Goal: Information Seeking & Learning: Check status

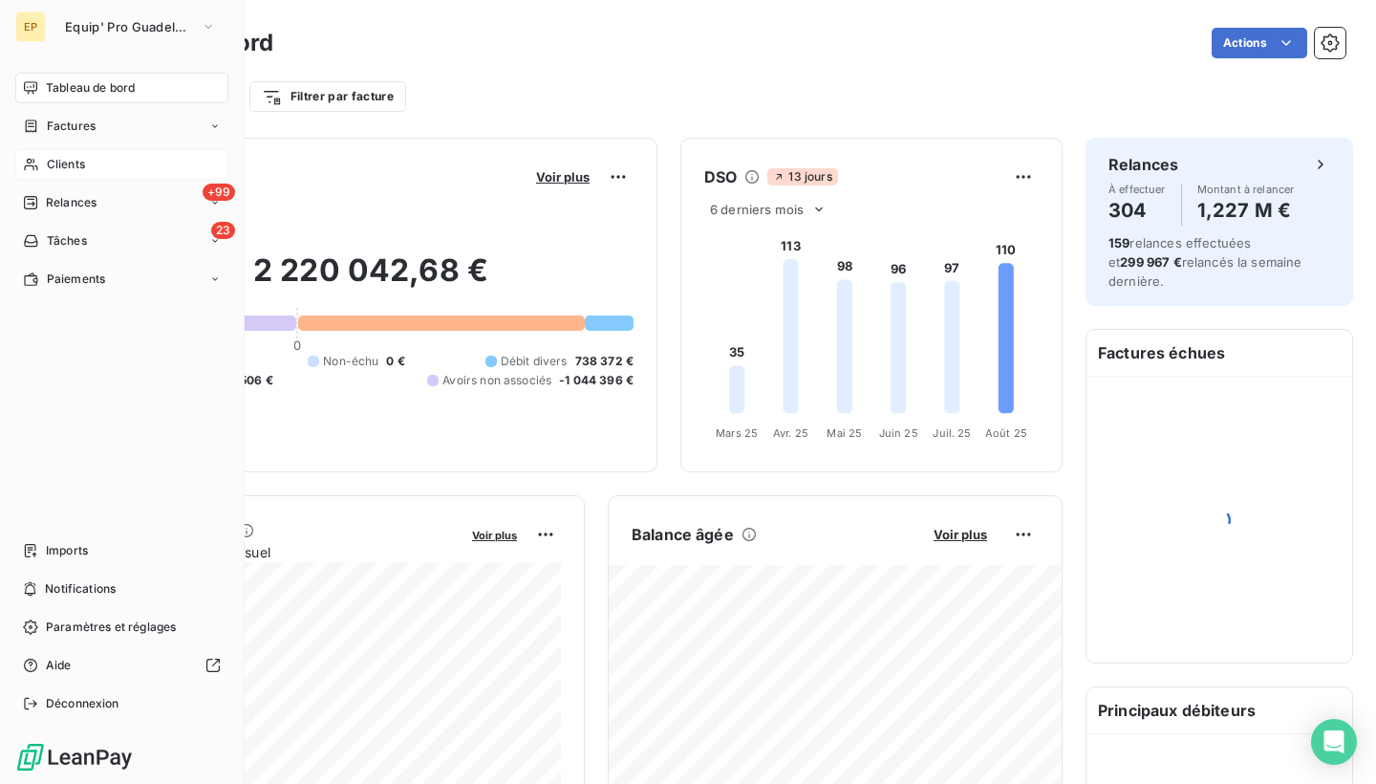
click at [34, 161] on icon at bounding box center [30, 165] width 13 height 12
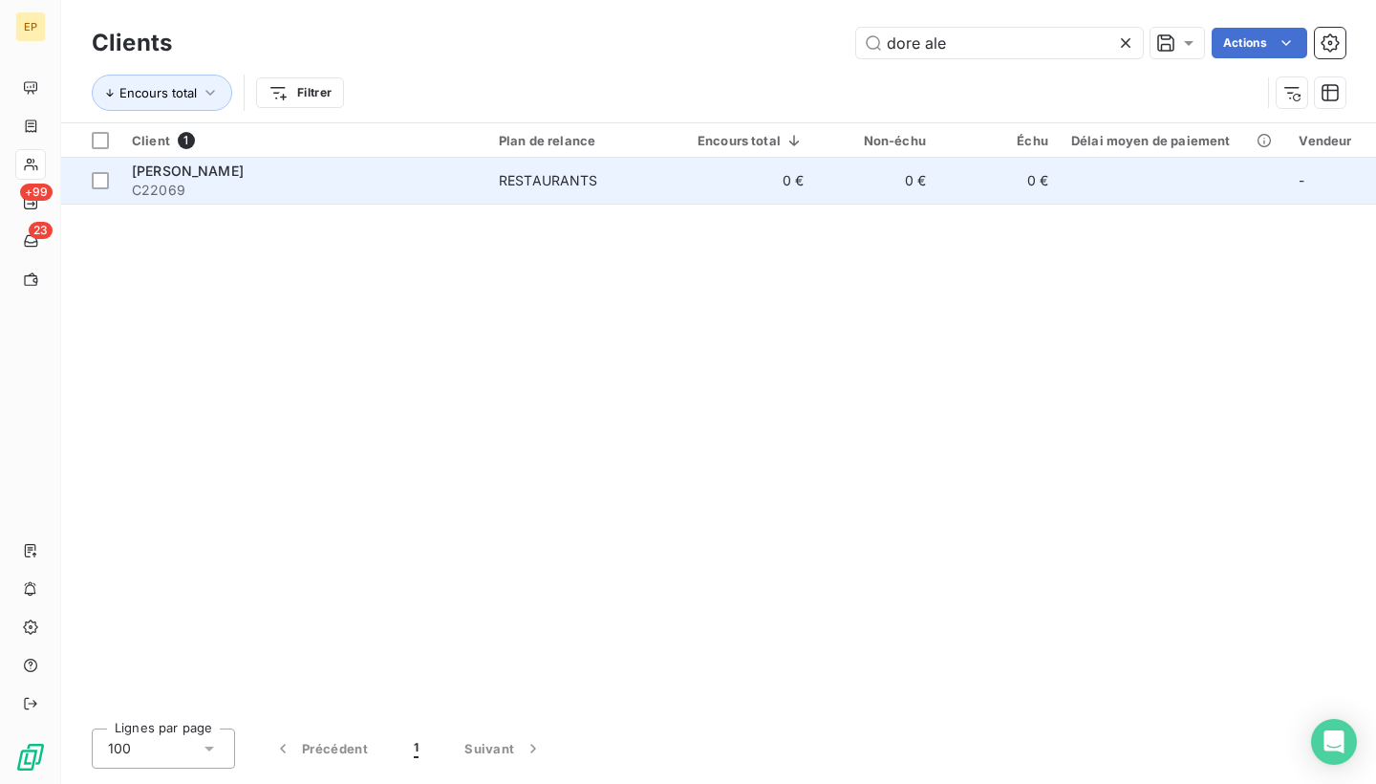
type input "dore ale"
click at [246, 198] on td "DORE ALEXANDRA C22069" at bounding box center [303, 181] width 367 height 46
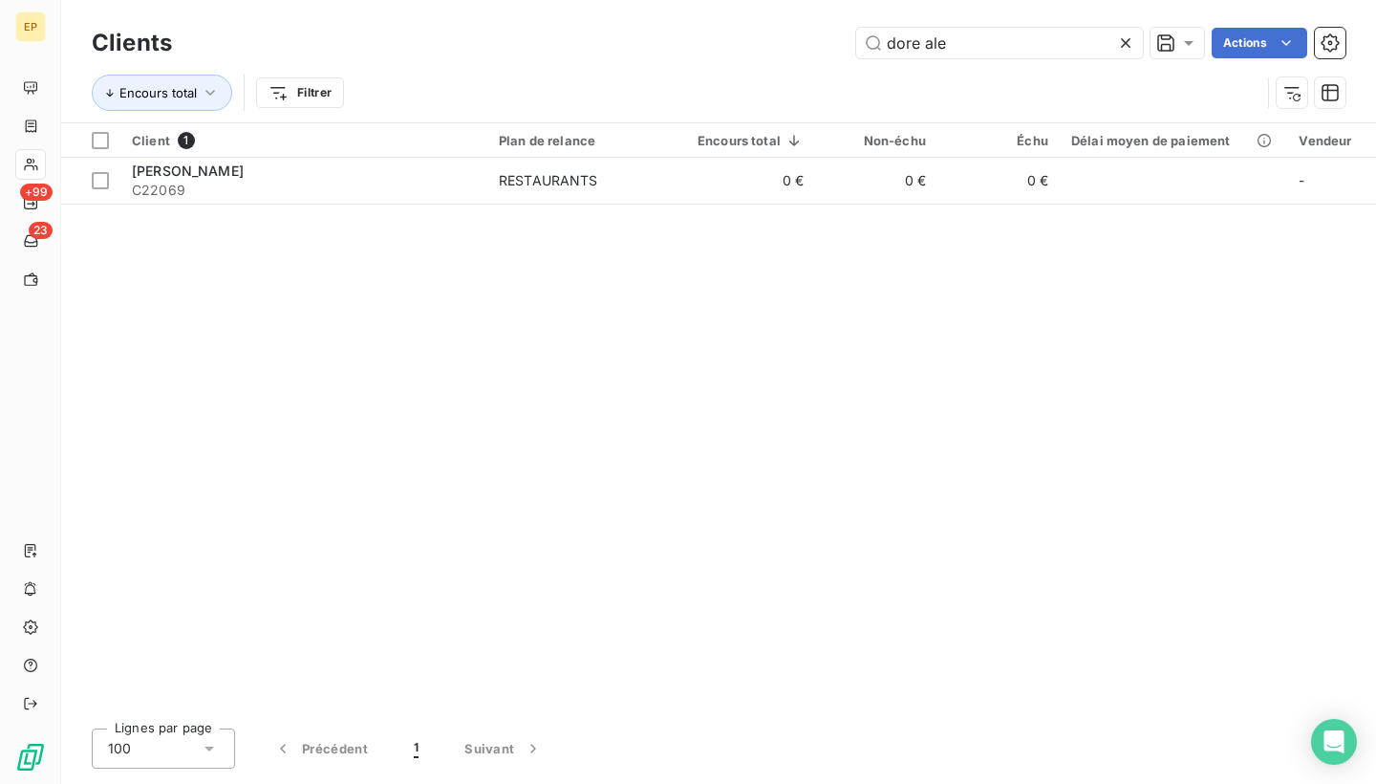
click at [1125, 39] on icon at bounding box center [1125, 42] width 19 height 19
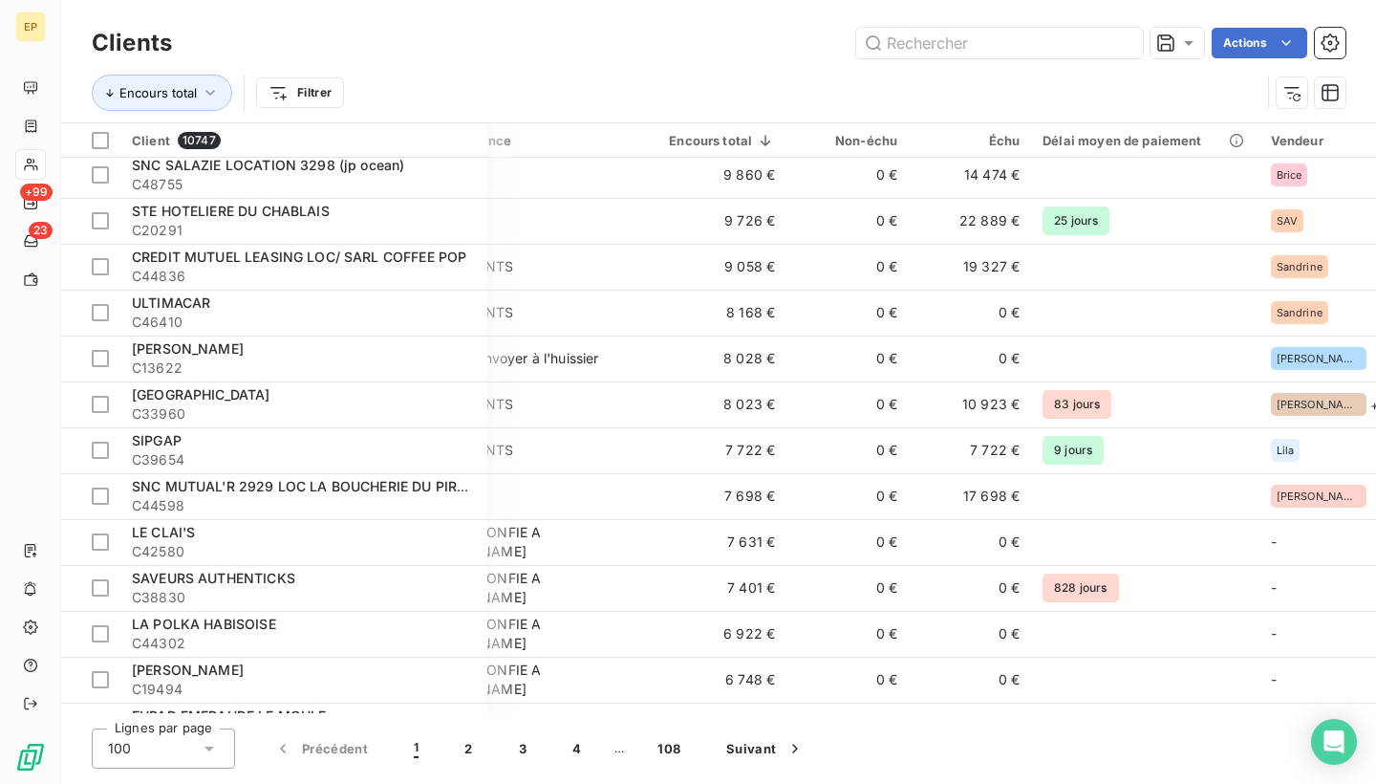
scroll to position [2134, 84]
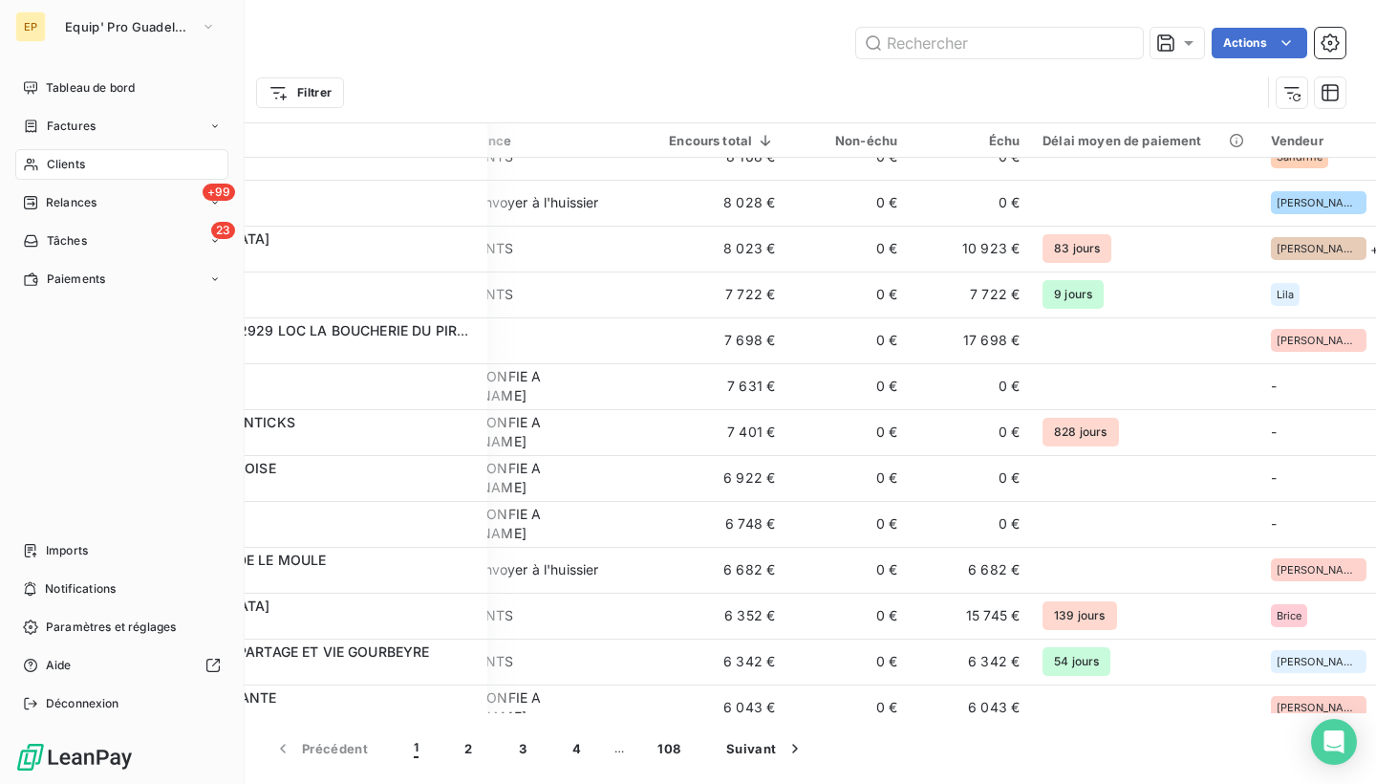
click at [42, 28] on div "EP" at bounding box center [30, 26] width 31 height 31
click at [131, 28] on span "Equip' Pro Guadeloupe" at bounding box center [129, 26] width 128 height 15
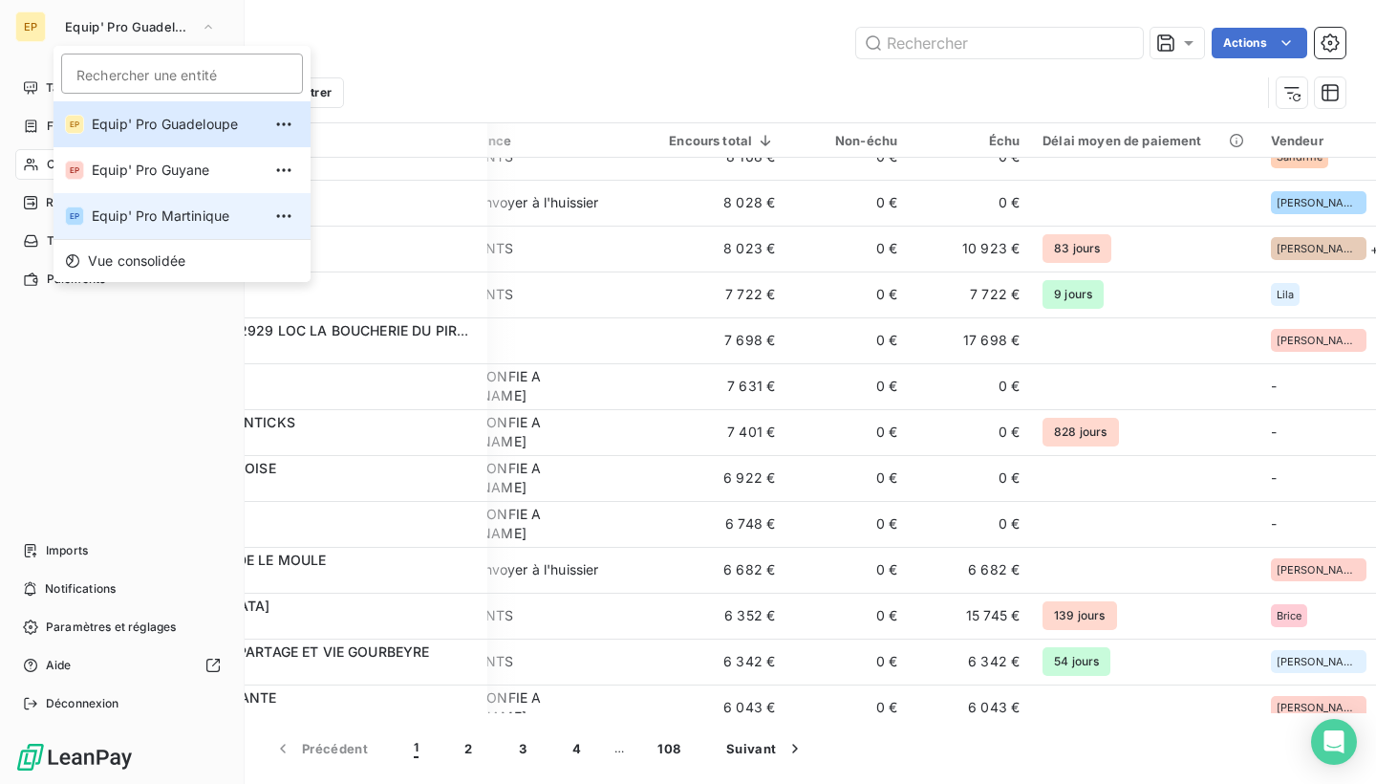
click at [163, 214] on span "Equip' Pro Martinique" at bounding box center [176, 215] width 169 height 19
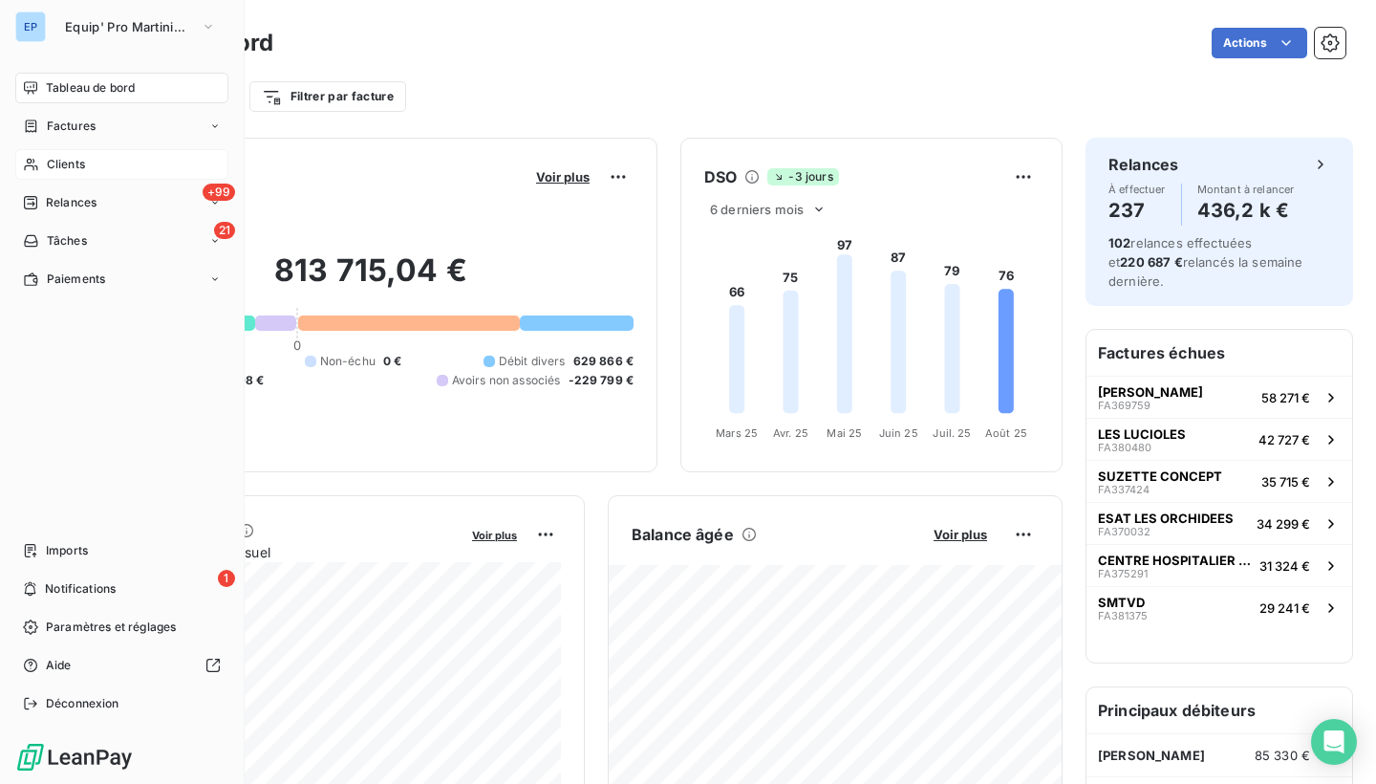
click at [59, 161] on span "Clients" at bounding box center [66, 164] width 38 height 17
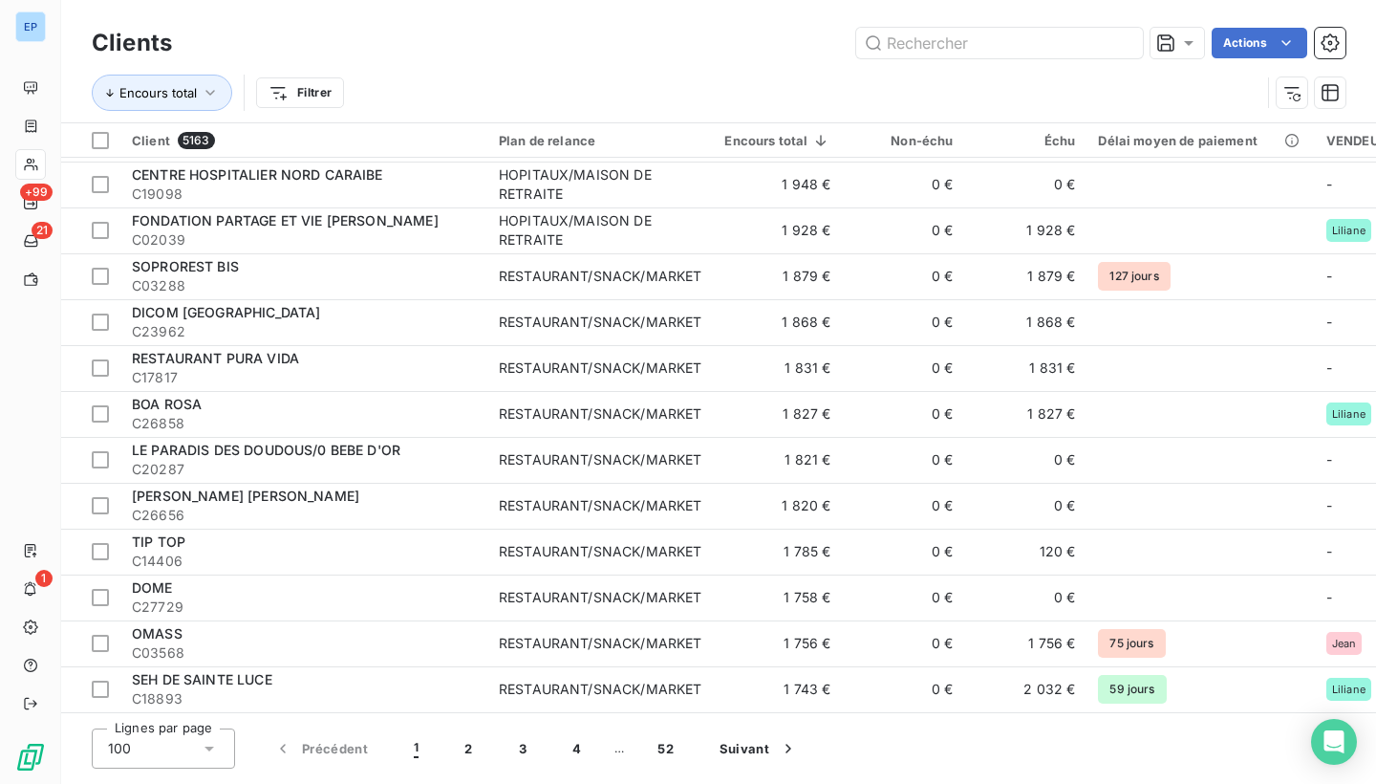
scroll to position [4038, 0]
click at [205, 749] on icon at bounding box center [209, 748] width 19 height 19
click at [165, 676] on li "50" at bounding box center [163, 672] width 143 height 34
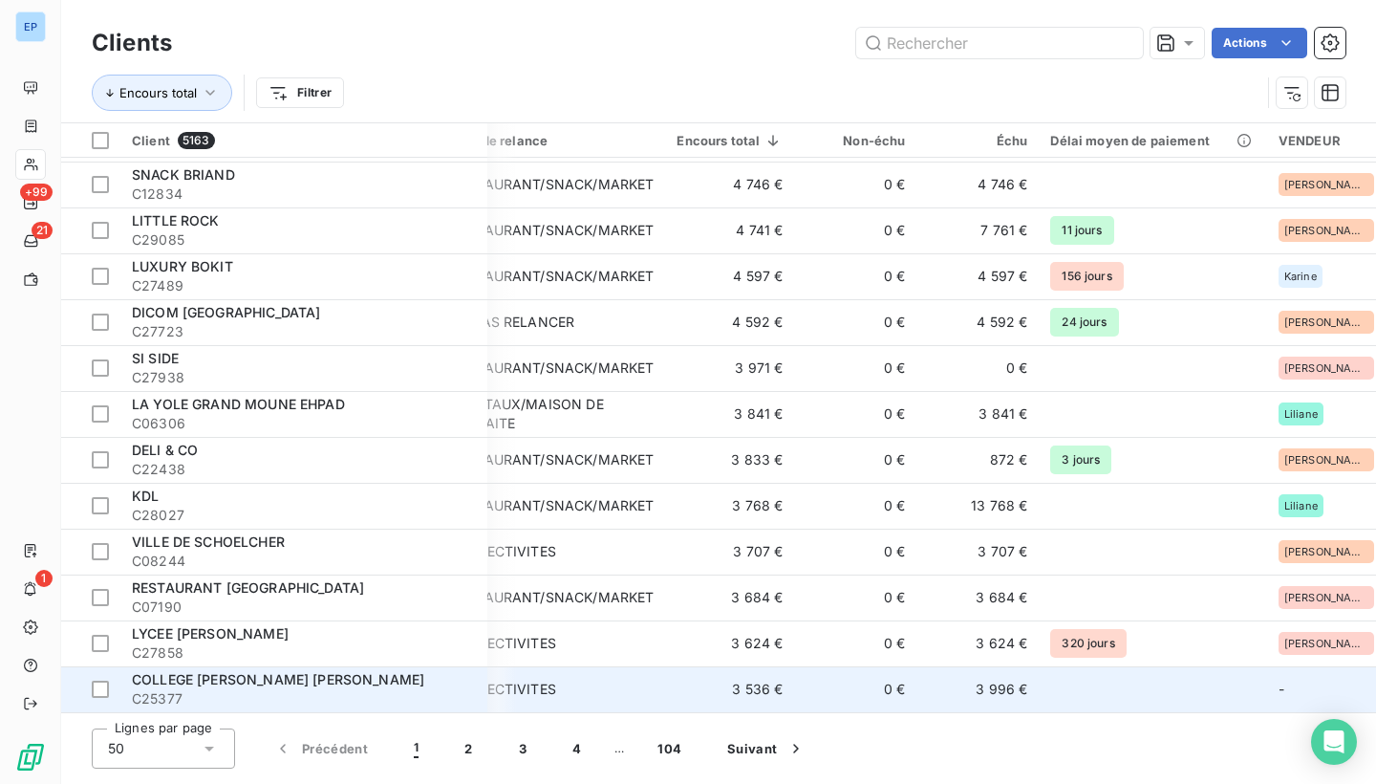
scroll to position [0, 0]
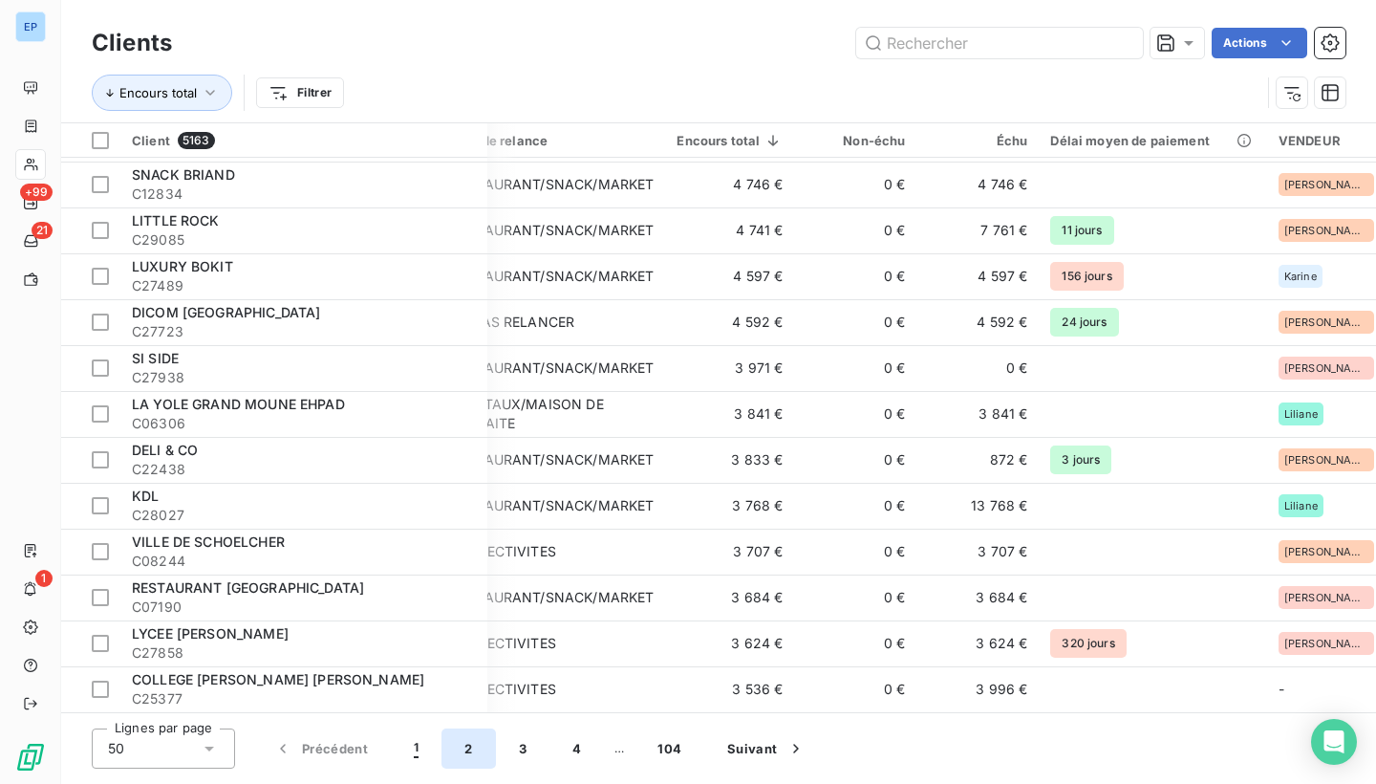
click at [455, 752] on button "2" at bounding box center [468, 748] width 54 height 40
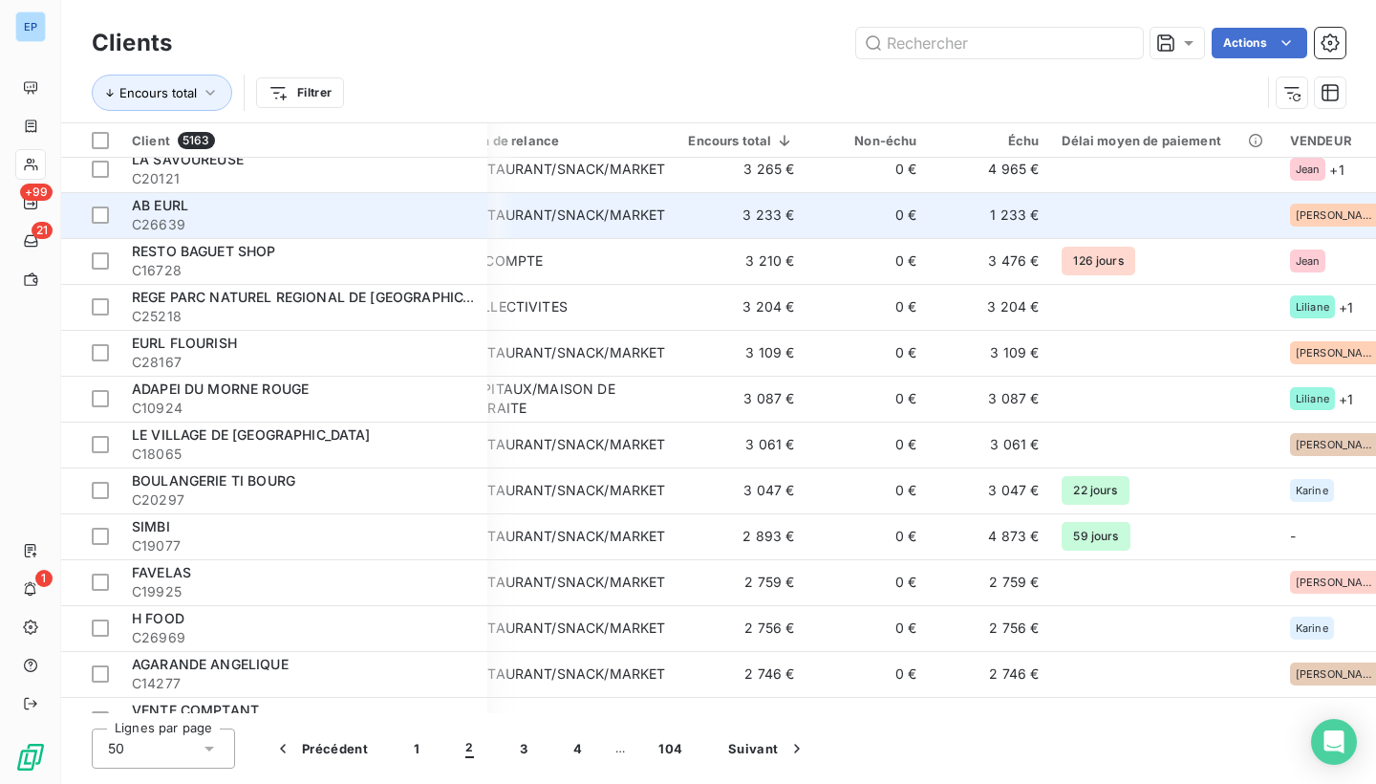
scroll to position [319, 36]
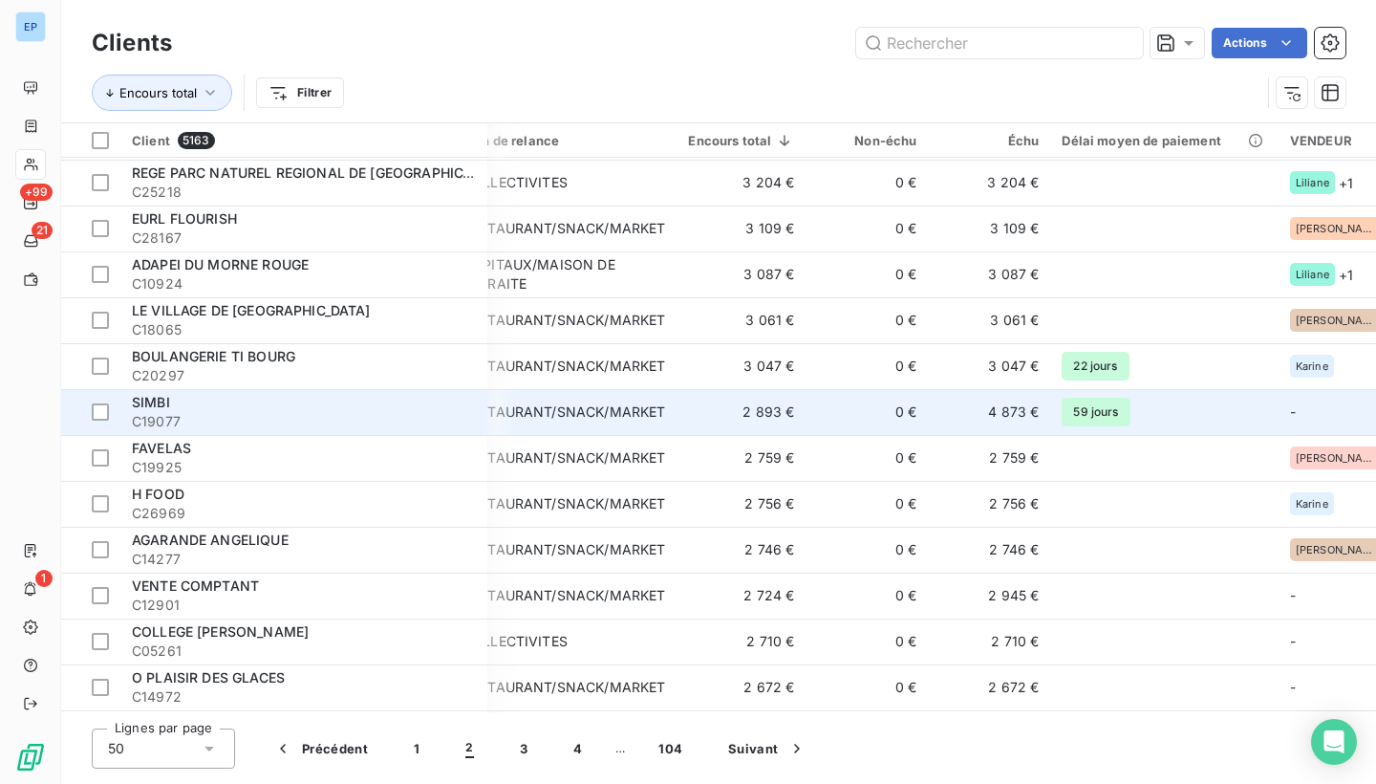
click at [447, 413] on span "C19077" at bounding box center [304, 421] width 344 height 19
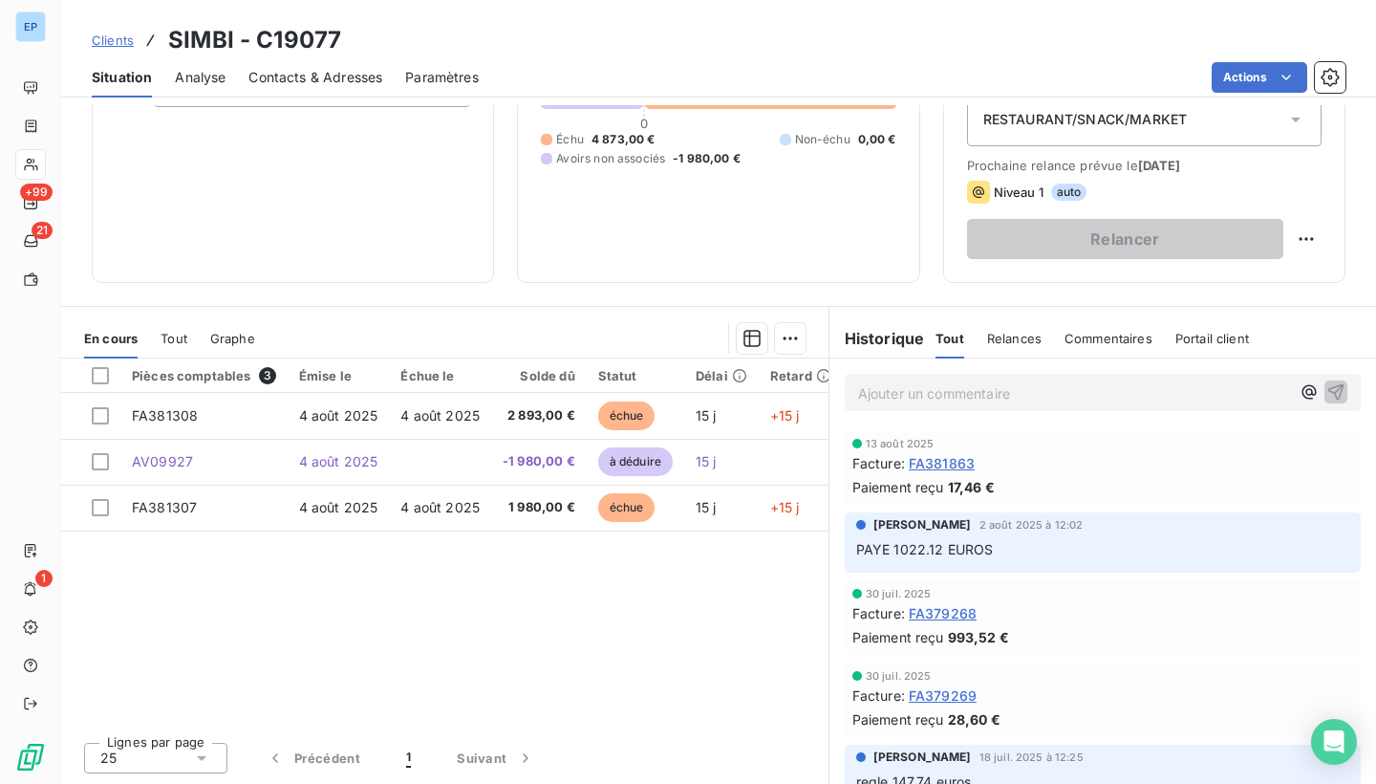
scroll to position [225, 0]
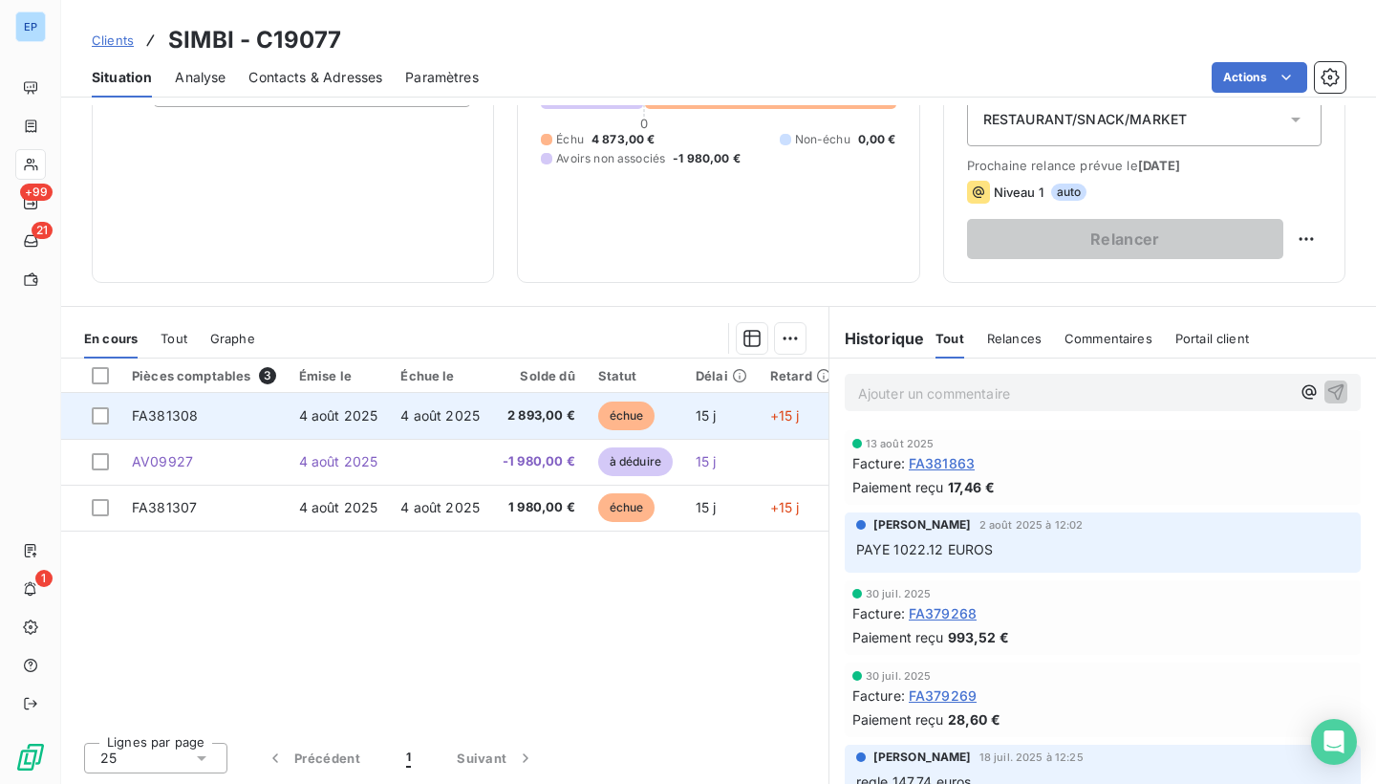
click at [316, 412] on span "4 août 2025" at bounding box center [338, 415] width 79 height 16
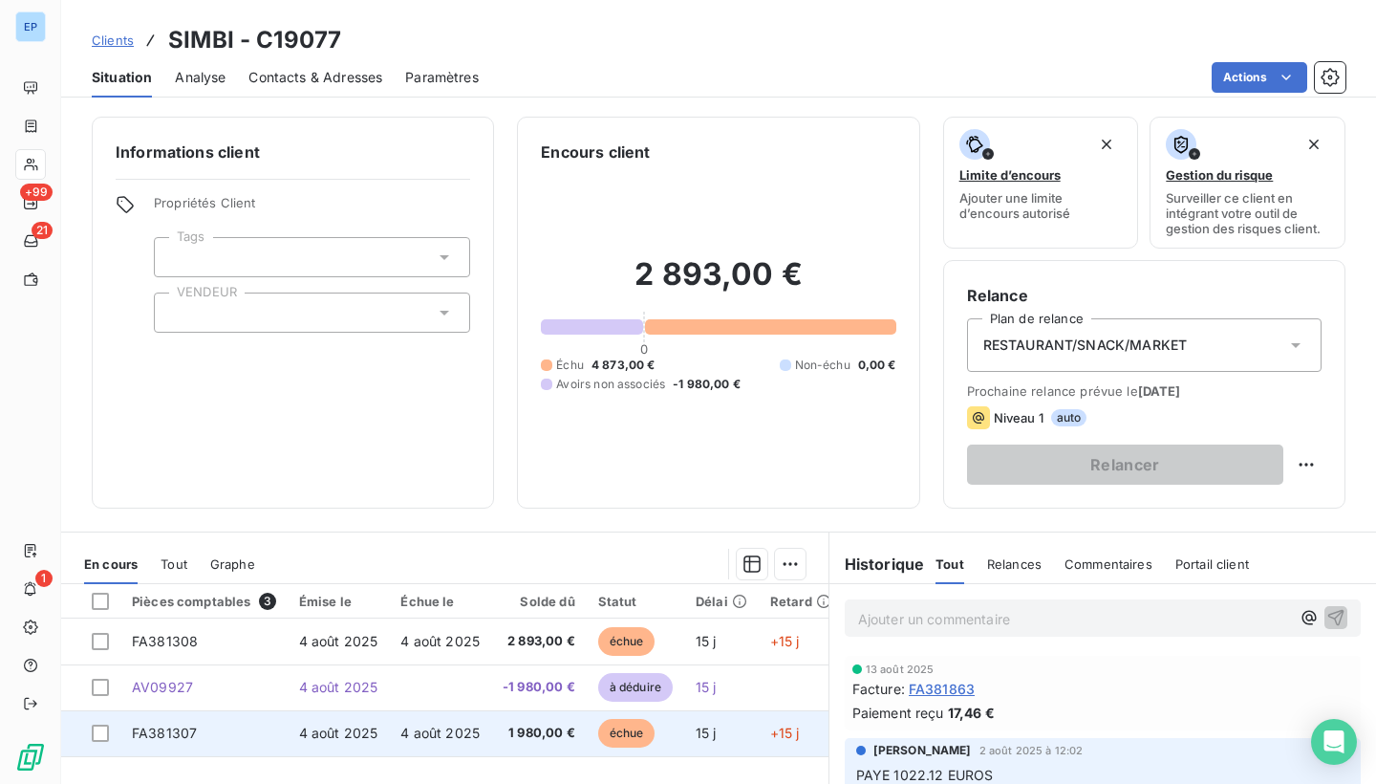
click at [182, 727] on span "FA381307" at bounding box center [164, 732] width 65 height 16
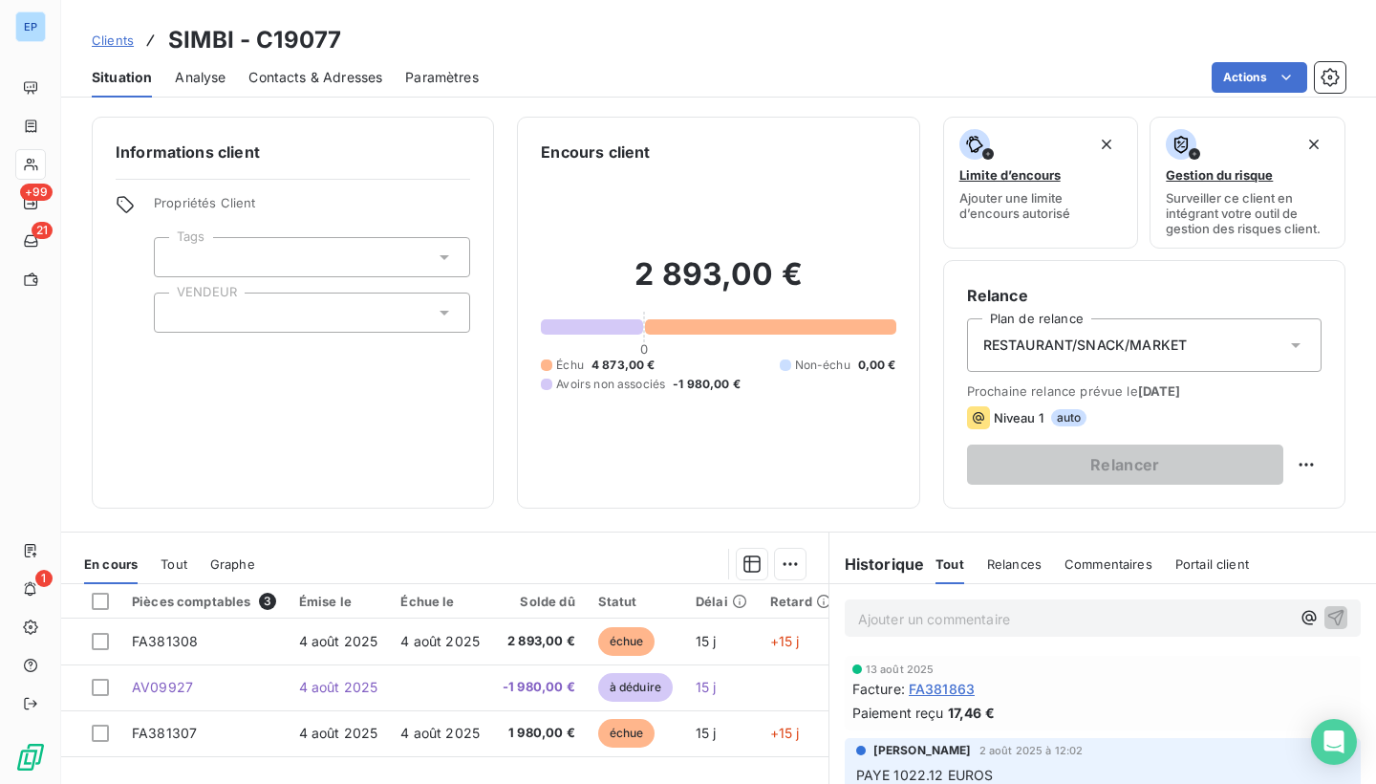
click at [358, 325] on div at bounding box center [312, 312] width 316 height 40
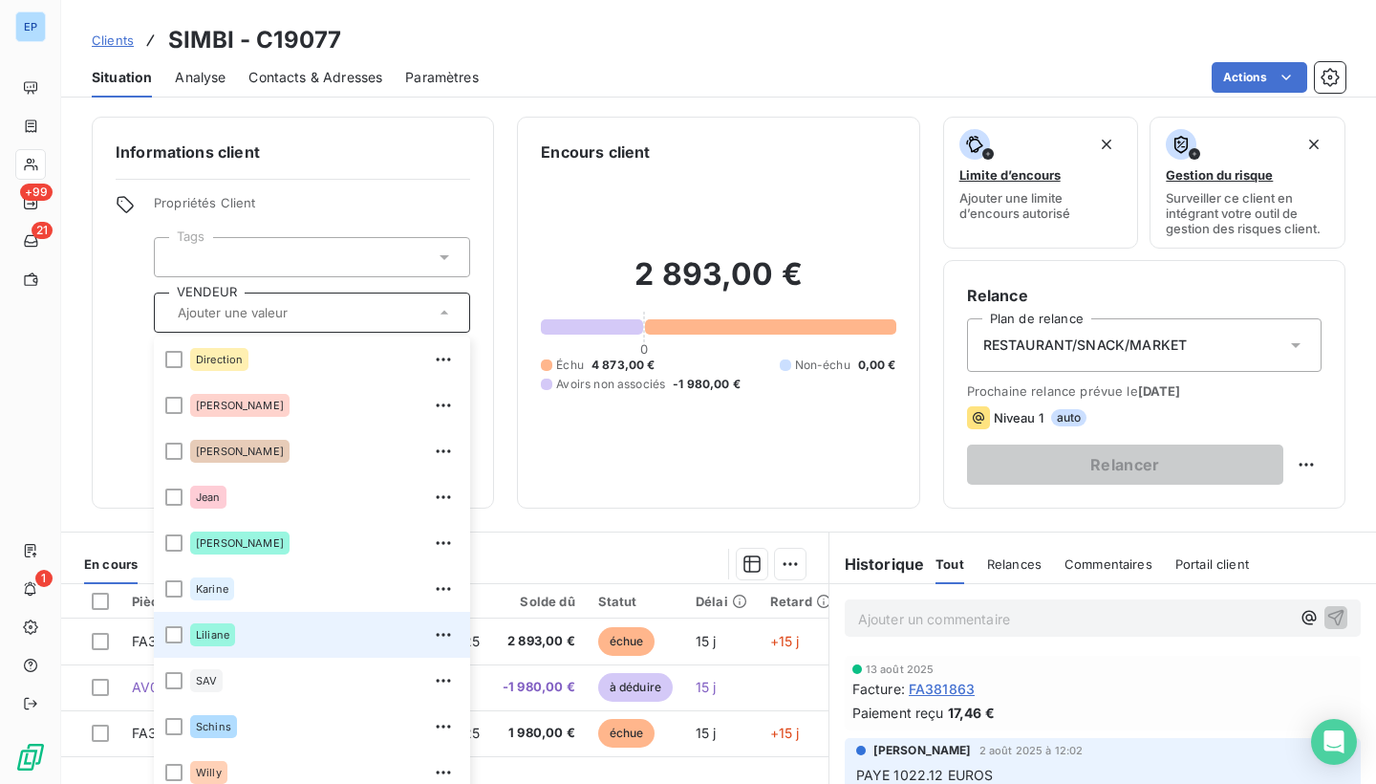
scroll to position [138, 0]
click at [203, 625] on div "Liliane" at bounding box center [212, 634] width 45 height 23
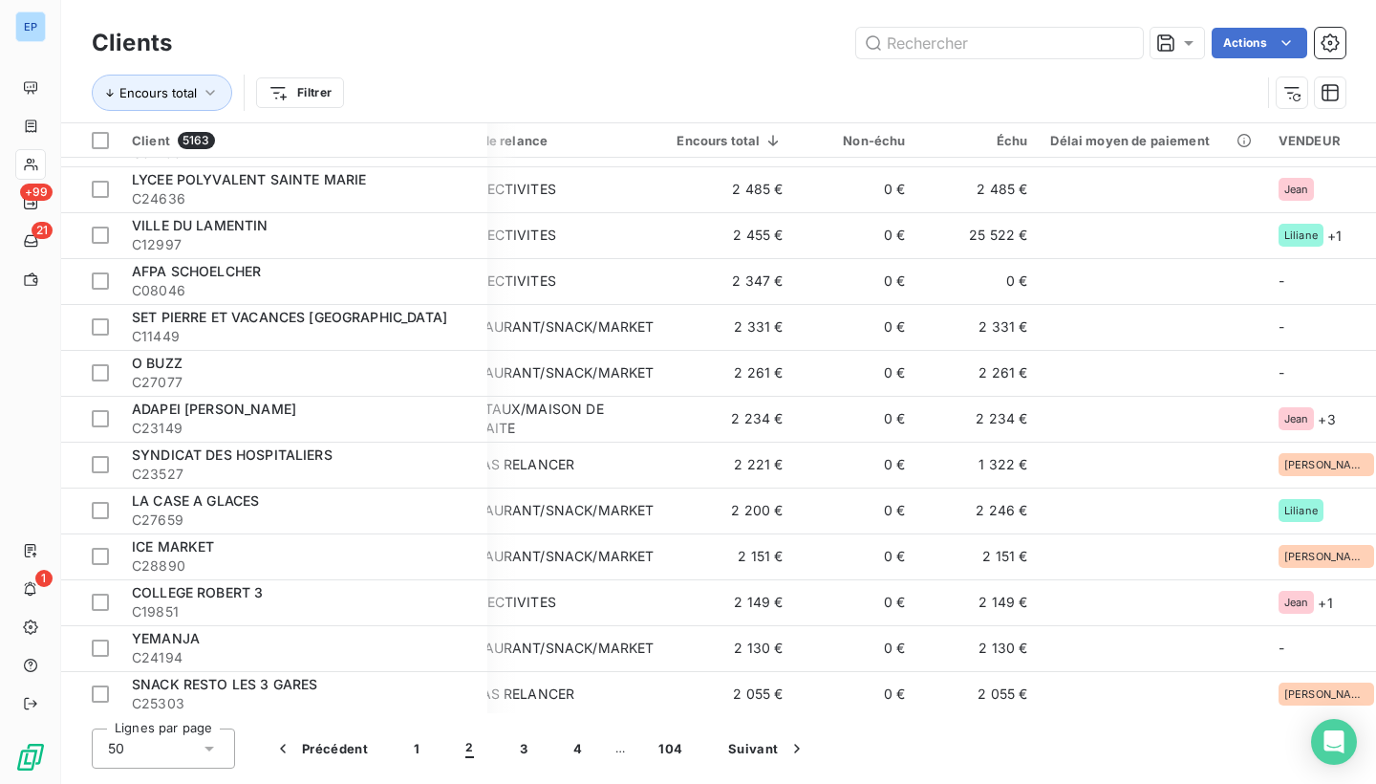
scroll to position [1005, 48]
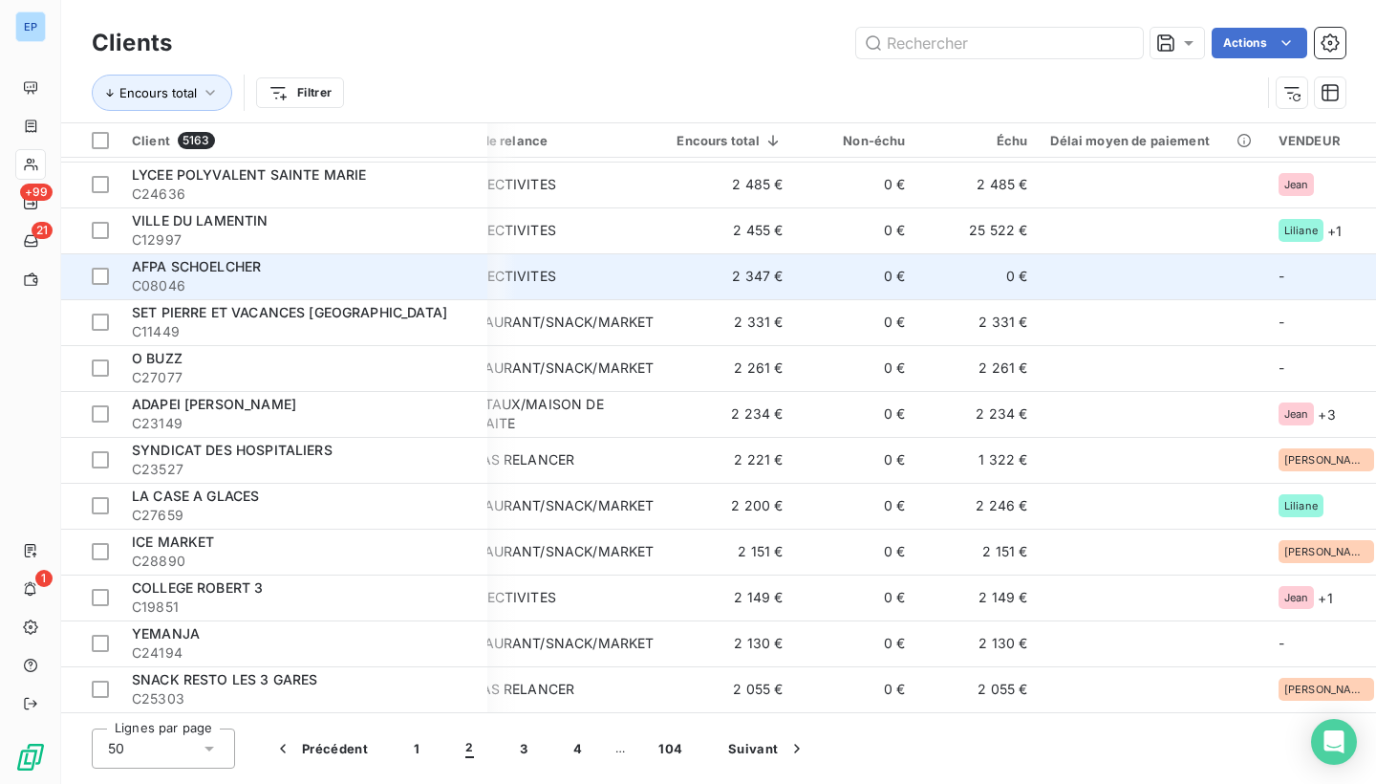
click at [445, 268] on div "AFPA SCHOELCHER" at bounding box center [304, 266] width 344 height 19
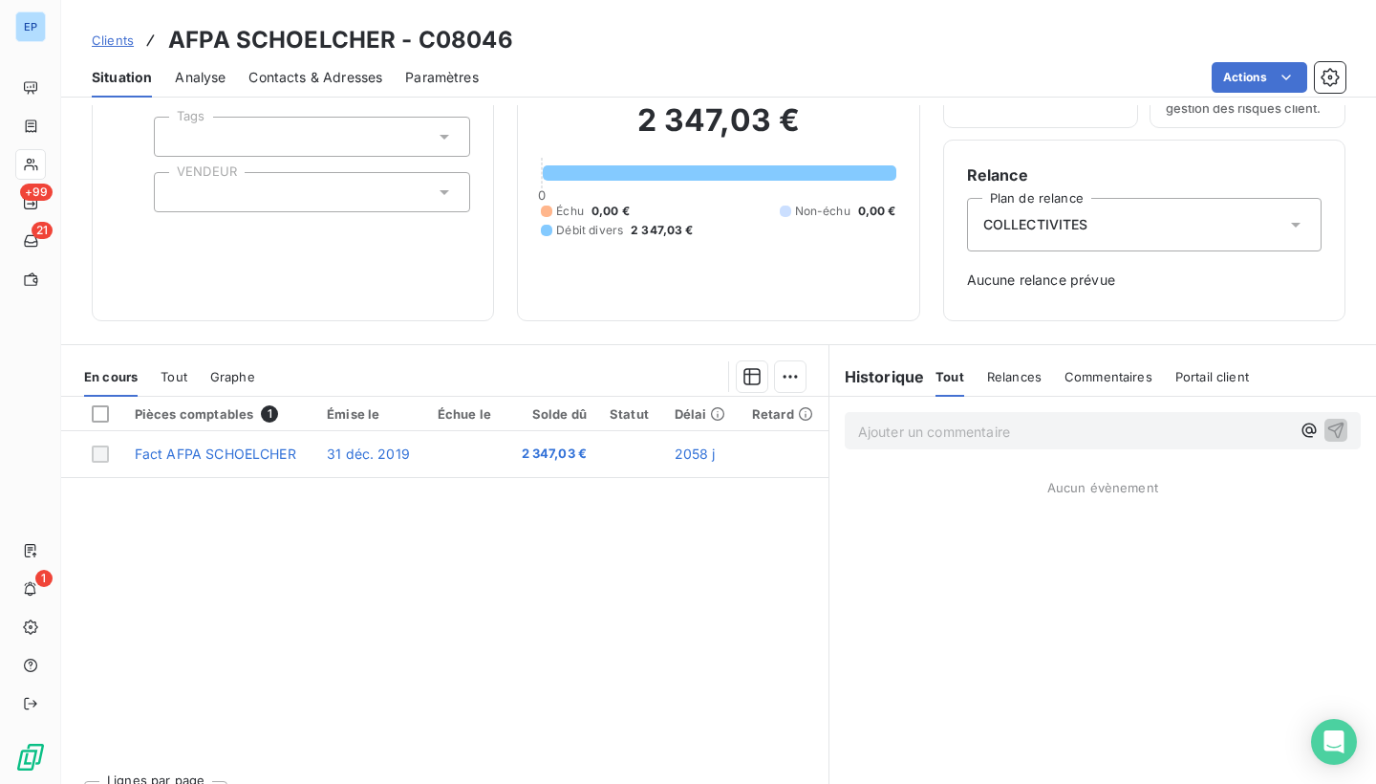
scroll to position [122, 0]
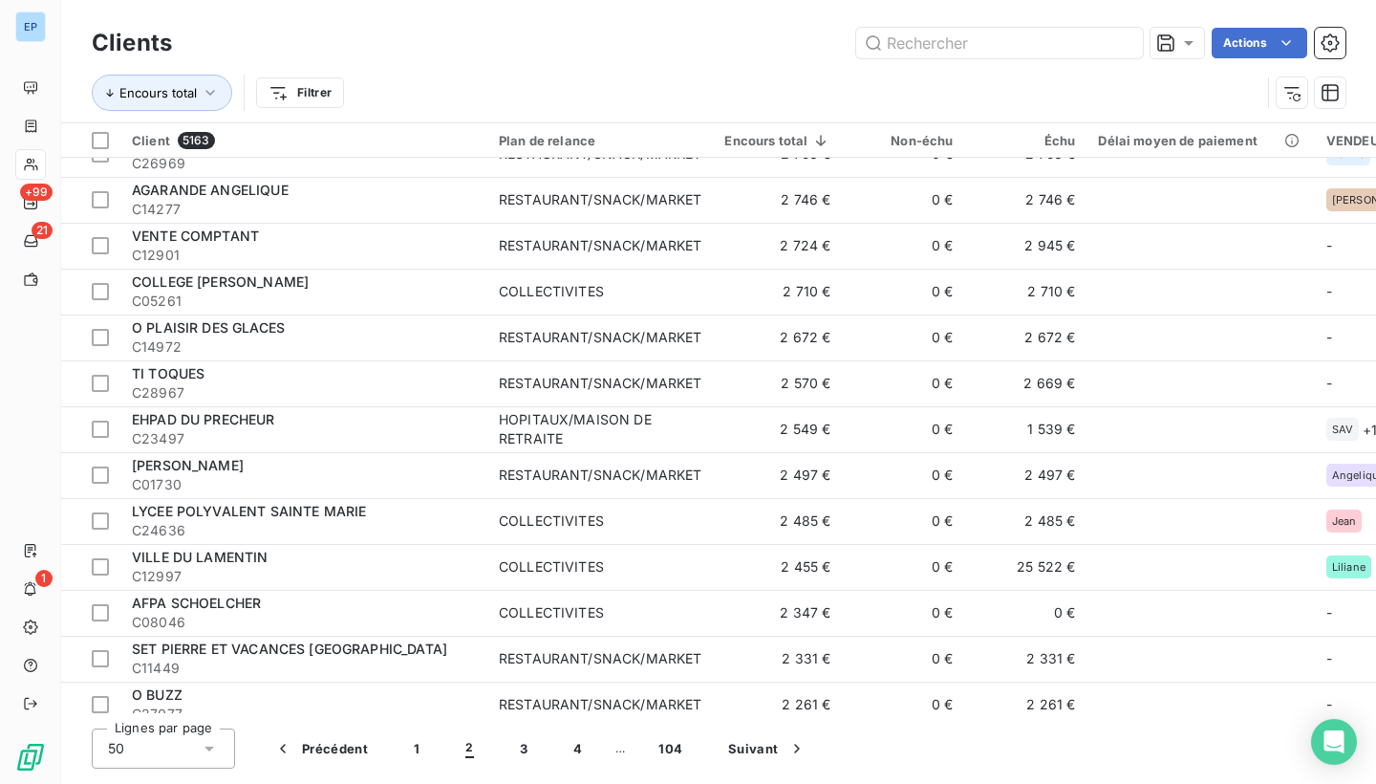
scroll to position [671, 0]
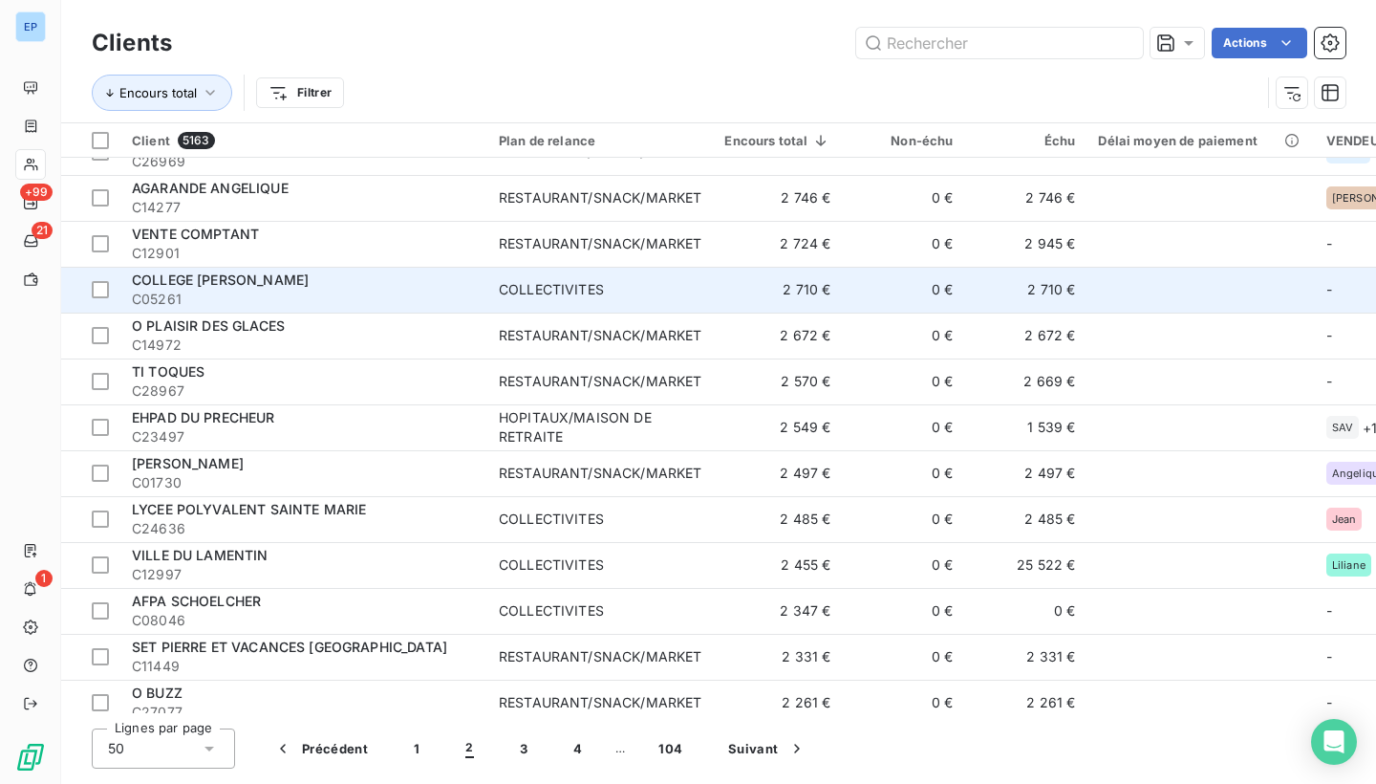
click at [287, 283] on span "COLLEGE ALEXANDRE STELLIO" at bounding box center [220, 279] width 177 height 16
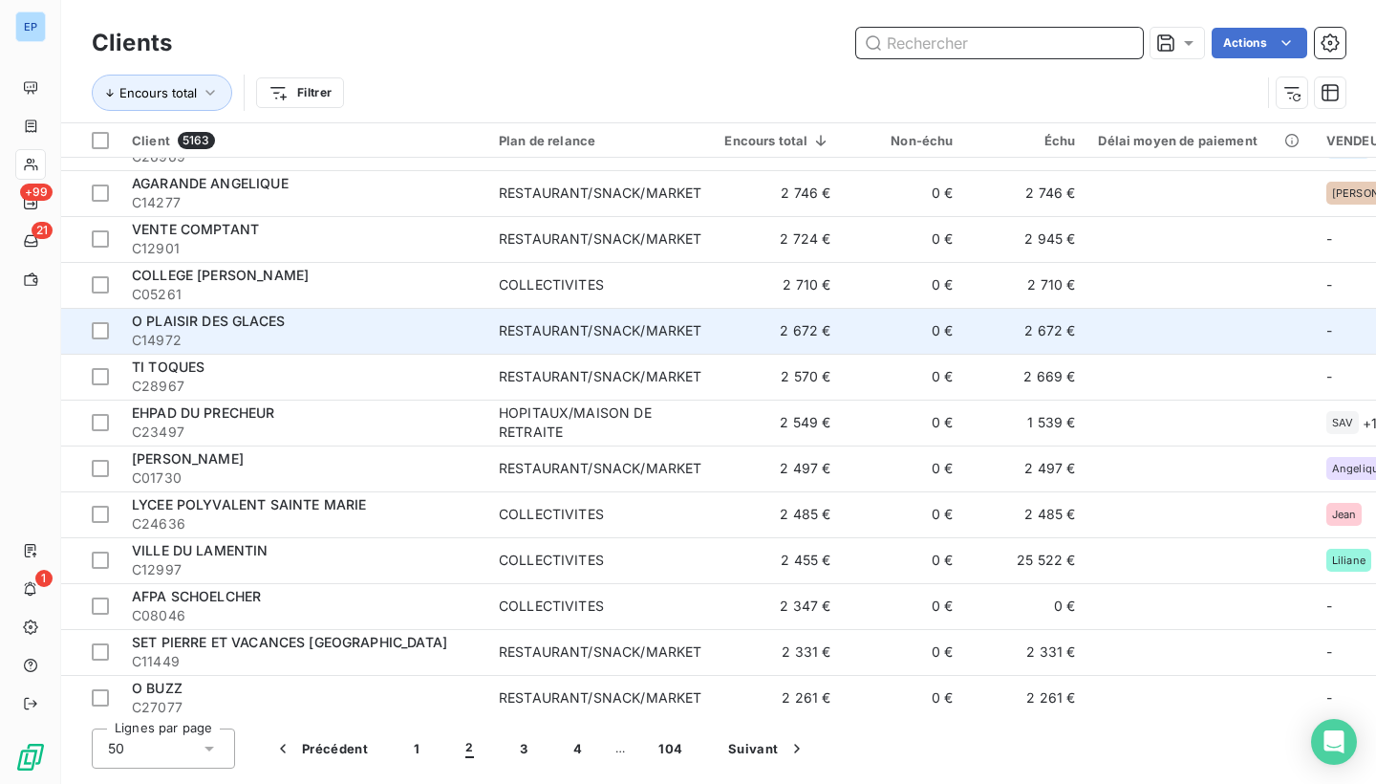
scroll to position [675, 0]
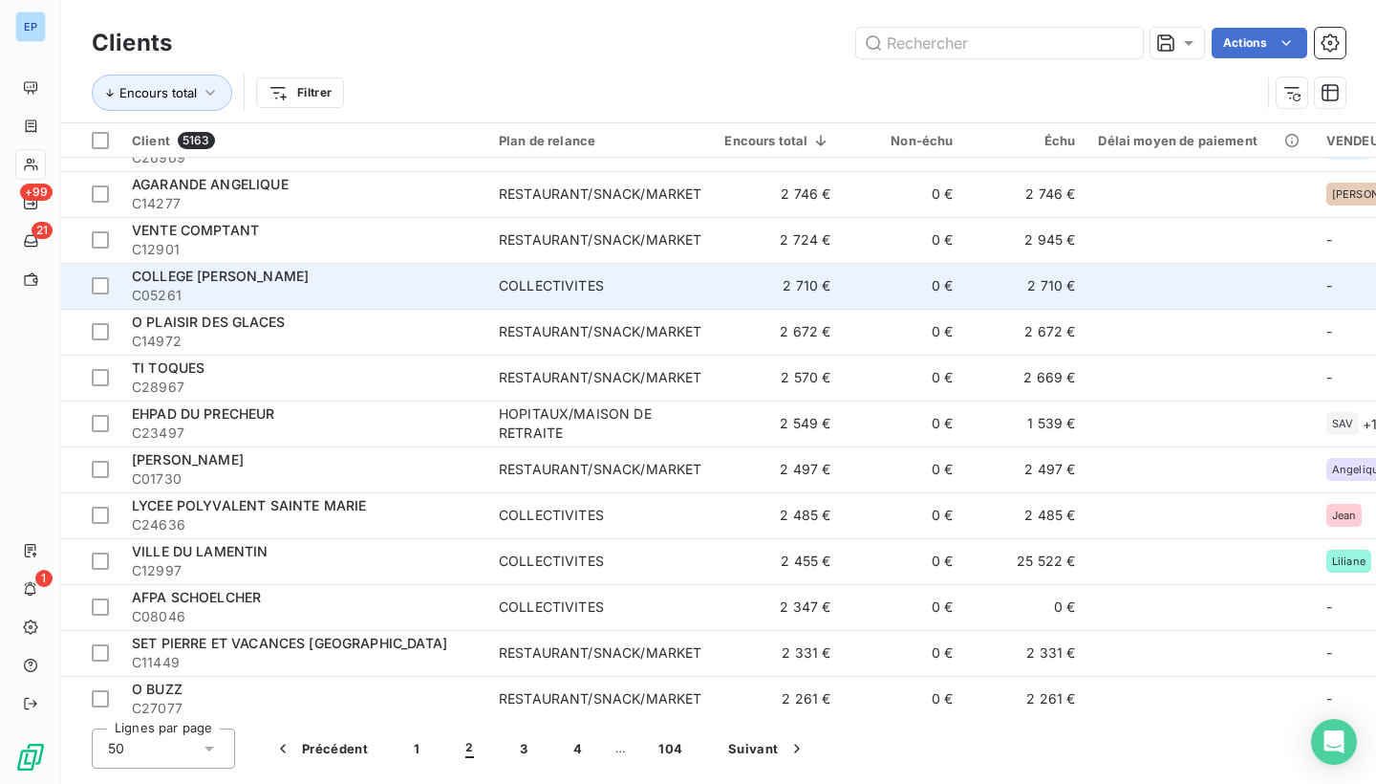
click at [474, 290] on span "C05261" at bounding box center [304, 295] width 344 height 19
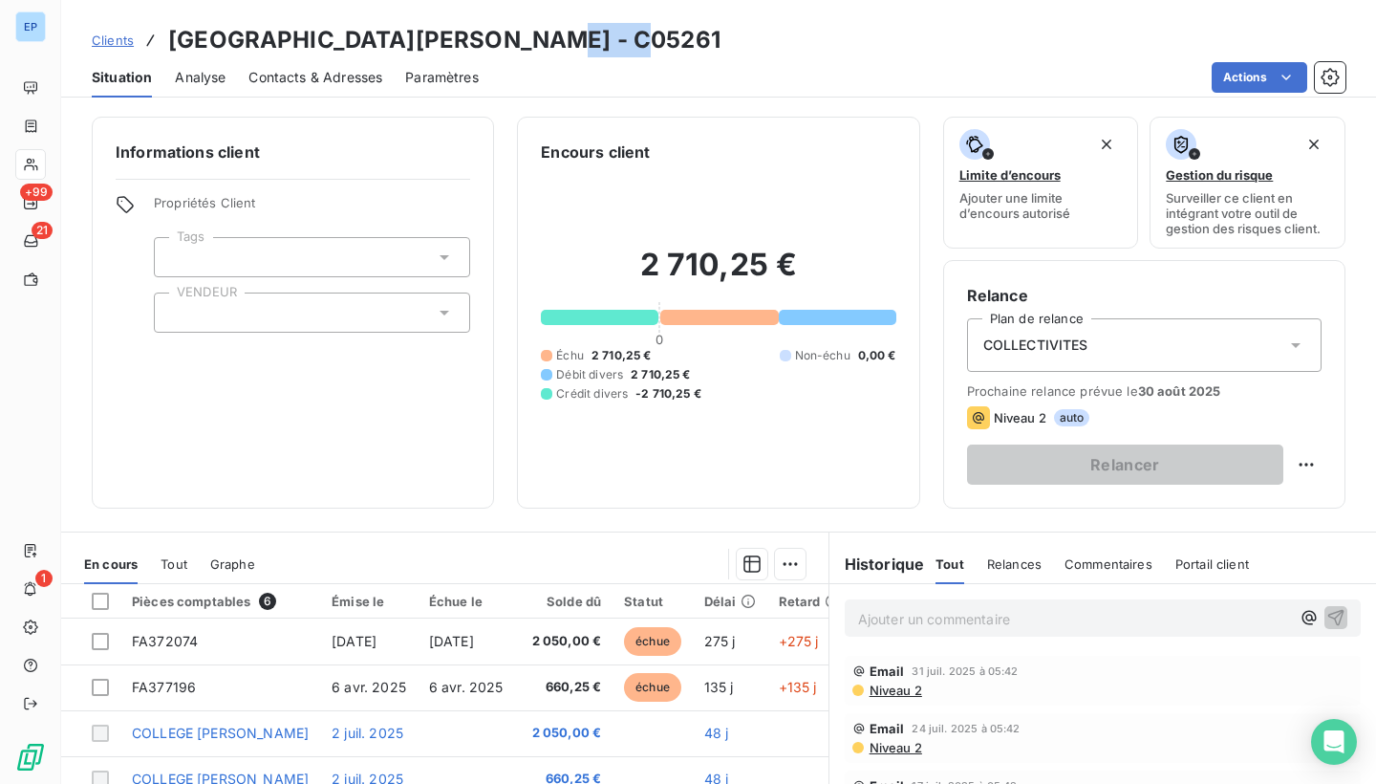
drag, startPoint x: 646, startPoint y: 44, endPoint x: 547, endPoint y: 42, distance: 98.4
click at [547, 43] on div "Clients COLLEGE ALEXANDRE STELLIO - C05261" at bounding box center [718, 40] width 1315 height 34
copy h3 "C05261"
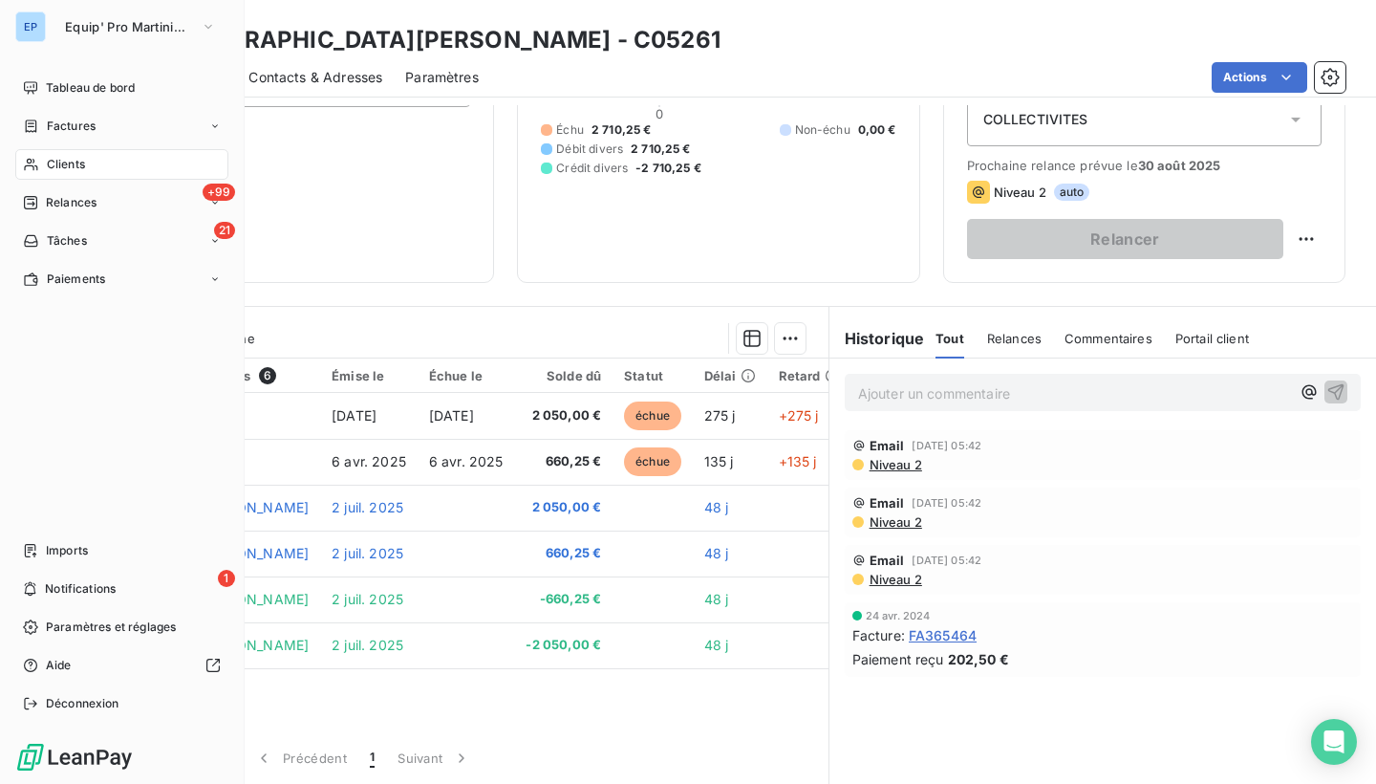
click at [29, 164] on icon at bounding box center [31, 164] width 16 height 15
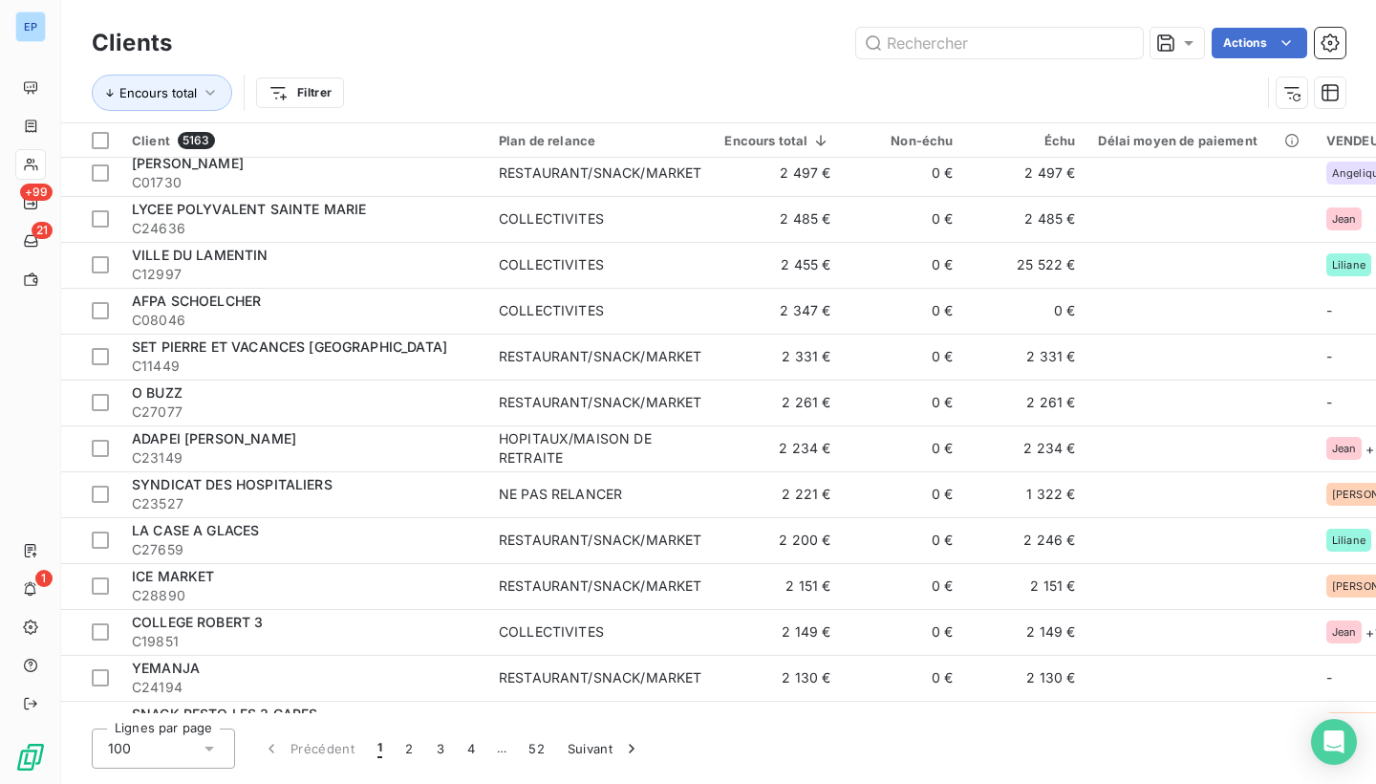
scroll to position [3799, 0]
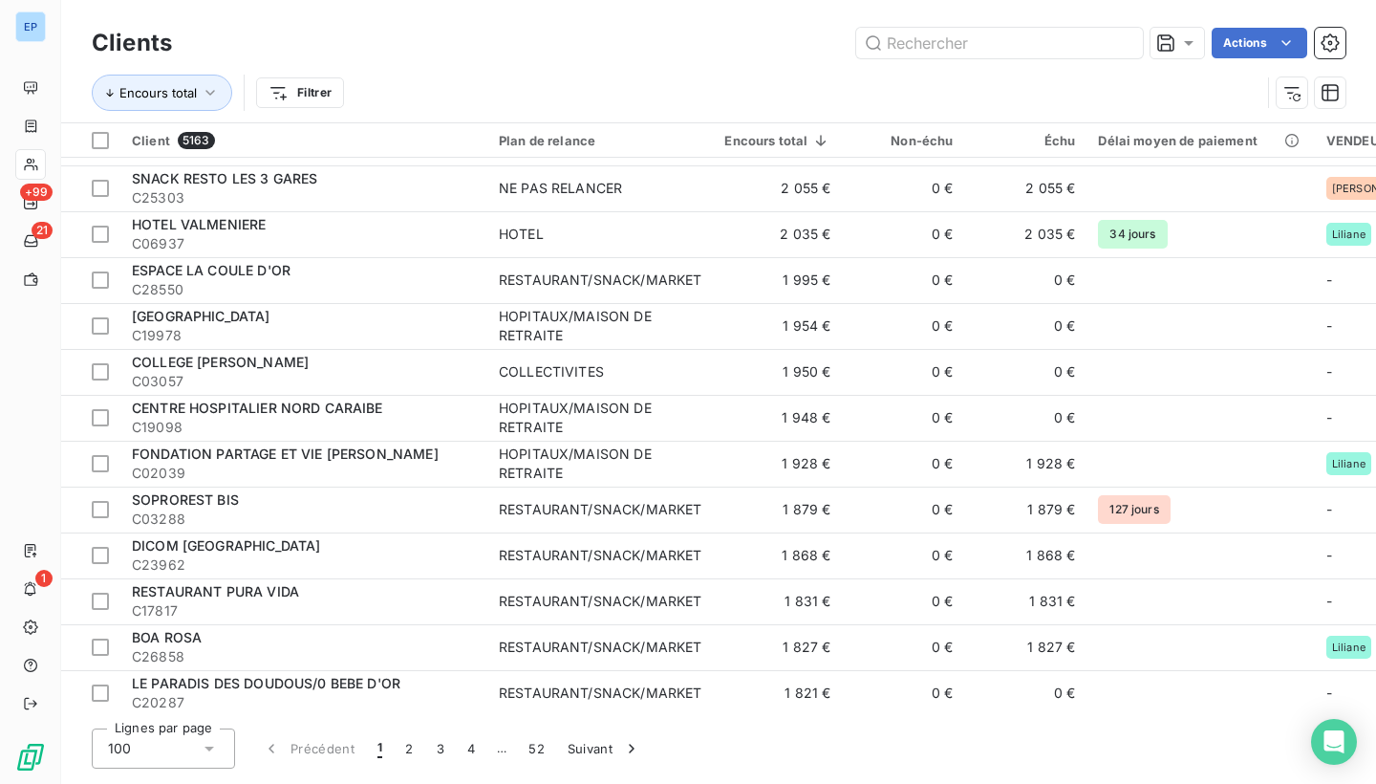
click at [189, 764] on div "100" at bounding box center [163, 748] width 143 height 40
click at [139, 679] on span "50" at bounding box center [138, 672] width 16 height 19
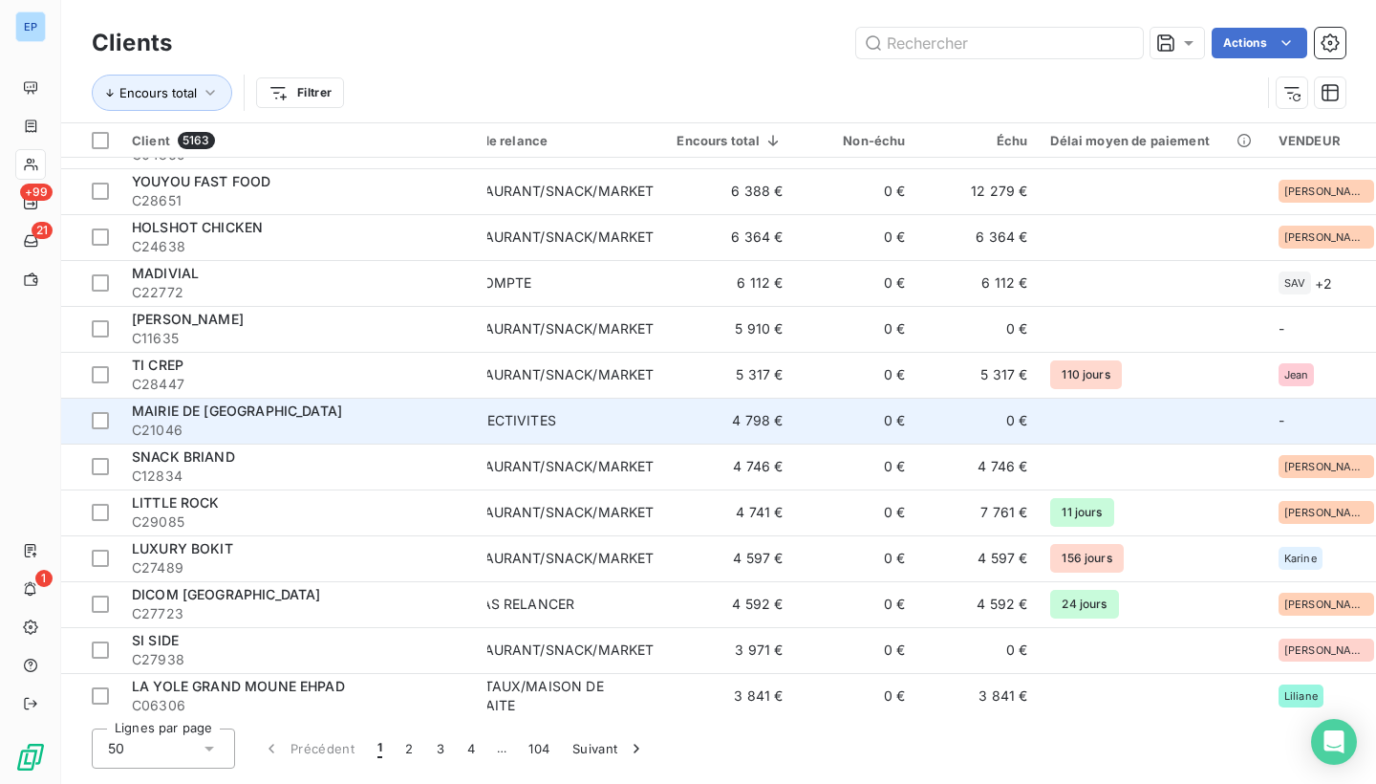
scroll to position [1454, 0]
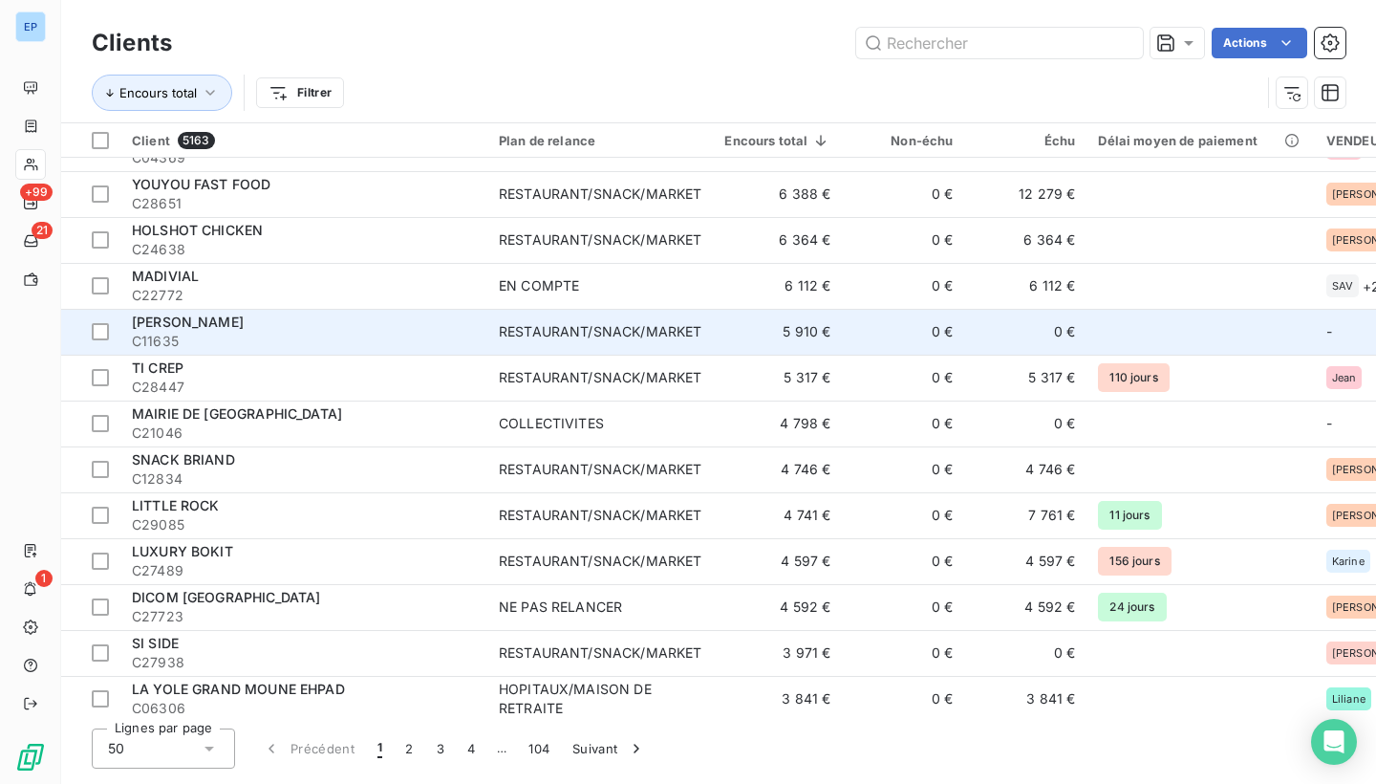
click at [643, 334] on div "RESTAURANT/SNACK/MARKET" at bounding box center [600, 331] width 203 height 19
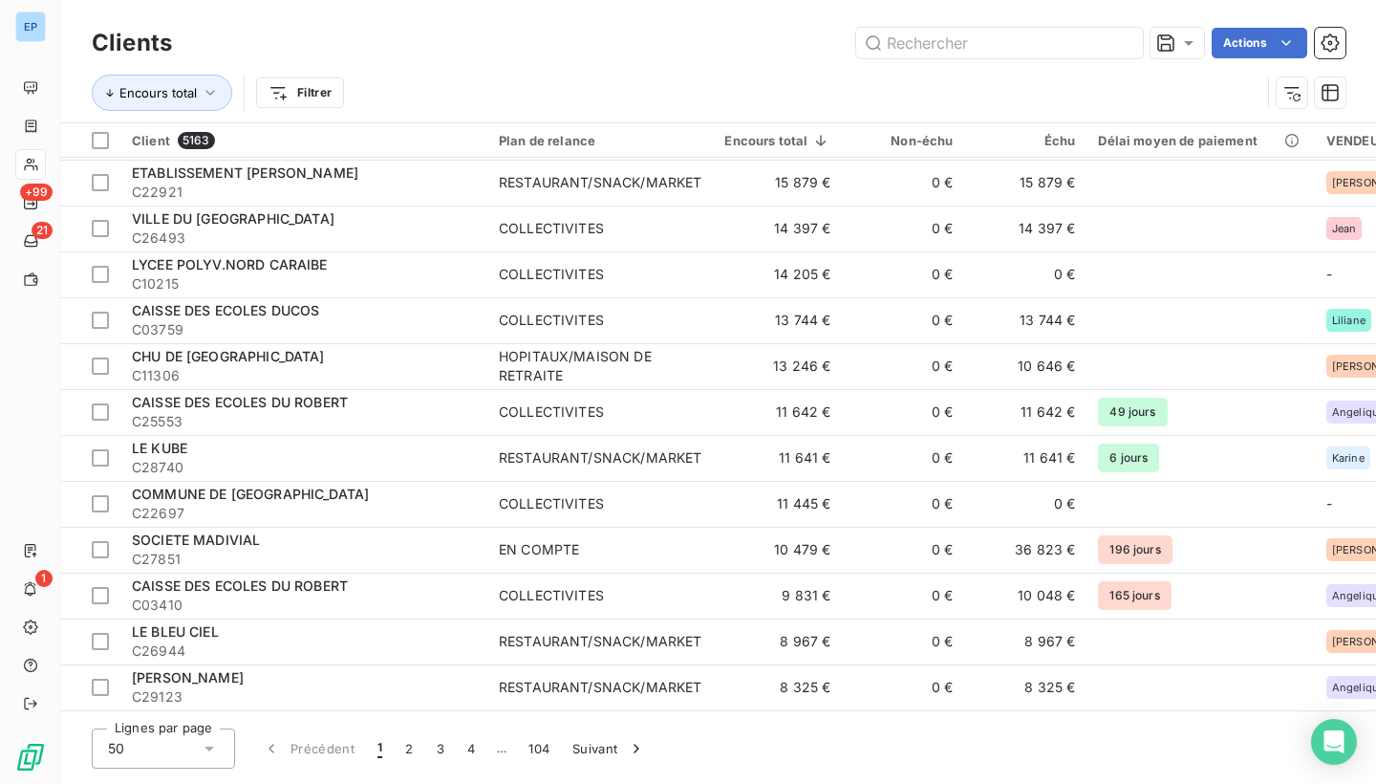
scroll to position [574, 0]
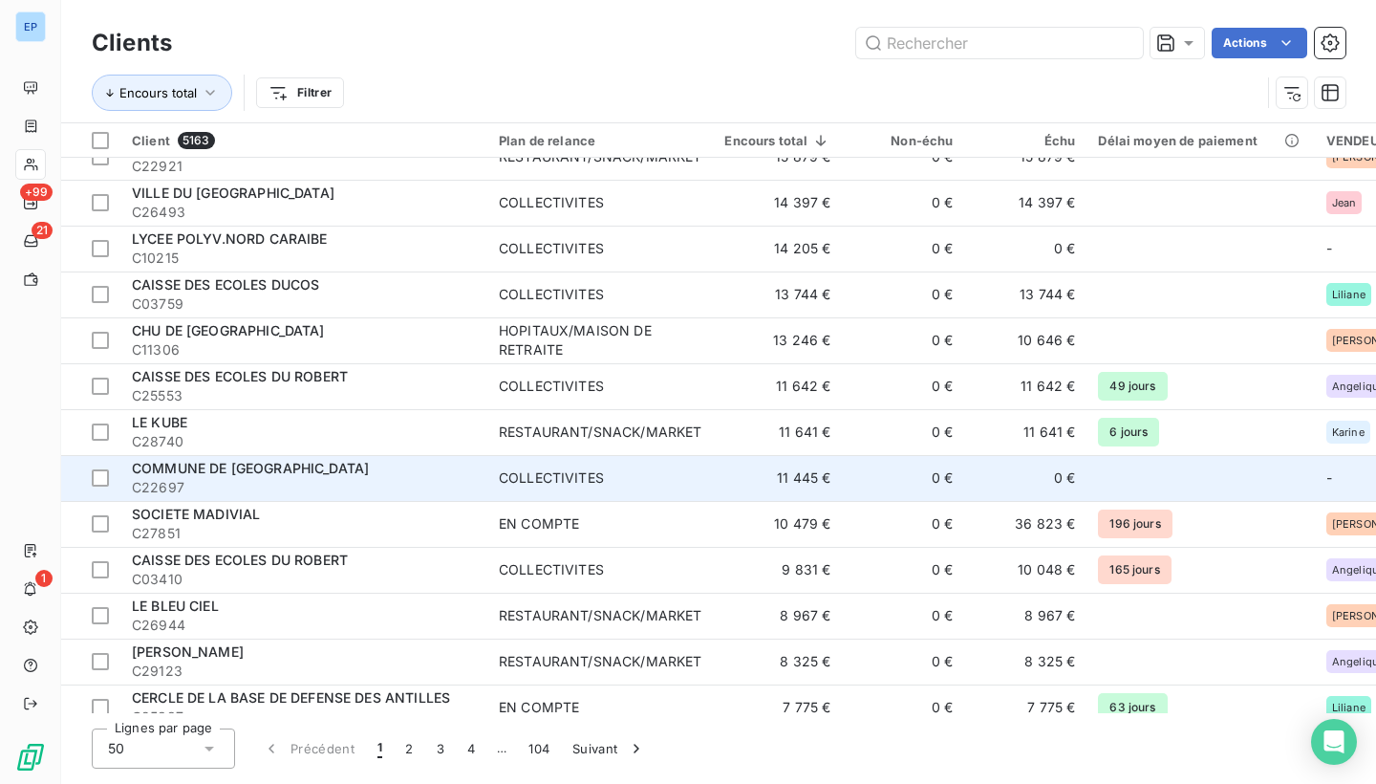
click at [342, 478] on span "C22697" at bounding box center [304, 487] width 344 height 19
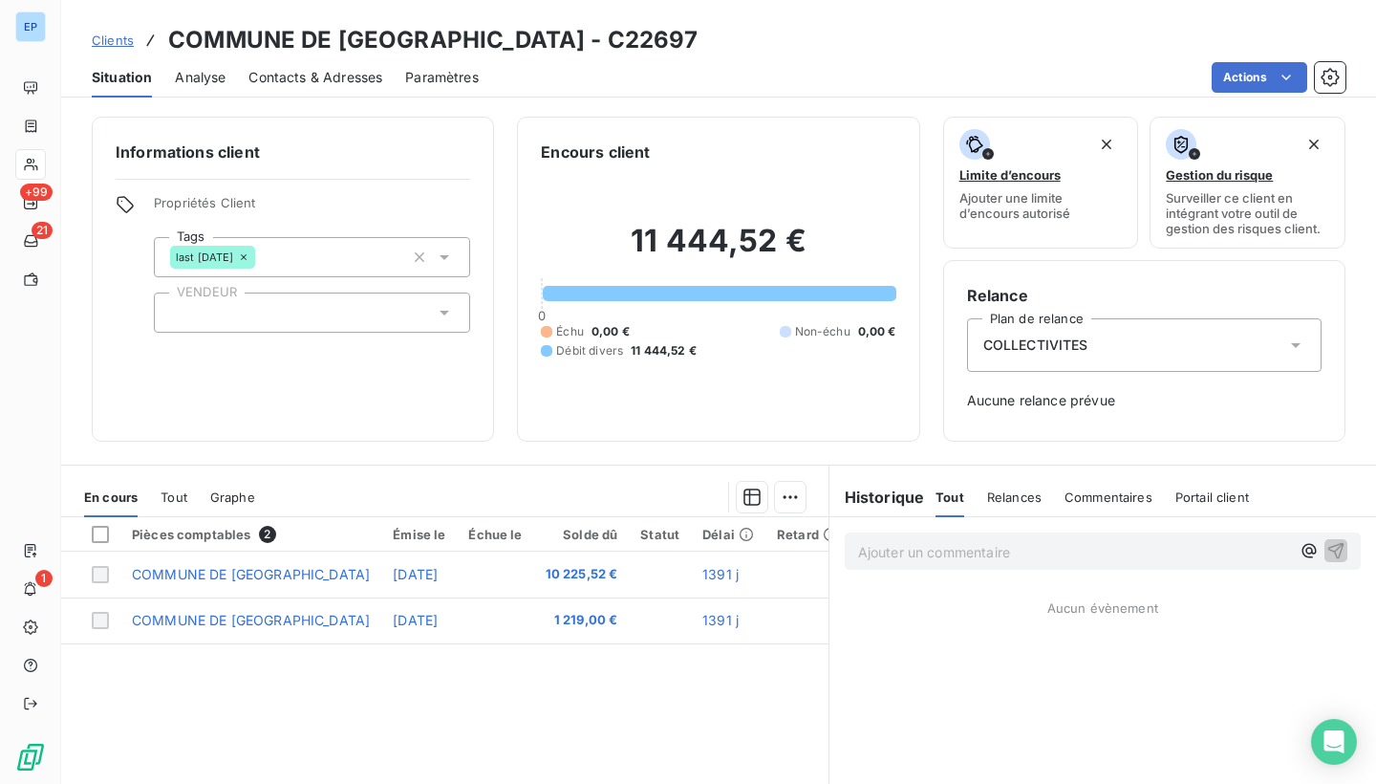
drag, startPoint x: 707, startPoint y: 44, endPoint x: 621, endPoint y: 45, distance: 86.0
click at [620, 45] on div "Clients COMMUNE DE SAINT PIERRE CRECHE - C22697" at bounding box center [718, 40] width 1315 height 34
copy h3 "C22697"
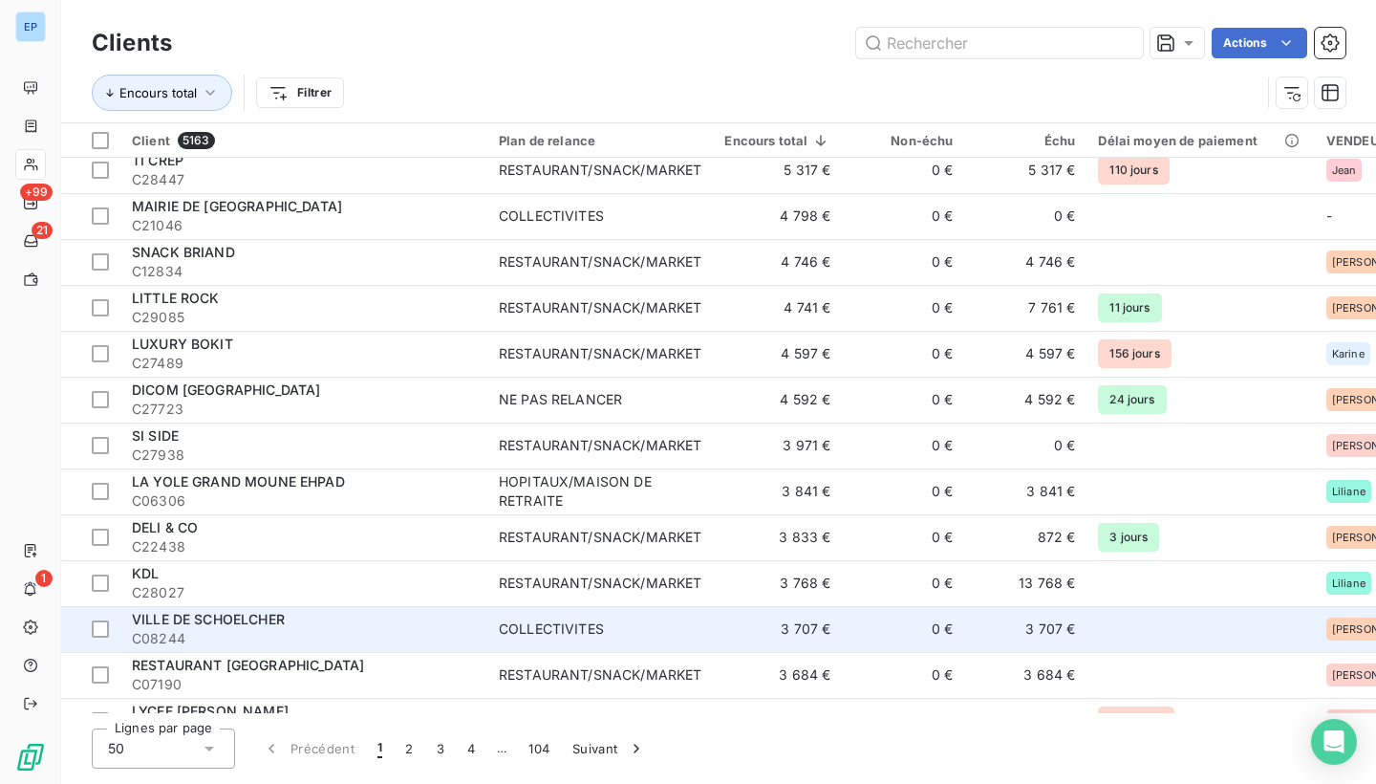
scroll to position [1660, 0]
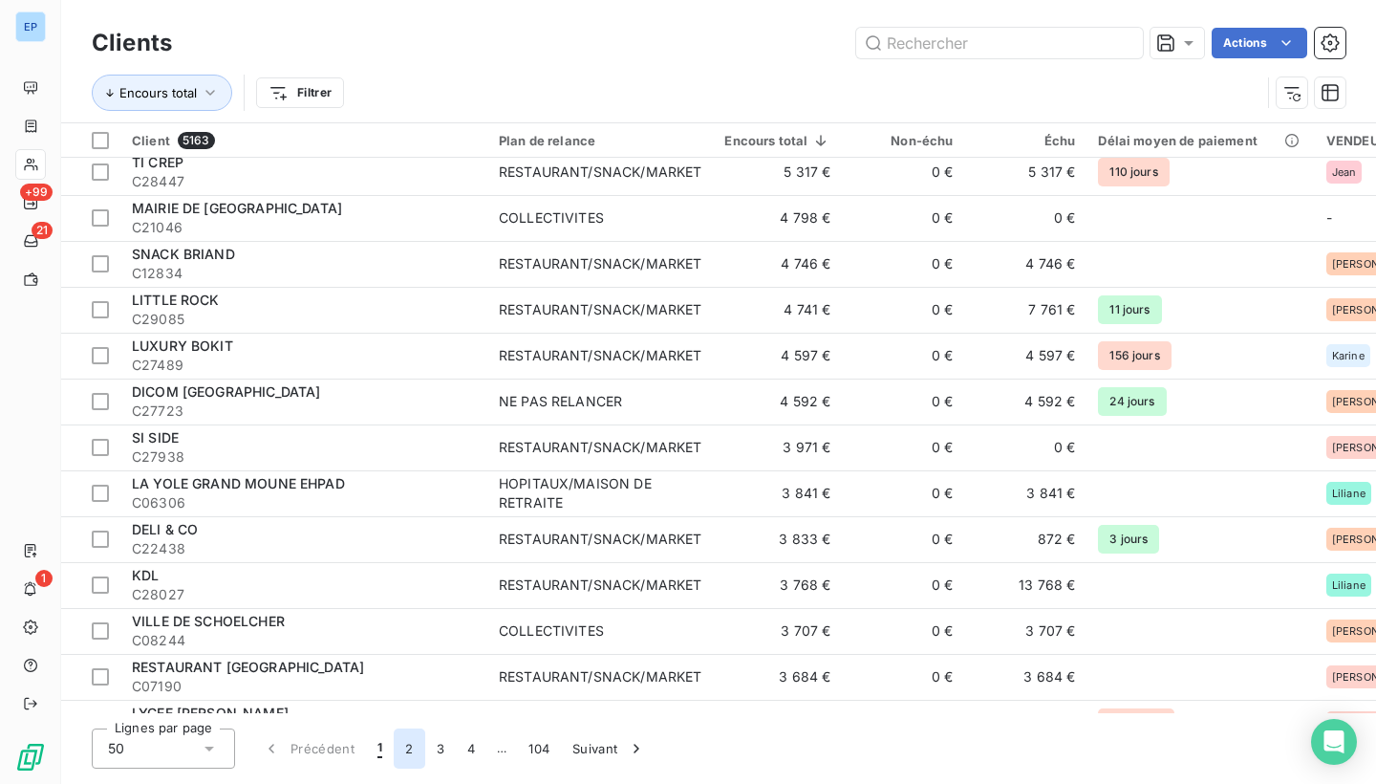
click at [406, 748] on button "2" at bounding box center [409, 748] width 31 height 40
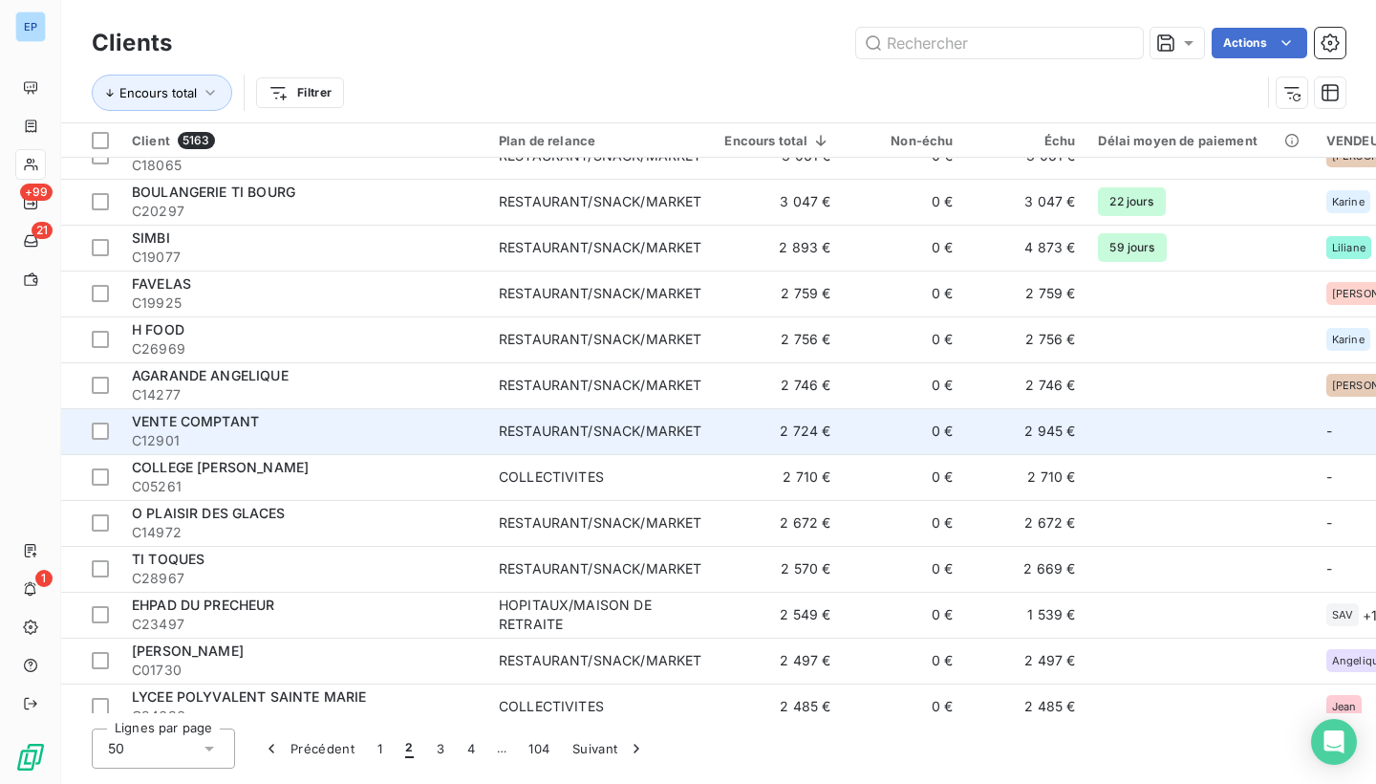
scroll to position [483, 0]
click at [311, 438] on span "C12901" at bounding box center [304, 440] width 344 height 19
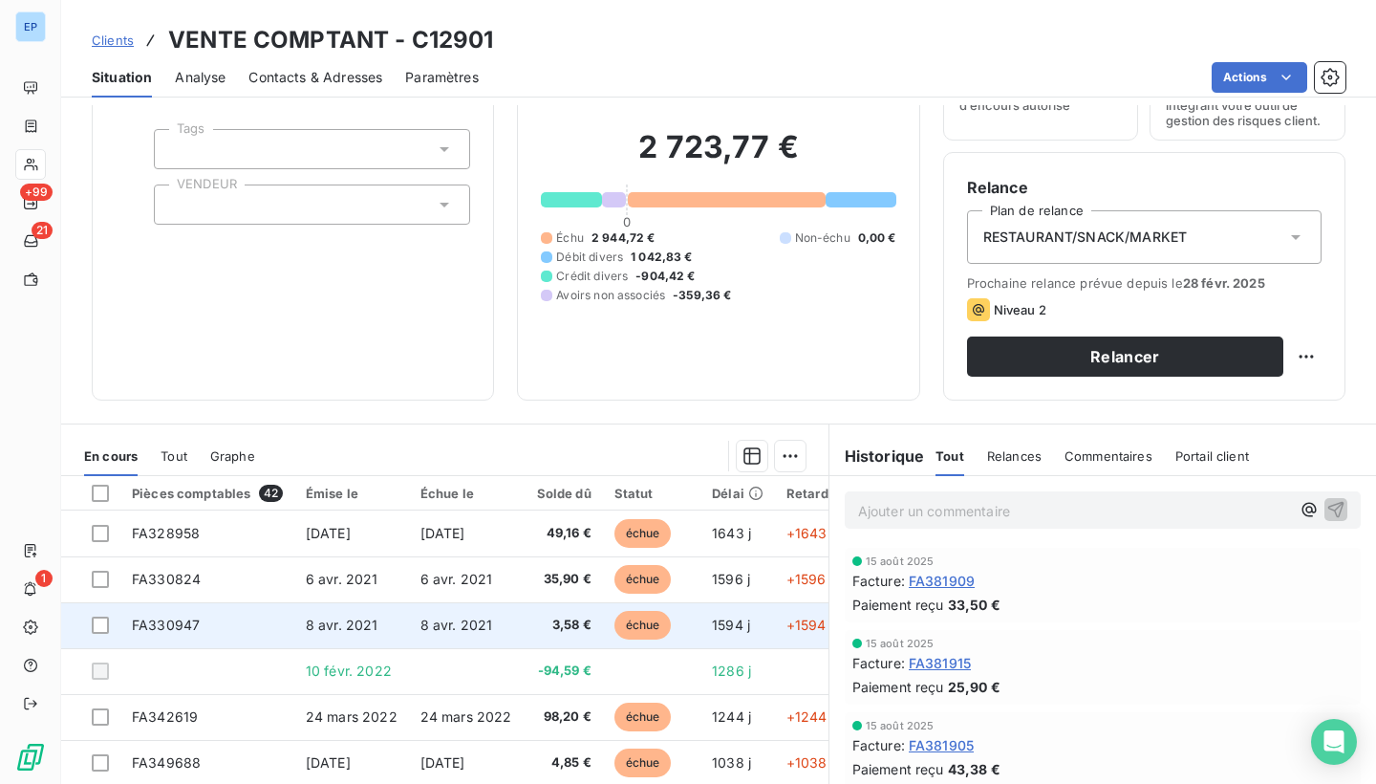
scroll to position [88, 0]
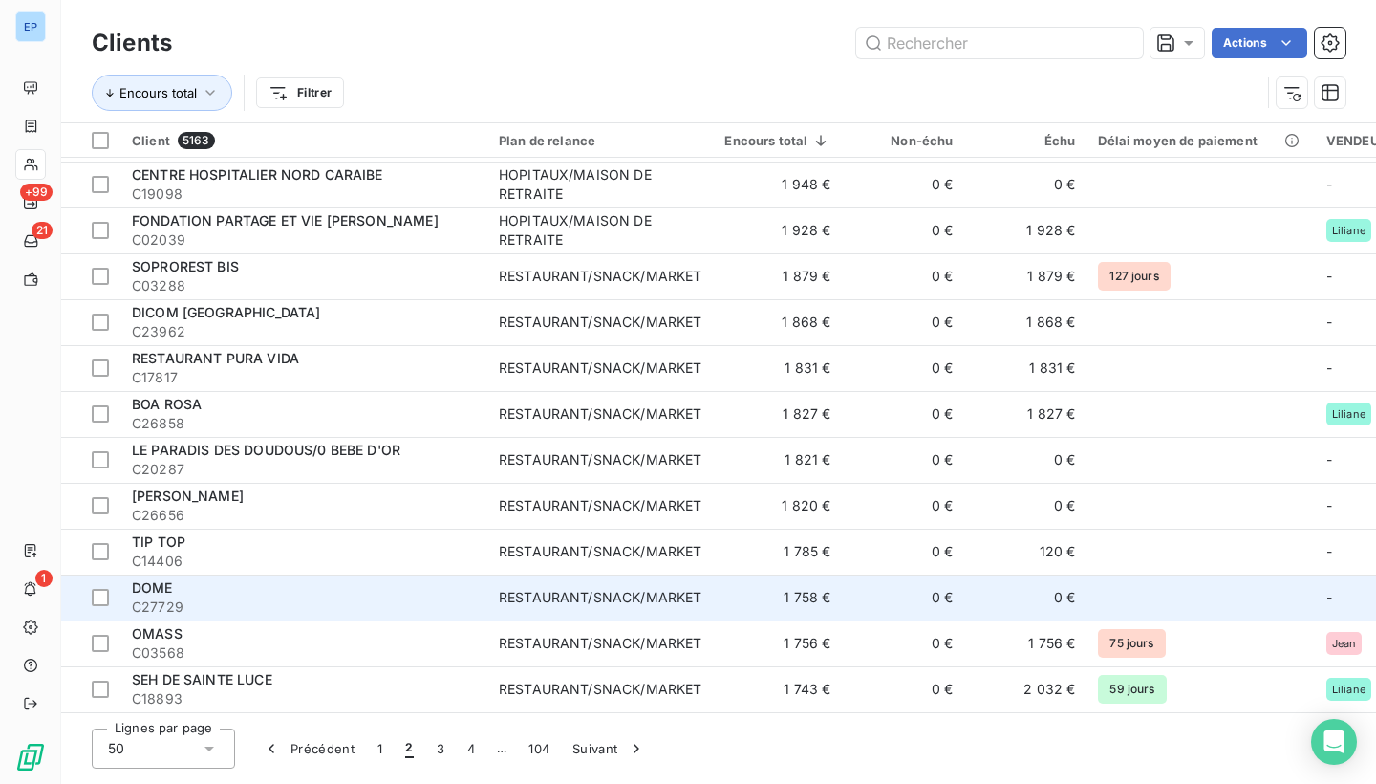
click at [411, 585] on div "DOME" at bounding box center [304, 587] width 344 height 19
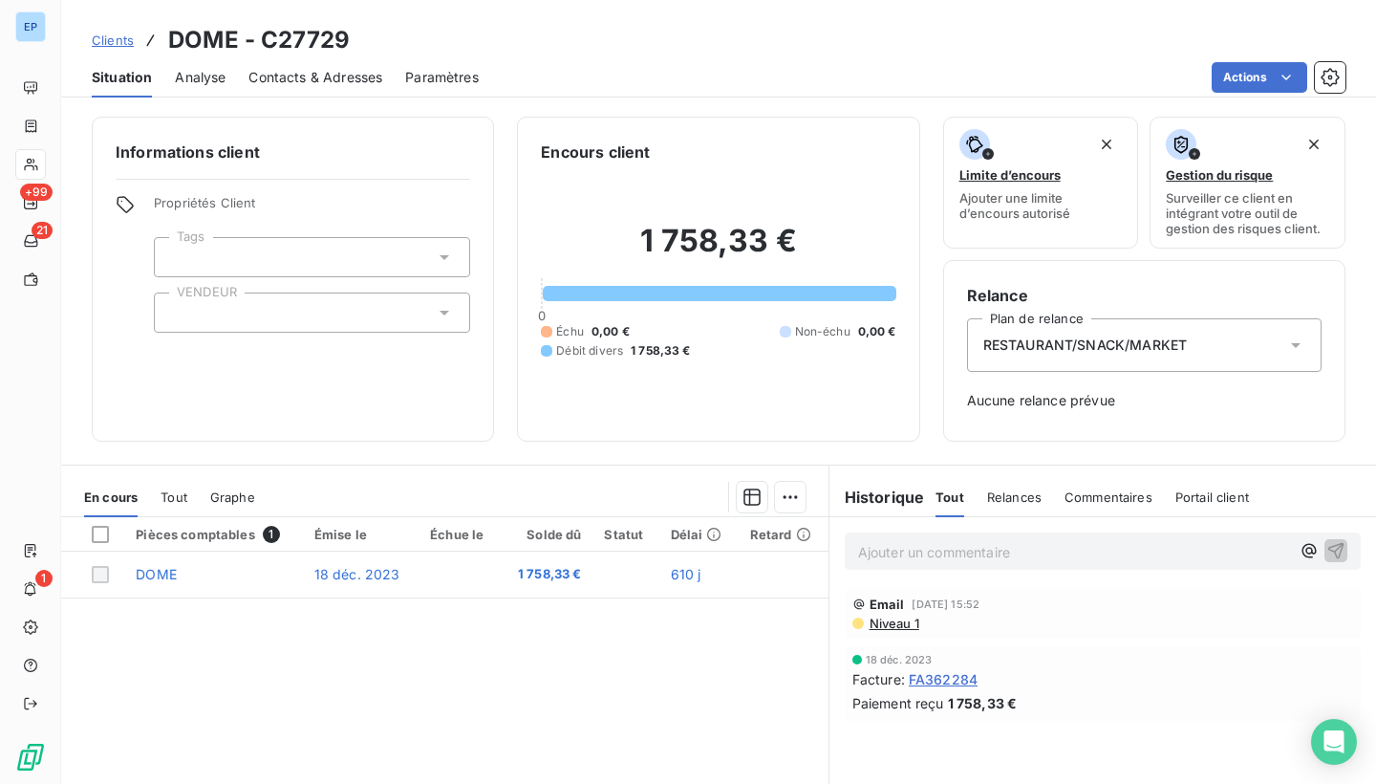
click at [931, 682] on span "FA362284" at bounding box center [943, 679] width 69 height 20
click at [191, 300] on div at bounding box center [312, 312] width 316 height 40
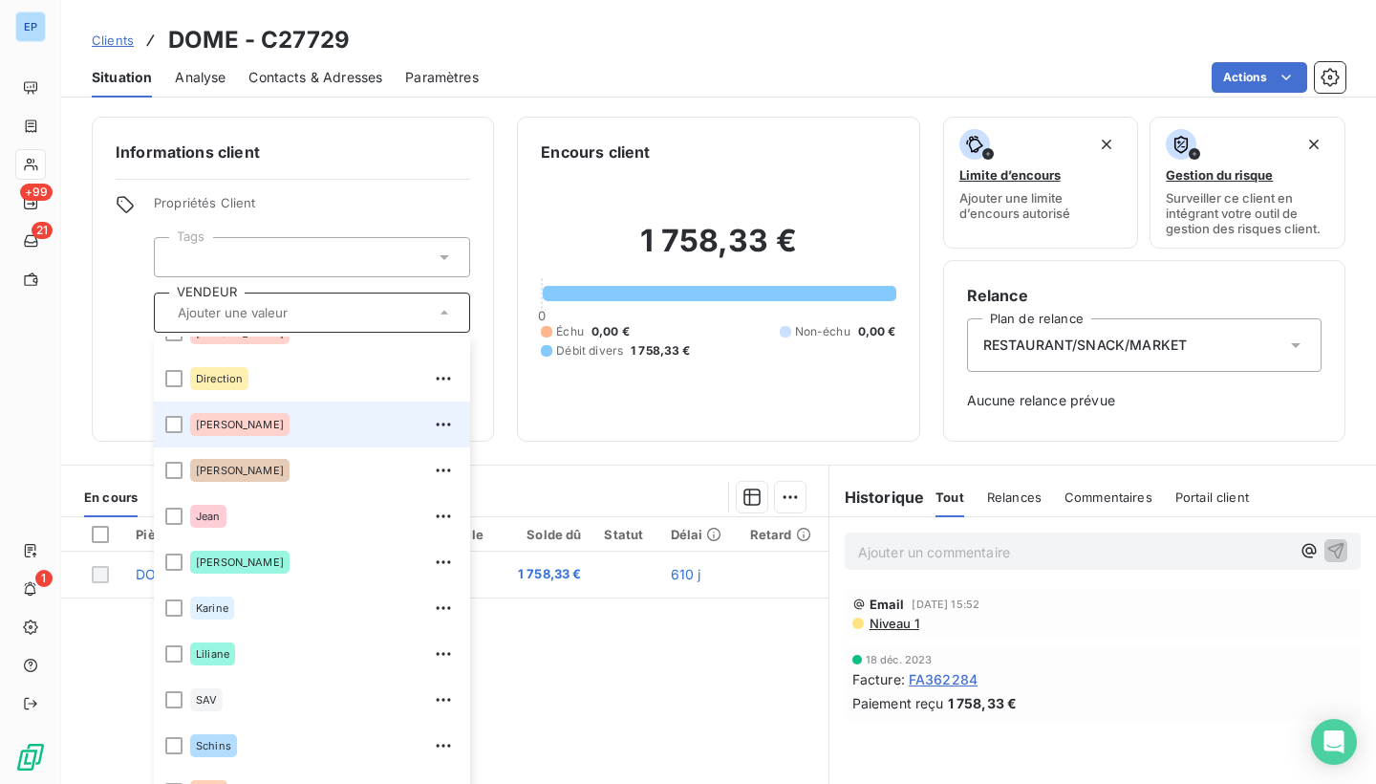
scroll to position [120, 0]
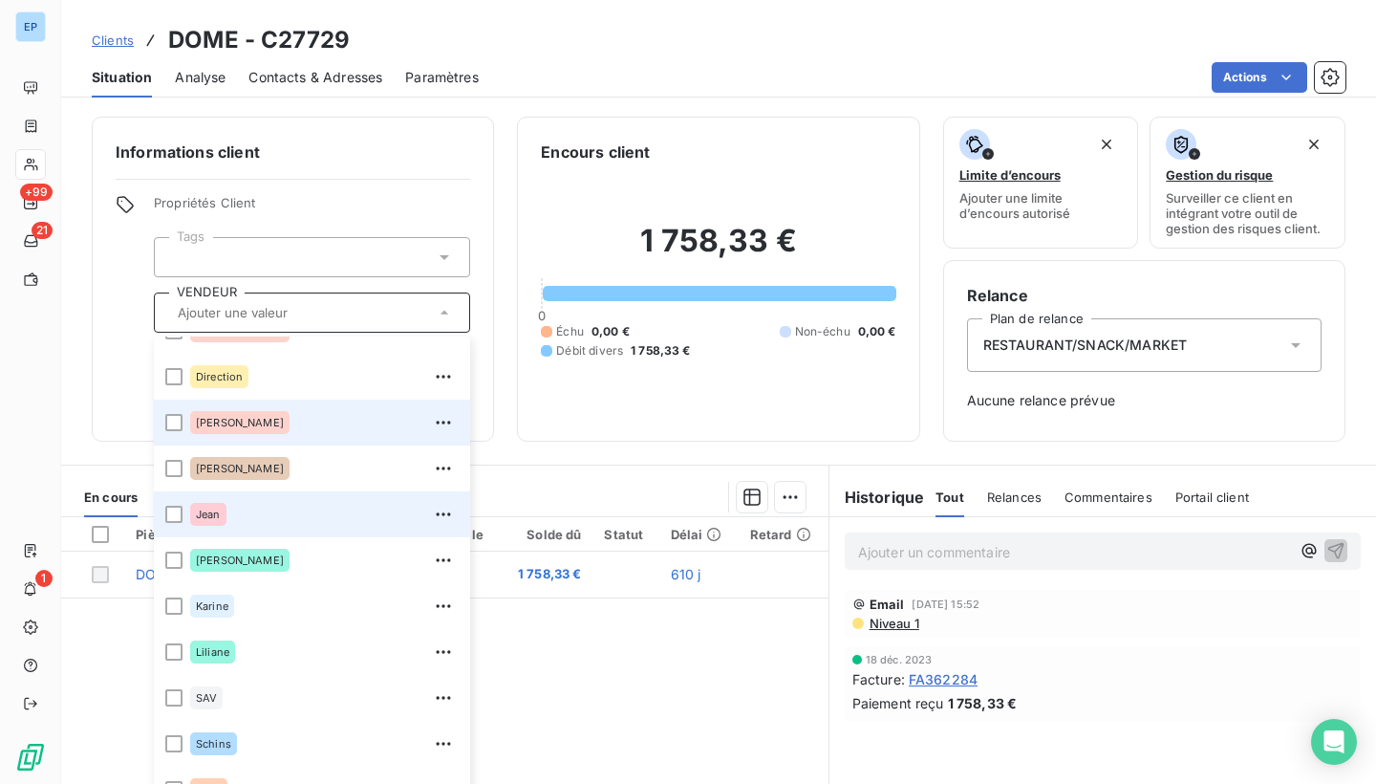
click at [229, 524] on div "Jean" at bounding box center [324, 514] width 268 height 31
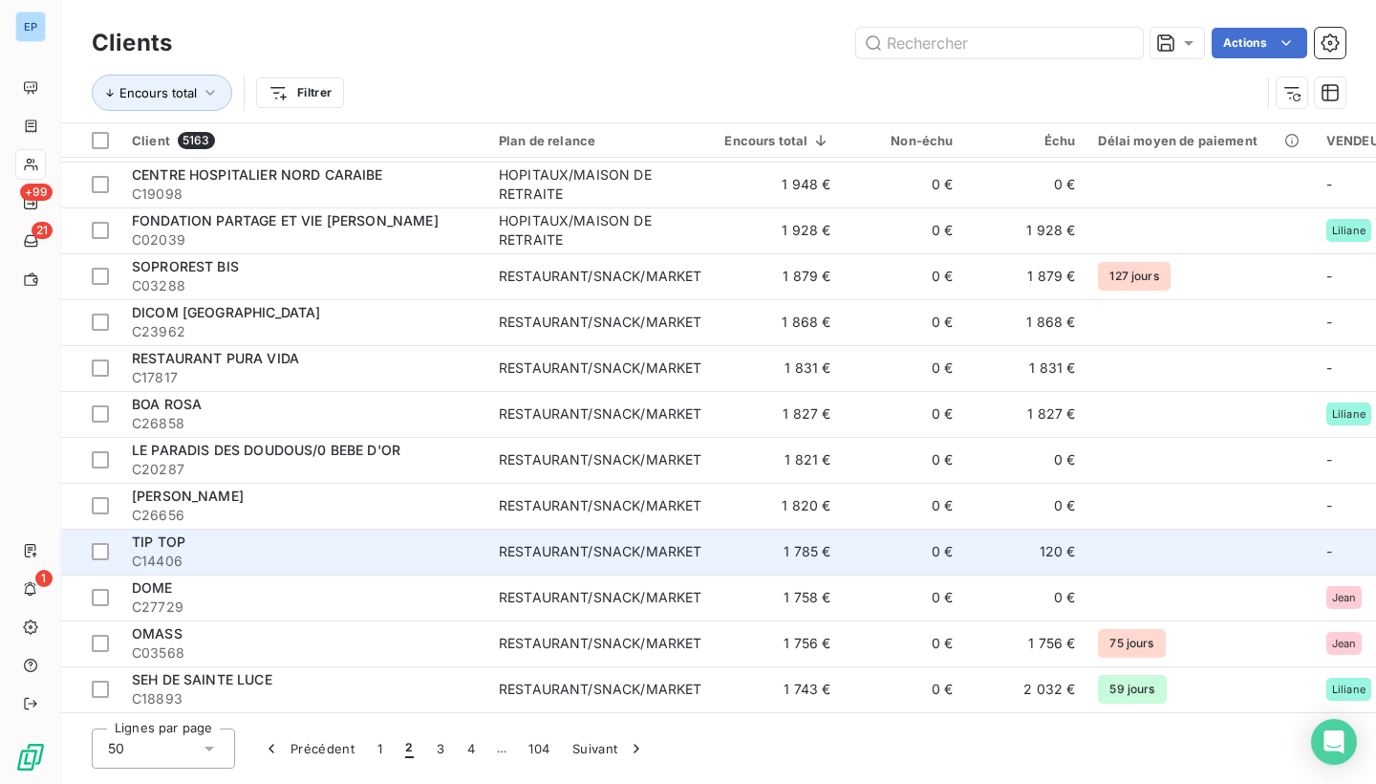
click at [306, 551] on span "C14406" at bounding box center [304, 560] width 344 height 19
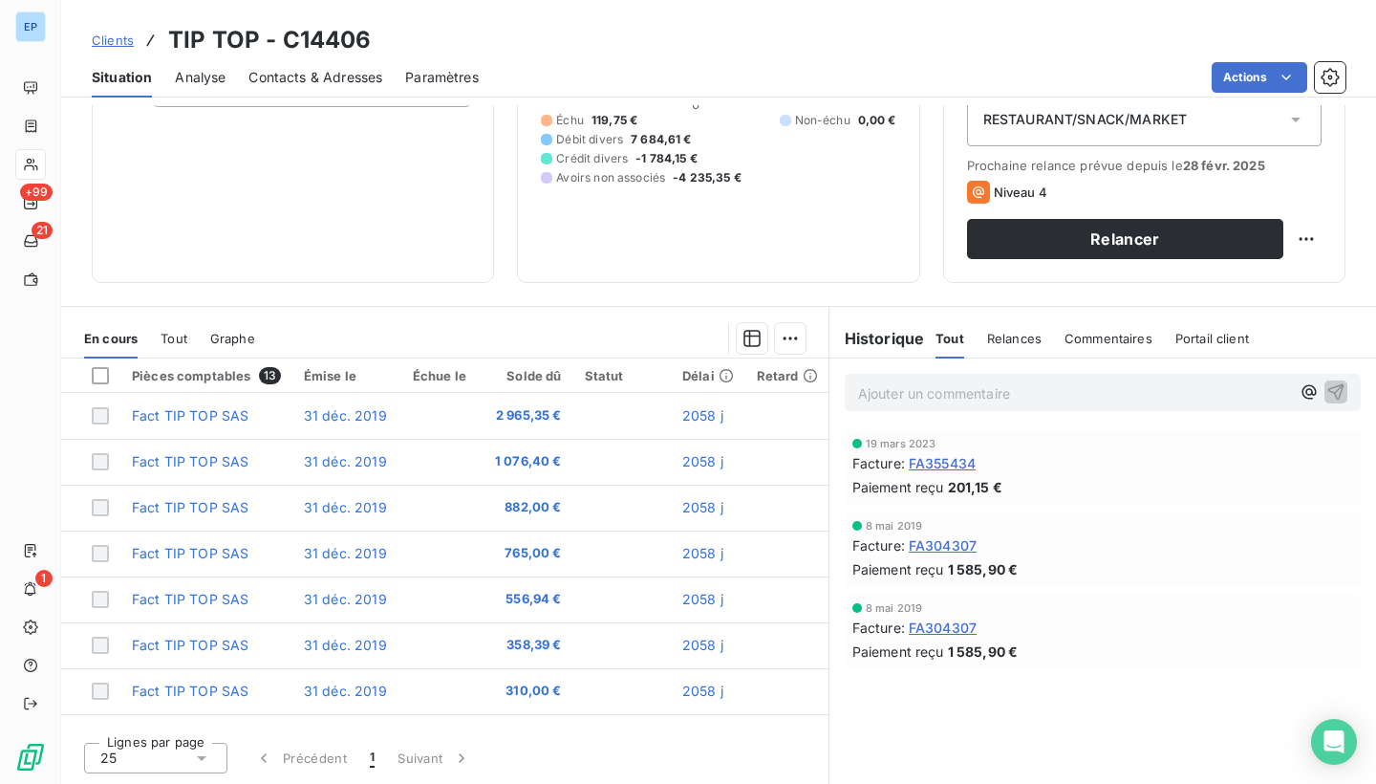
click at [946, 623] on span "FA304307" at bounding box center [943, 627] width 68 height 20
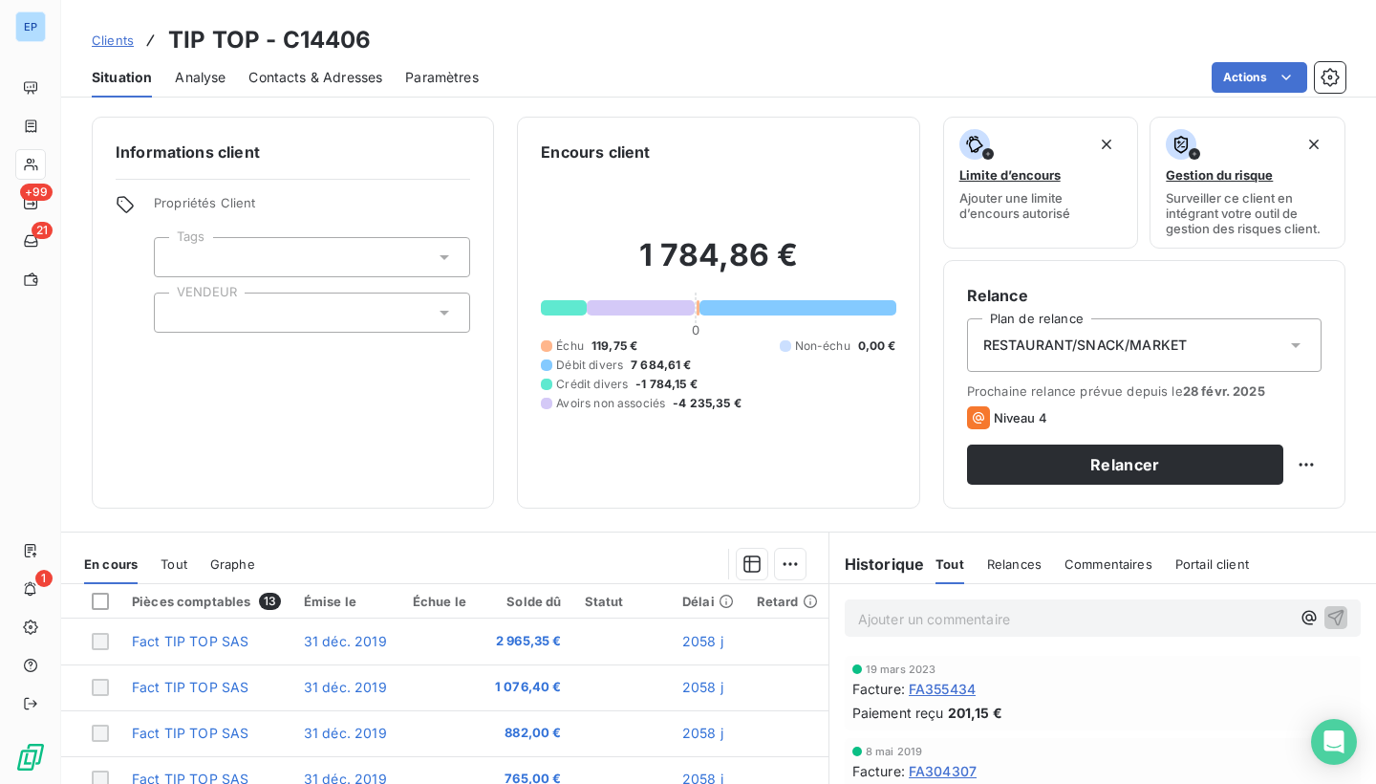
click at [924, 686] on span "FA355434" at bounding box center [942, 688] width 67 height 20
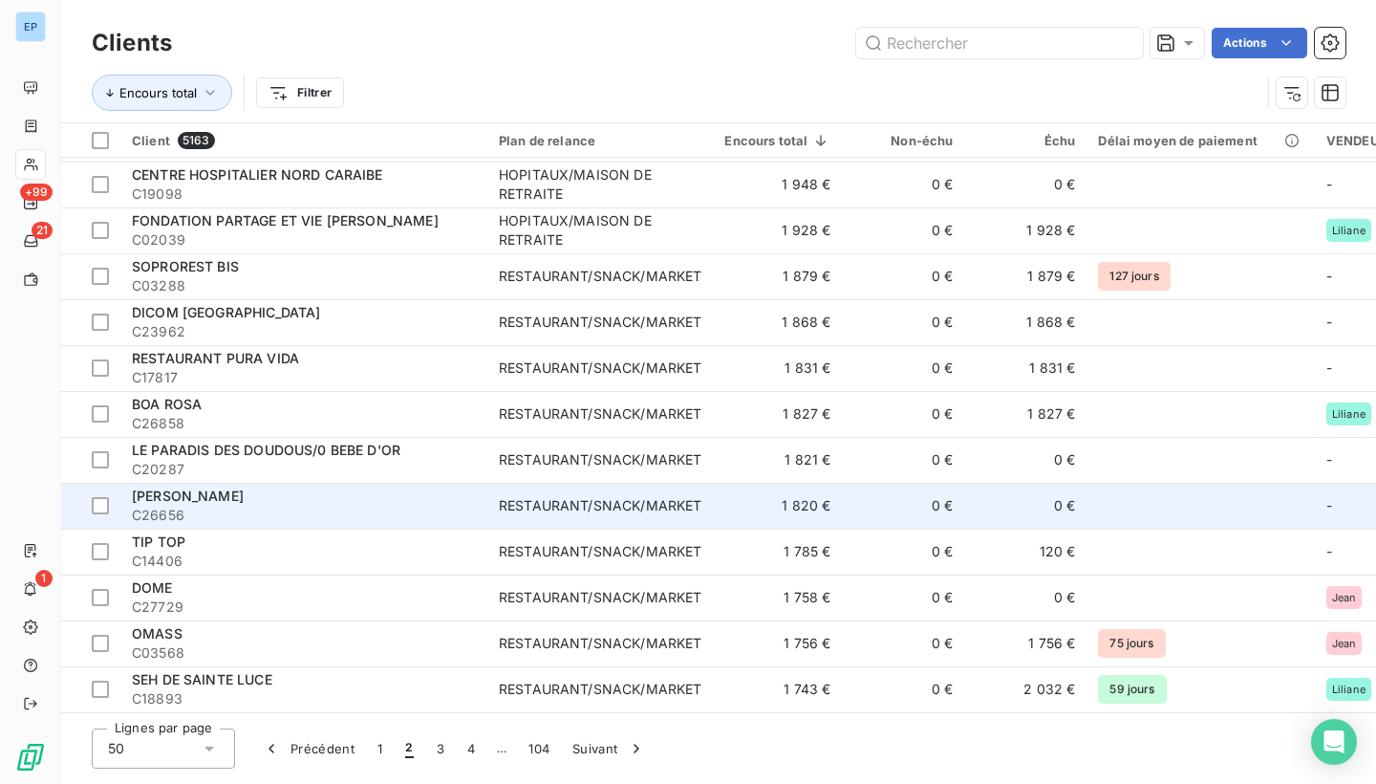
click at [298, 490] on div "JANIS MARIE MARLENE" at bounding box center [304, 495] width 344 height 19
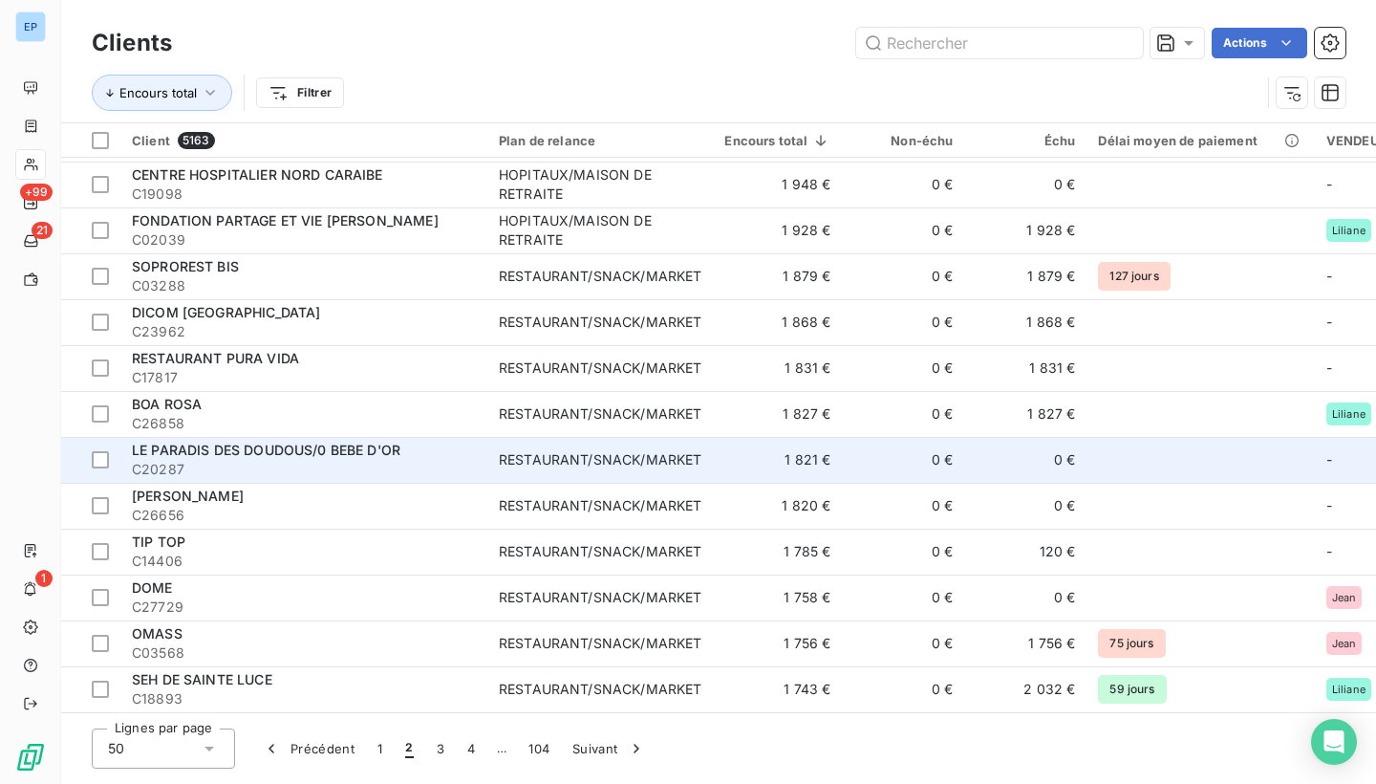
click at [526, 454] on div "RESTAURANT/SNACK/MARKET" at bounding box center [600, 459] width 203 height 19
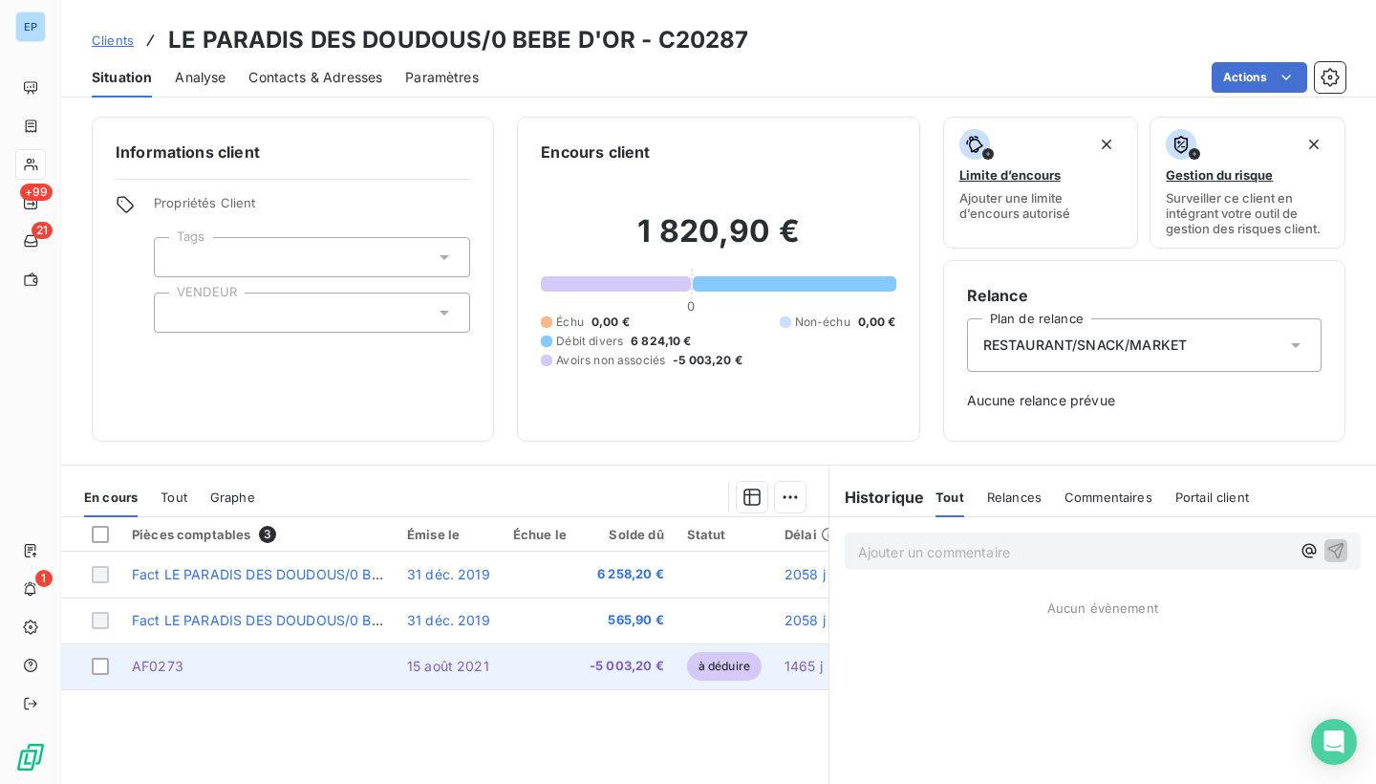
click at [160, 659] on span "AF0273" at bounding box center [158, 665] width 52 height 16
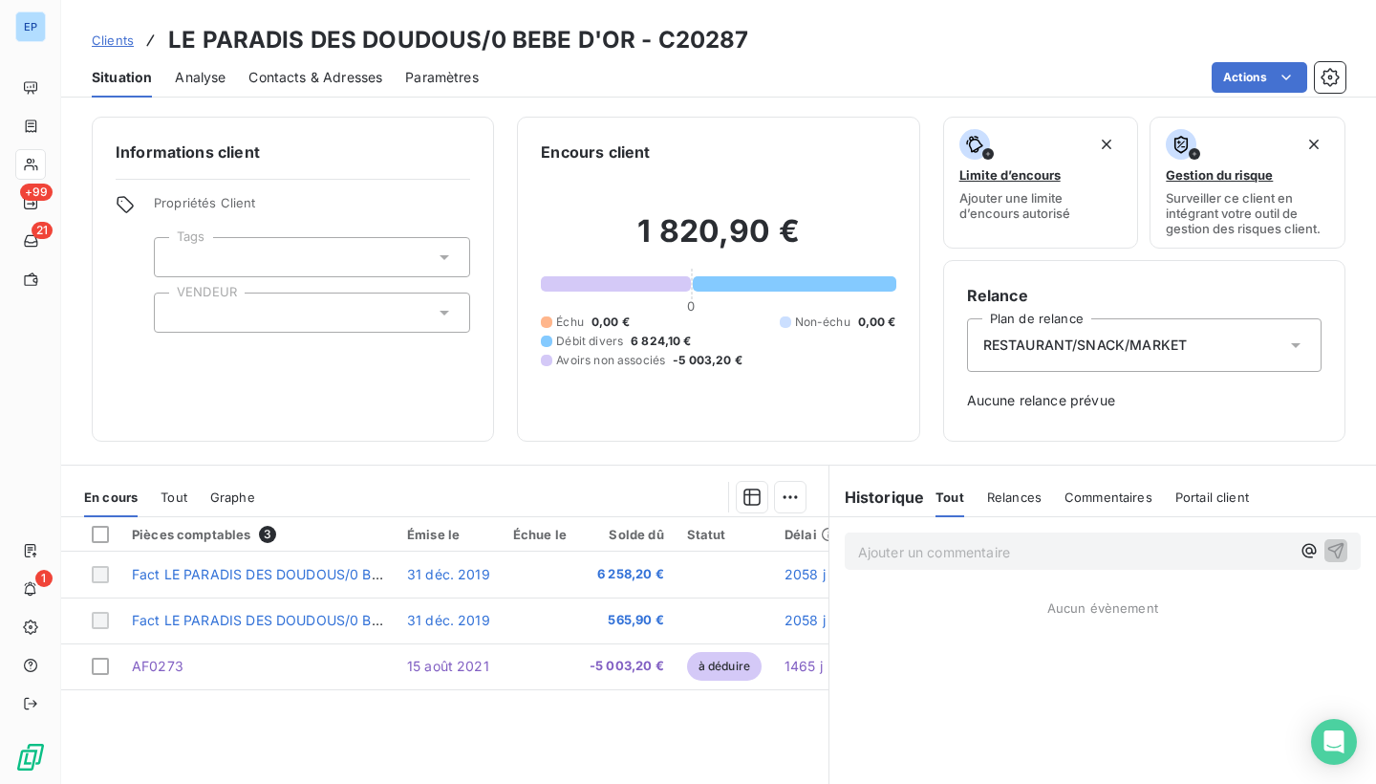
click at [277, 306] on div at bounding box center [312, 312] width 316 height 40
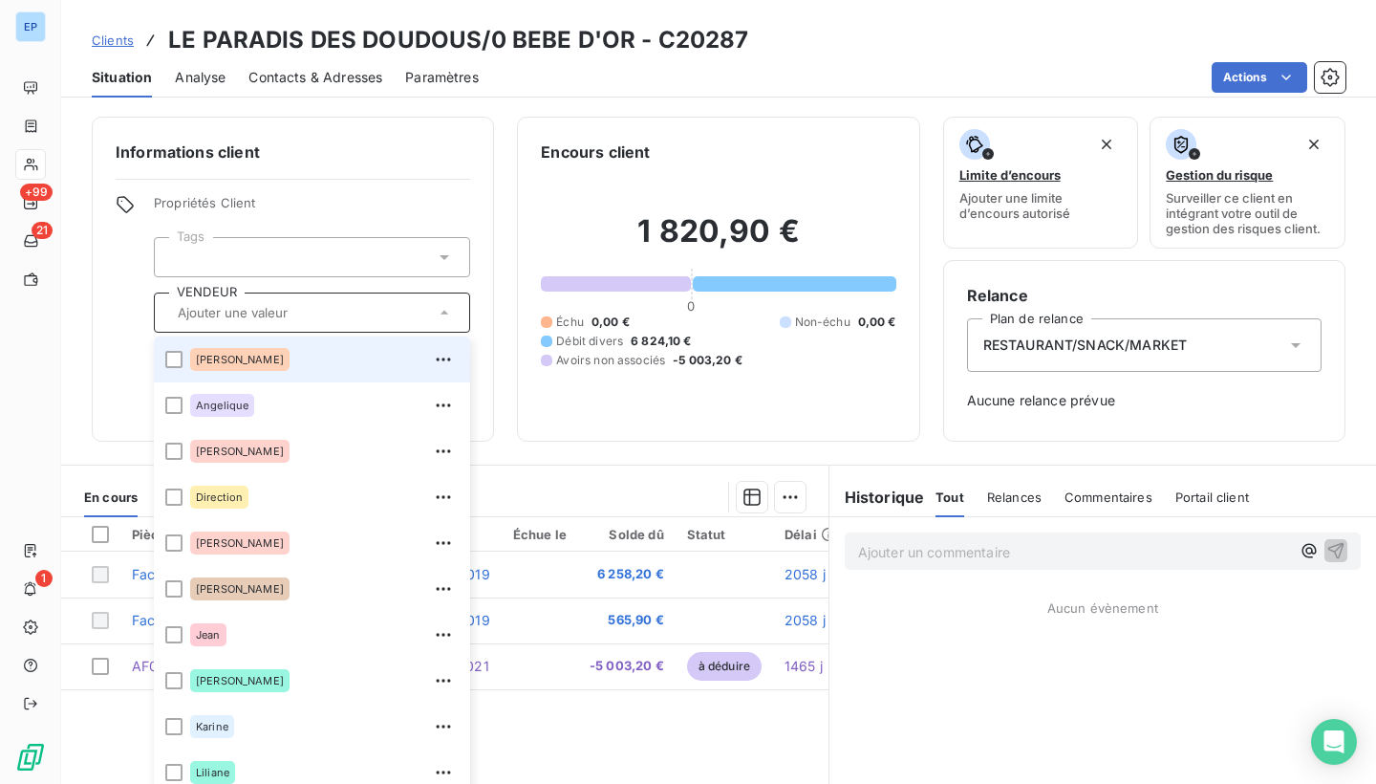
click at [247, 355] on div "Albert" at bounding box center [324, 359] width 268 height 31
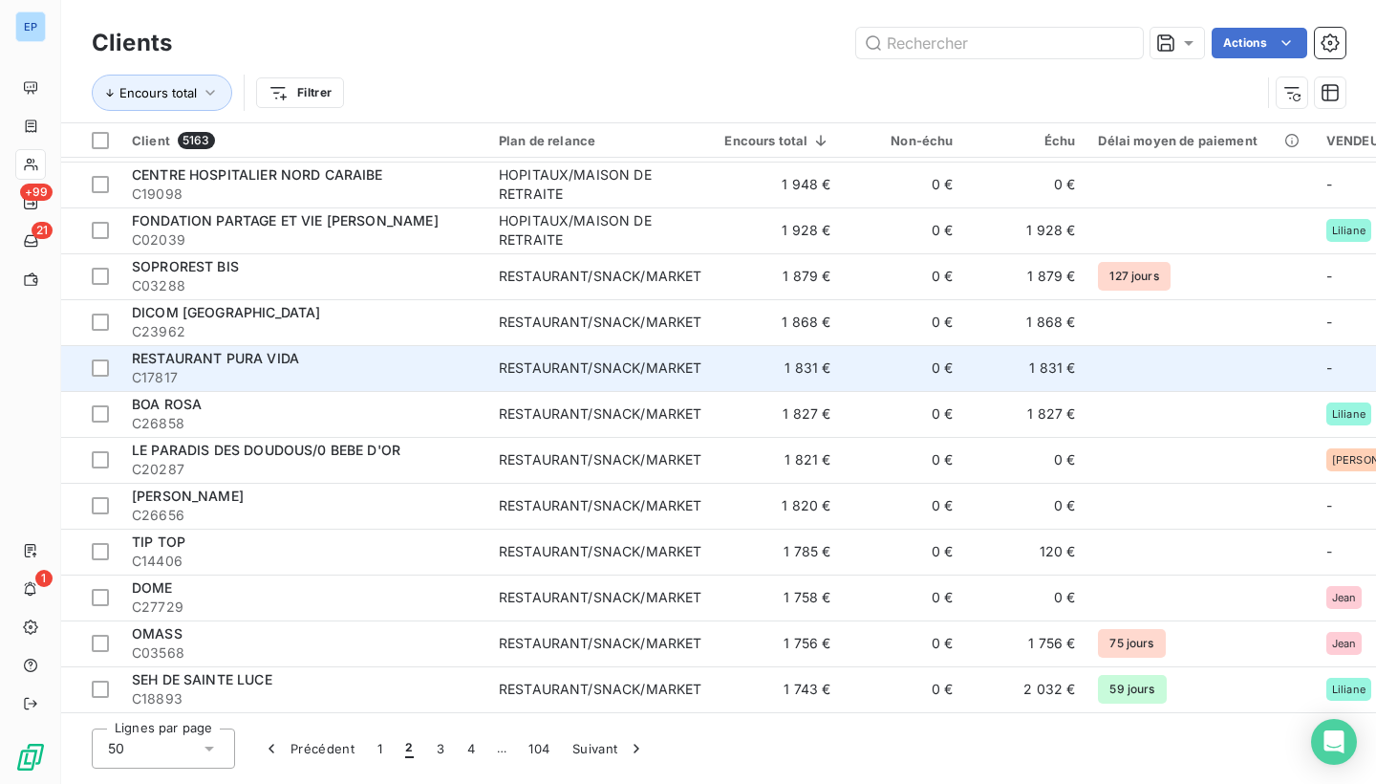
click at [342, 353] on div "RESTAURANT PURA VIDA" at bounding box center [304, 358] width 344 height 19
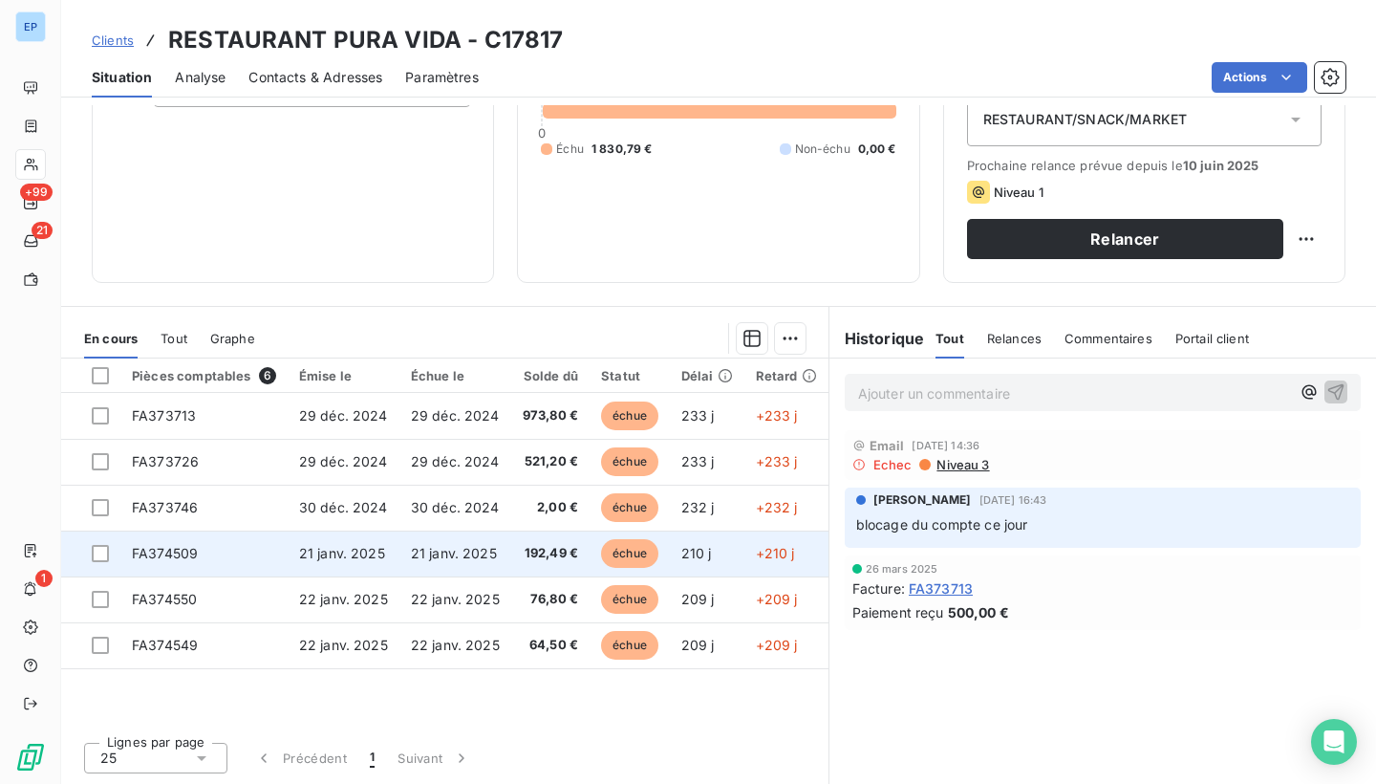
scroll to position [225, 0]
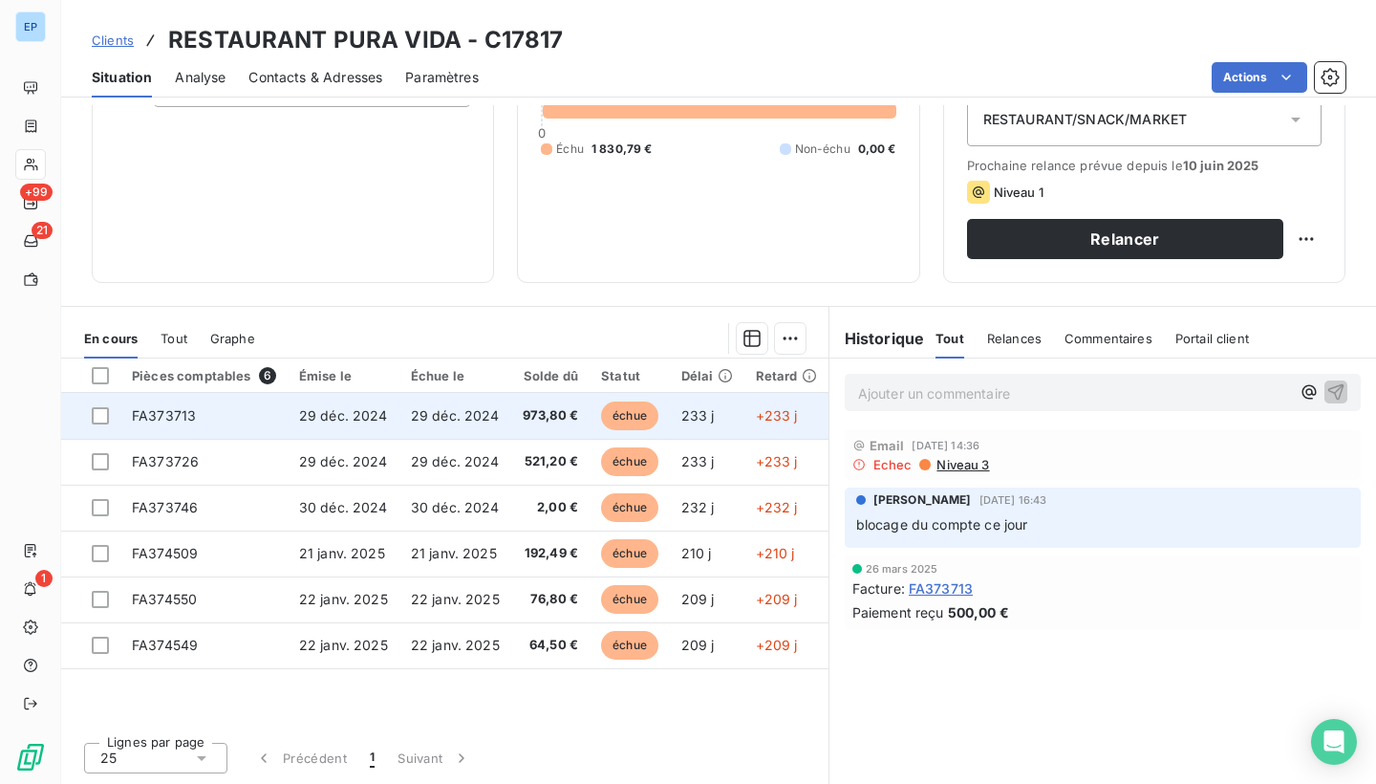
click at [174, 409] on span "FA373713" at bounding box center [164, 415] width 64 height 16
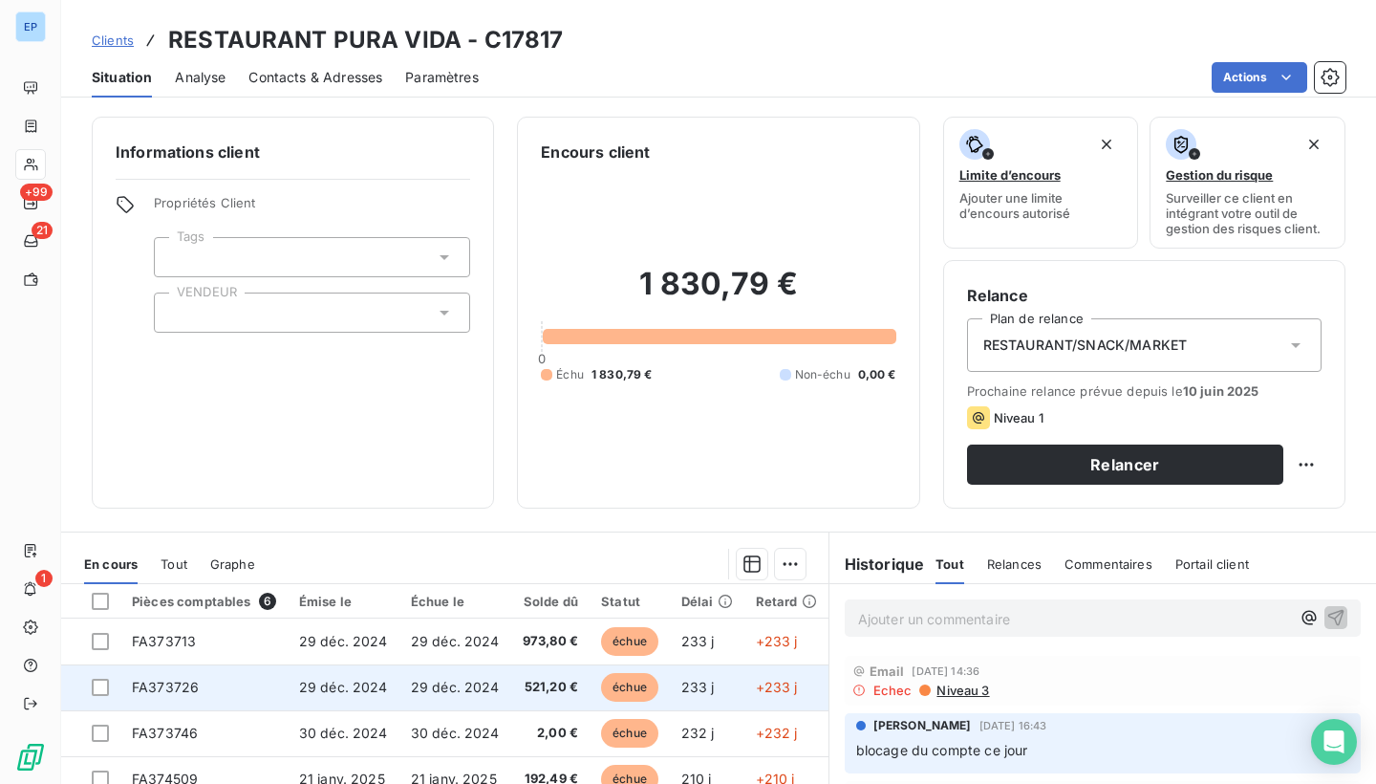
click at [160, 685] on span "FA373726" at bounding box center [165, 686] width 67 height 16
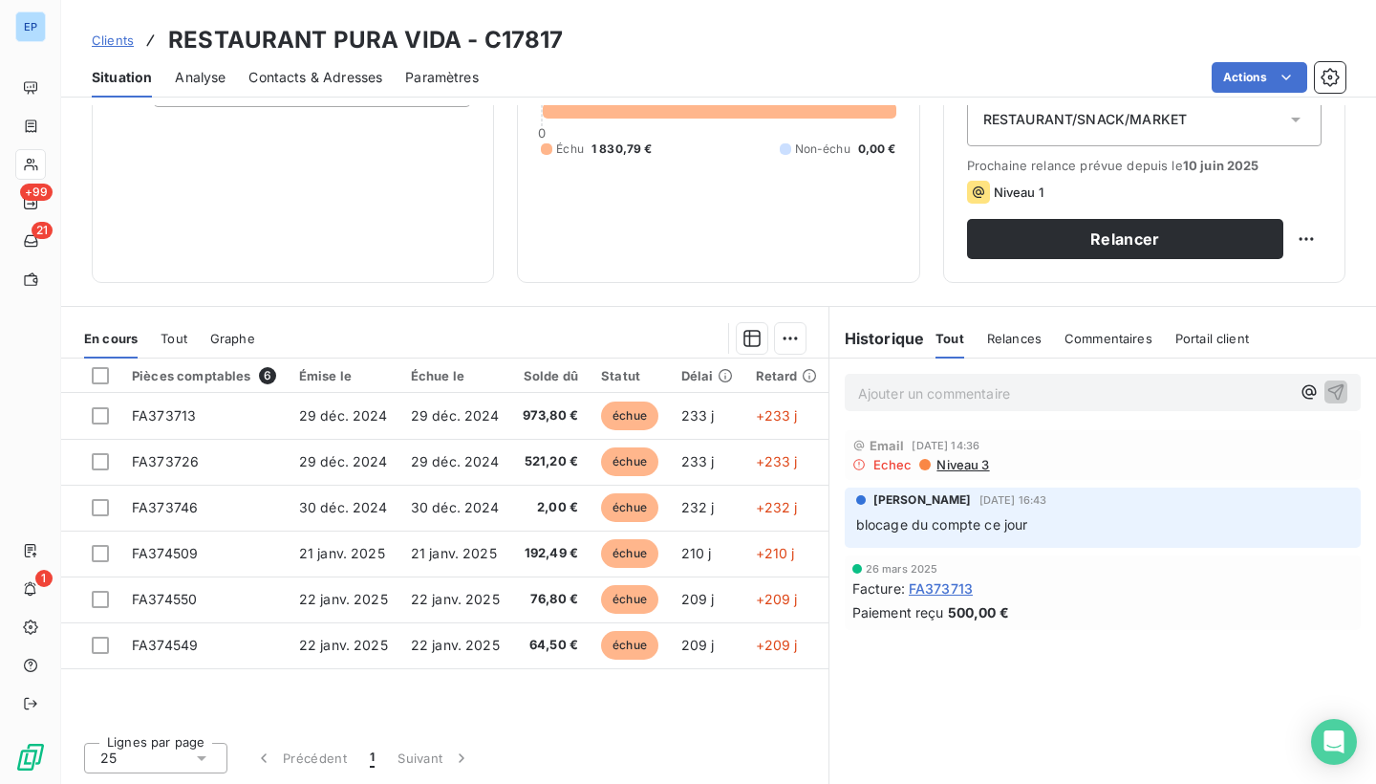
scroll to position [225, 0]
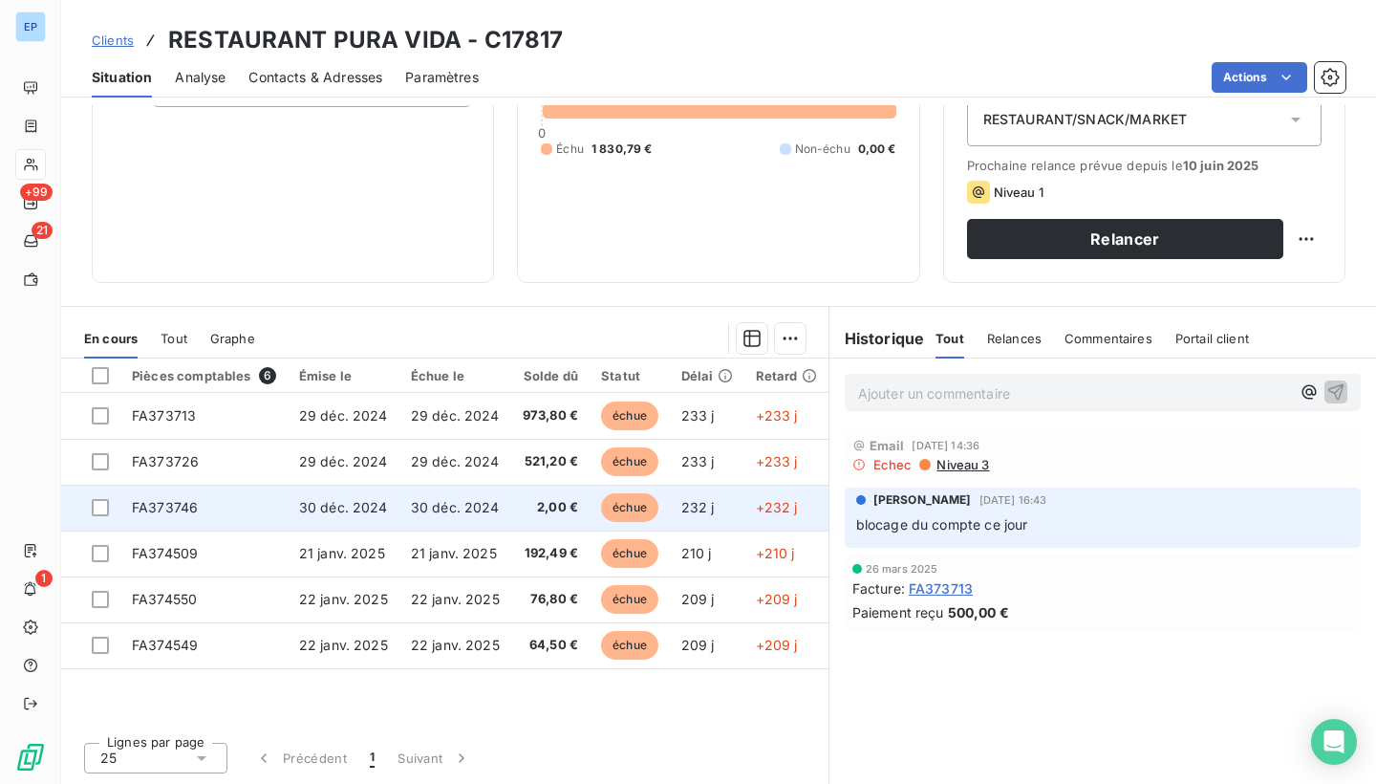
click at [169, 495] on td "FA373746" at bounding box center [203, 507] width 167 height 46
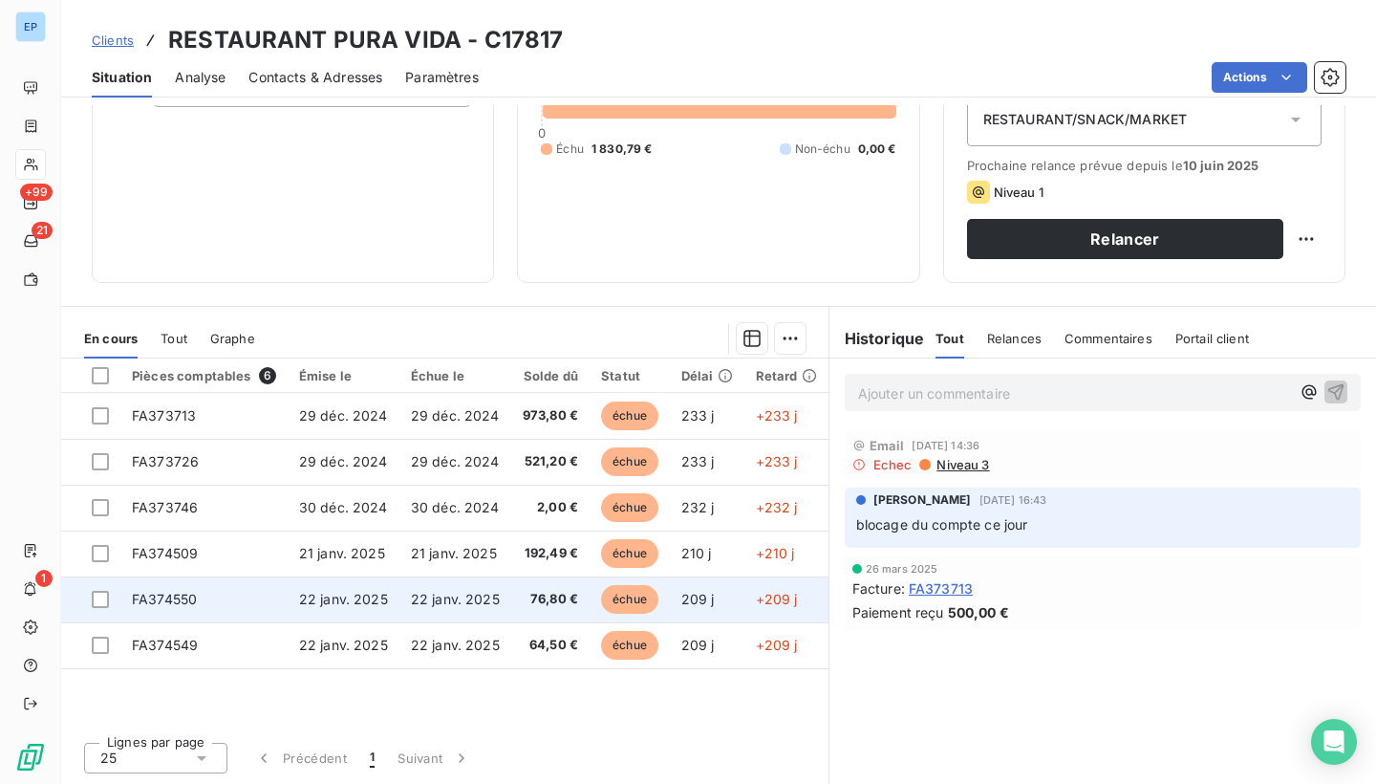
scroll to position [225, 0]
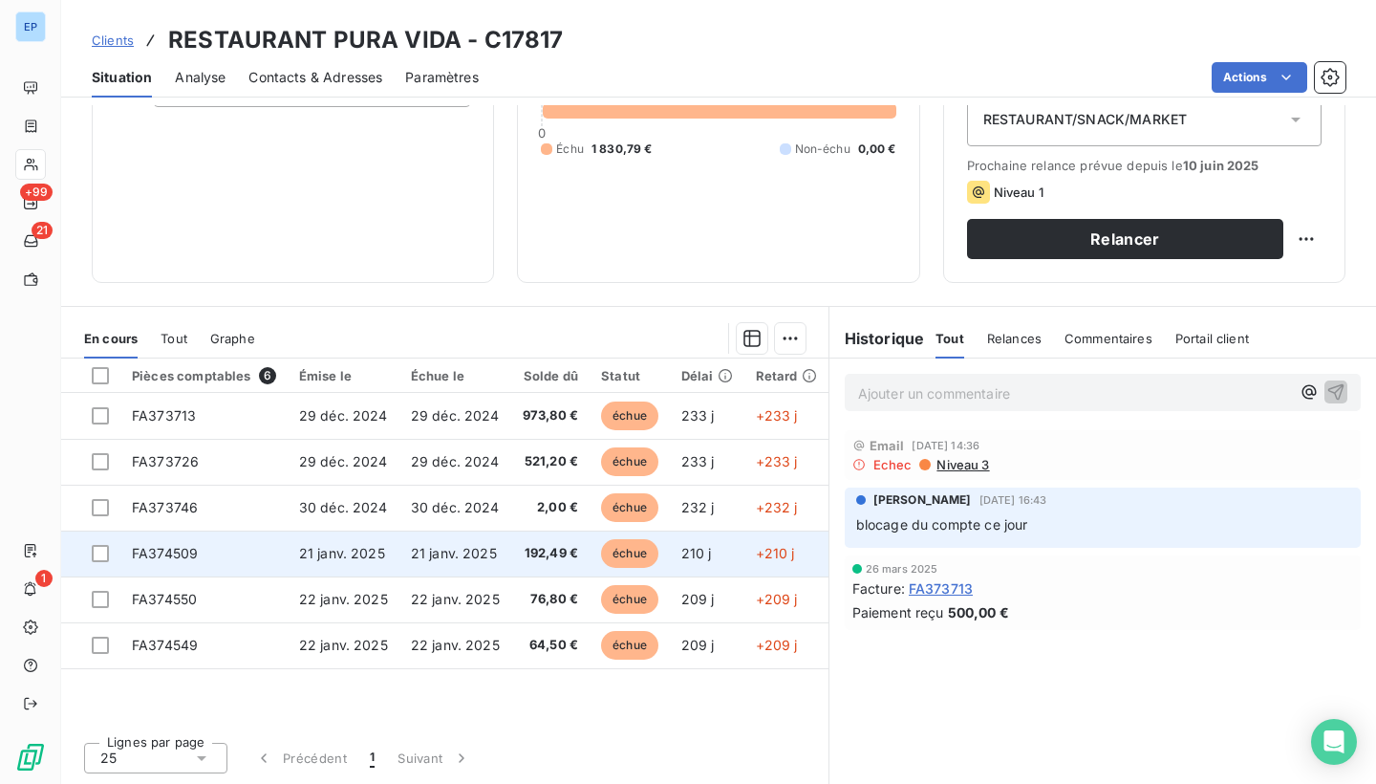
click at [162, 565] on td "FA374509" at bounding box center [203, 553] width 167 height 46
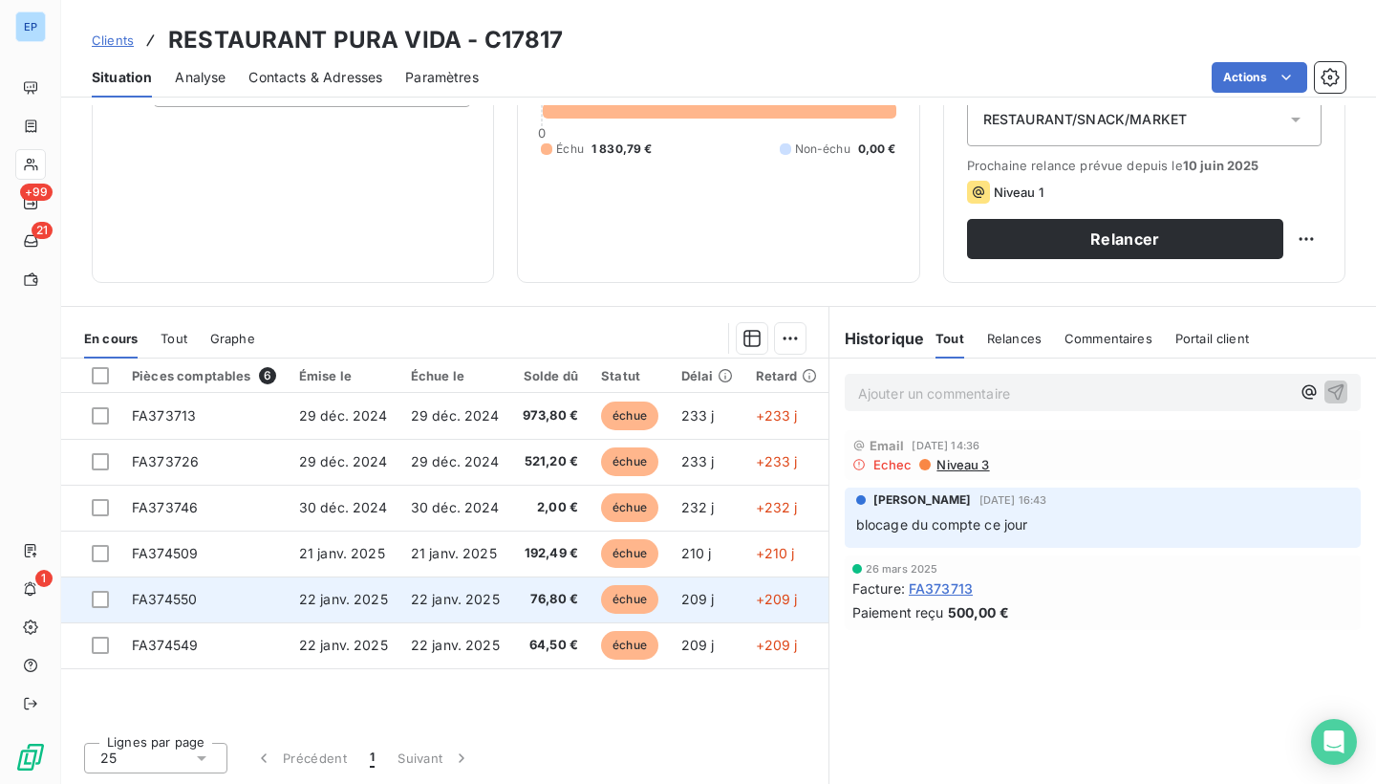
click at [144, 591] on span "FA374550" at bounding box center [164, 598] width 65 height 16
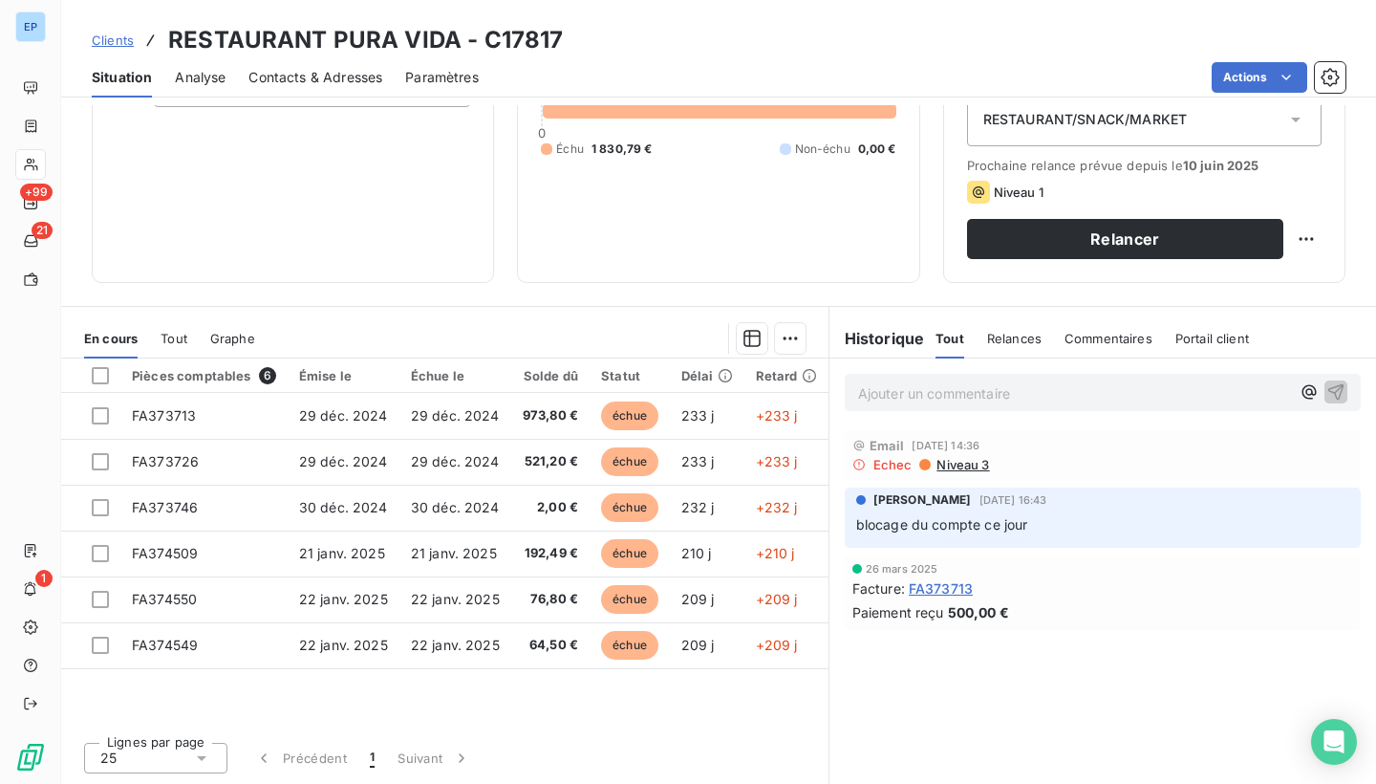
scroll to position [225, 0]
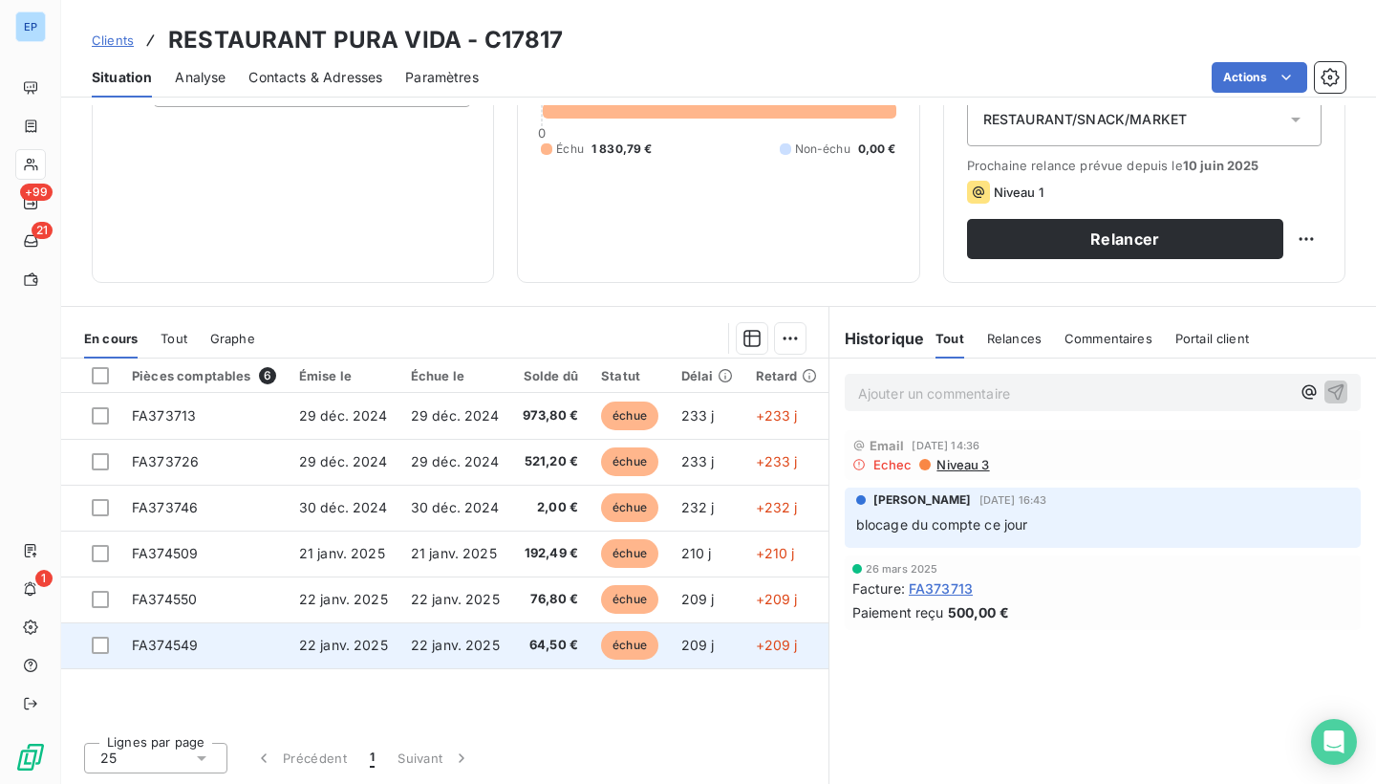
click at [132, 645] on span "FA374549" at bounding box center [165, 644] width 66 height 16
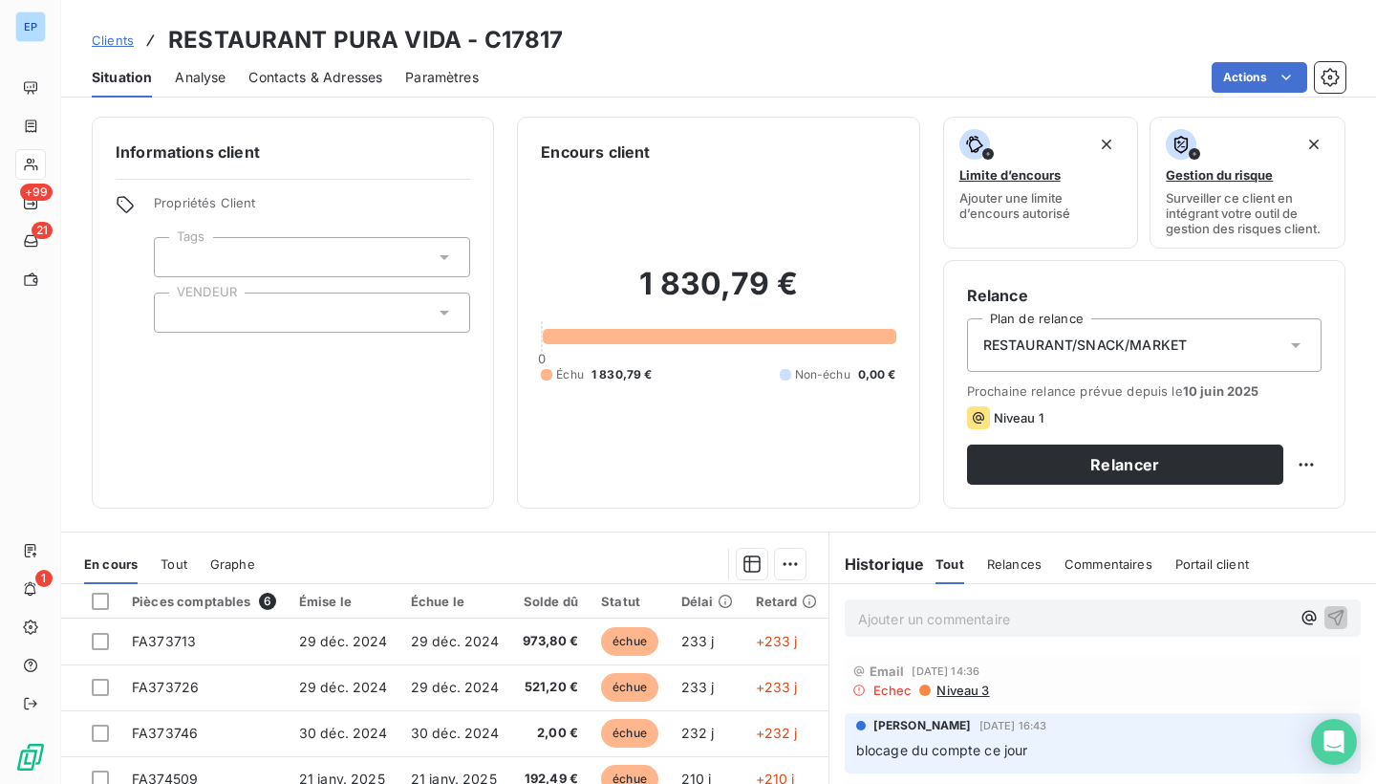
click at [232, 316] on div at bounding box center [312, 312] width 316 height 40
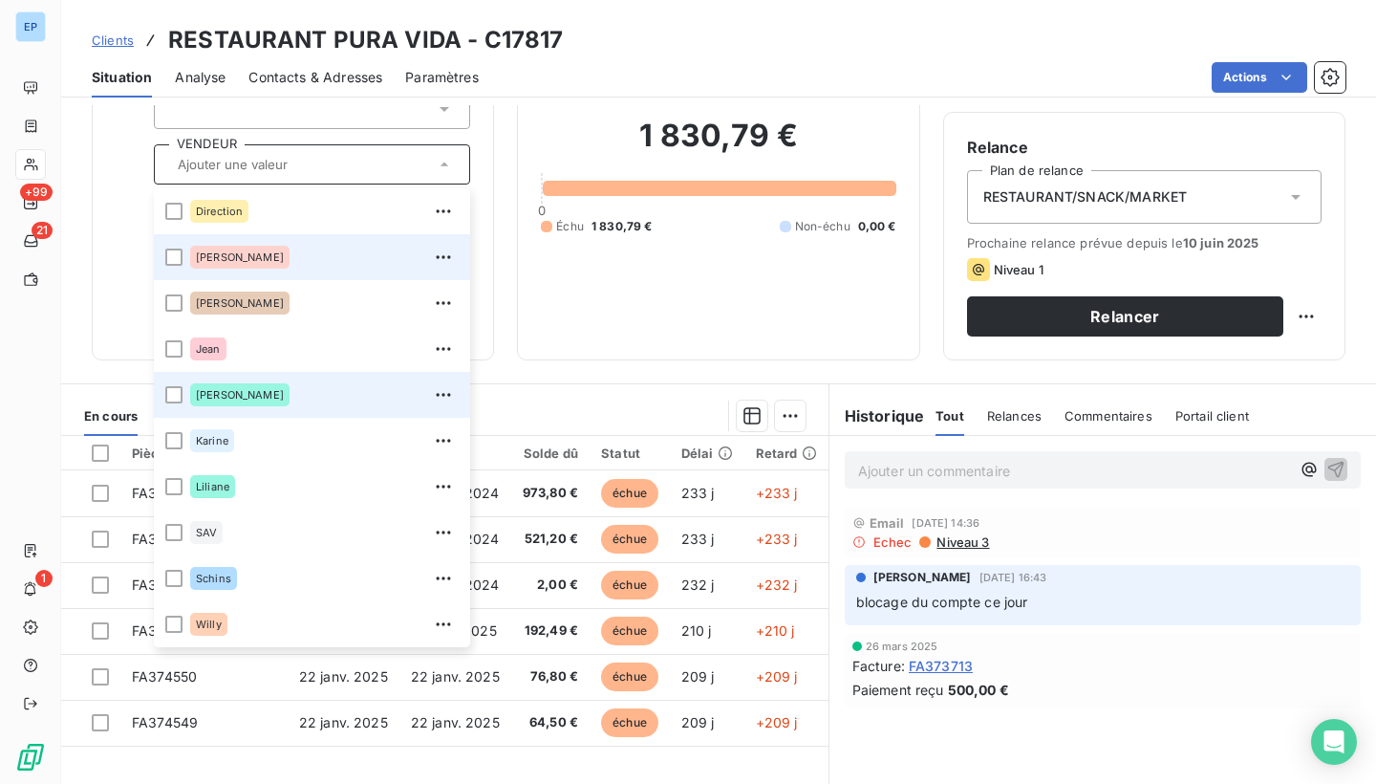
scroll to position [157, 0]
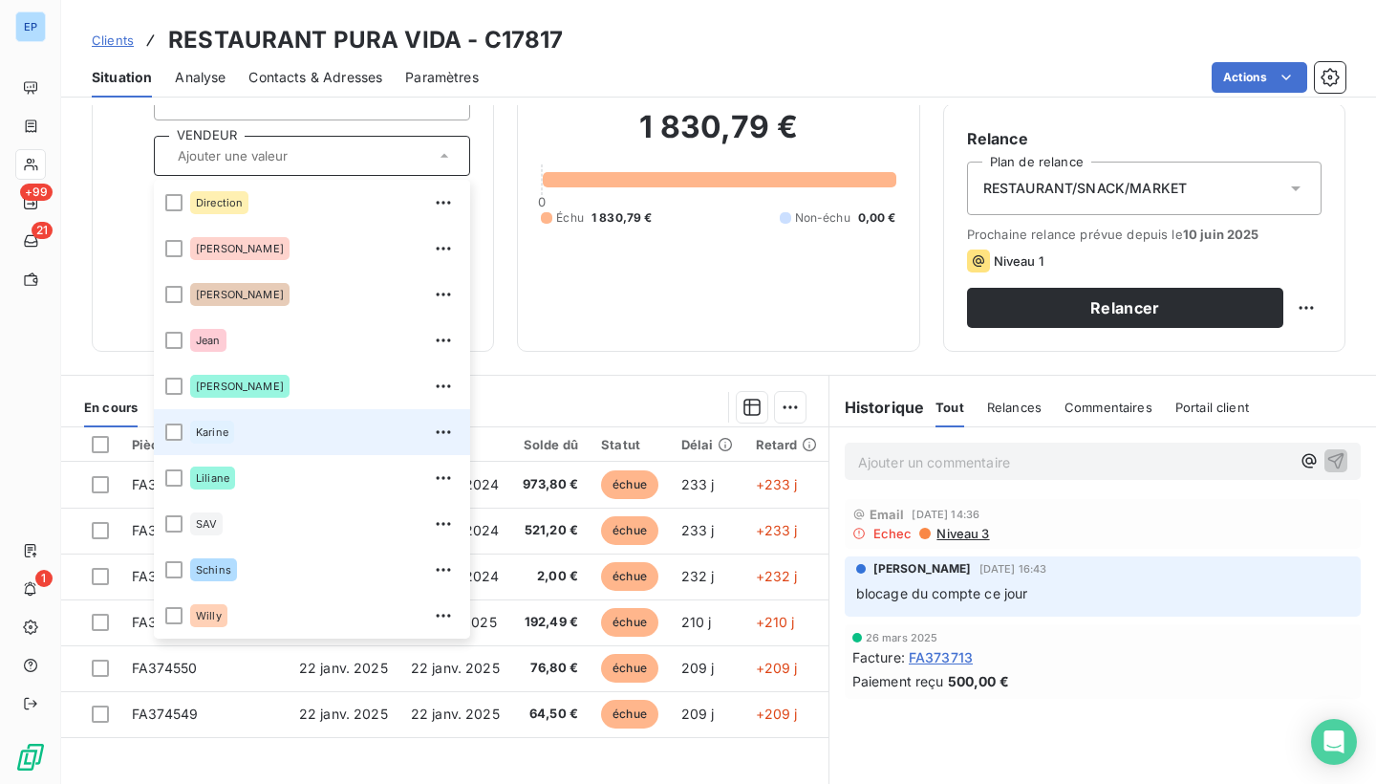
click at [243, 446] on div "Karine" at bounding box center [324, 432] width 268 height 31
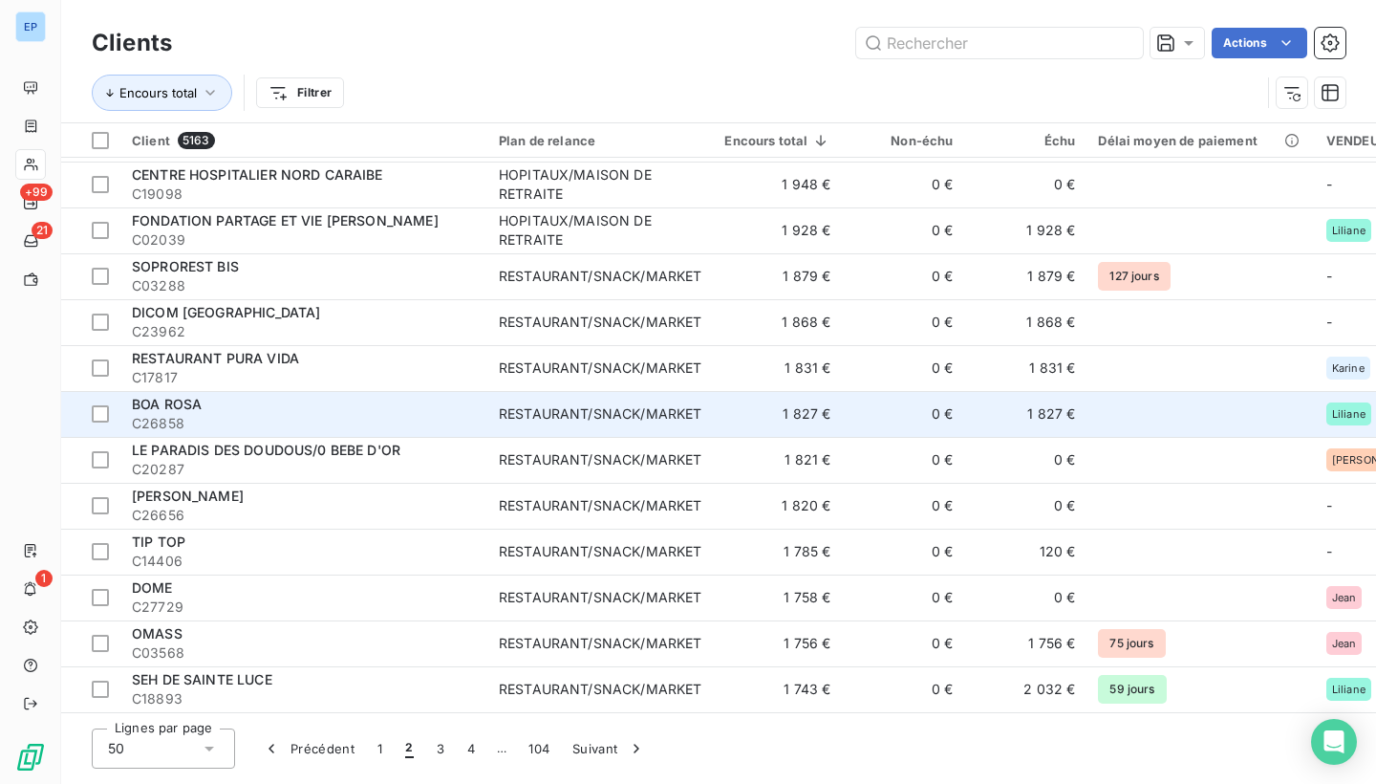
scroll to position [1683, 0]
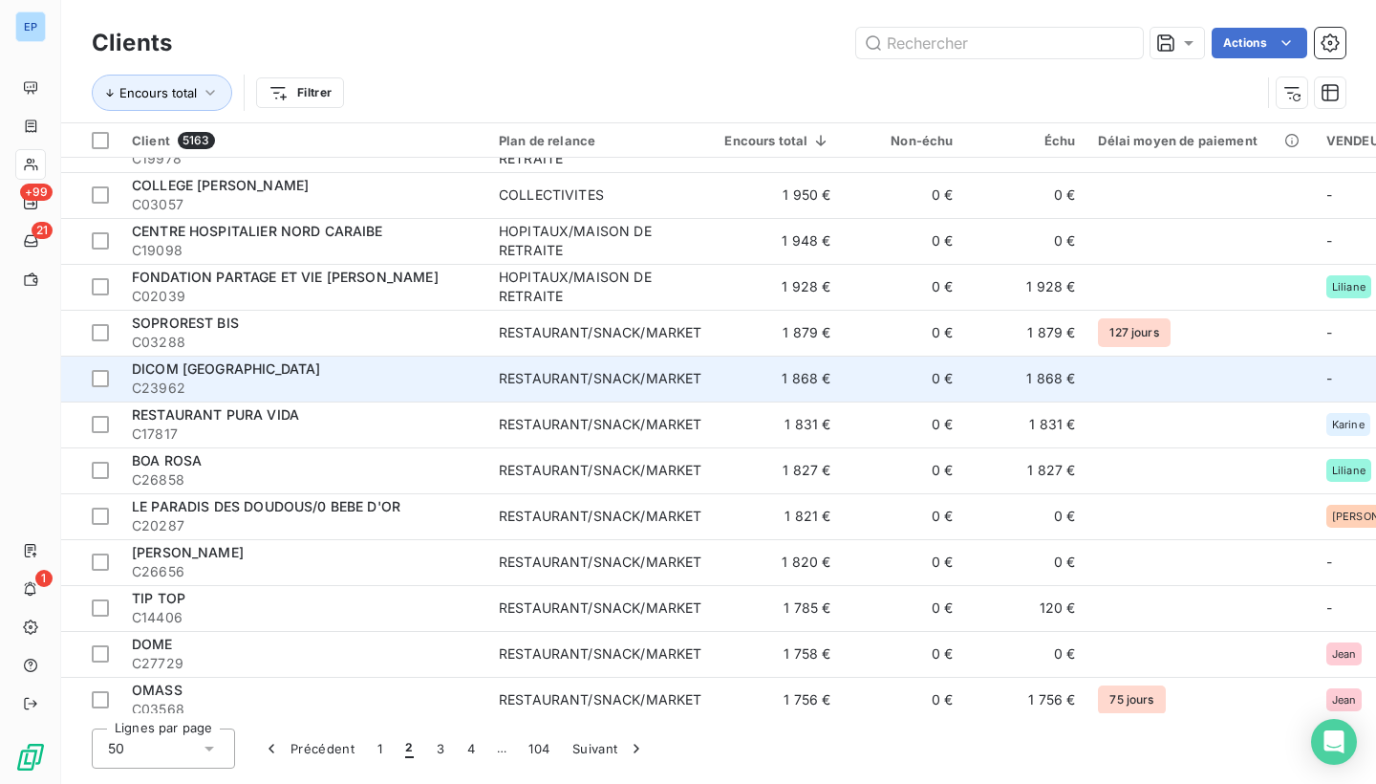
click at [563, 380] on div "RESTAURANT/SNACK/MARKET" at bounding box center [600, 378] width 203 height 19
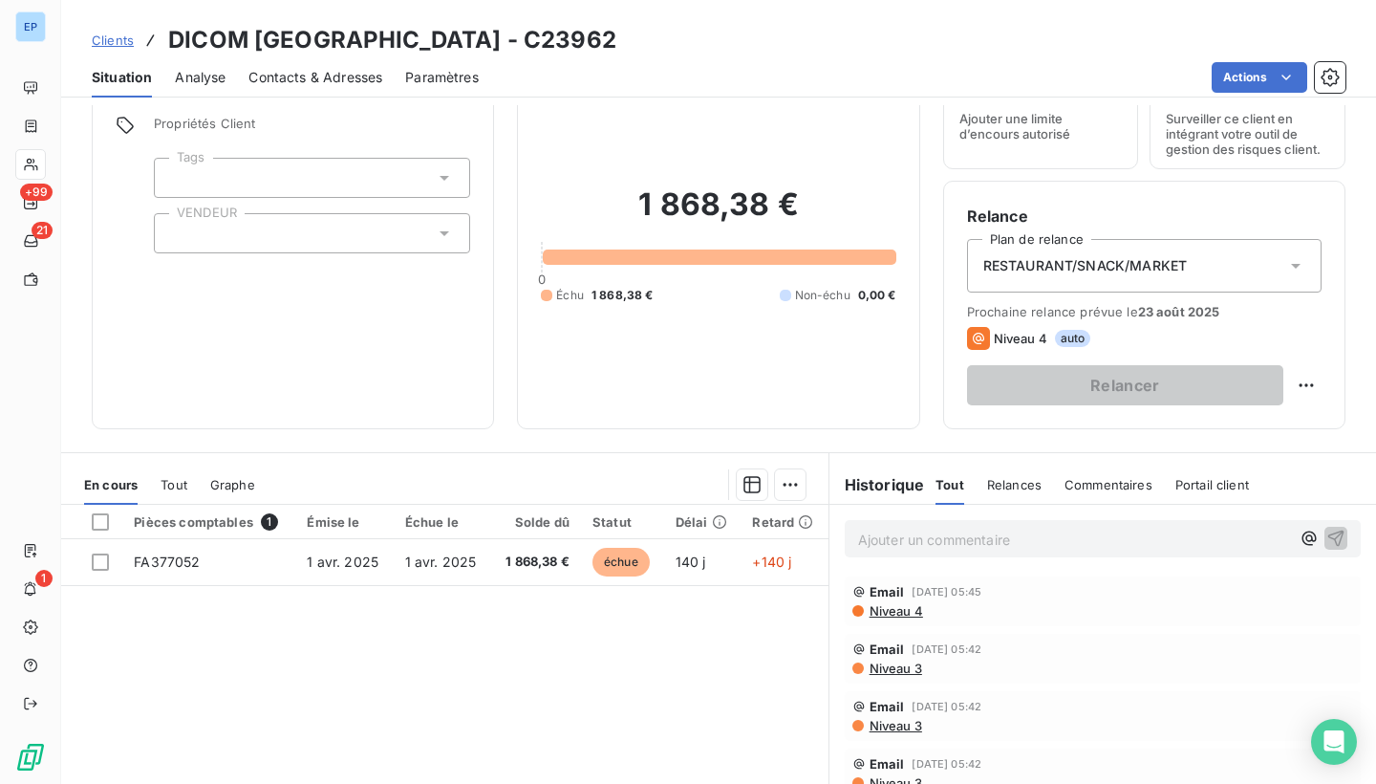
scroll to position [91, 0]
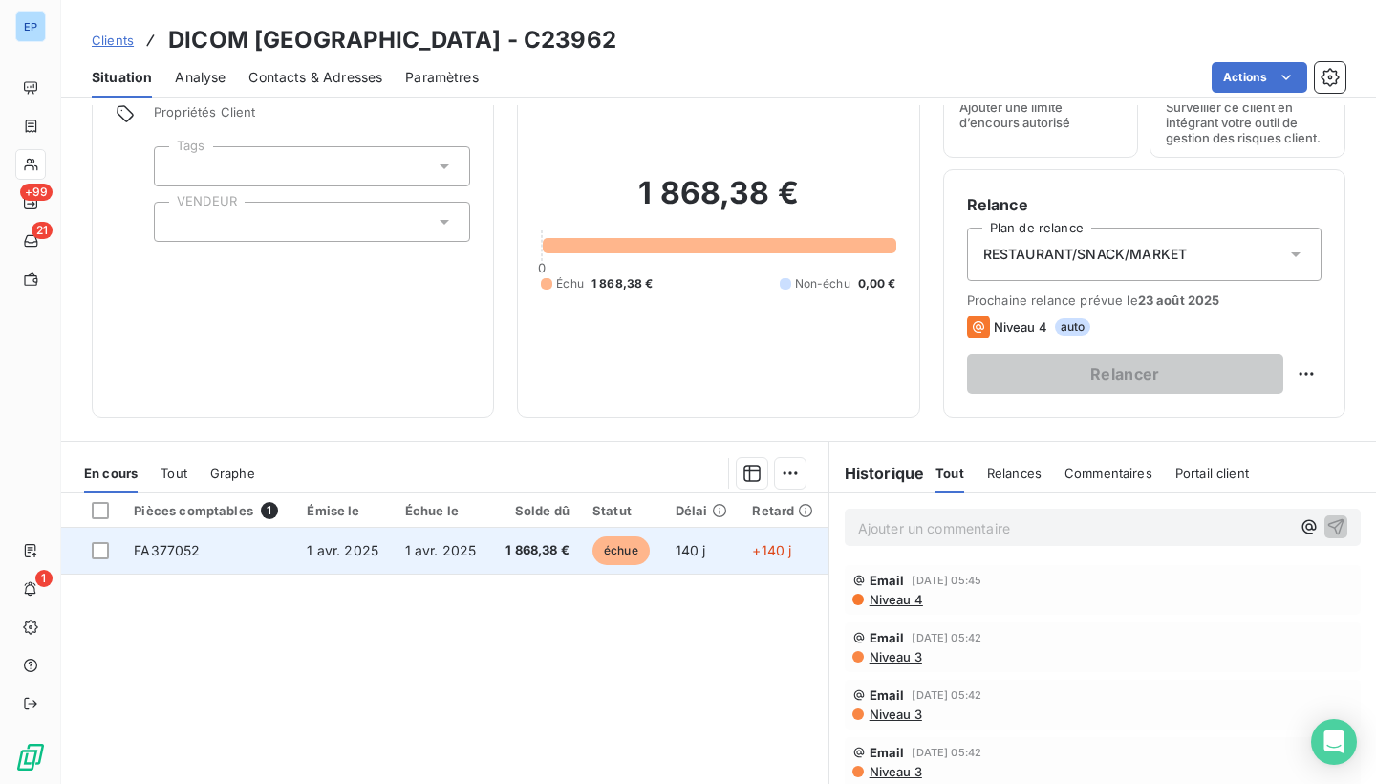
click at [152, 543] on span "FA377052" at bounding box center [167, 550] width 66 height 16
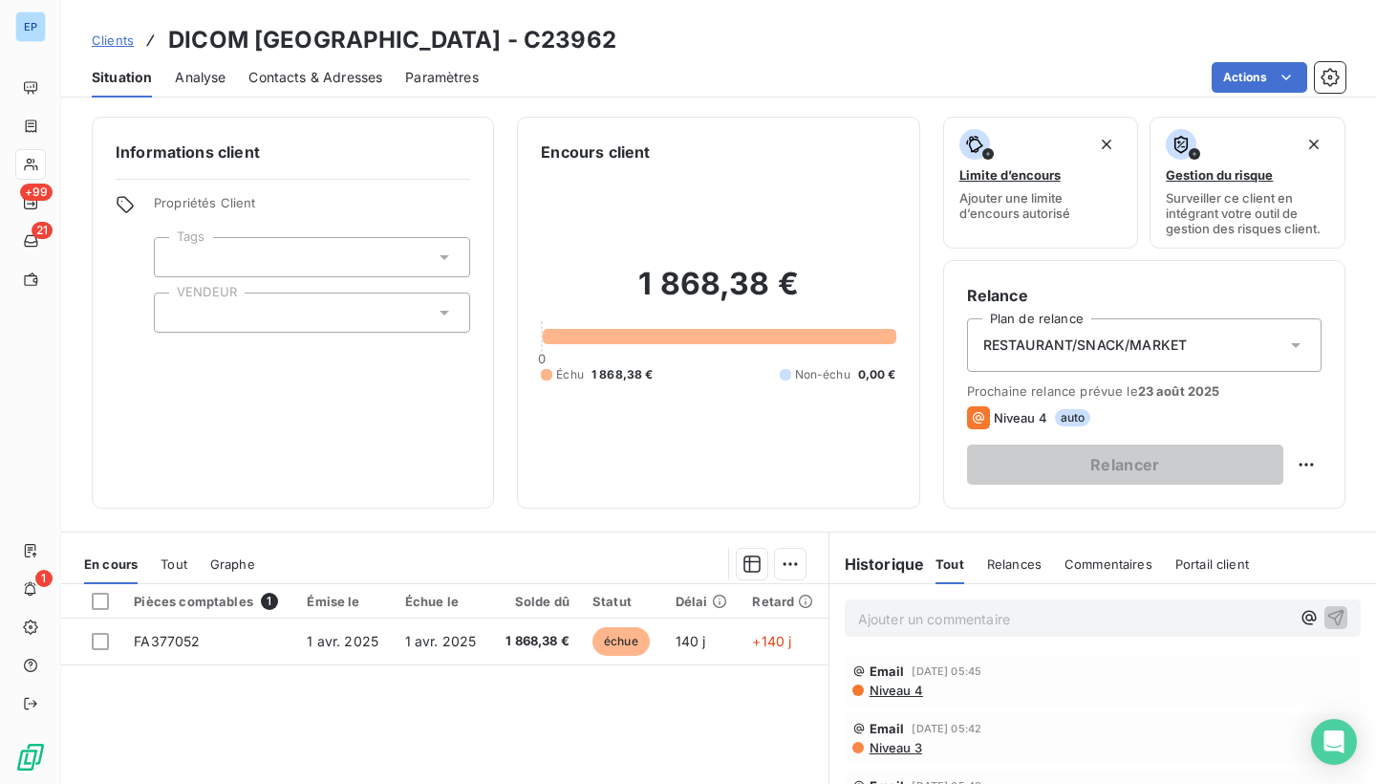
click at [193, 315] on div at bounding box center [312, 312] width 316 height 40
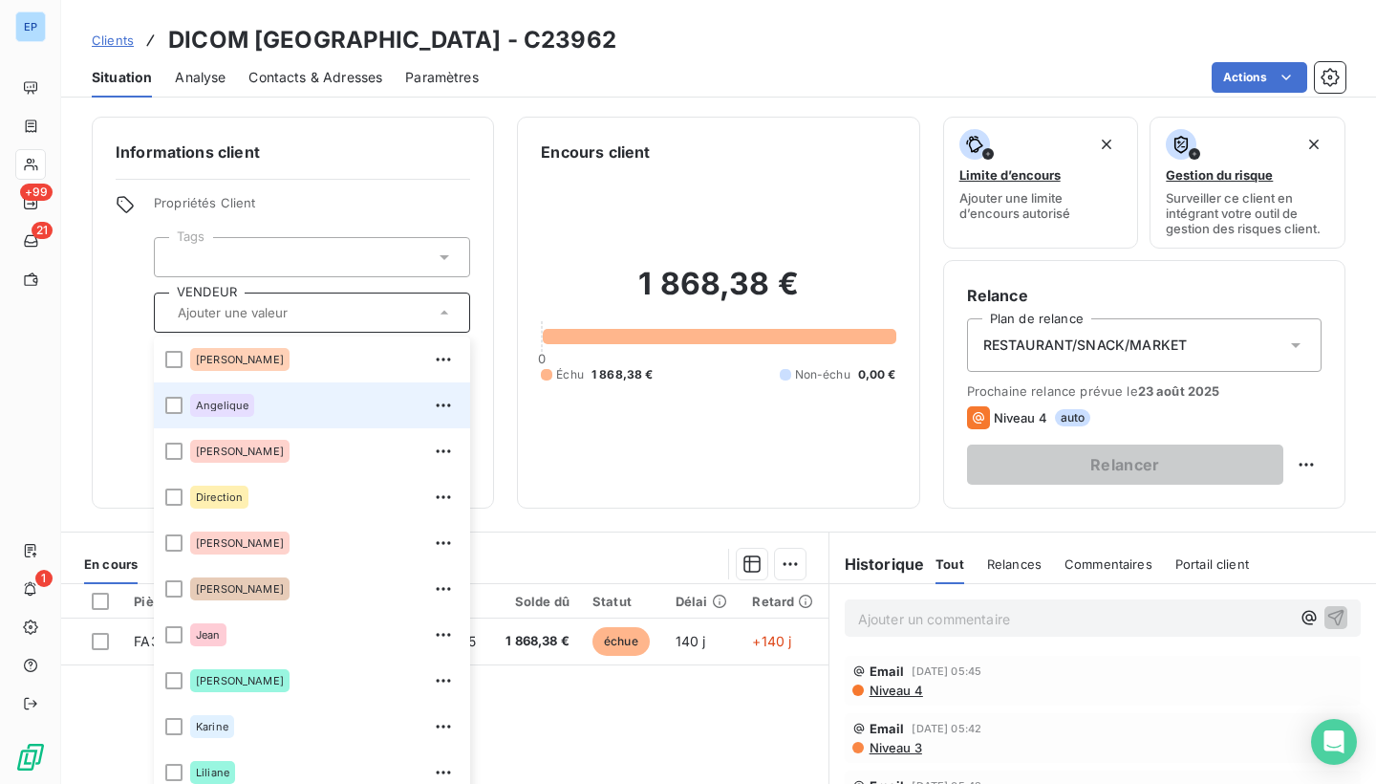
click at [204, 400] on span "Angelique" at bounding box center [222, 404] width 53 height 11
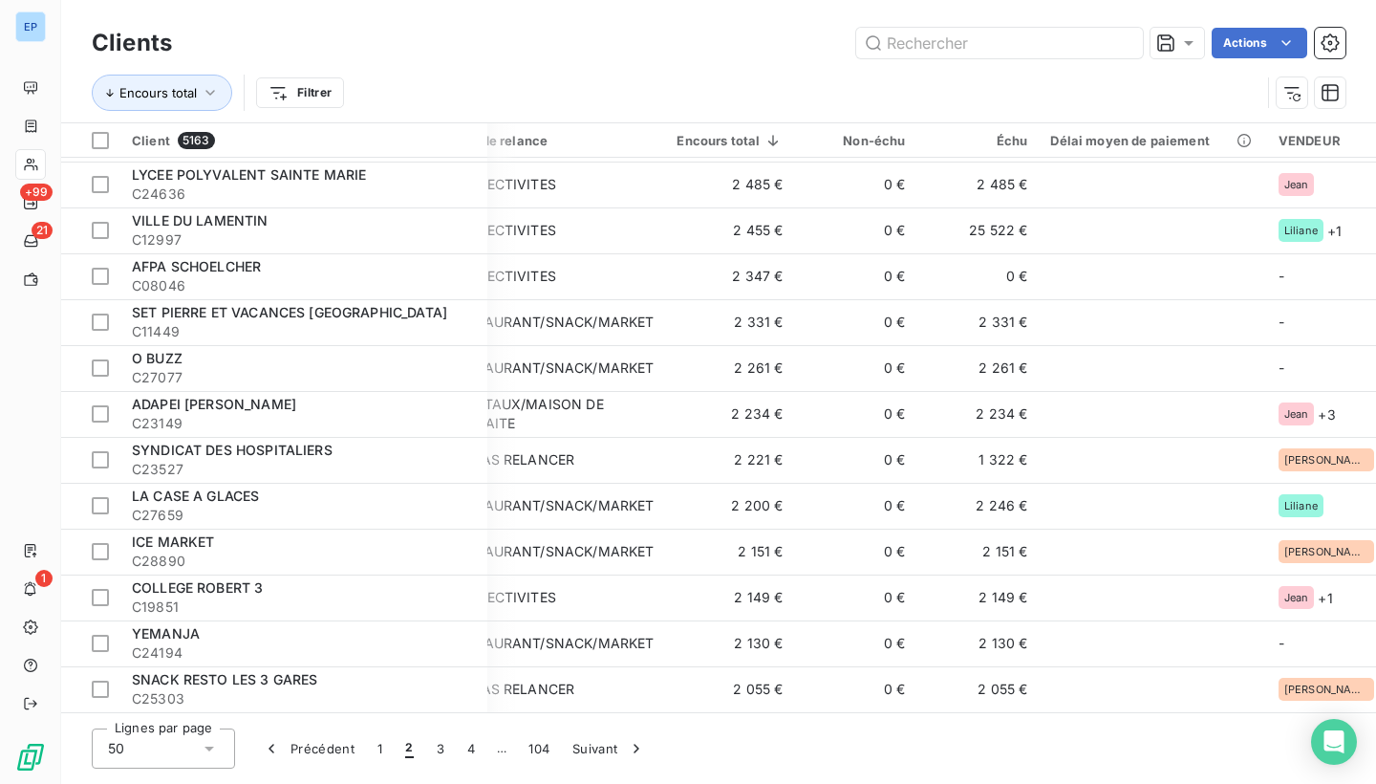
scroll to position [983, 48]
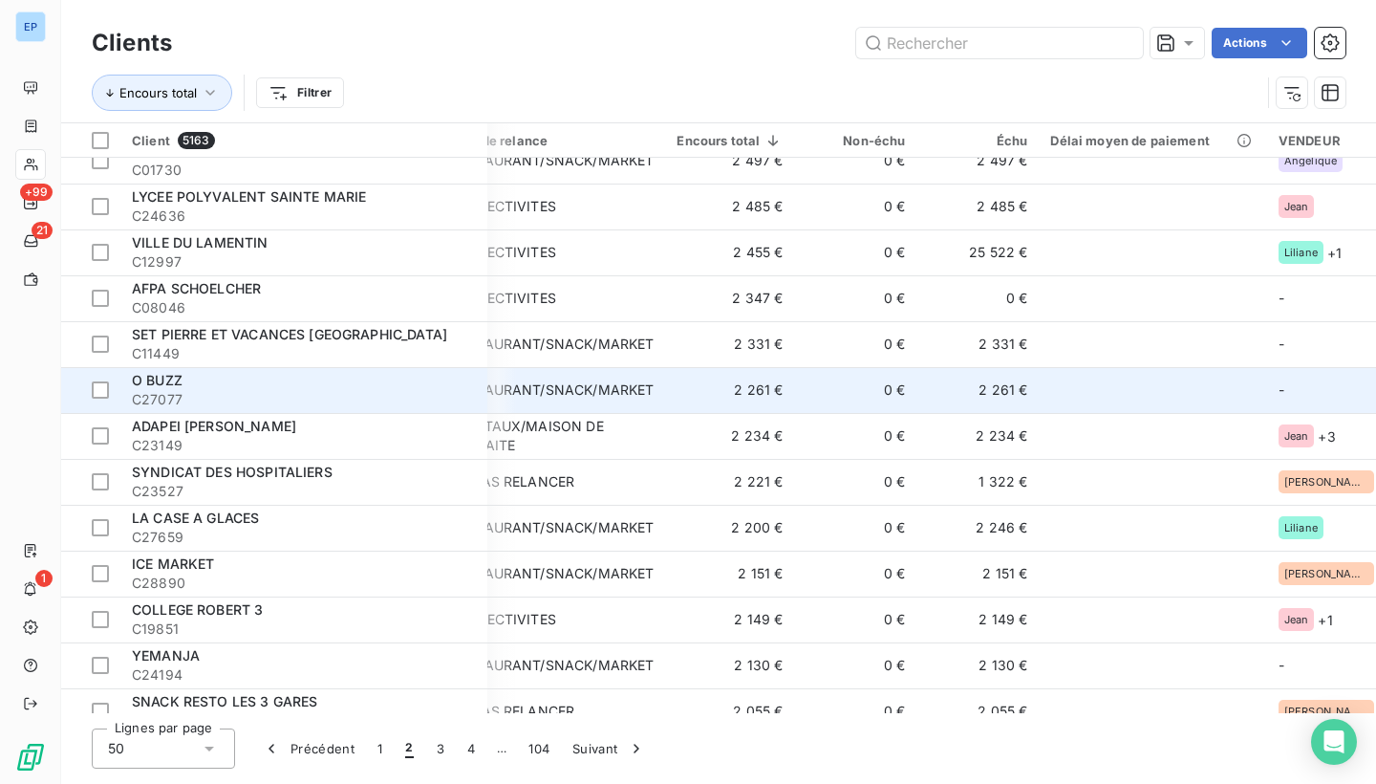
click at [653, 382] on div "RESTAURANT/SNACK/MARKET" at bounding box center [552, 389] width 203 height 19
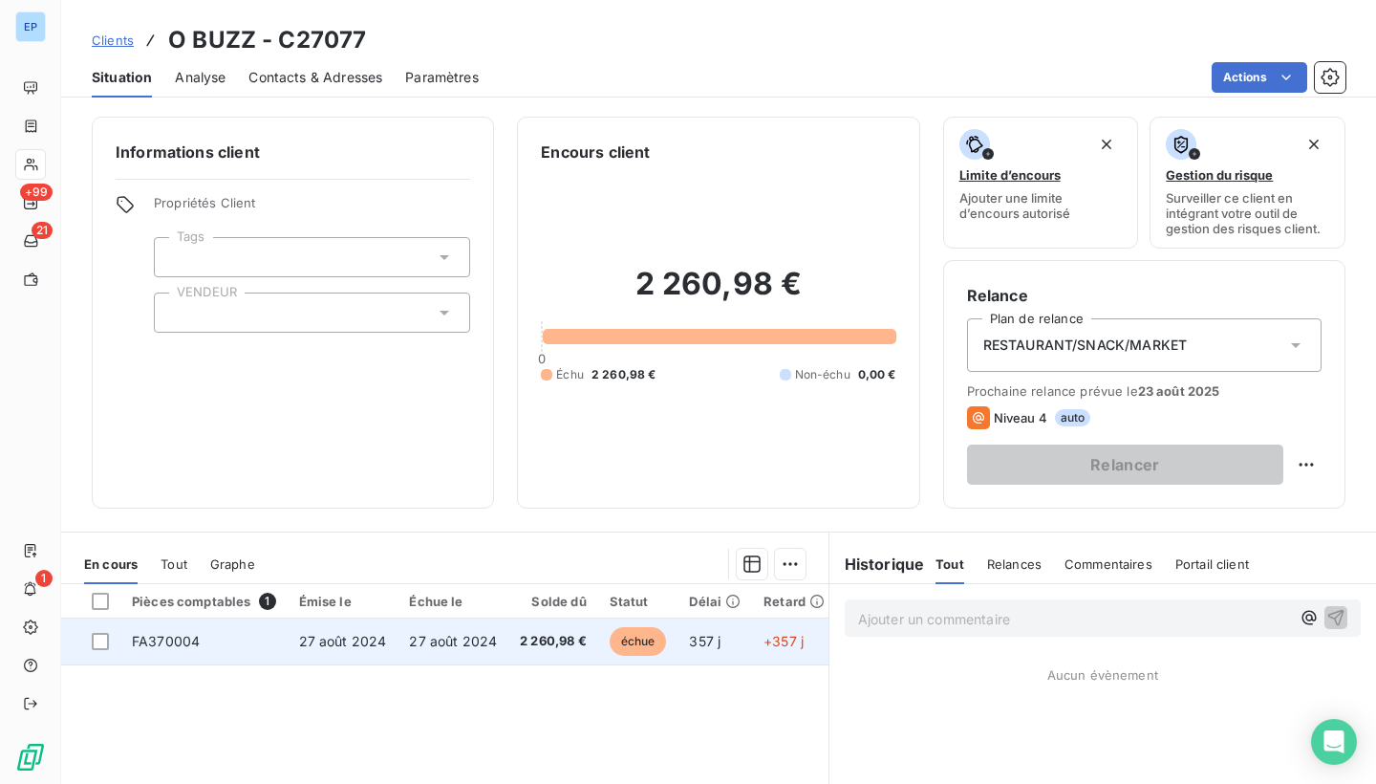
click at [135, 638] on span "FA370004" at bounding box center [166, 641] width 68 height 16
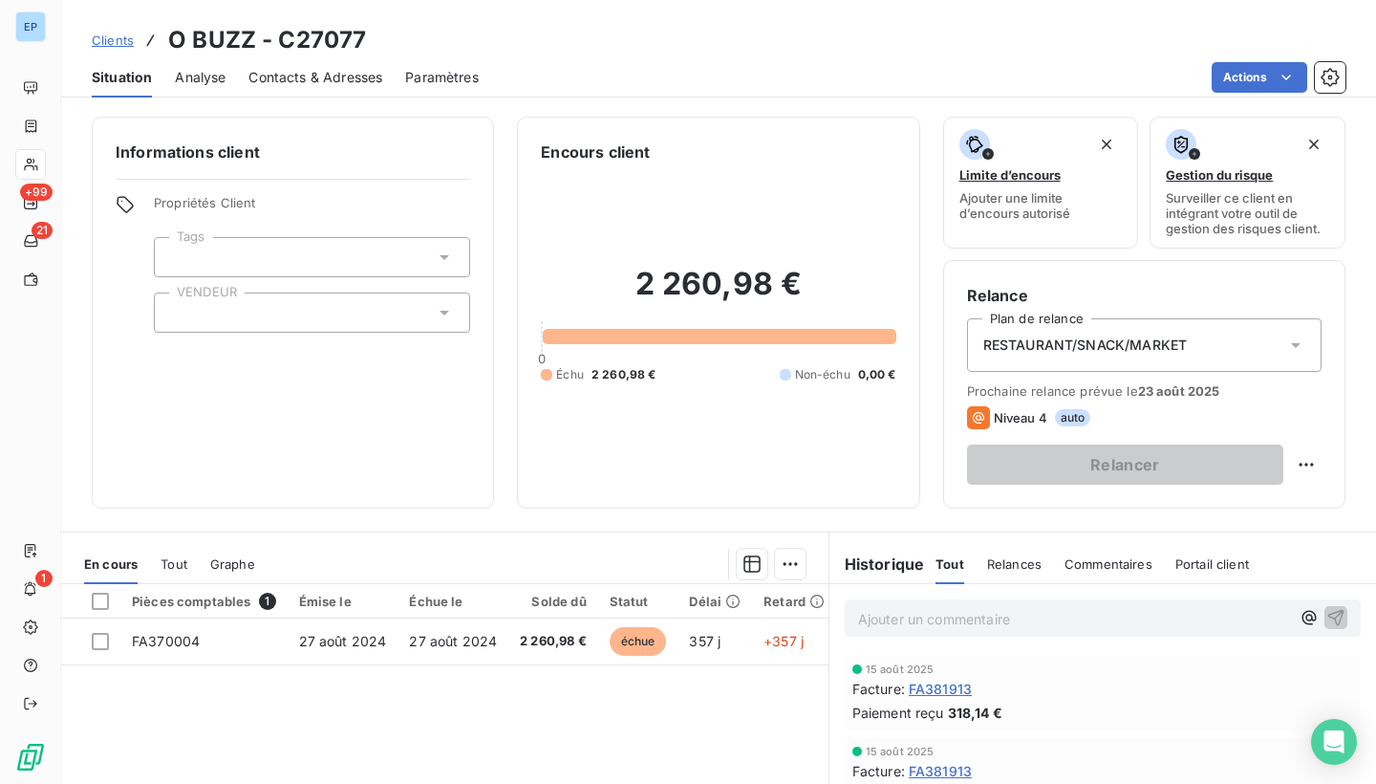
click at [266, 318] on div at bounding box center [312, 312] width 316 height 40
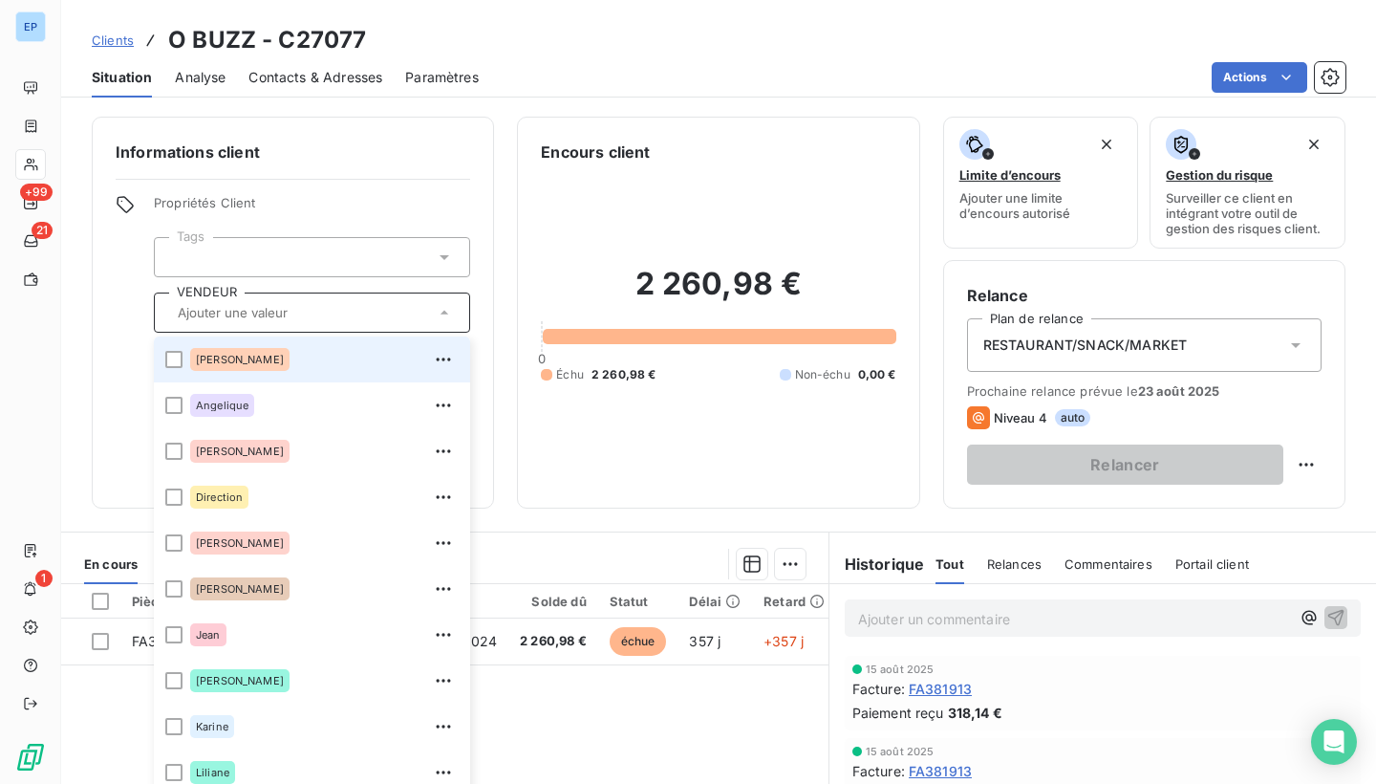
click at [240, 357] on div "Albert" at bounding box center [324, 359] width 268 height 31
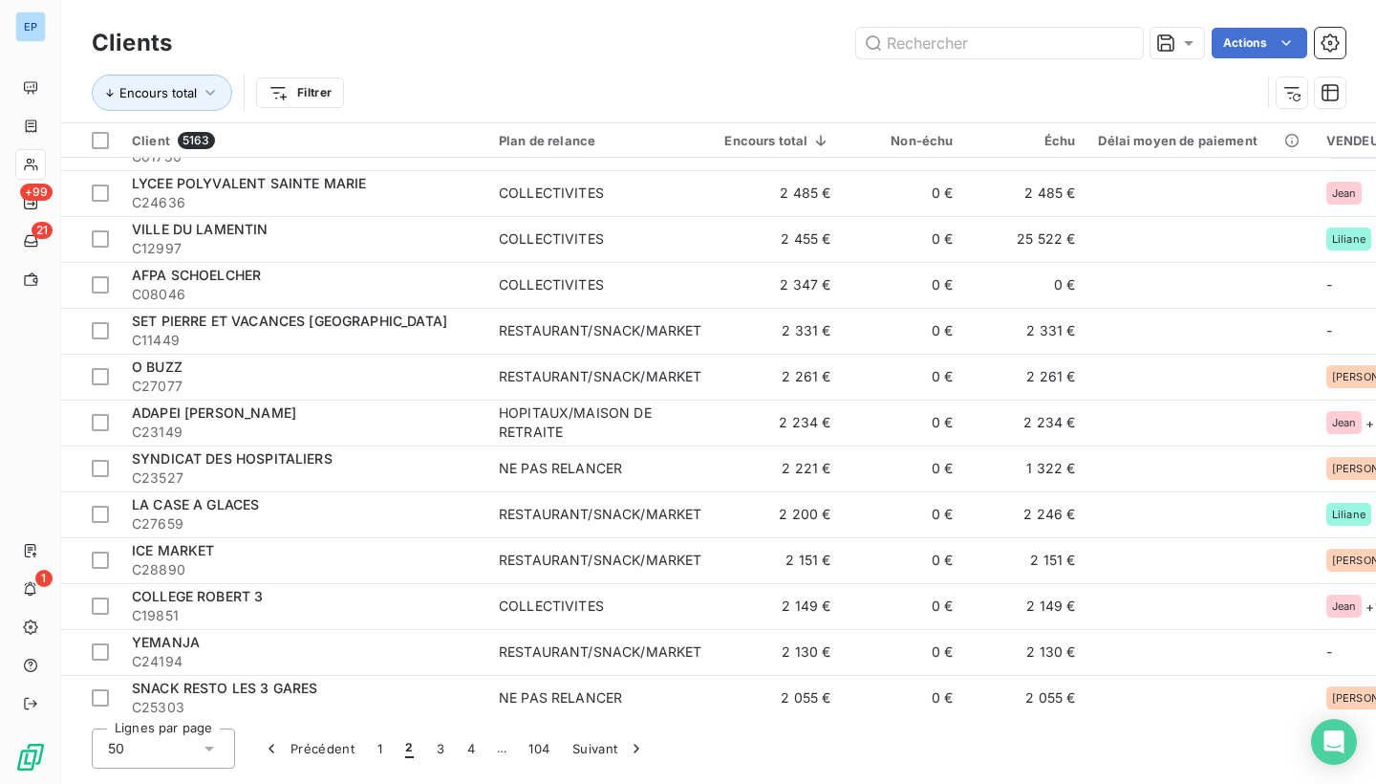
scroll to position [948, 0]
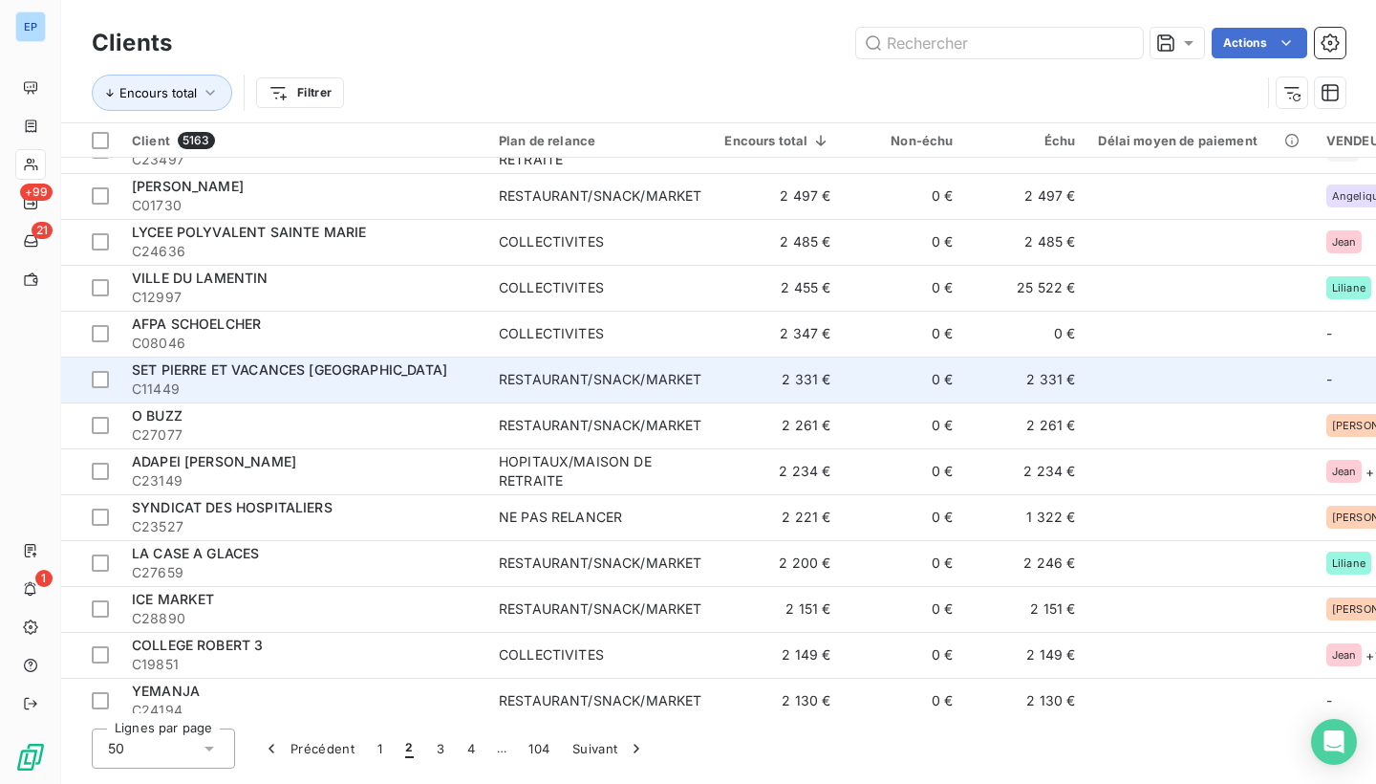
click at [355, 365] on span "SET PIERRE ET VACANCES MARTINIQUE" at bounding box center [289, 369] width 315 height 16
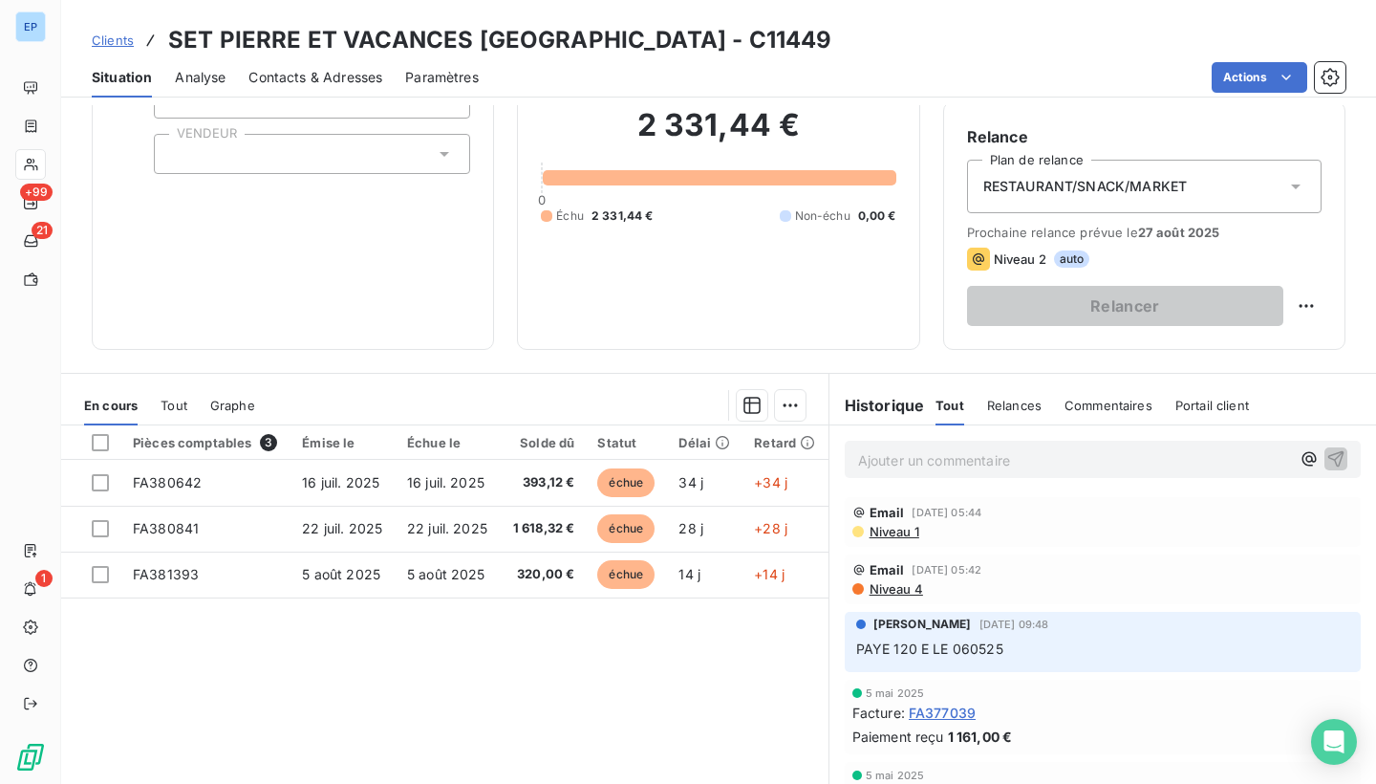
scroll to position [161, 0]
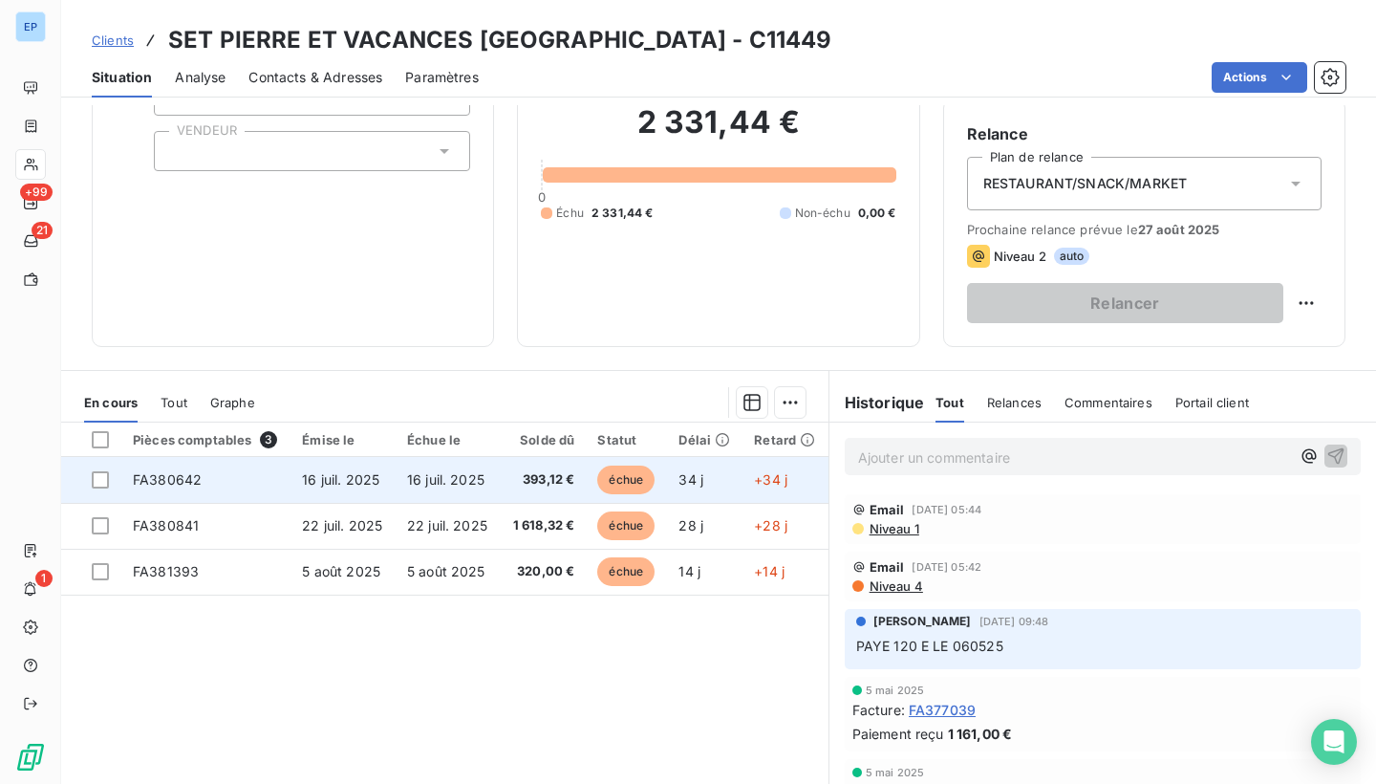
click at [158, 475] on span "FA380642" at bounding box center [167, 479] width 69 height 16
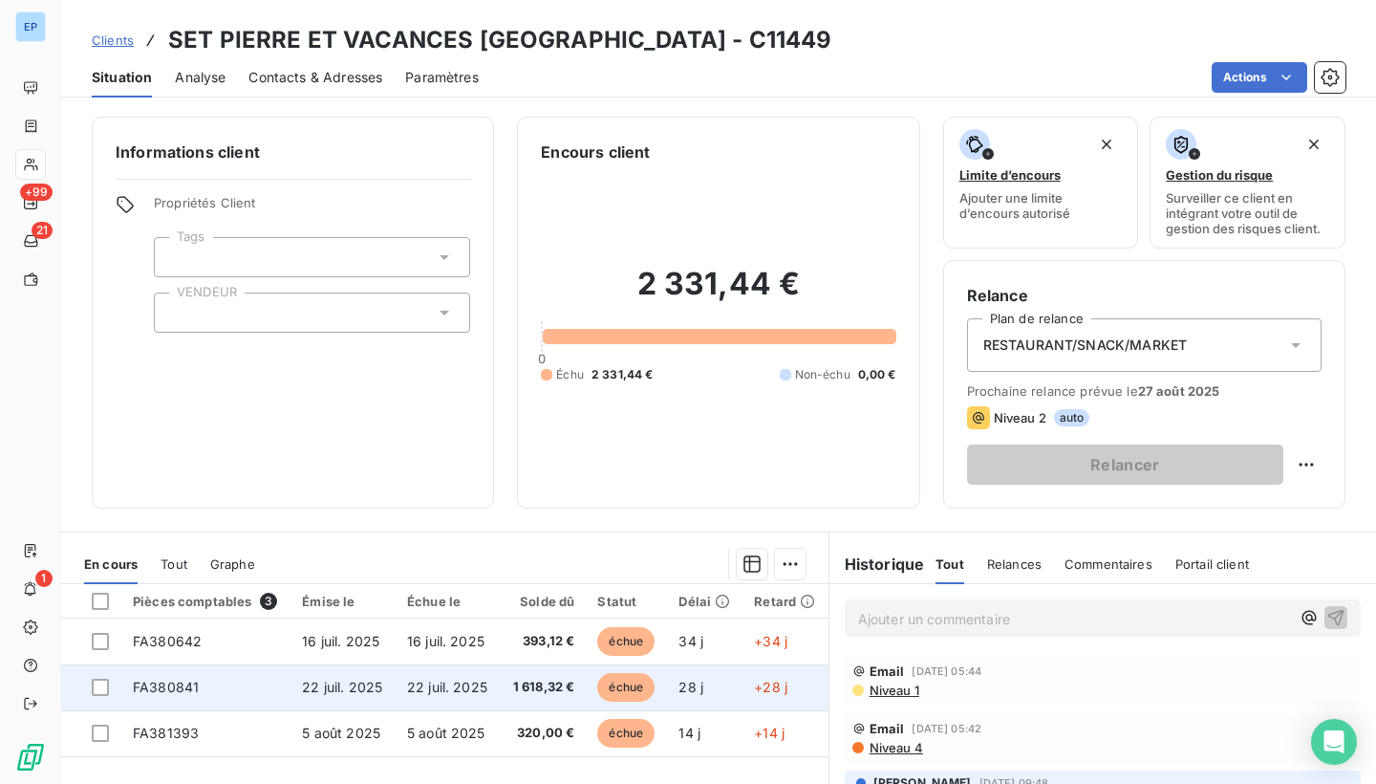
click at [145, 681] on span "FA380841" at bounding box center [166, 686] width 66 height 16
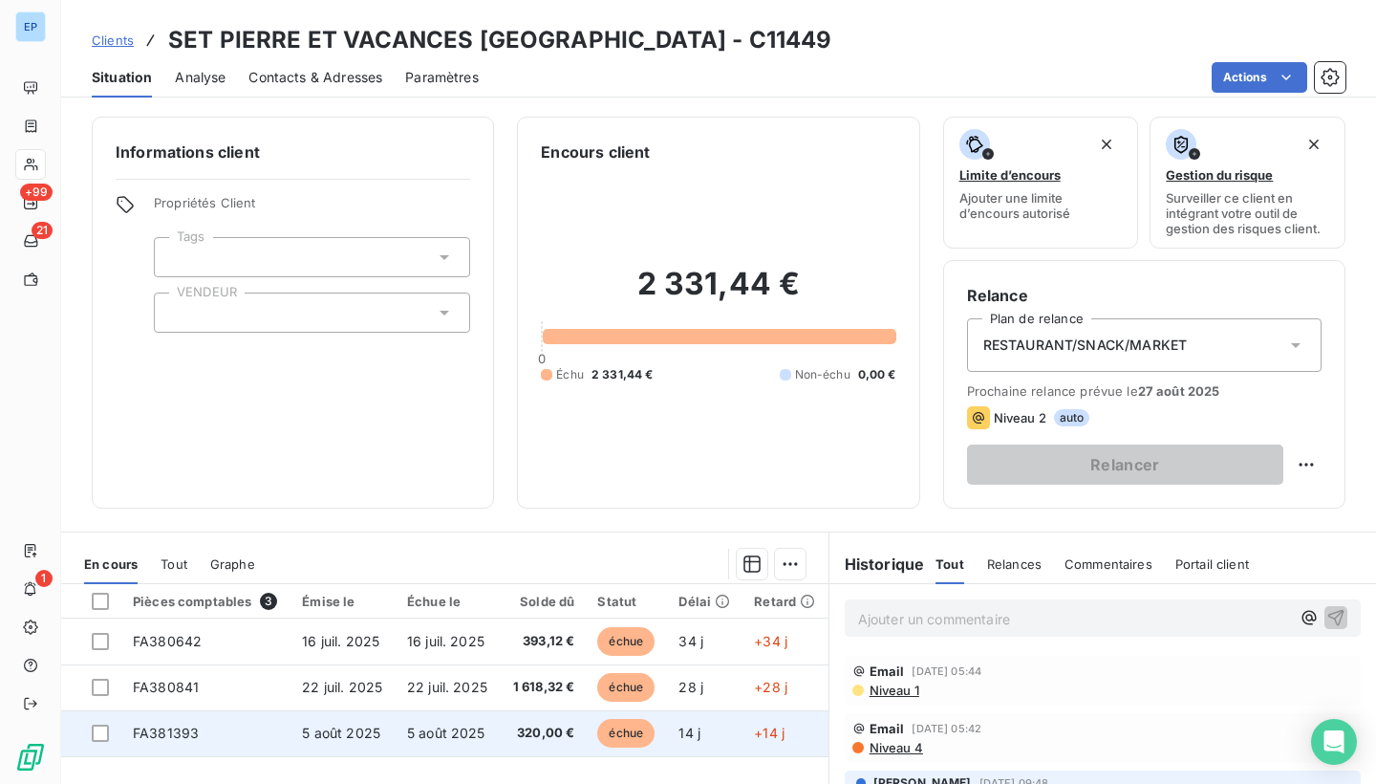
click at [186, 732] on span "FA381393" at bounding box center [166, 732] width 66 height 16
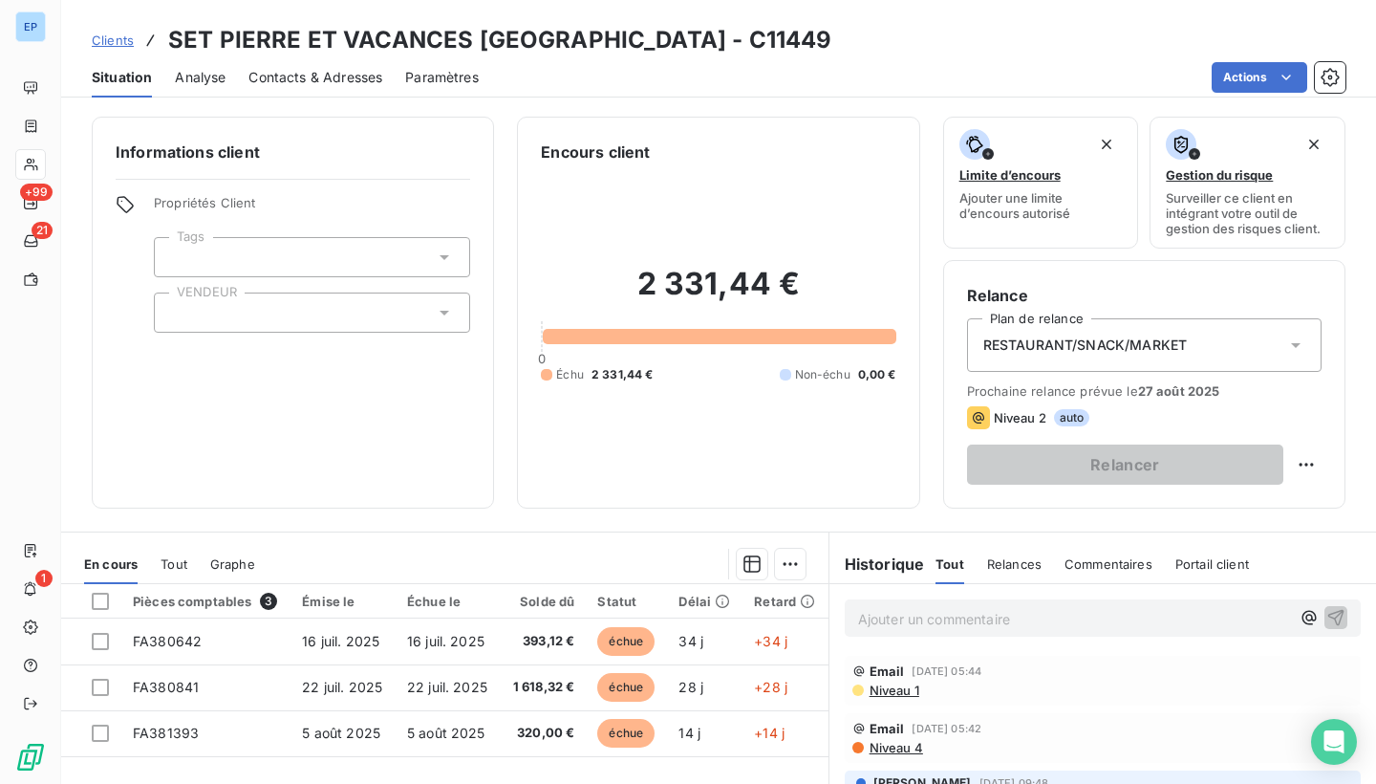
click at [195, 315] on div at bounding box center [312, 312] width 316 height 40
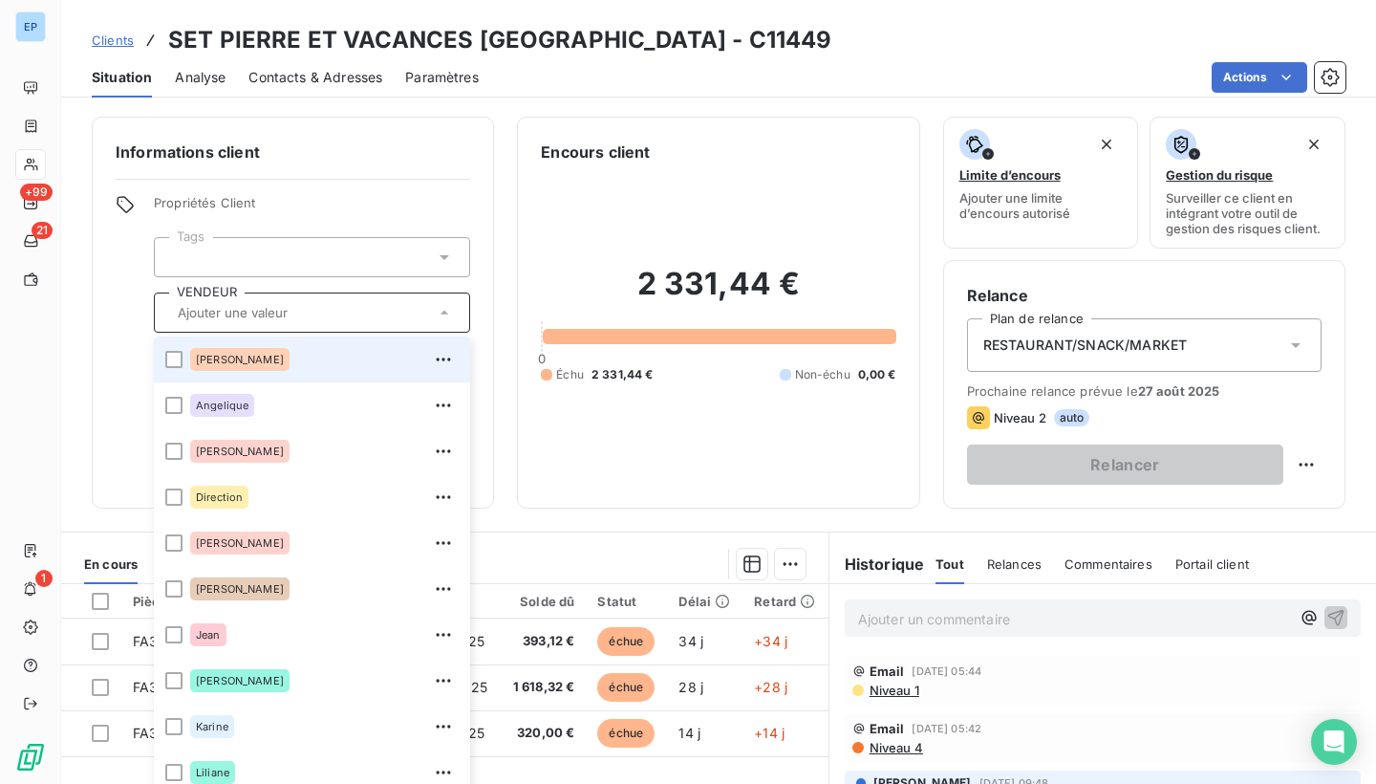
click at [203, 356] on span "Albert" at bounding box center [240, 359] width 88 height 11
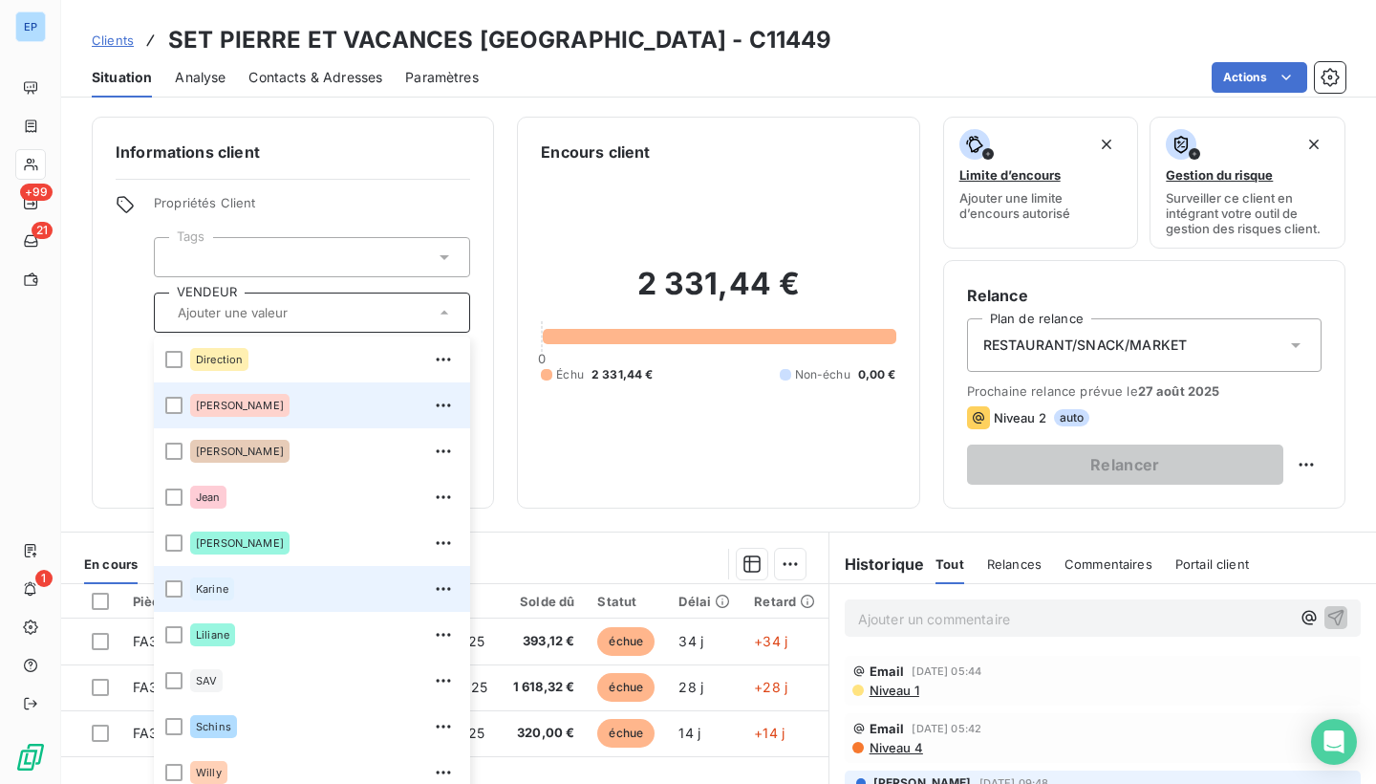
scroll to position [138, 0]
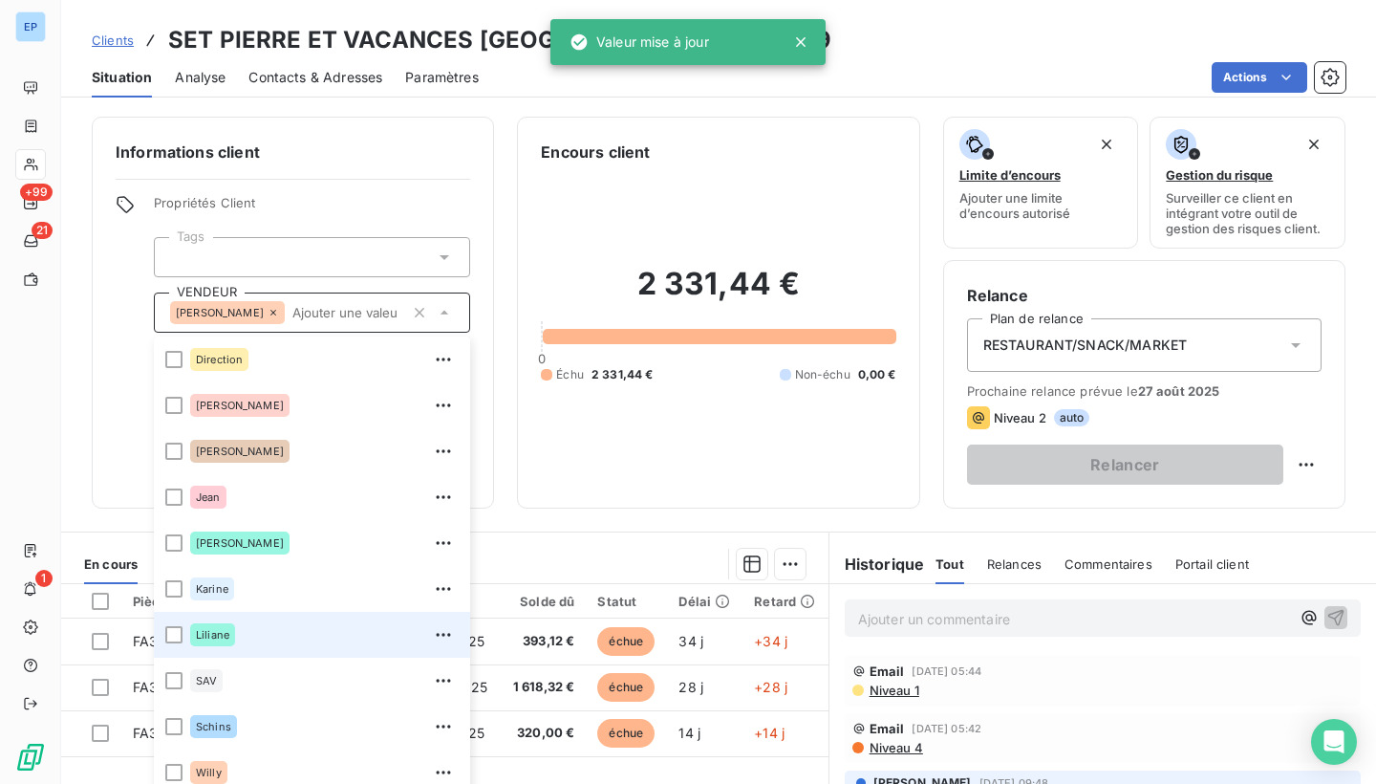
click at [192, 631] on div "Liliane" at bounding box center [212, 634] width 45 height 23
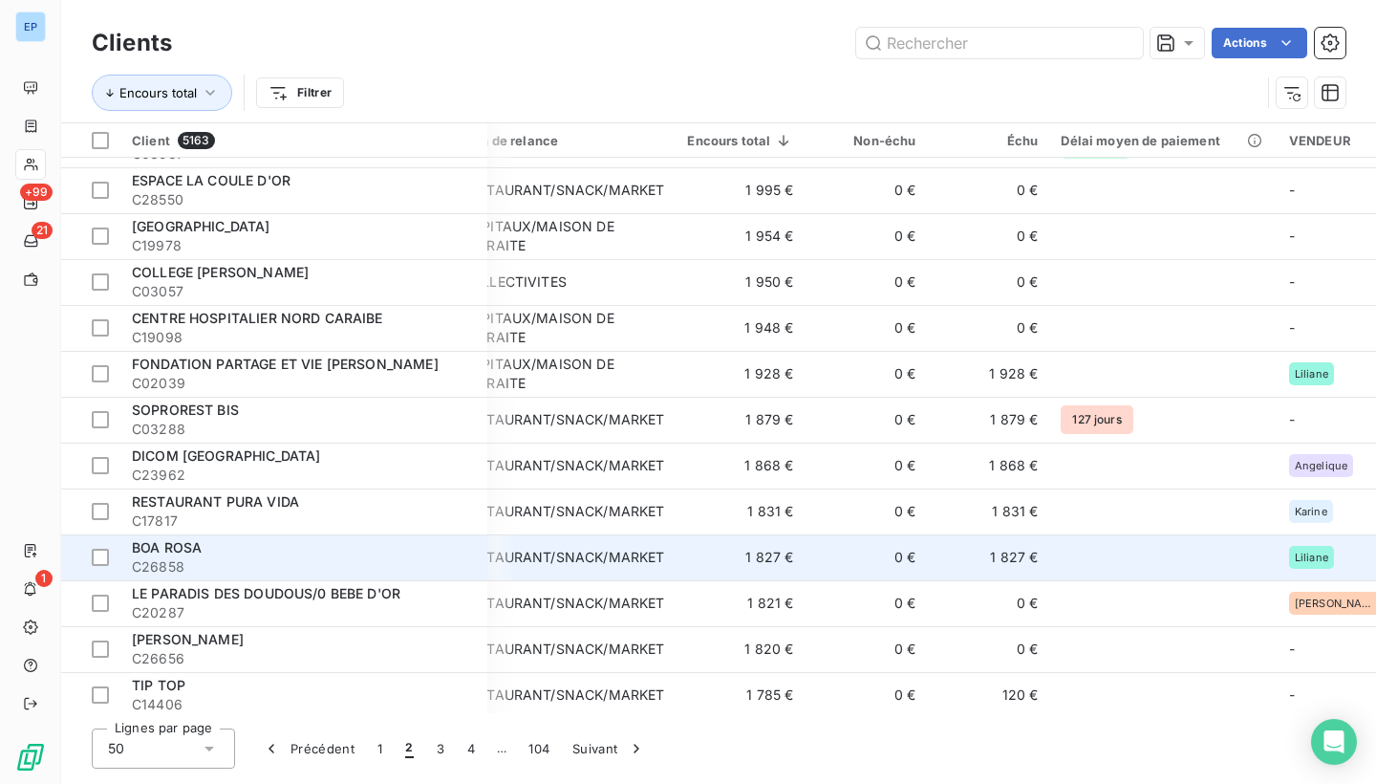
scroll to position [1591, 38]
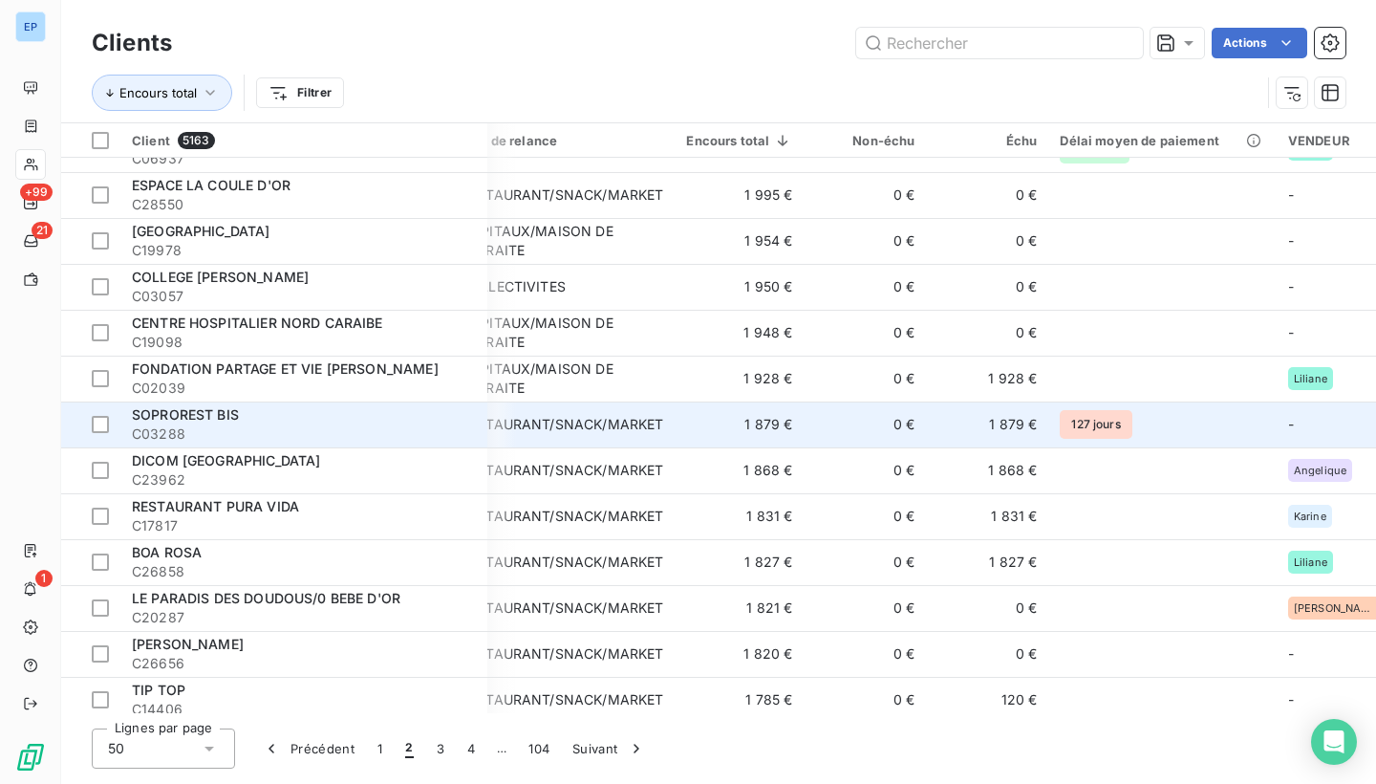
click at [413, 419] on div "SOPROREST BIS" at bounding box center [304, 414] width 344 height 19
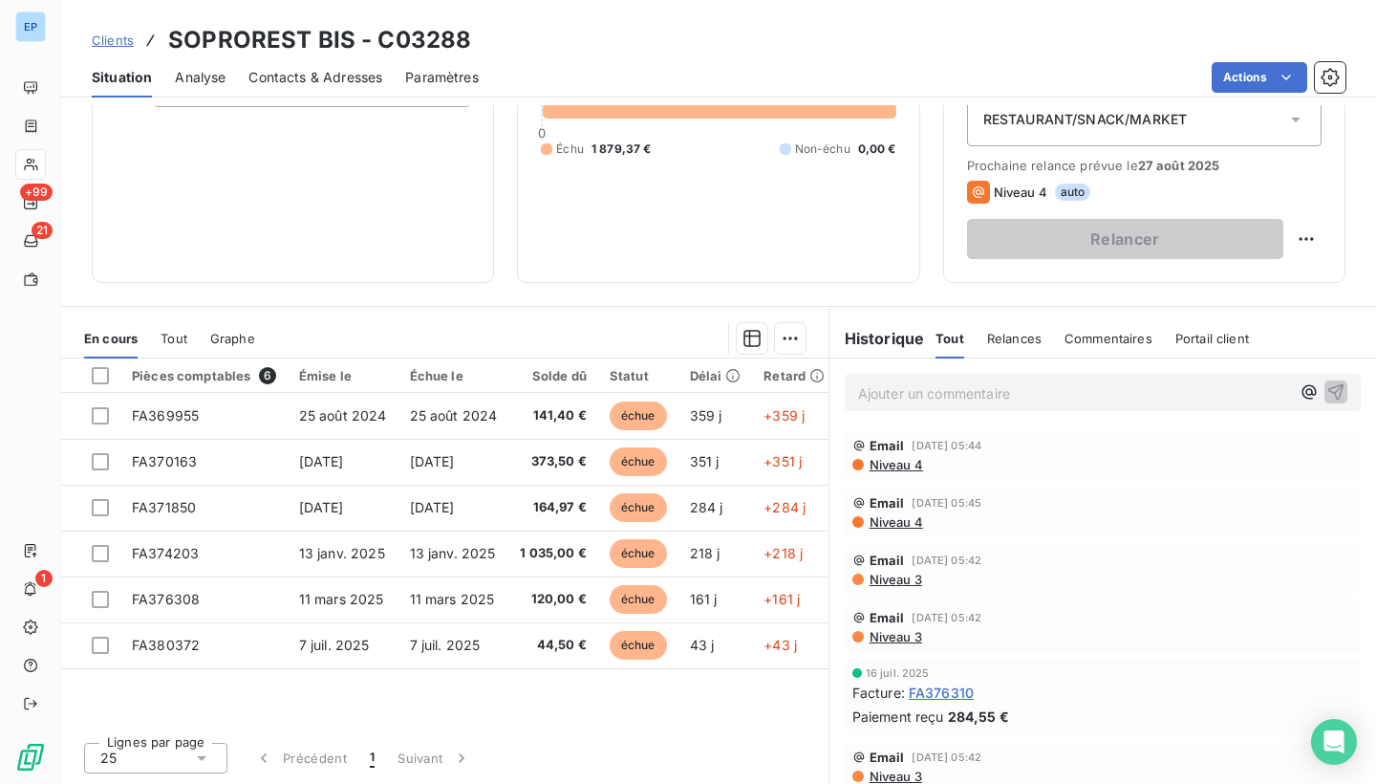
scroll to position [225, 0]
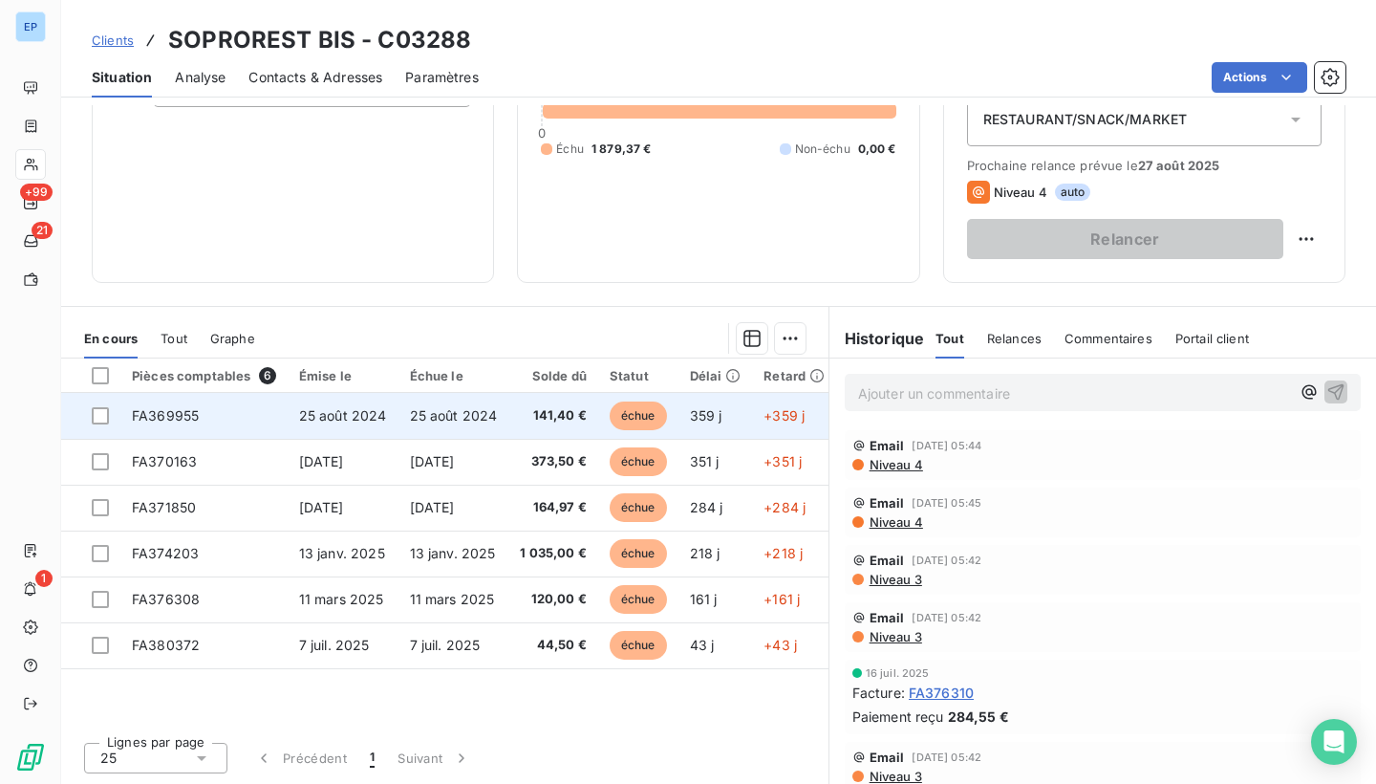
click at [175, 413] on span "FA369955" at bounding box center [165, 415] width 67 height 16
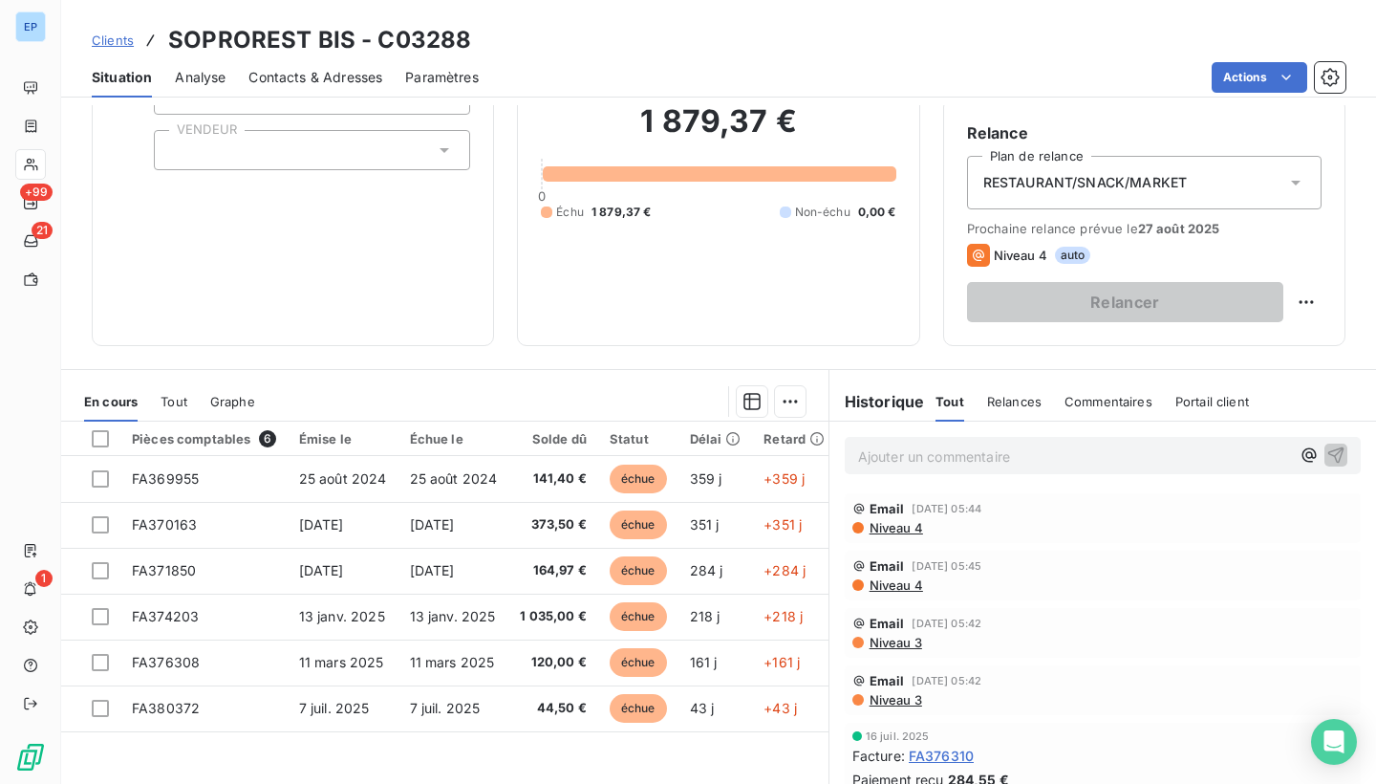
scroll to position [167, 0]
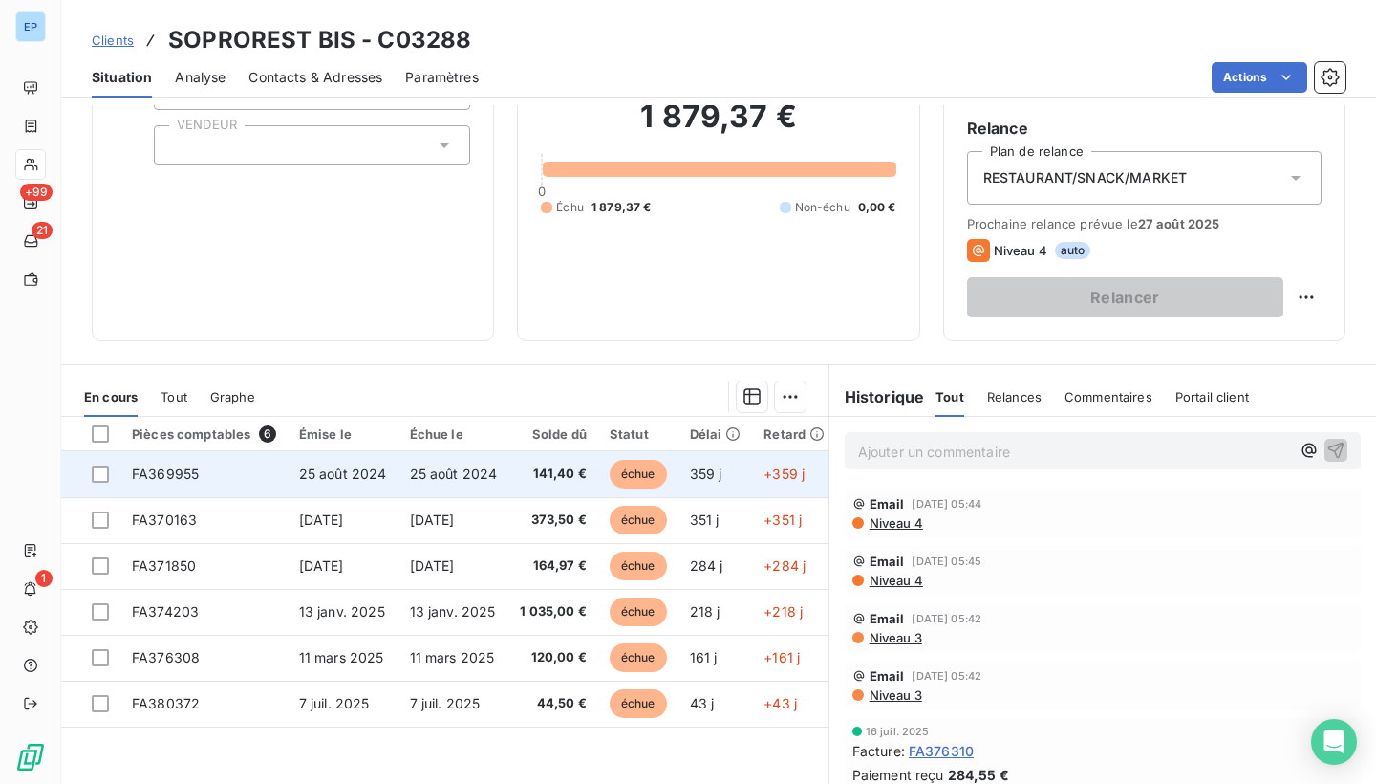
click at [179, 474] on span "FA369955" at bounding box center [165, 473] width 67 height 16
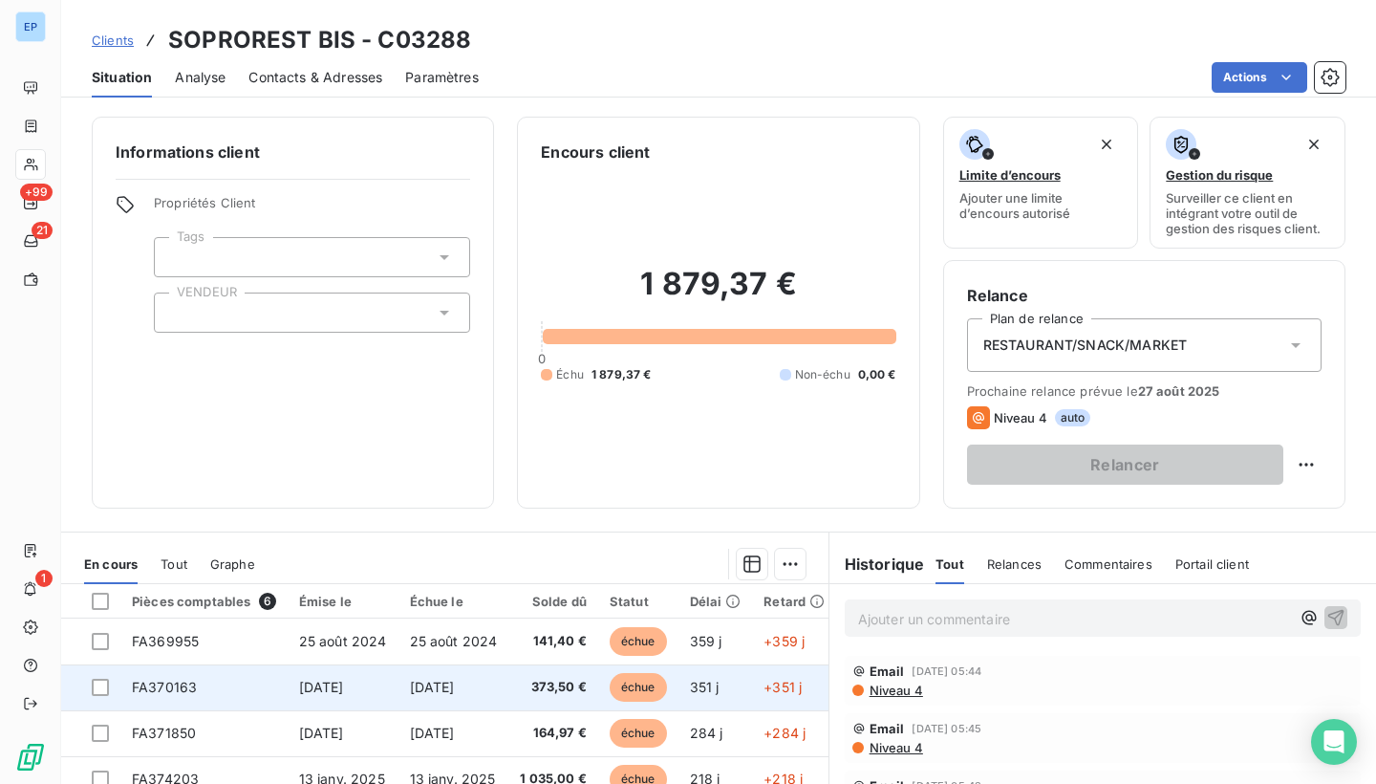
click at [153, 682] on span "FA370163" at bounding box center [164, 686] width 65 height 16
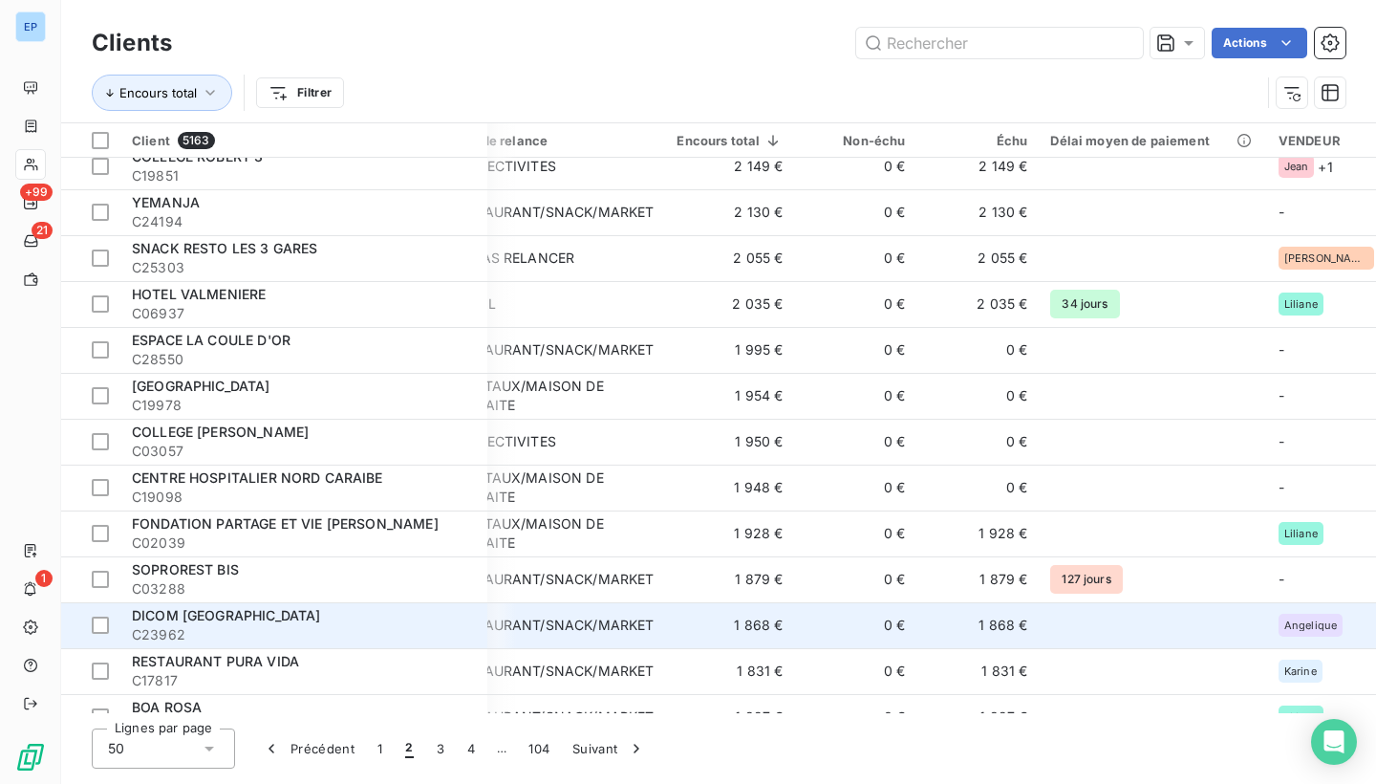
scroll to position [1436, 48]
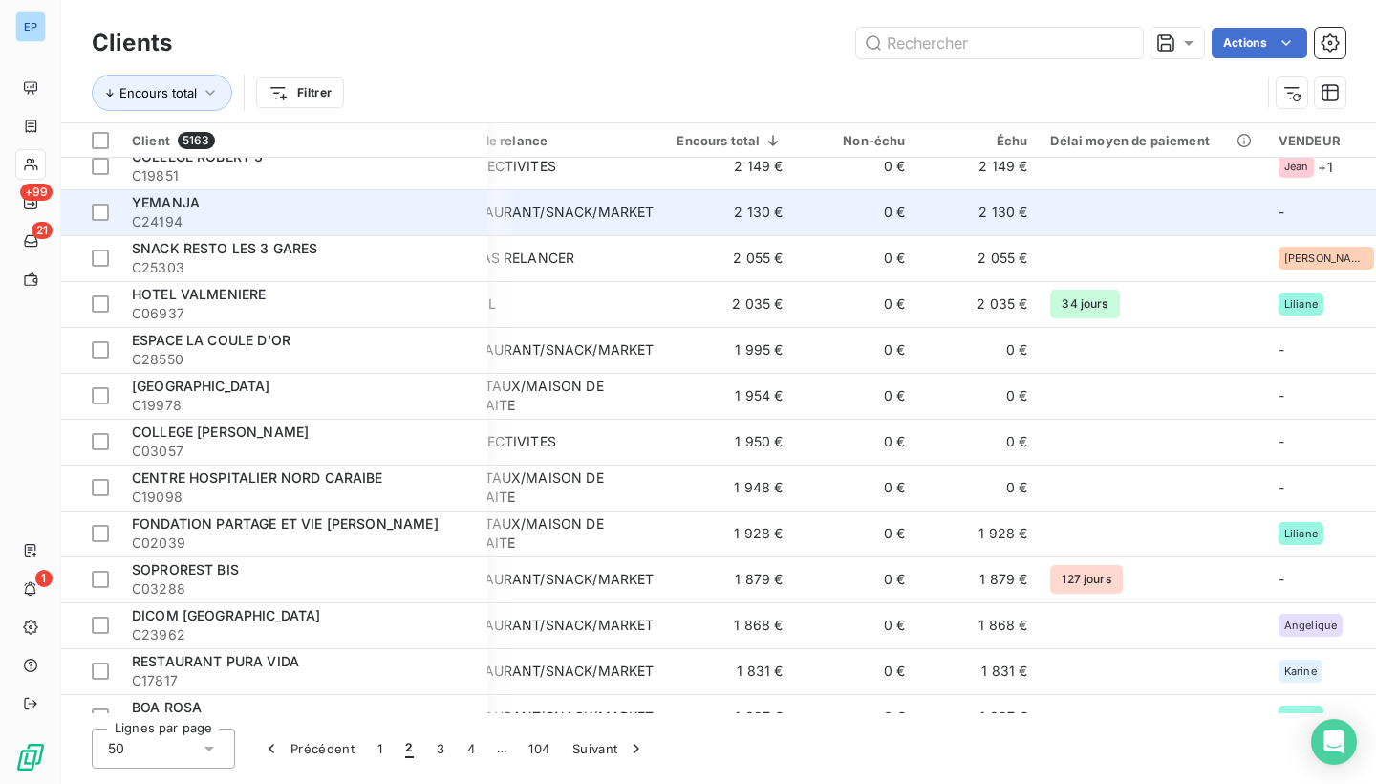
click at [199, 204] on span "YEMANJA" at bounding box center [166, 202] width 68 height 16
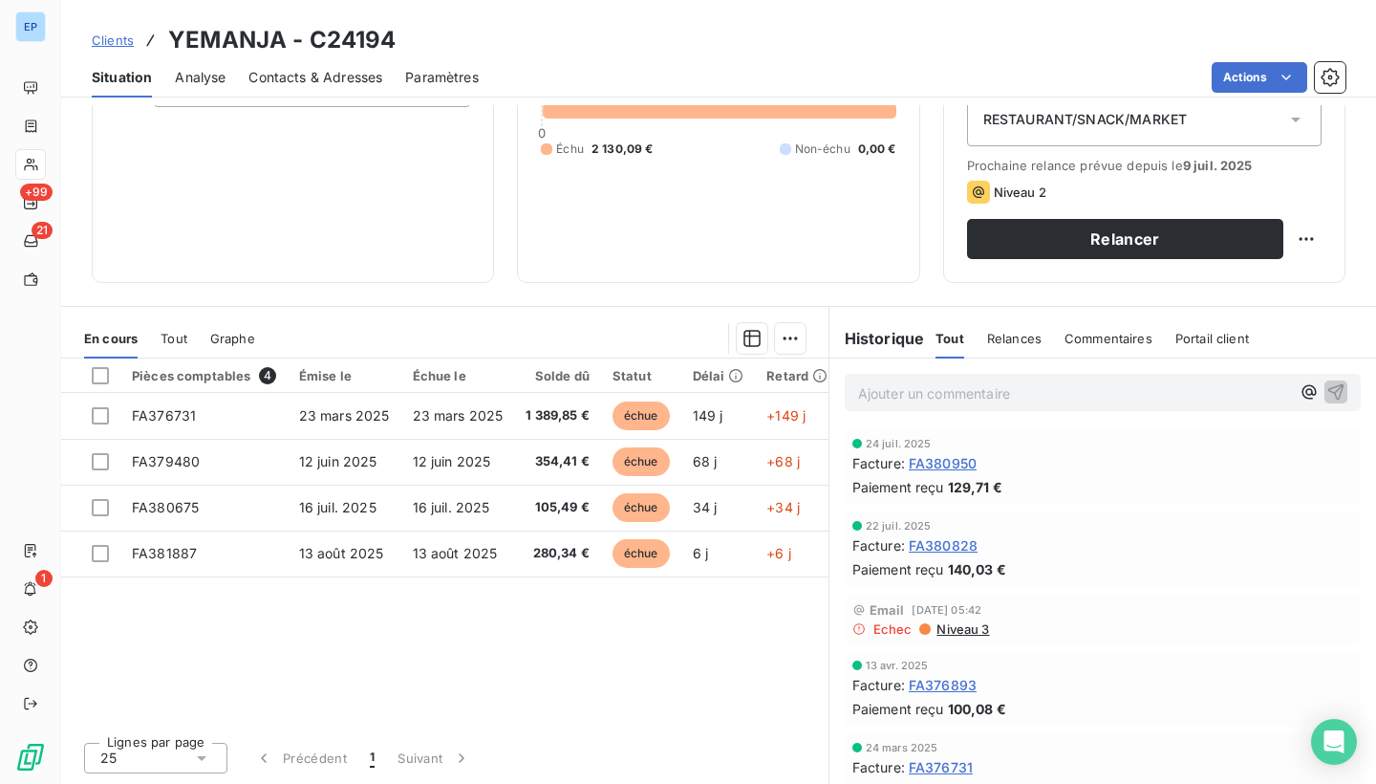
scroll to position [225, 0]
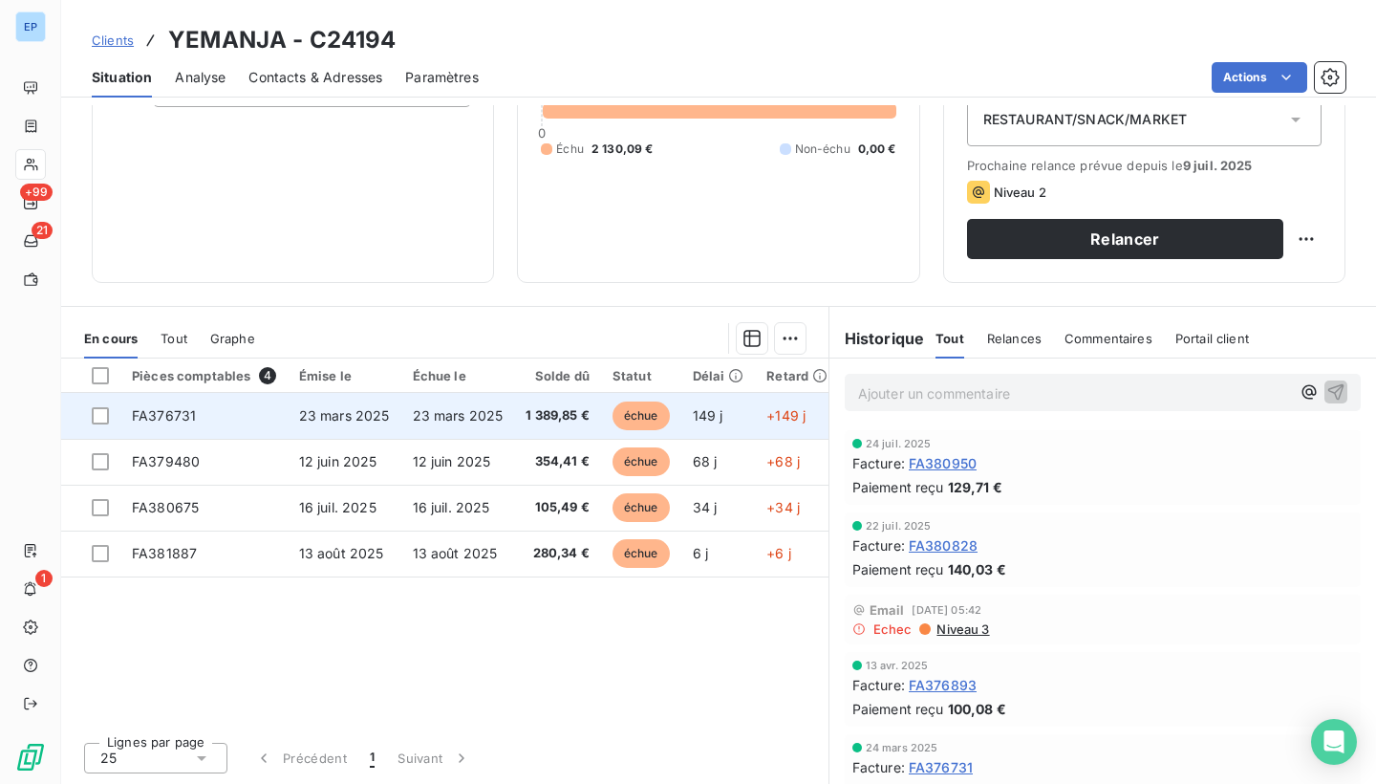
click at [188, 407] on span "FA376731" at bounding box center [164, 415] width 64 height 16
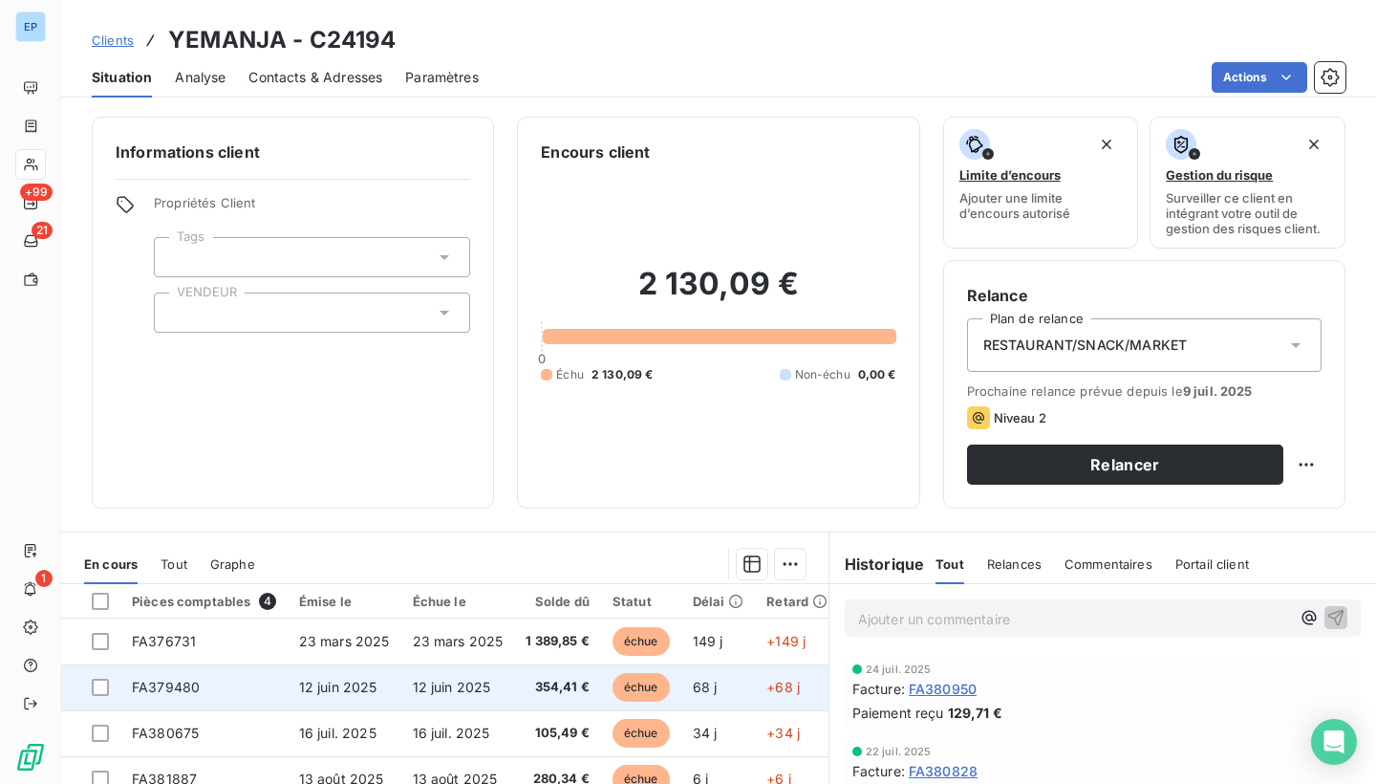
click at [167, 685] on span "FA379480" at bounding box center [166, 686] width 68 height 16
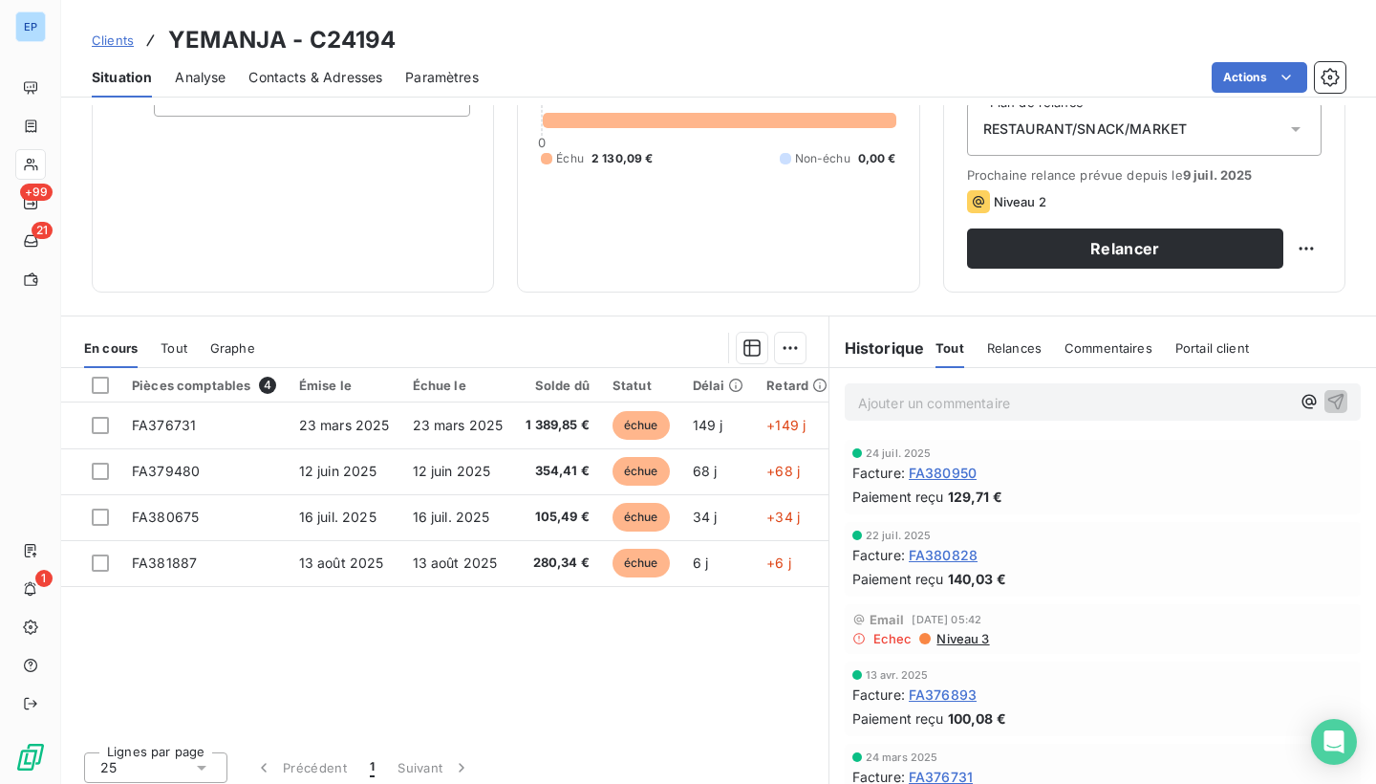
scroll to position [220, 0]
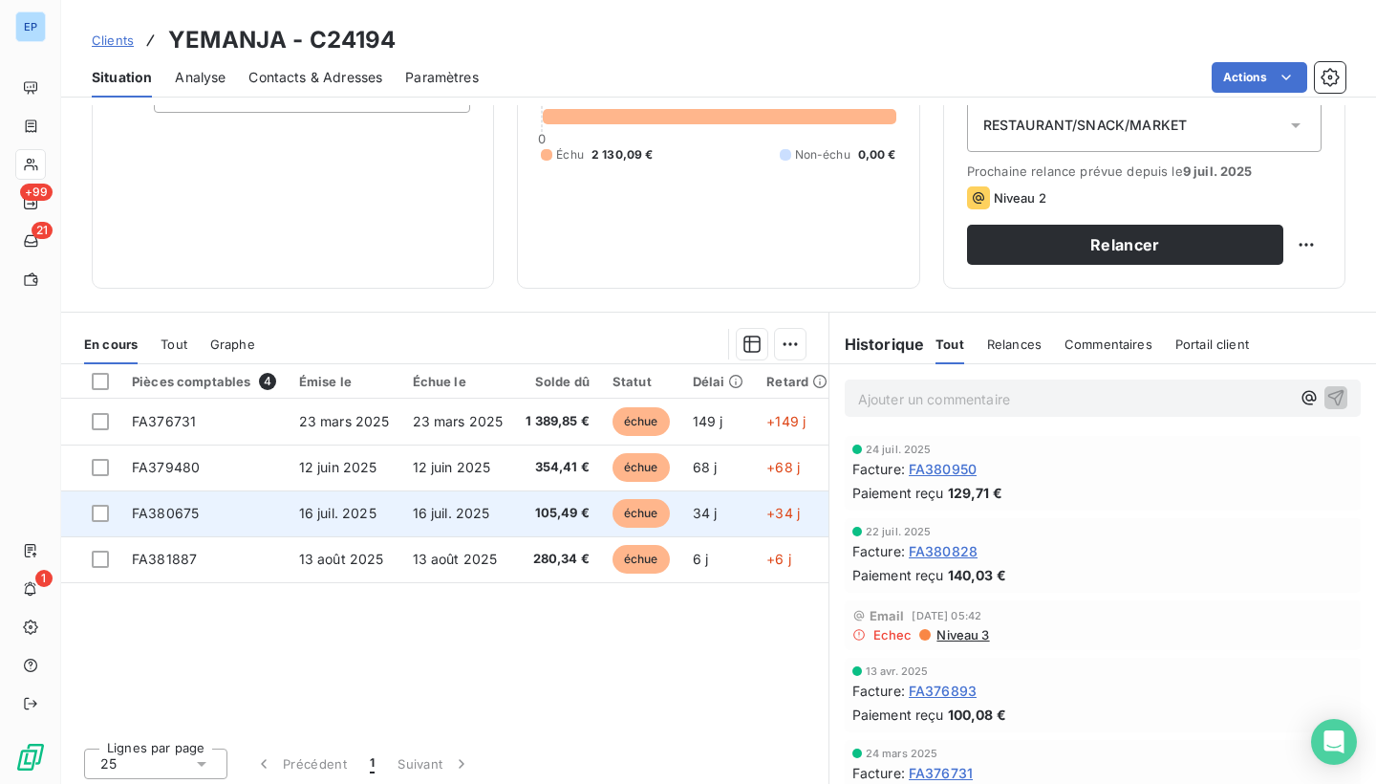
click at [177, 506] on span "FA380675" at bounding box center [165, 513] width 67 height 16
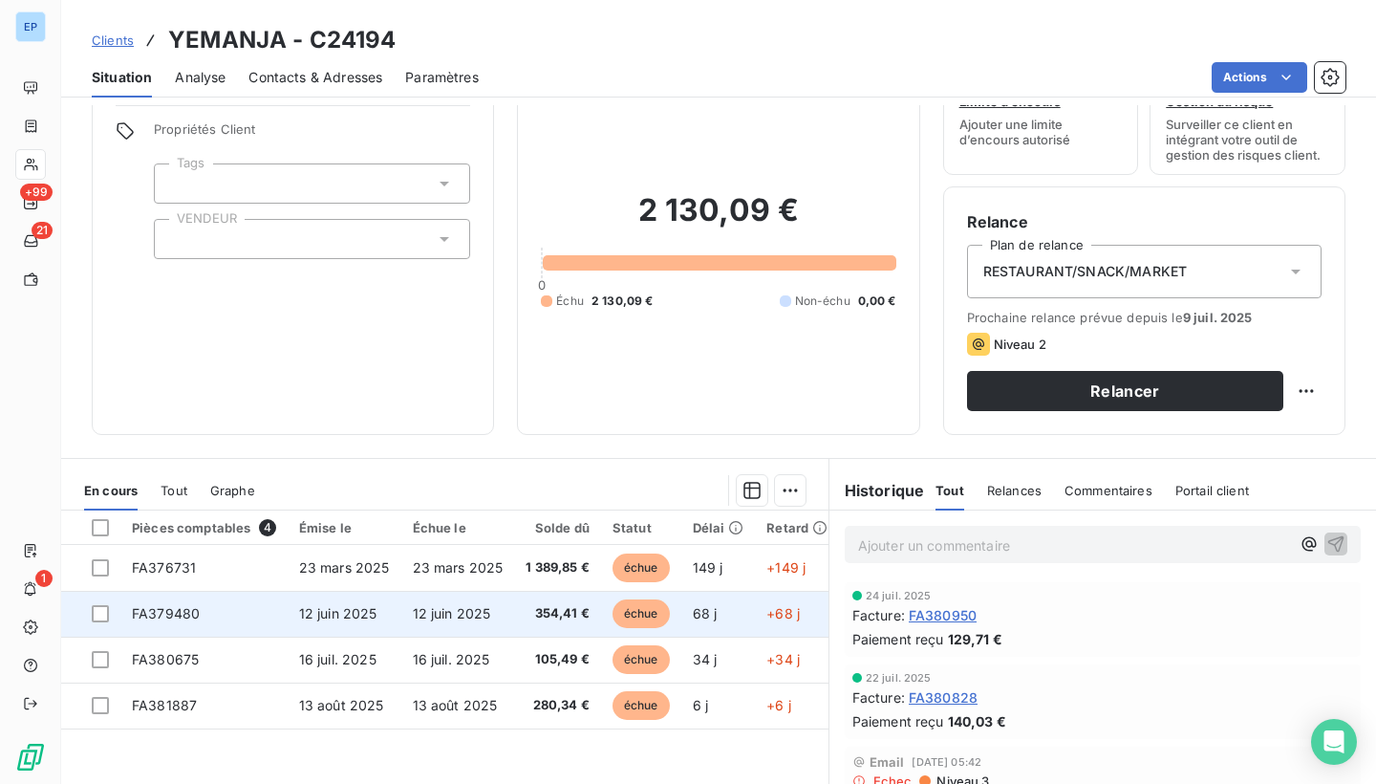
scroll to position [92, 0]
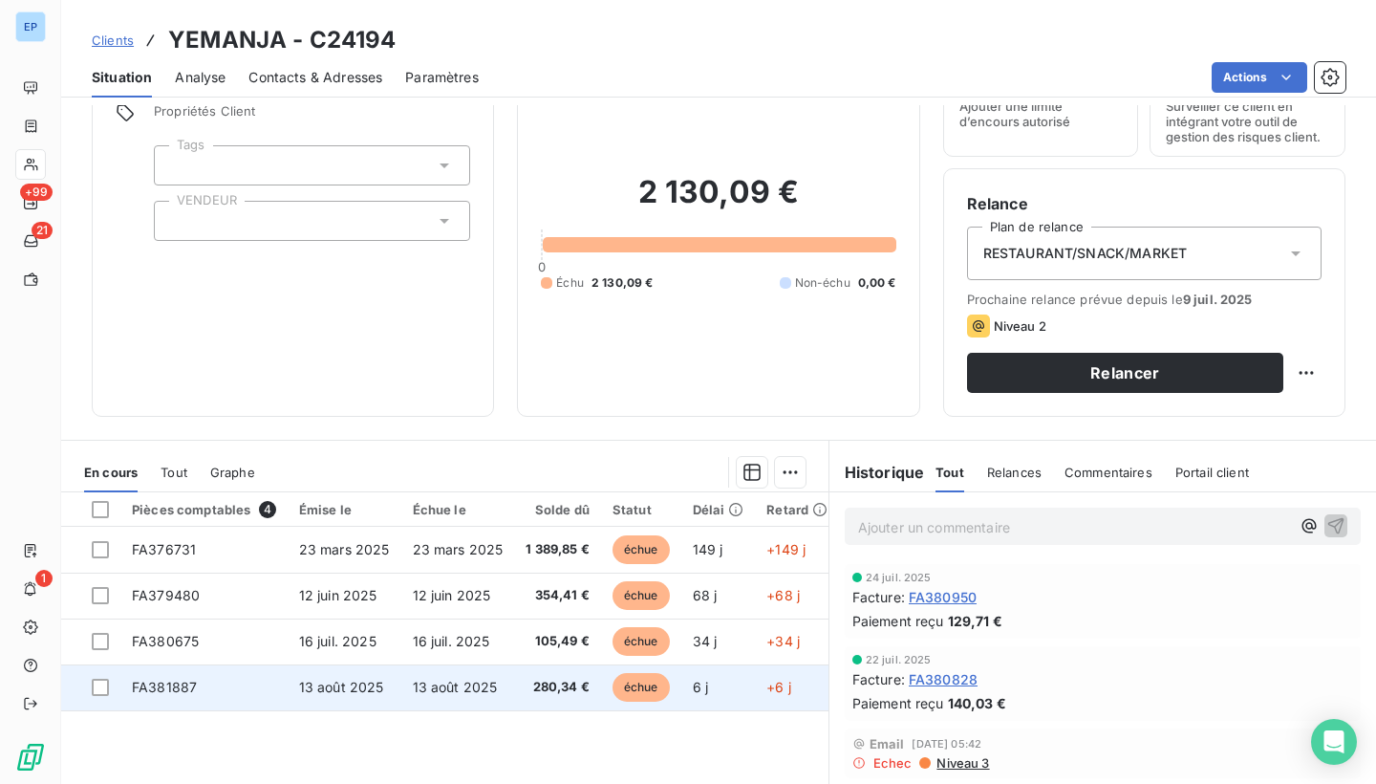
click at [127, 682] on td "FA381887" at bounding box center [203, 687] width 167 height 46
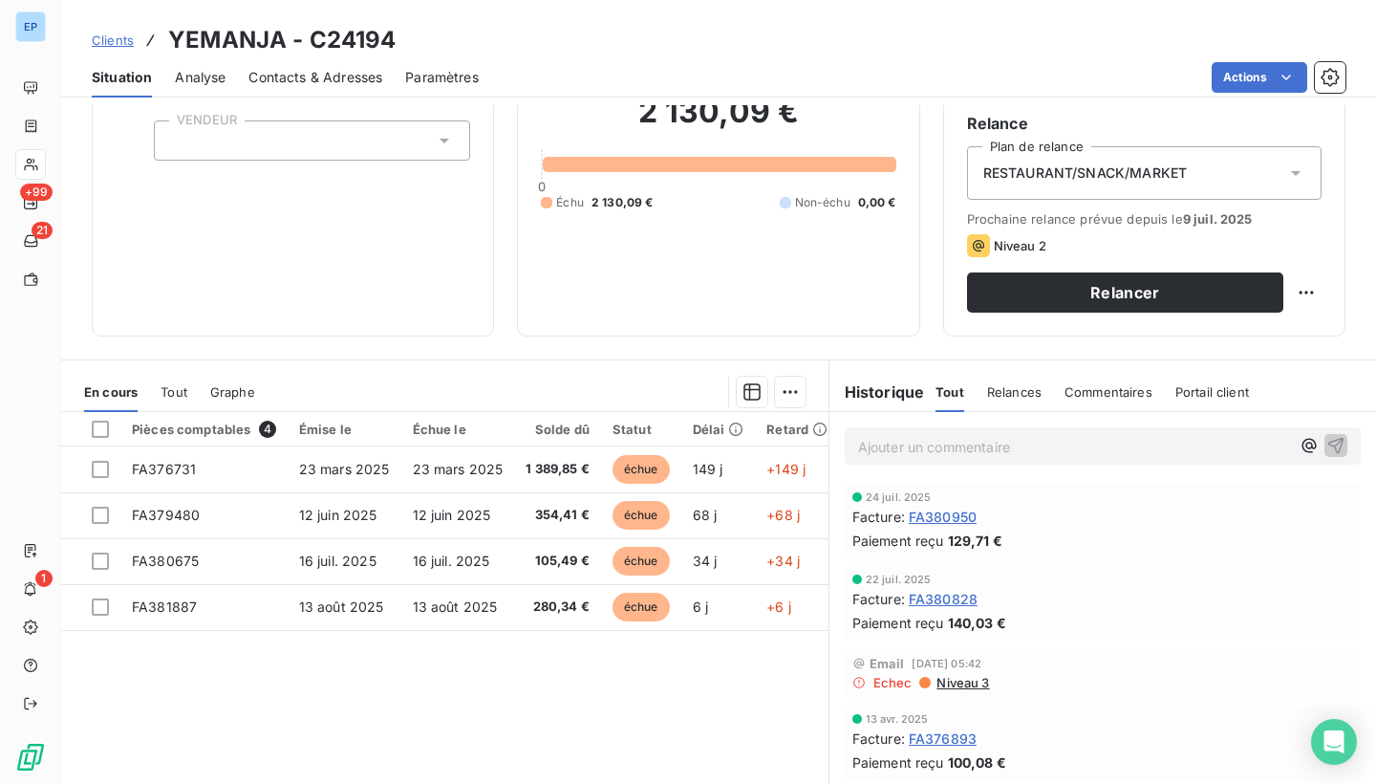
scroll to position [174, 0]
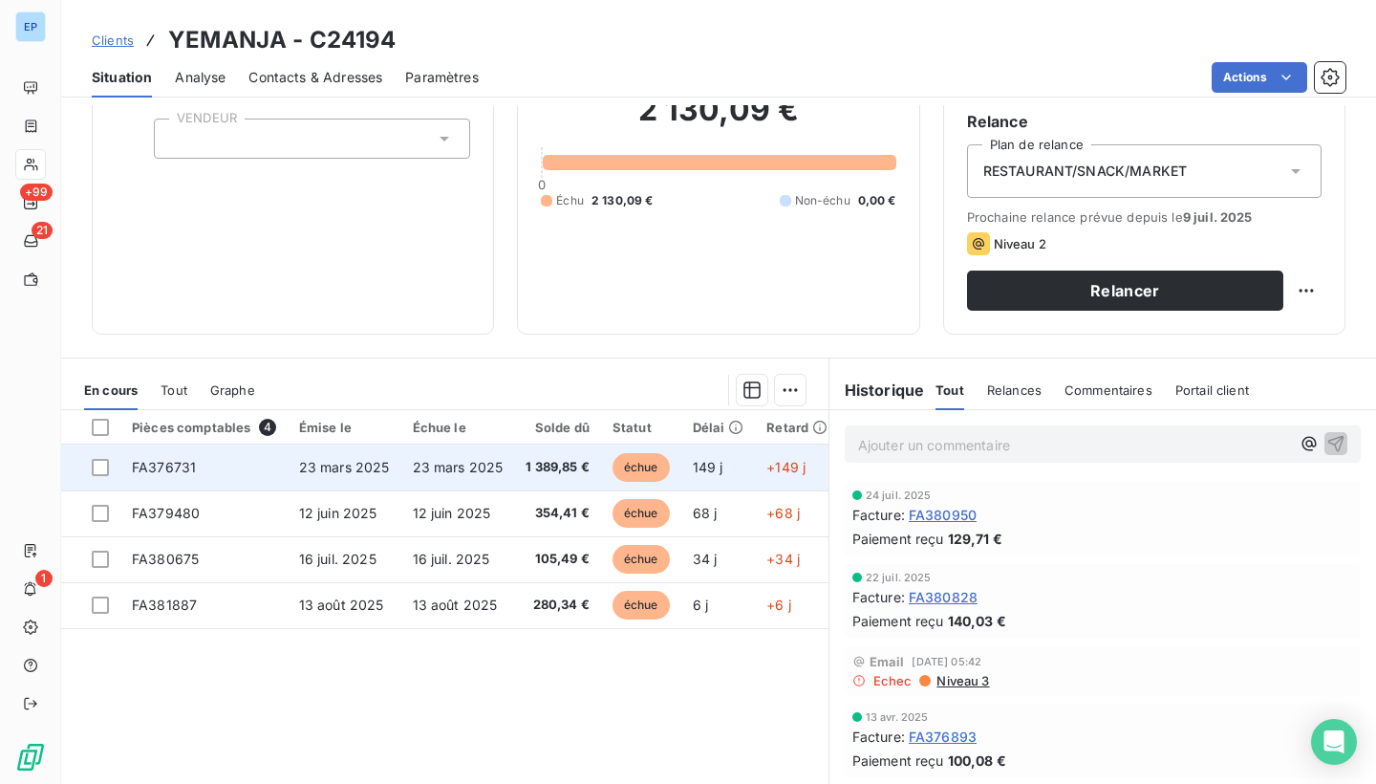
click at [140, 472] on span "FA376731" at bounding box center [164, 467] width 64 height 16
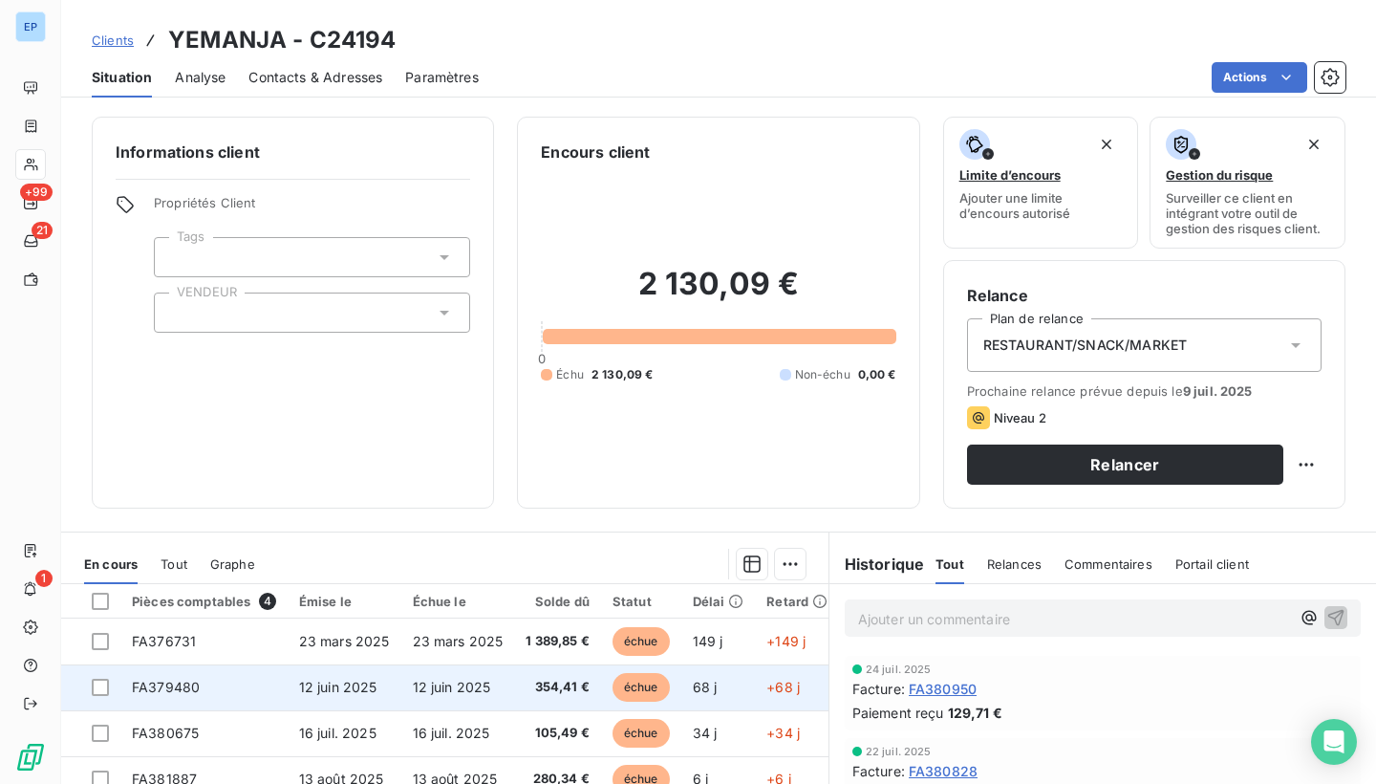
click at [164, 686] on span "FA379480" at bounding box center [166, 686] width 68 height 16
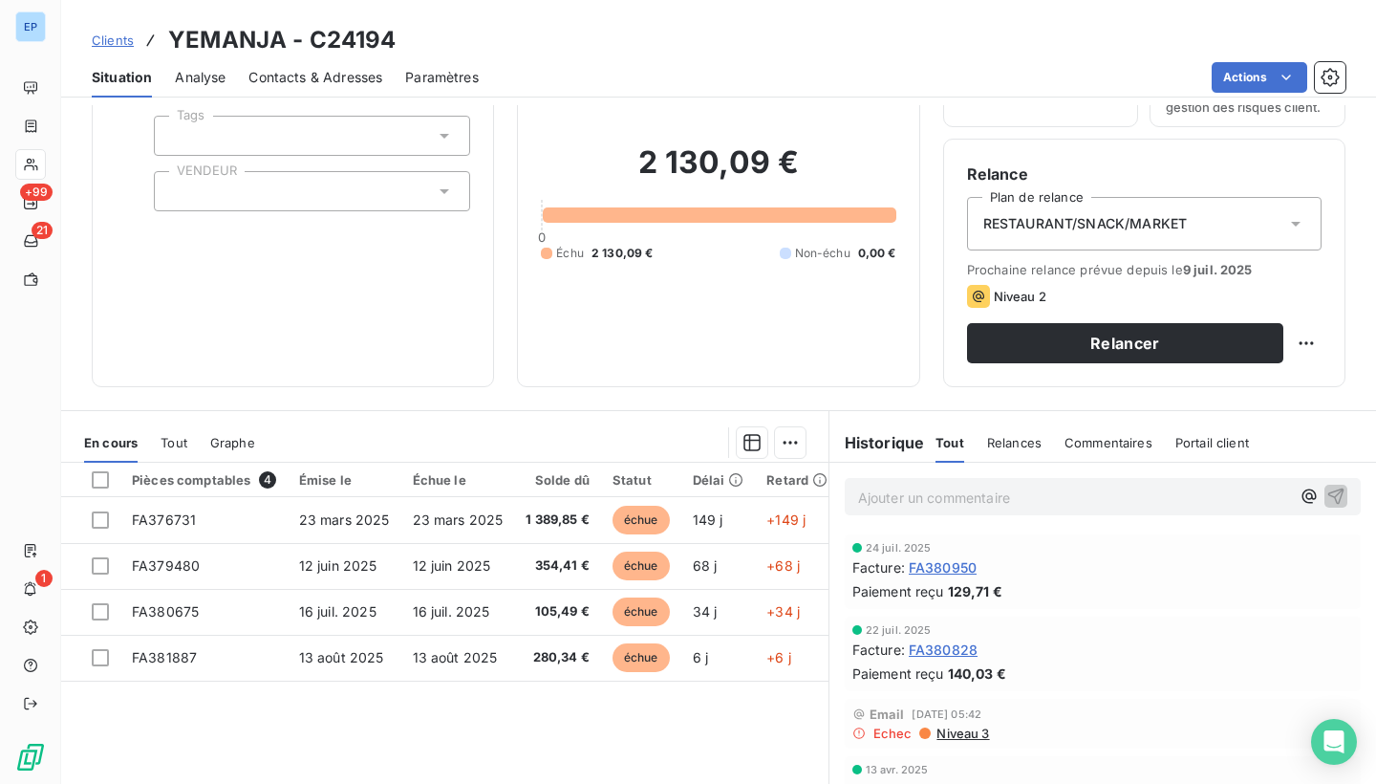
scroll to position [165, 0]
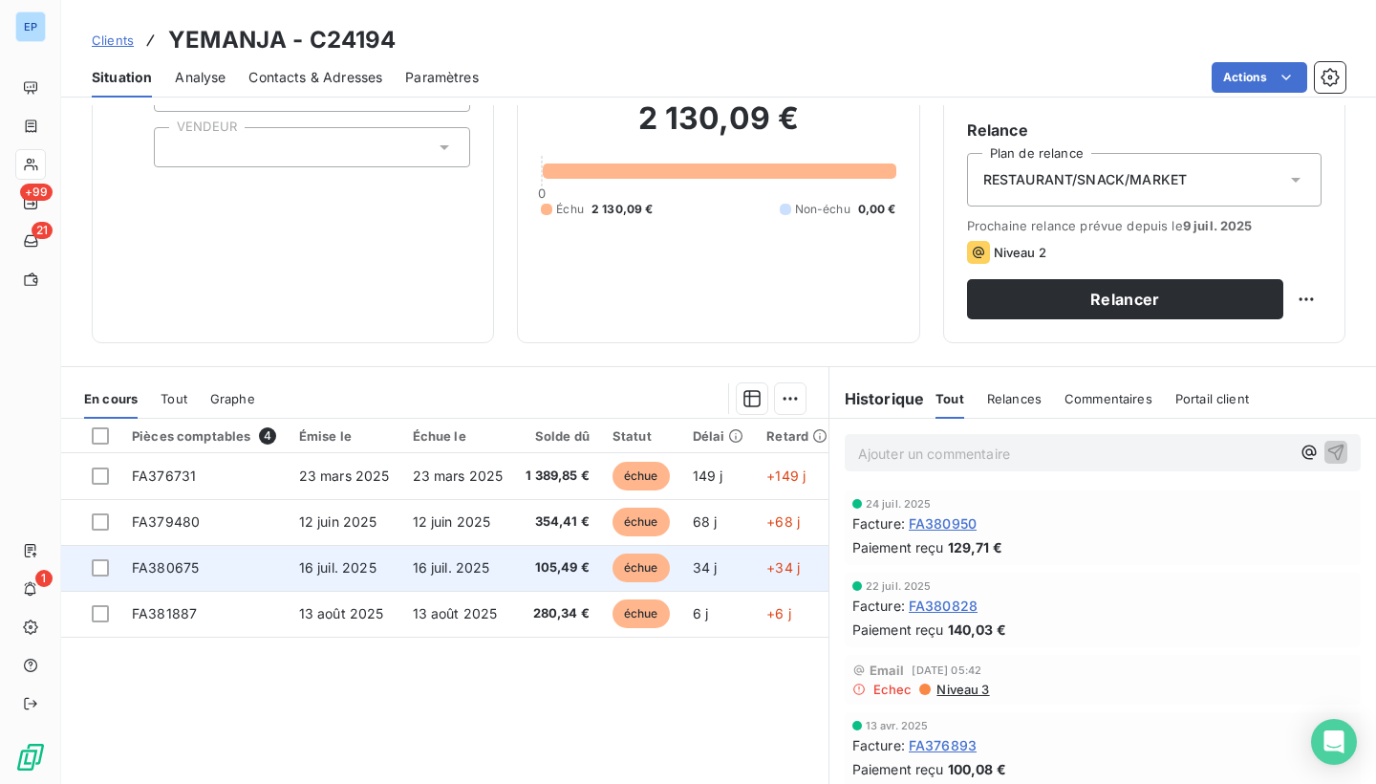
click at [156, 566] on span "FA380675" at bounding box center [165, 567] width 67 height 16
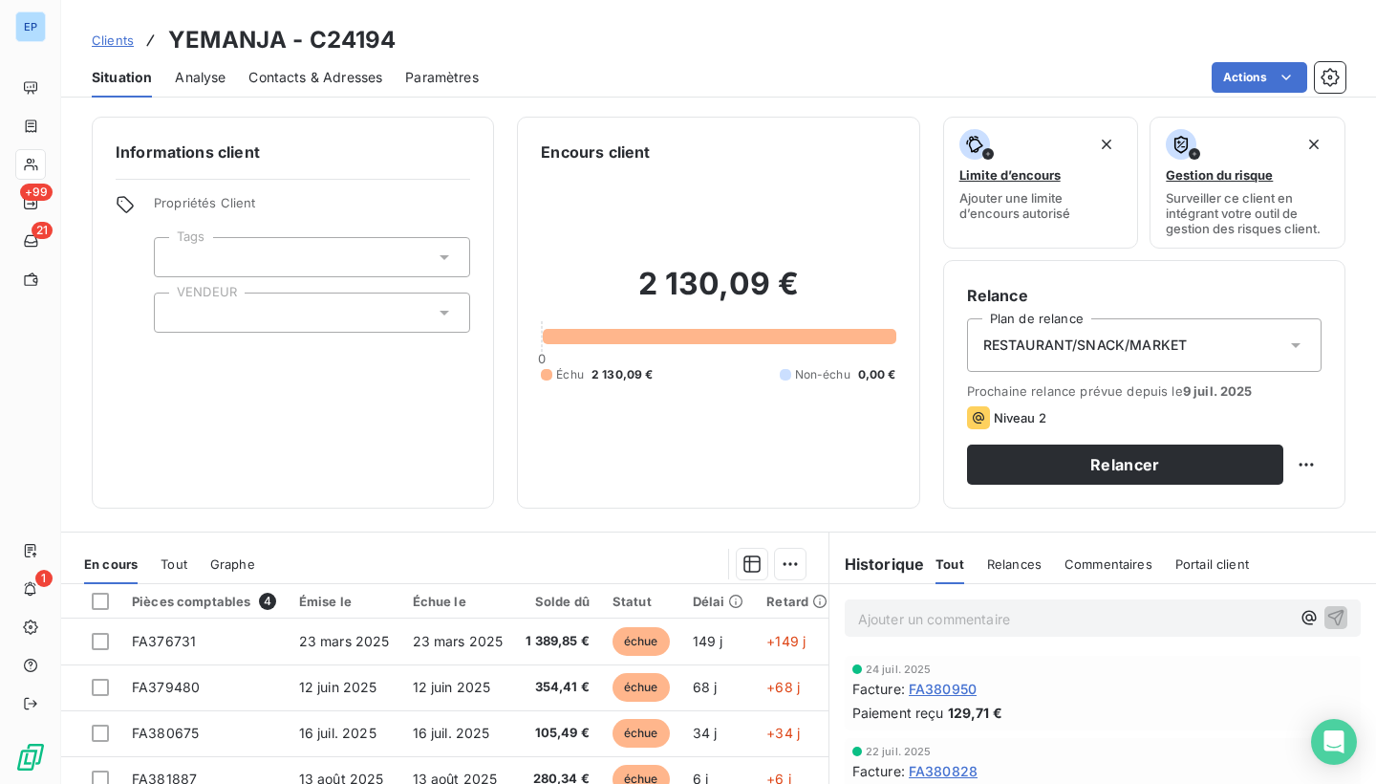
click at [280, 308] on div at bounding box center [312, 312] width 316 height 40
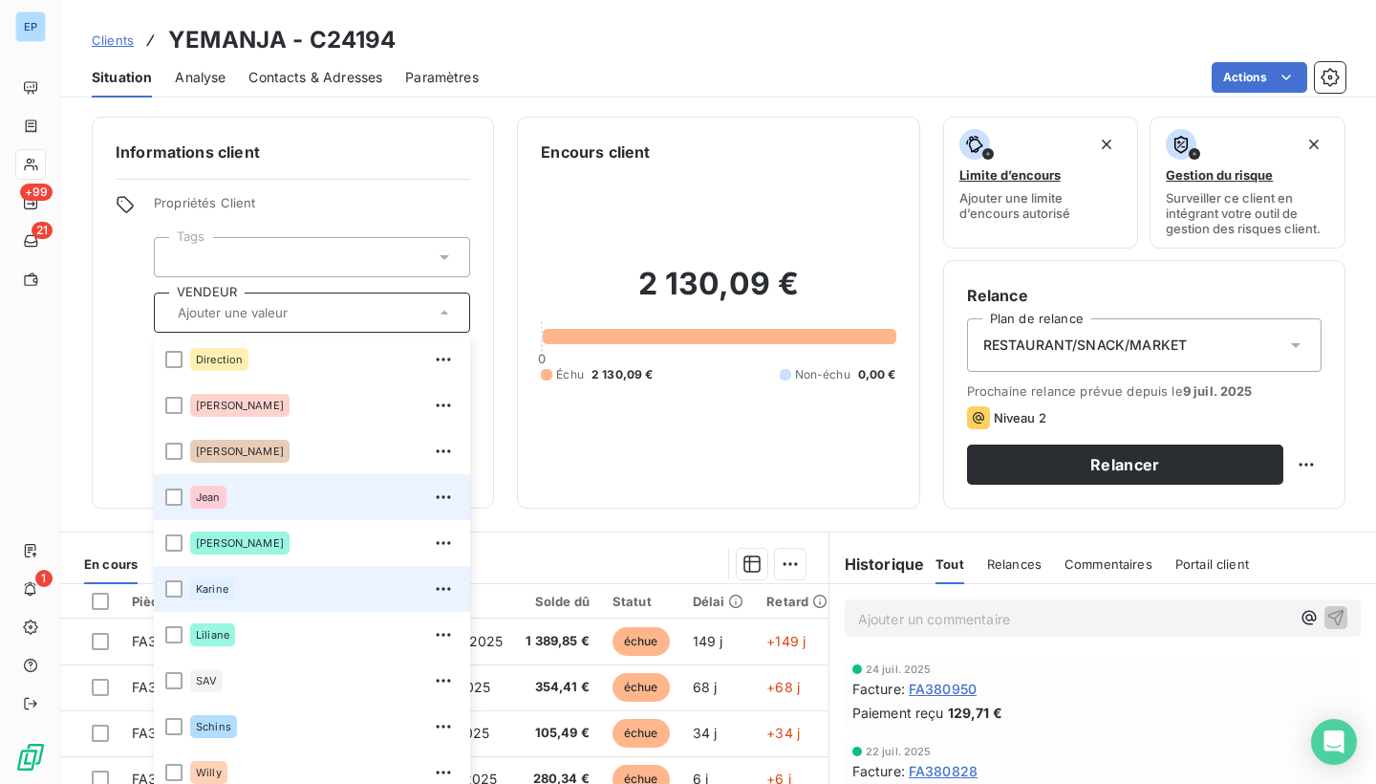
scroll to position [138, 0]
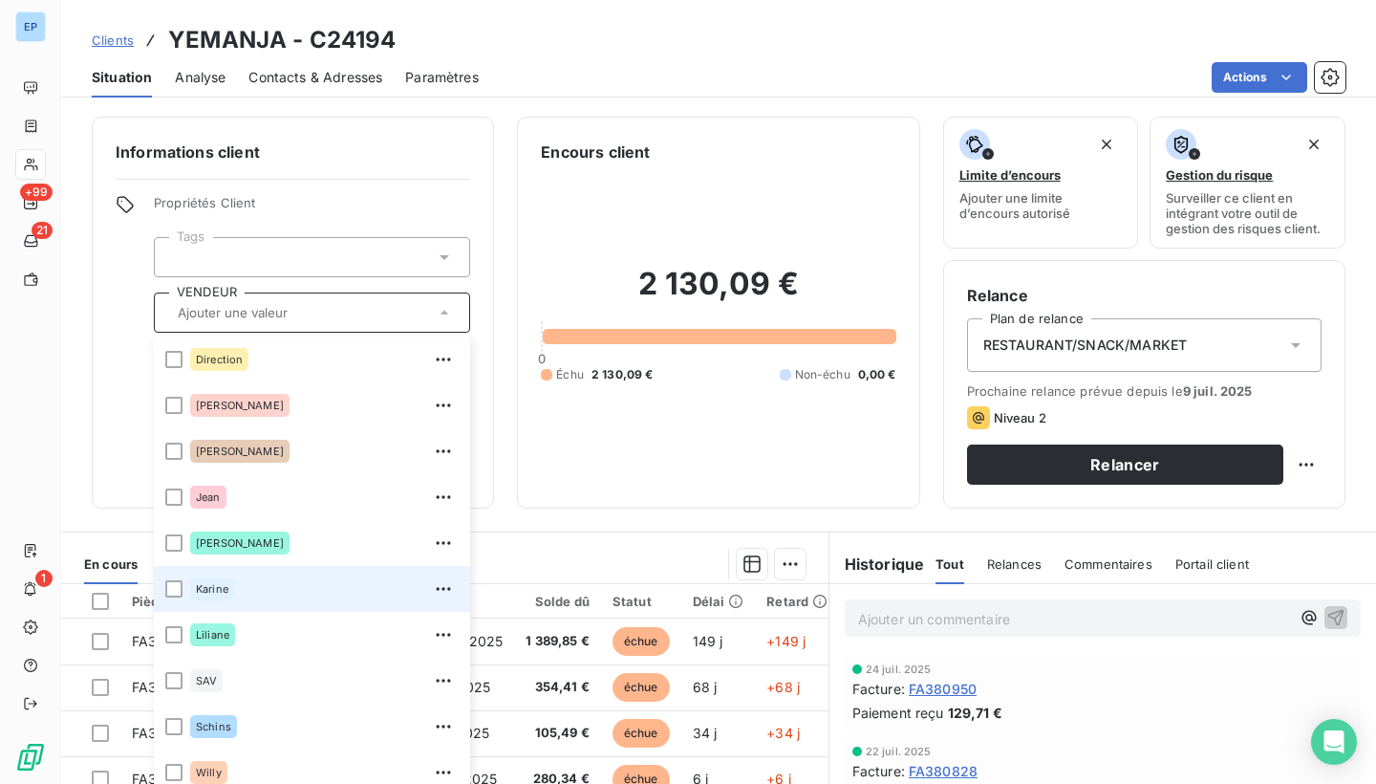
click at [280, 591] on div "Karine" at bounding box center [324, 588] width 268 height 31
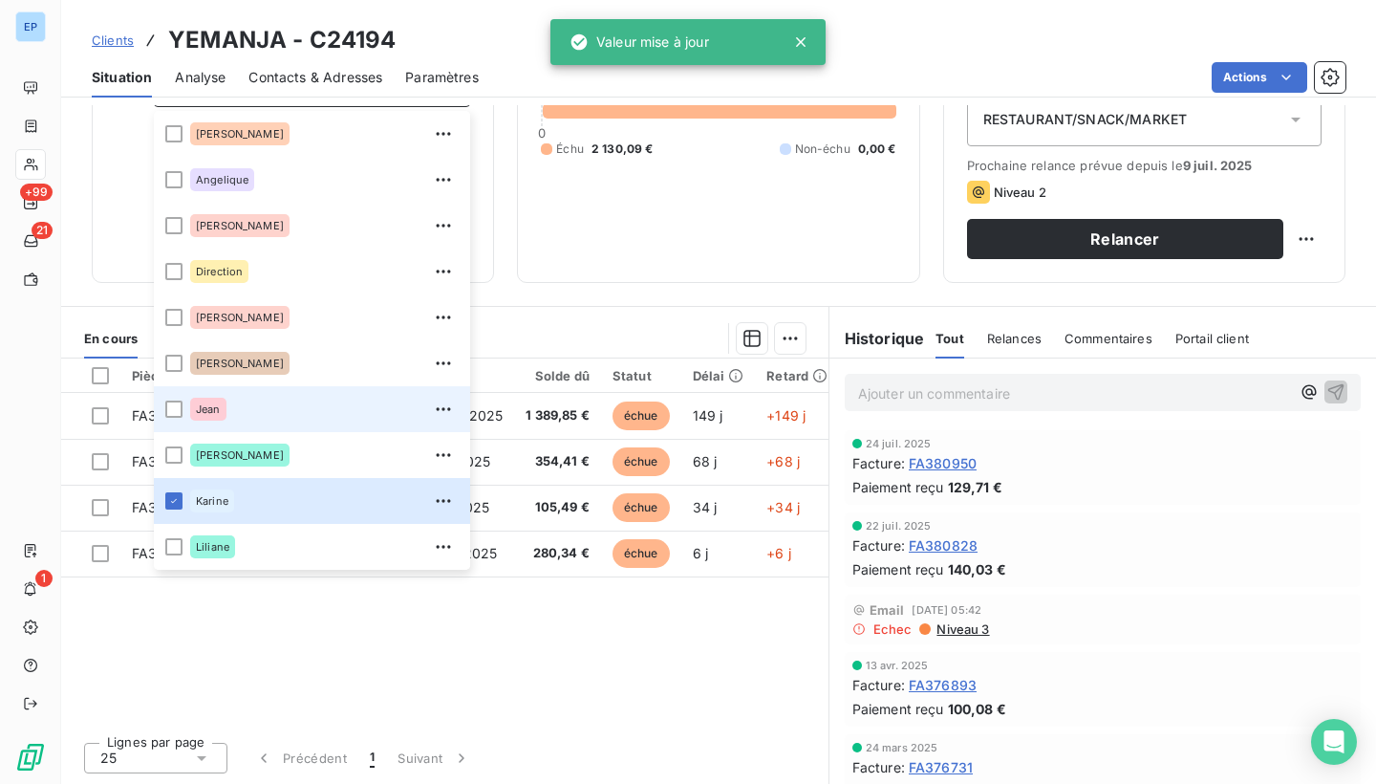
scroll to position [0, 0]
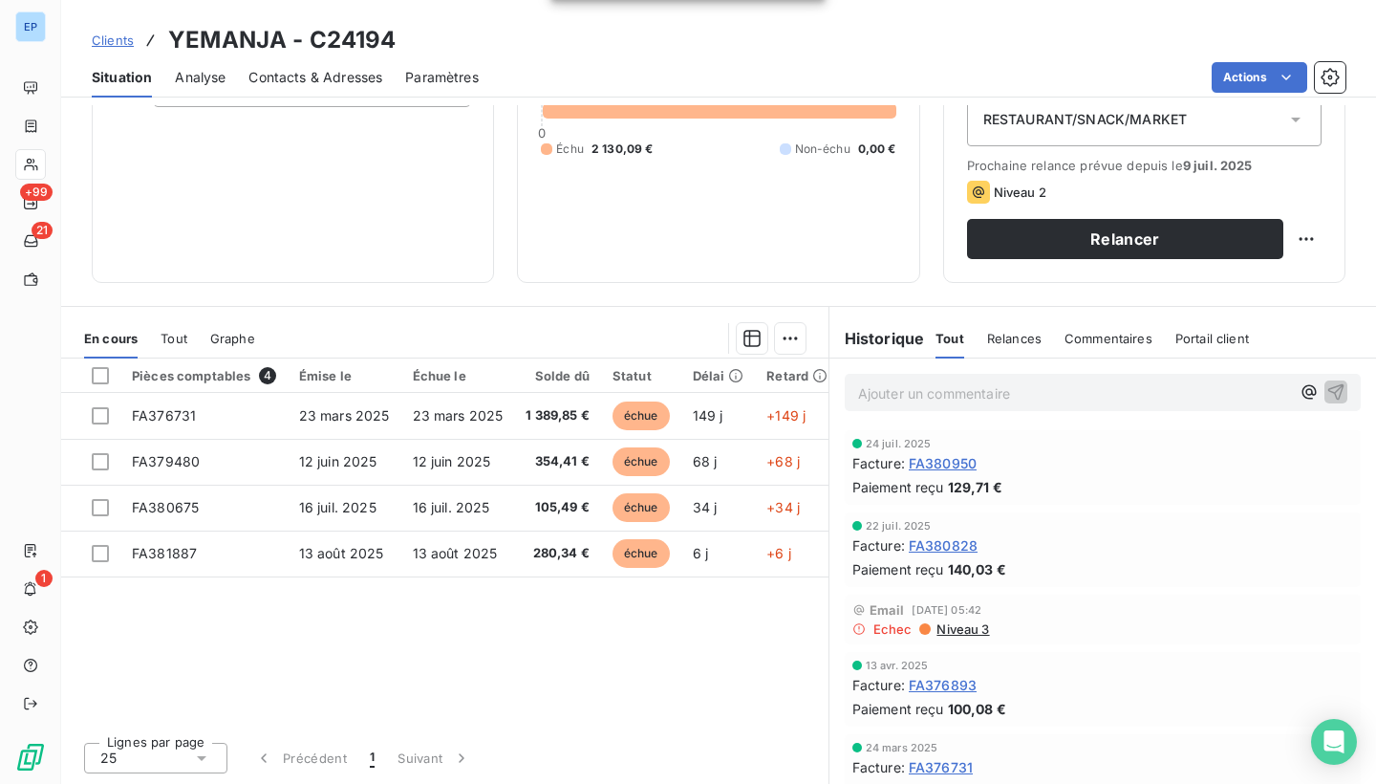
click at [550, 310] on section "En cours Tout Graphe Pièces comptables 4 Émise le Échue le Solde dû Statut Déla…" at bounding box center [444, 545] width 767 height 477
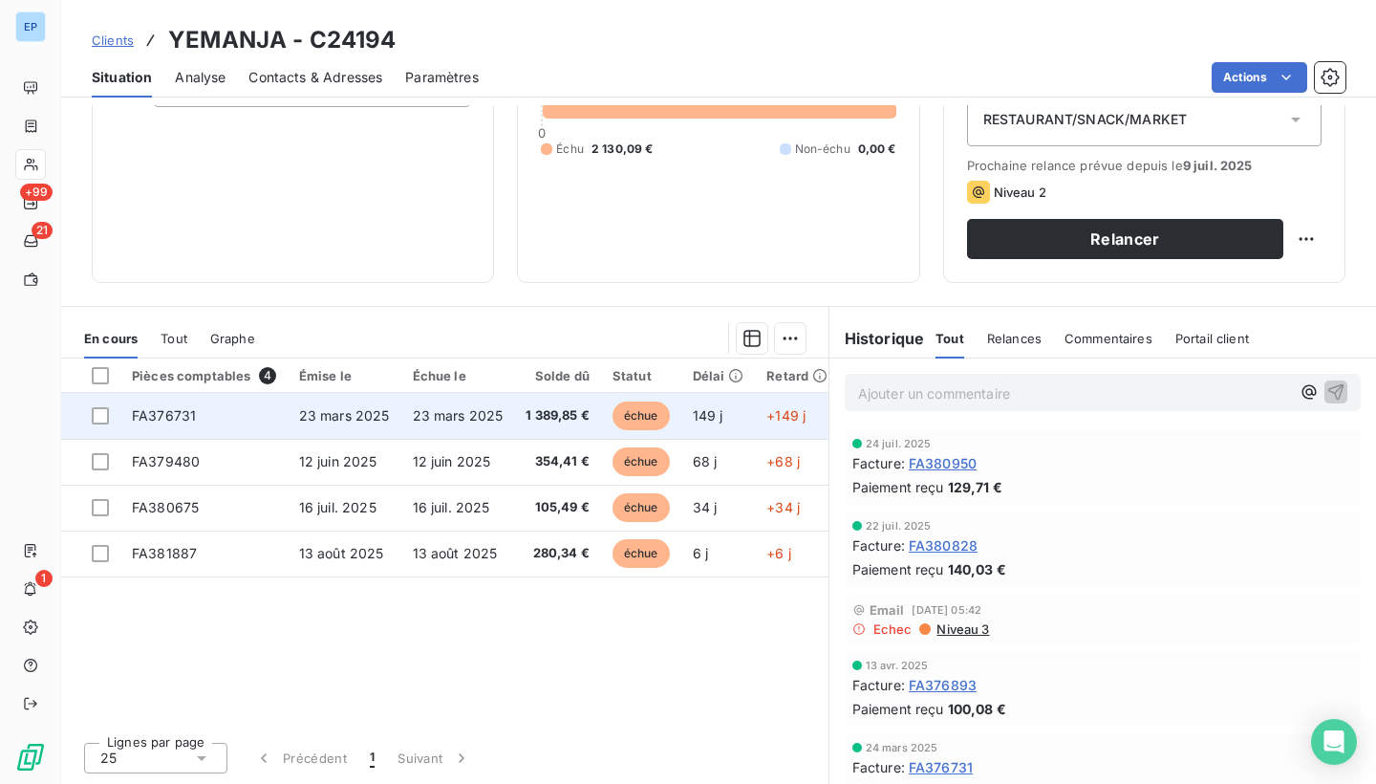
click at [175, 412] on span "FA376731" at bounding box center [164, 415] width 64 height 16
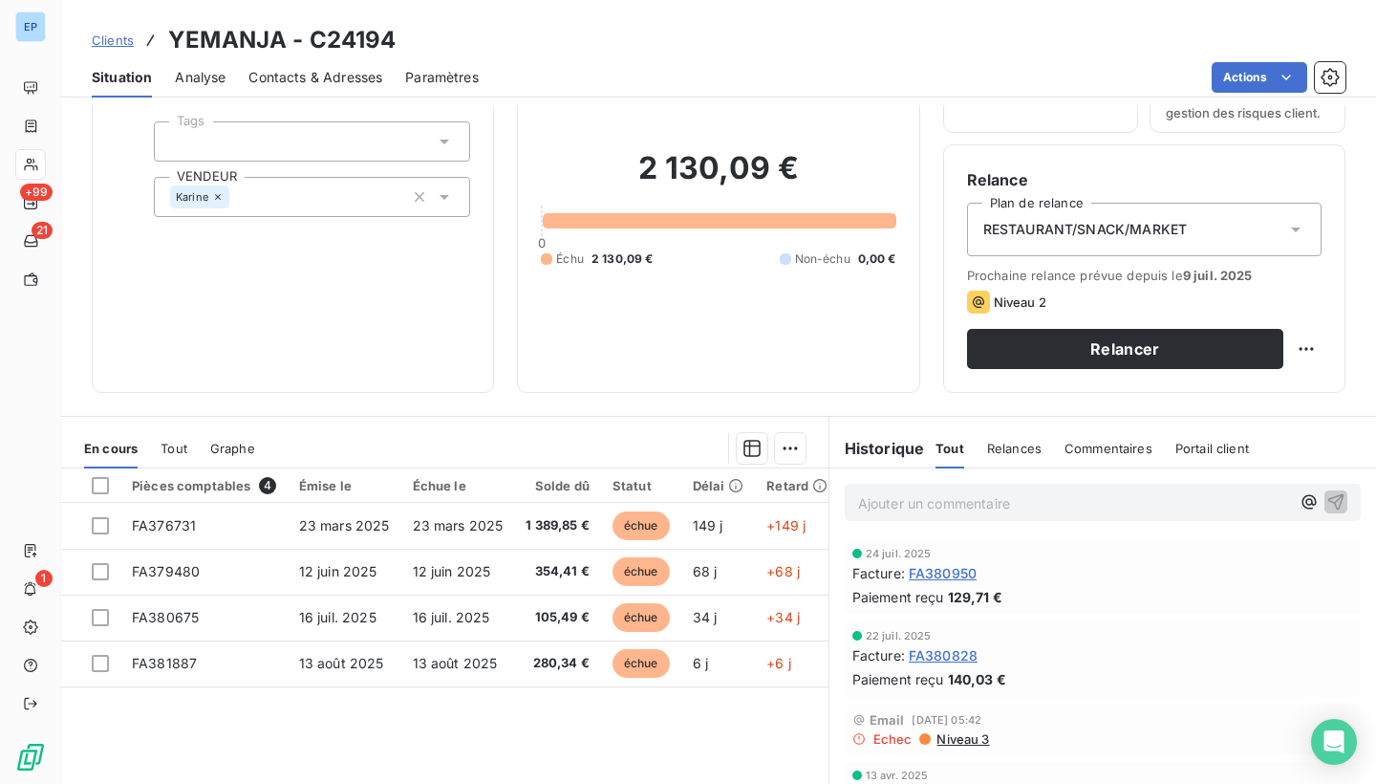
scroll to position [141, 0]
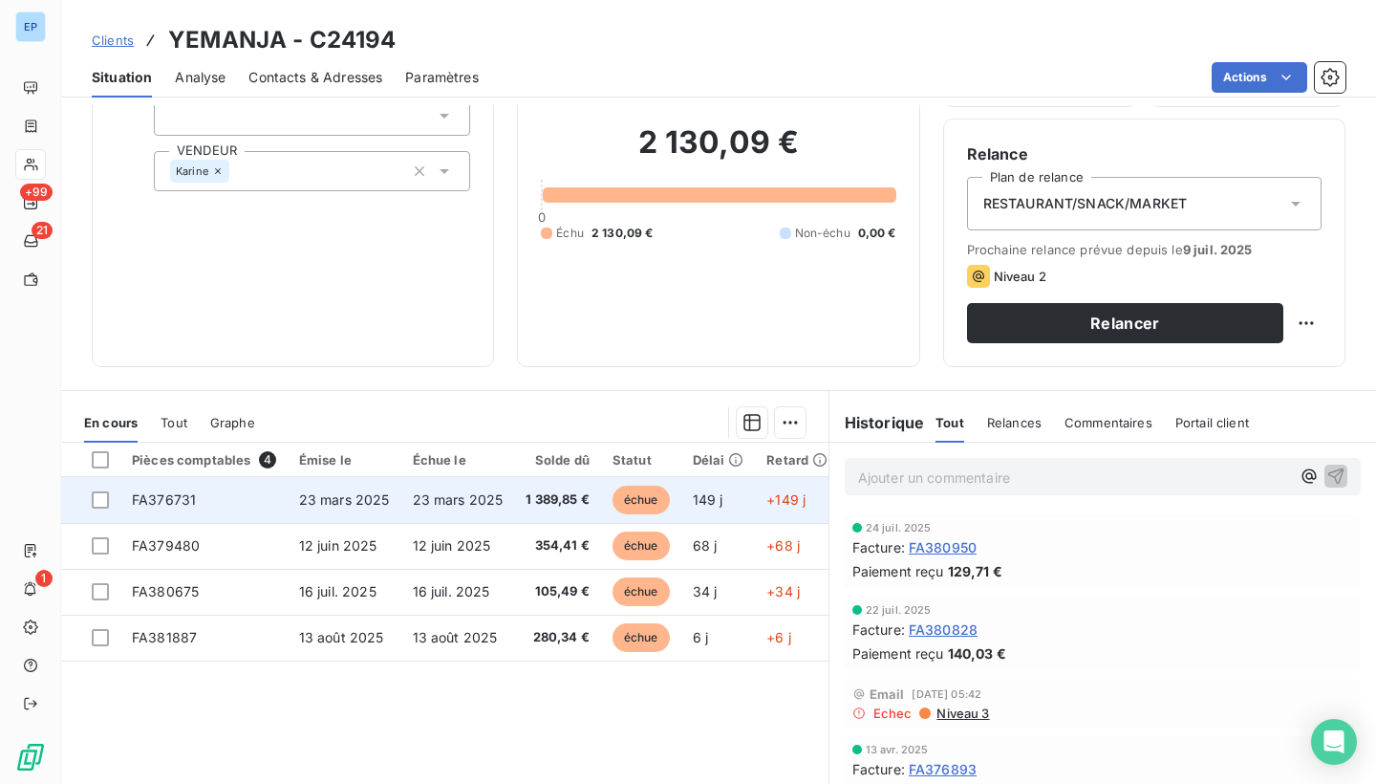
click at [152, 501] on span "FA376731" at bounding box center [164, 499] width 64 height 16
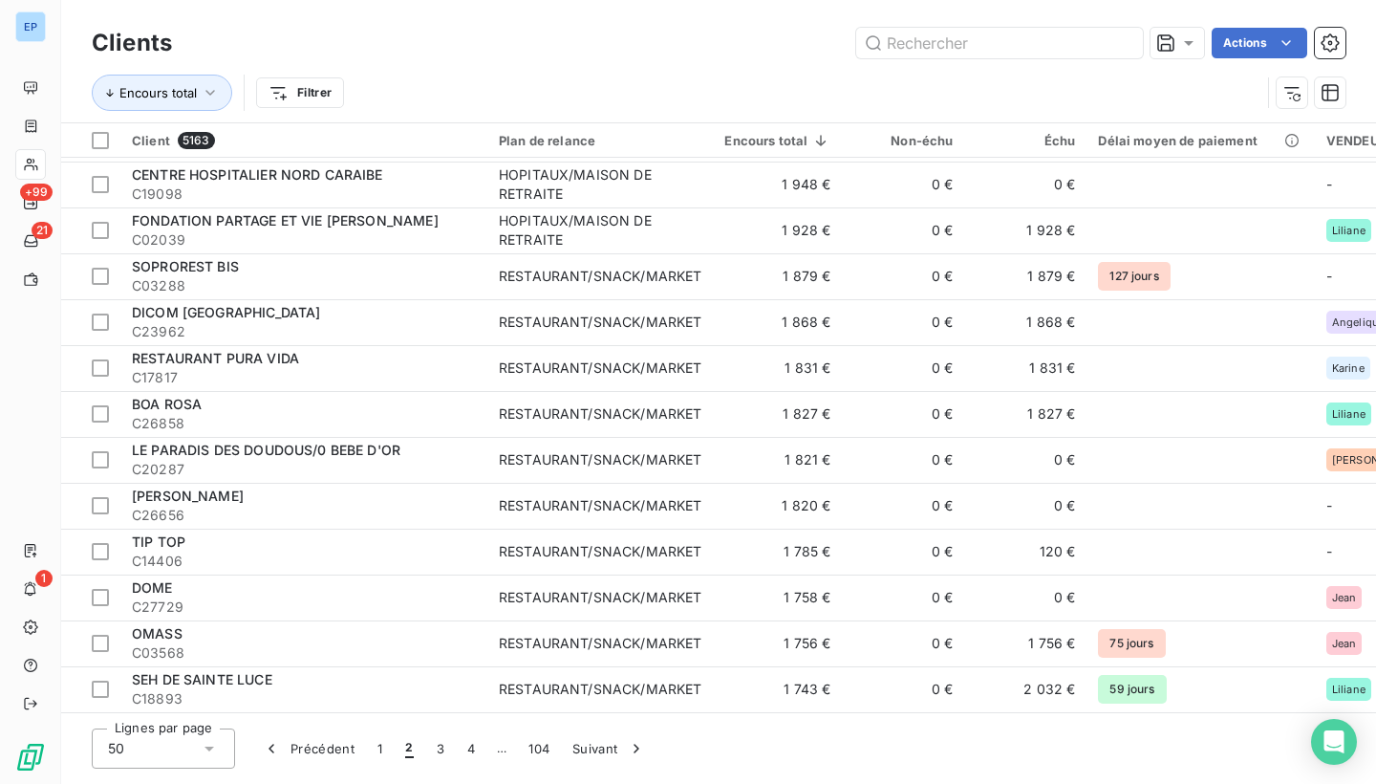
scroll to position [1745, 0]
click at [436, 743] on button "3" at bounding box center [440, 748] width 31 height 40
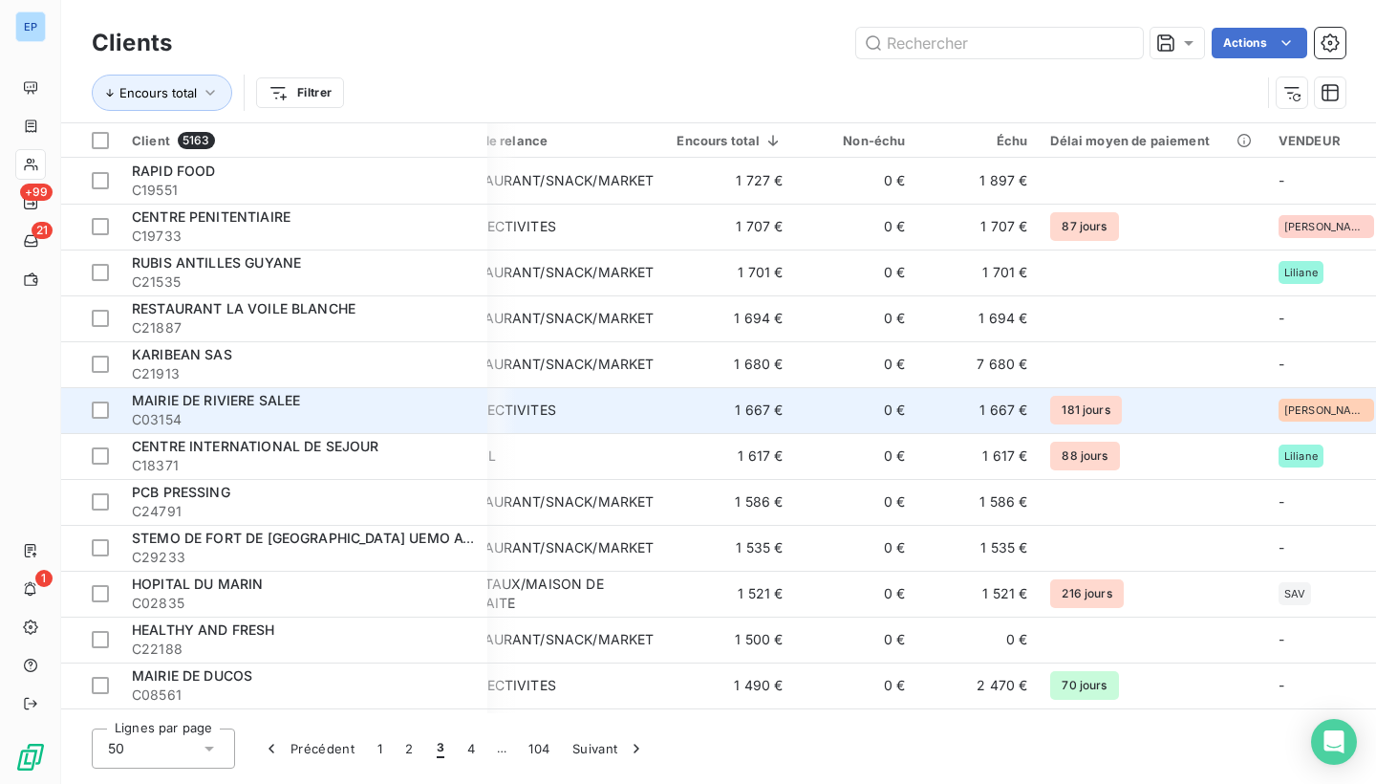
scroll to position [0, 48]
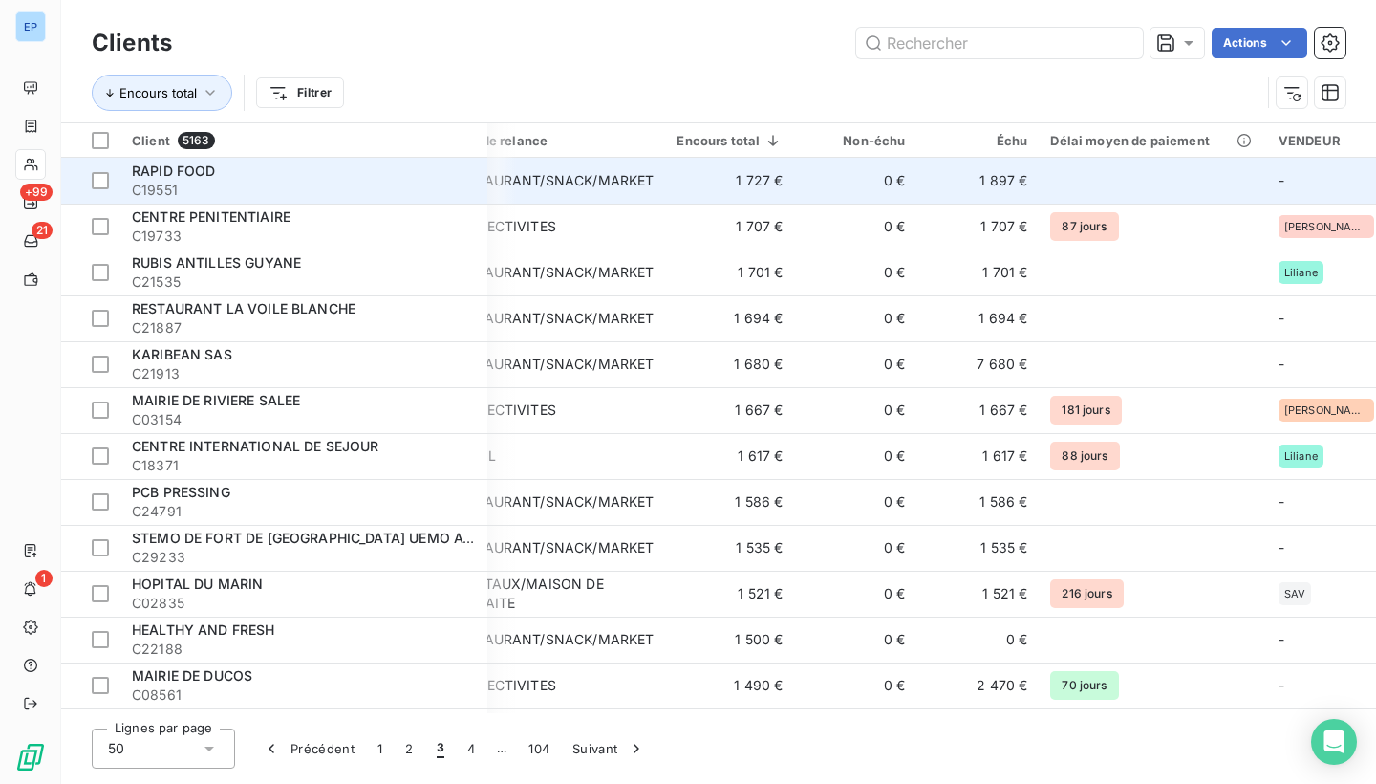
click at [208, 186] on span "C19551" at bounding box center [304, 190] width 344 height 19
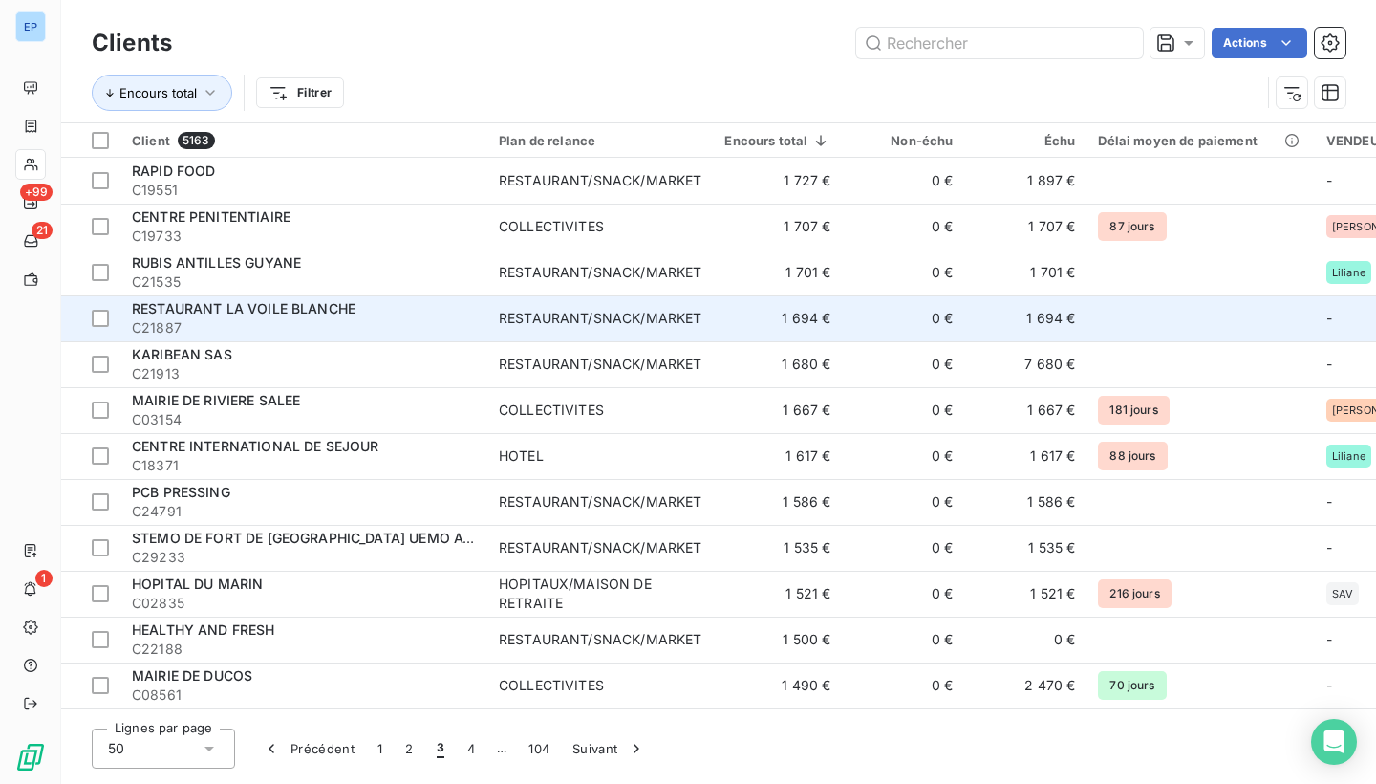
click at [228, 321] on span "C21887" at bounding box center [304, 327] width 344 height 19
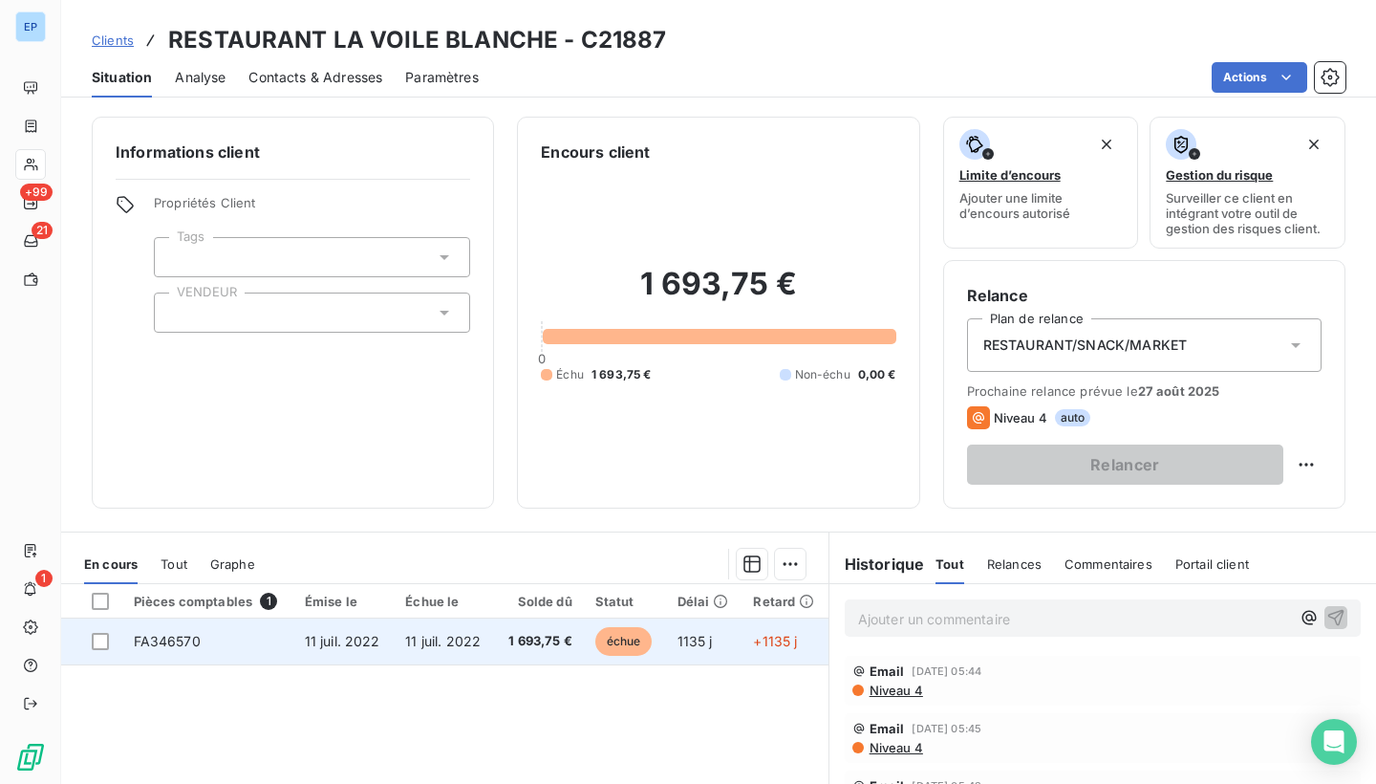
click at [175, 639] on span "FA346570" at bounding box center [167, 641] width 67 height 16
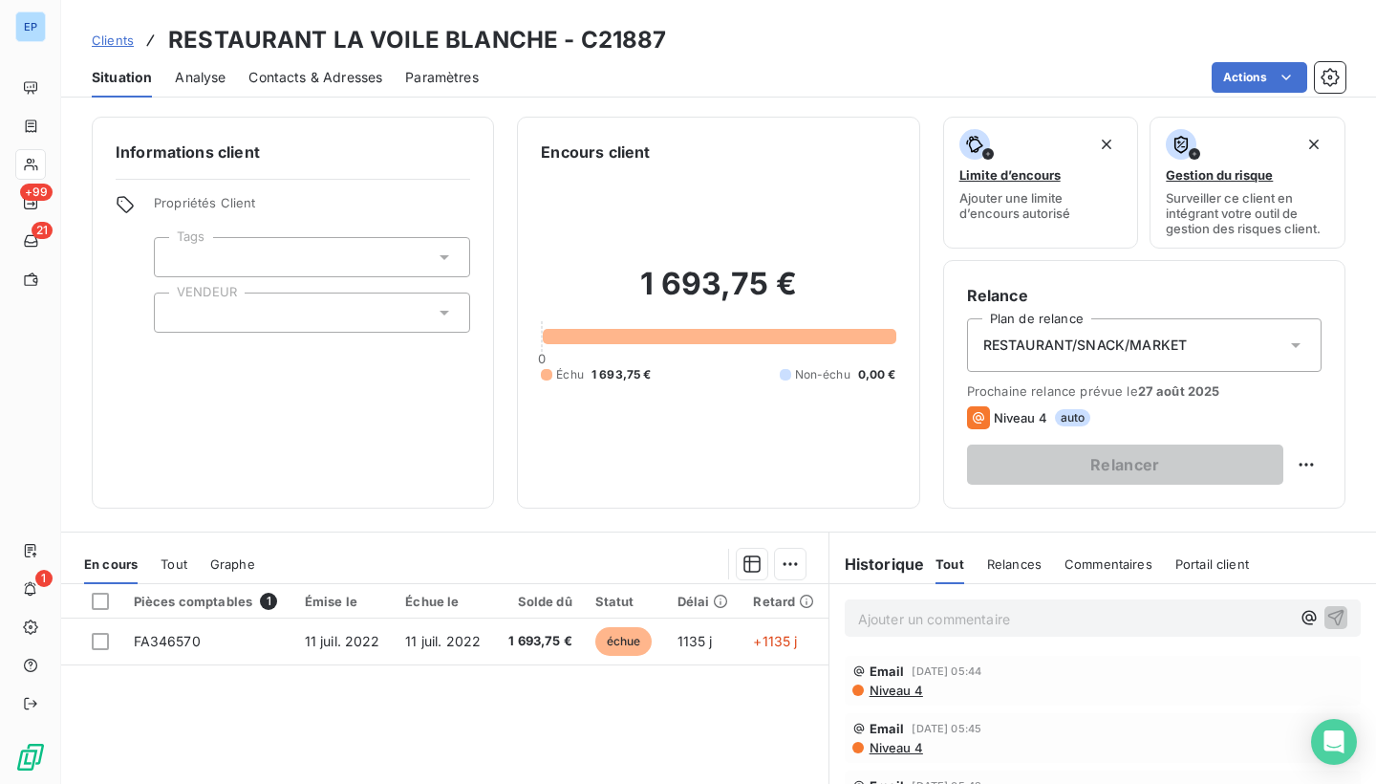
click at [191, 310] on div at bounding box center [312, 312] width 316 height 40
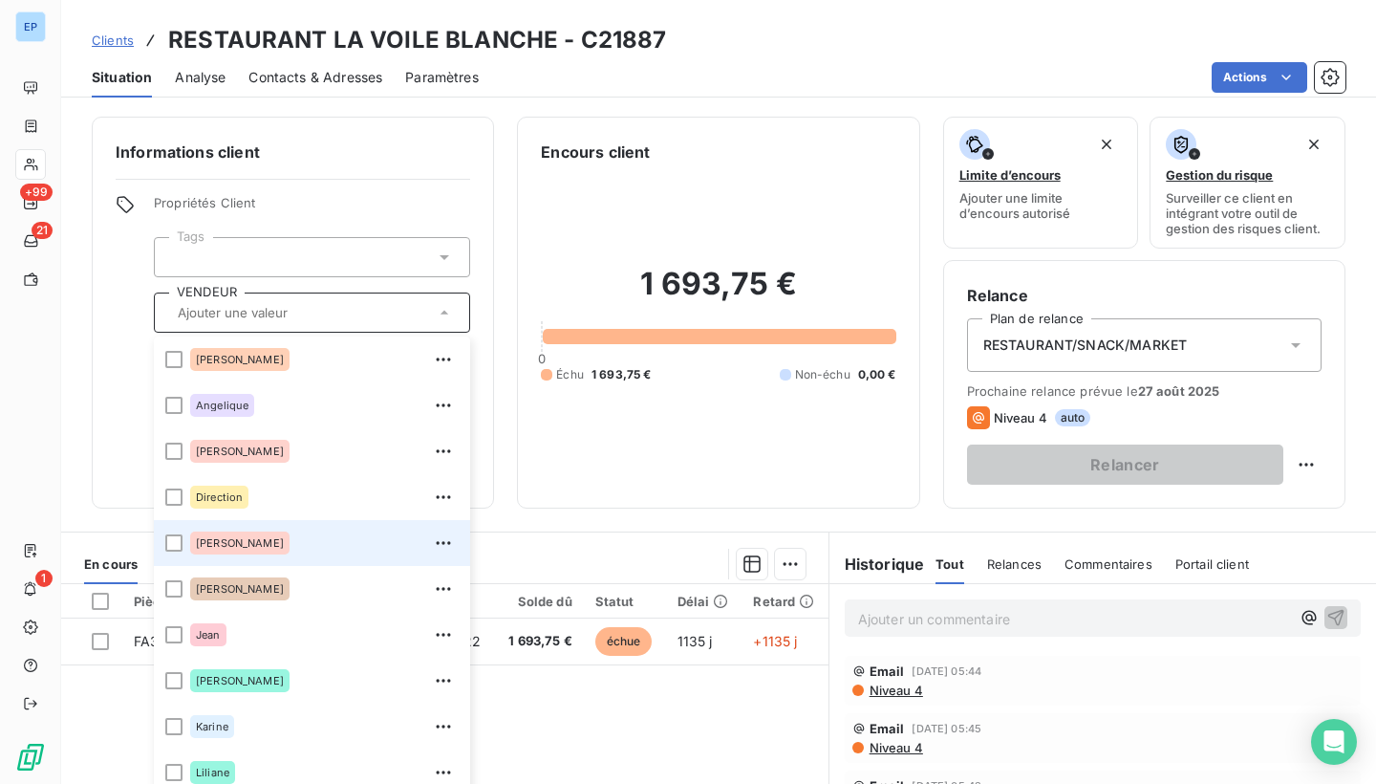
click at [204, 536] on div "Evelyne" at bounding box center [239, 542] width 99 height 23
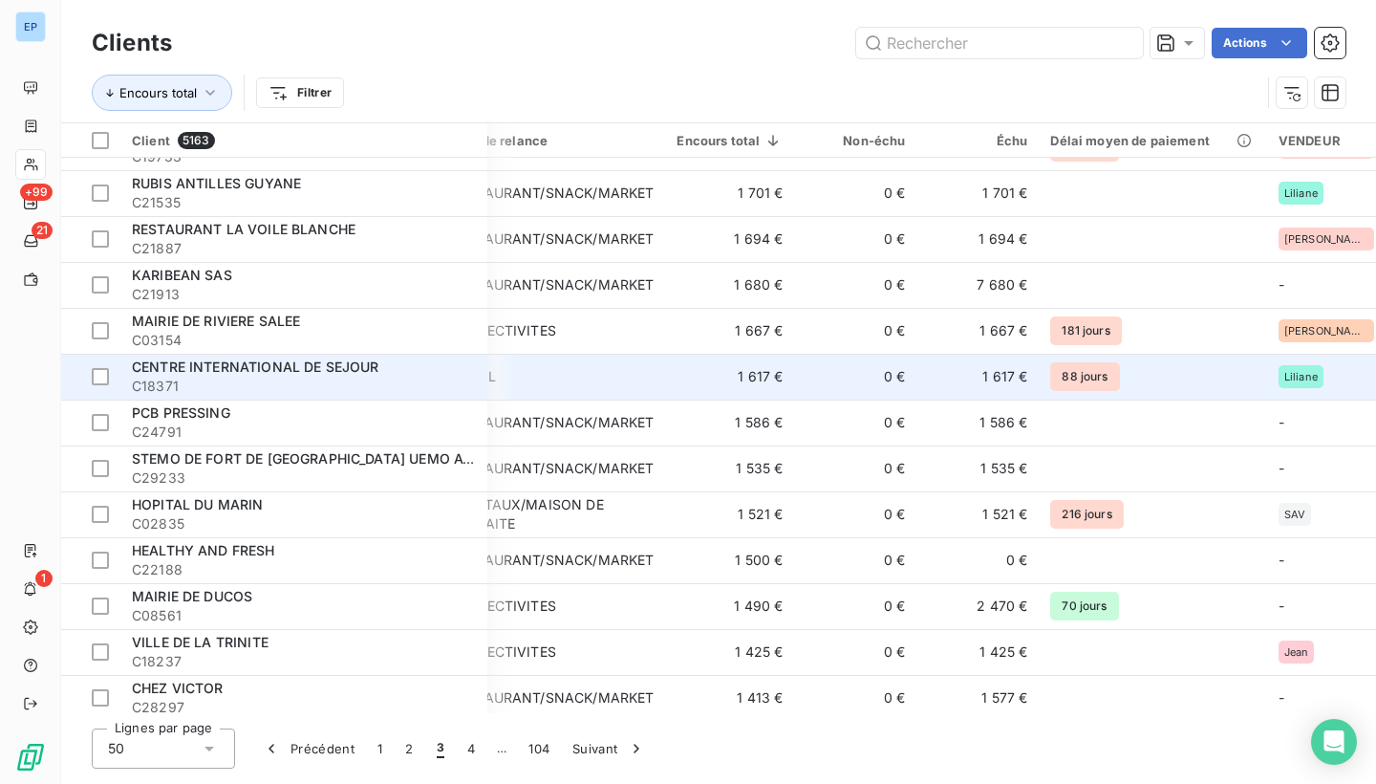
scroll to position [95, 48]
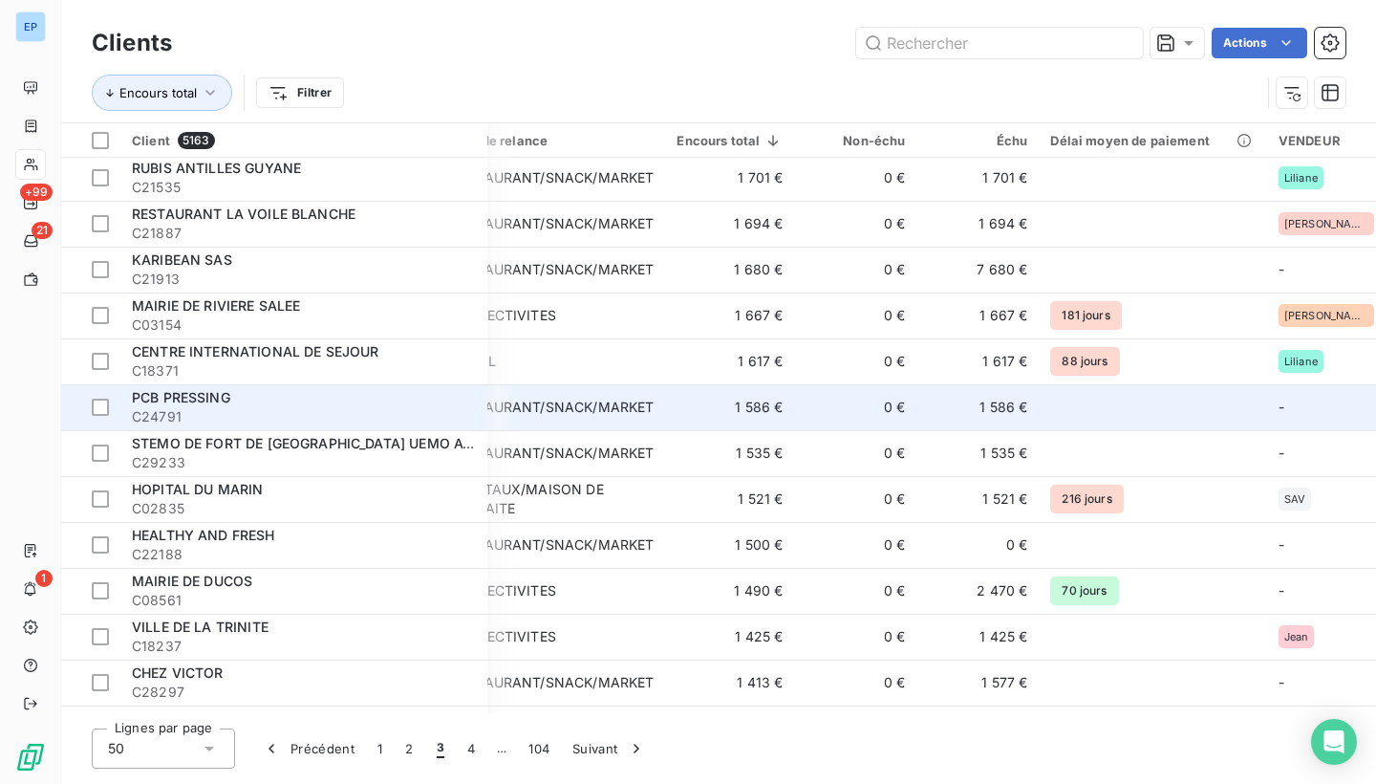
click at [261, 400] on div "PCB PRESSING" at bounding box center [304, 397] width 344 height 19
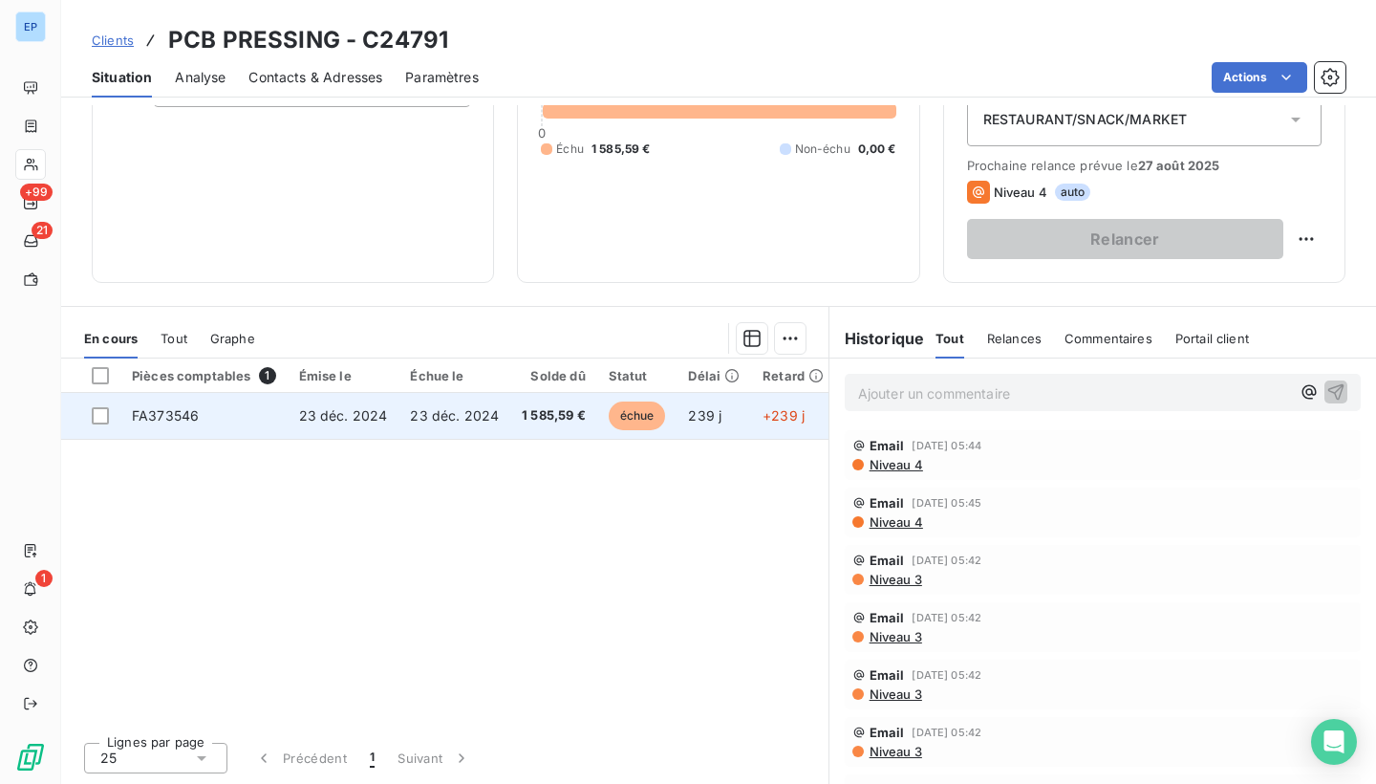
scroll to position [225, 0]
click at [183, 402] on td "FA373546" at bounding box center [203, 416] width 167 height 46
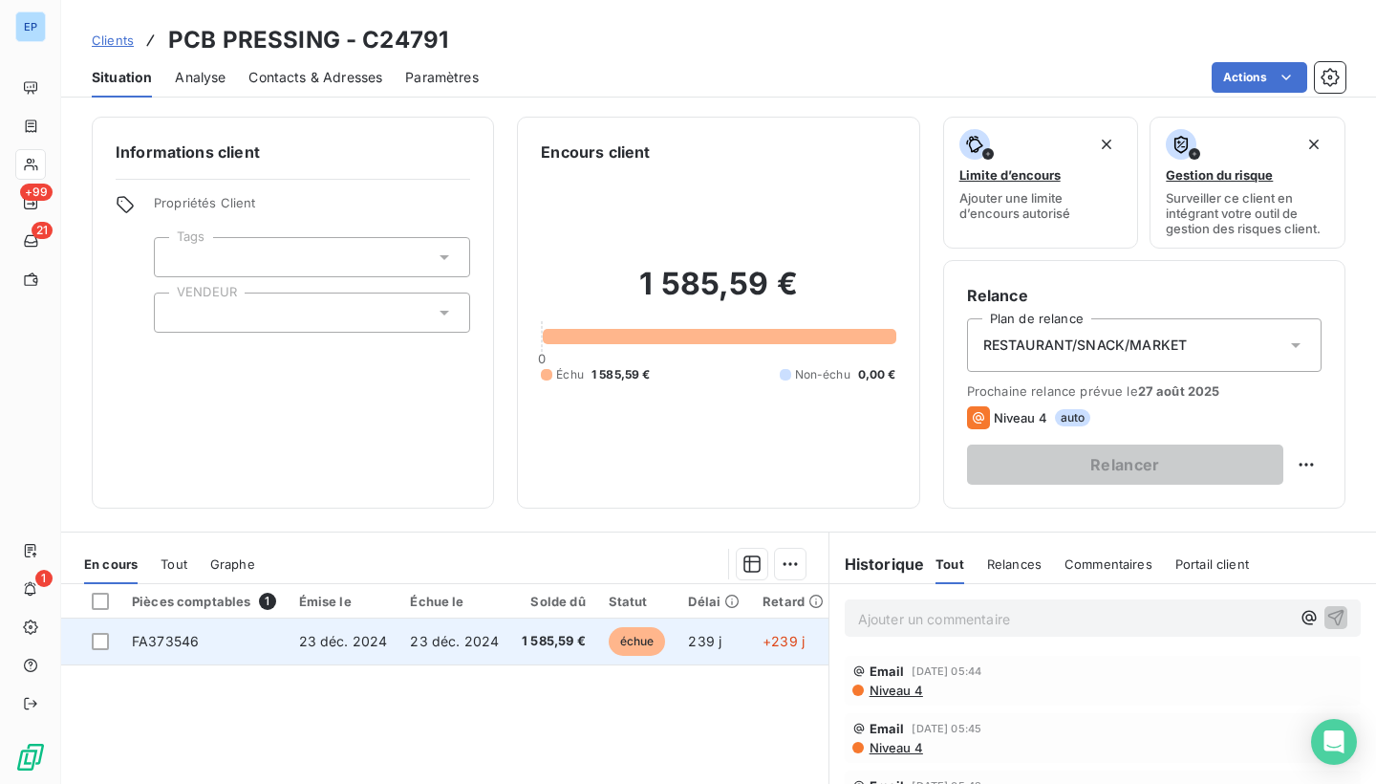
click at [162, 648] on td "FA373546" at bounding box center [203, 641] width 167 height 46
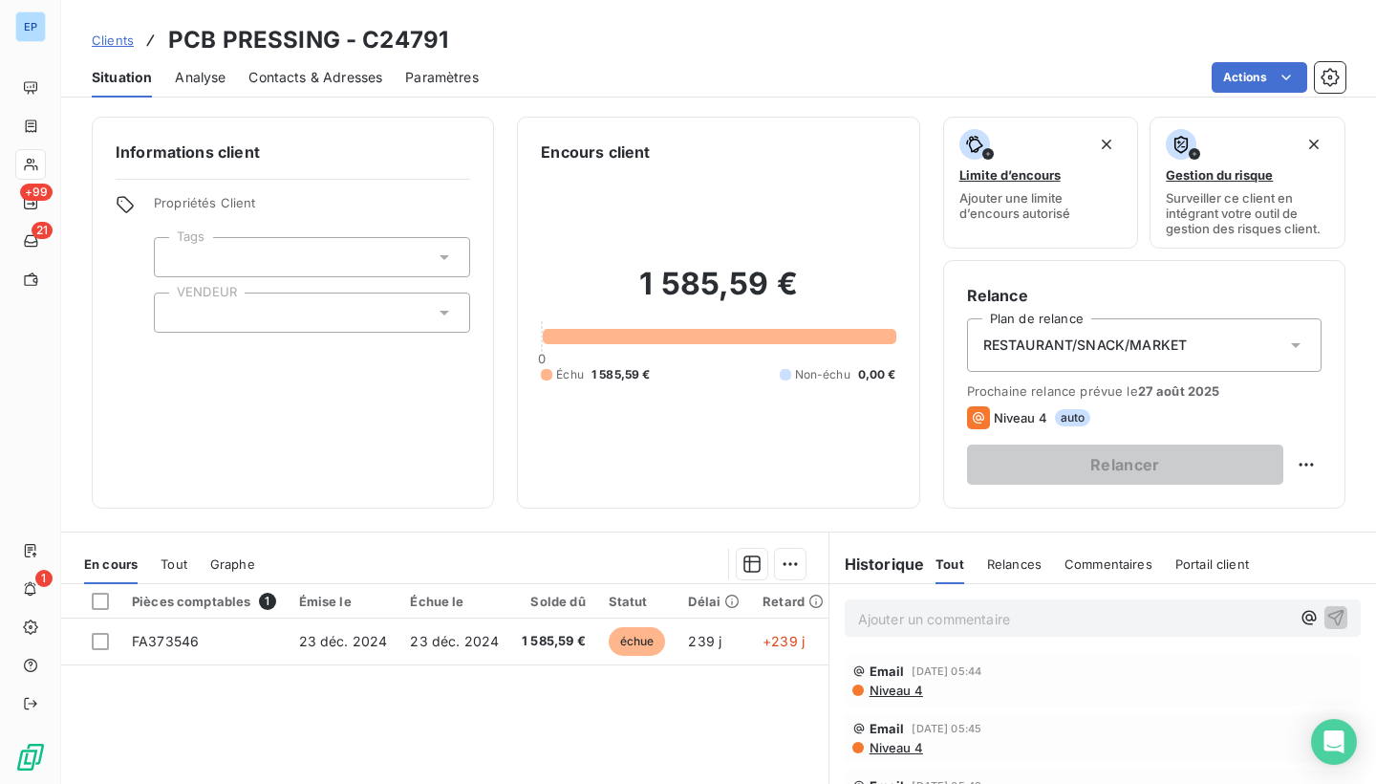
click at [269, 322] on div at bounding box center [312, 312] width 316 height 40
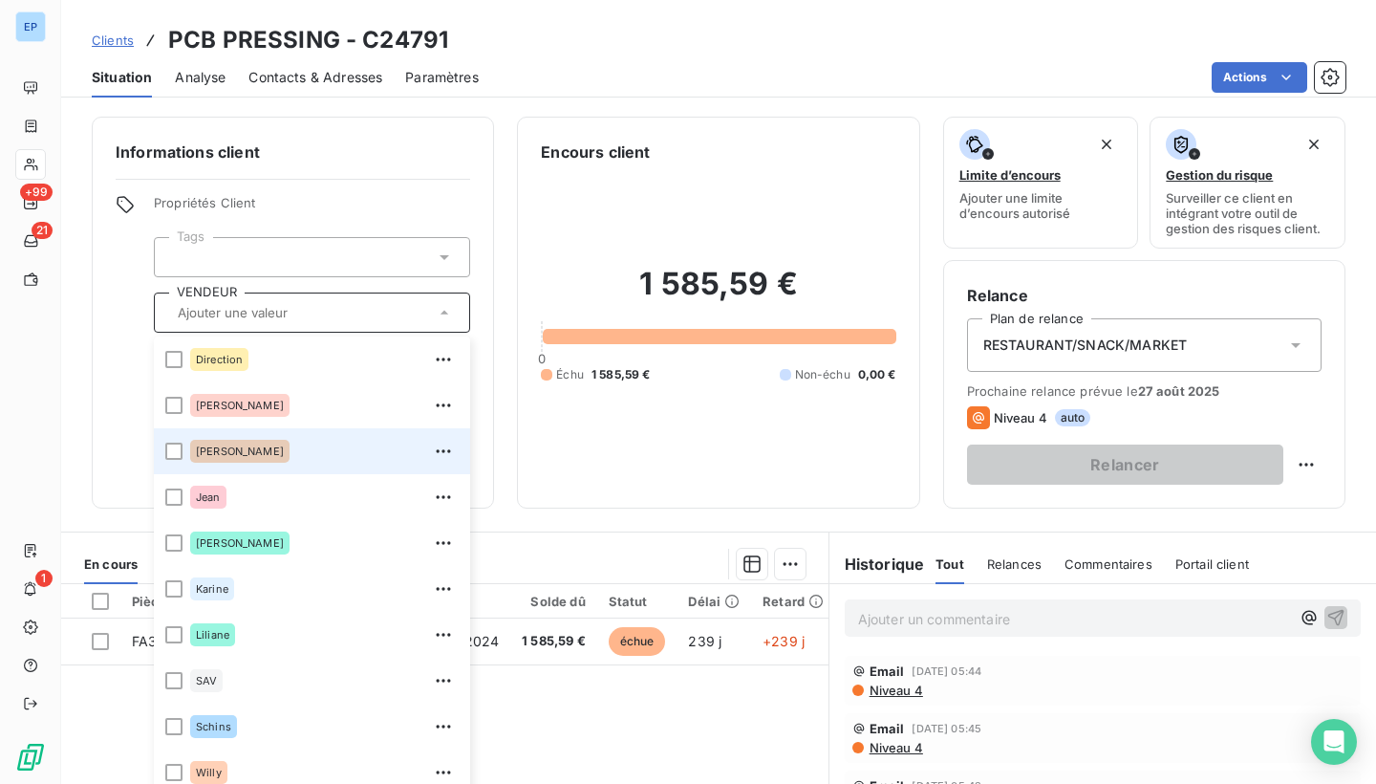
scroll to position [138, 0]
click at [594, 483] on div "1 585,59 € 0 Échu 1 585,59 € Non-échu 0,00 €" at bounding box center [718, 323] width 354 height 321
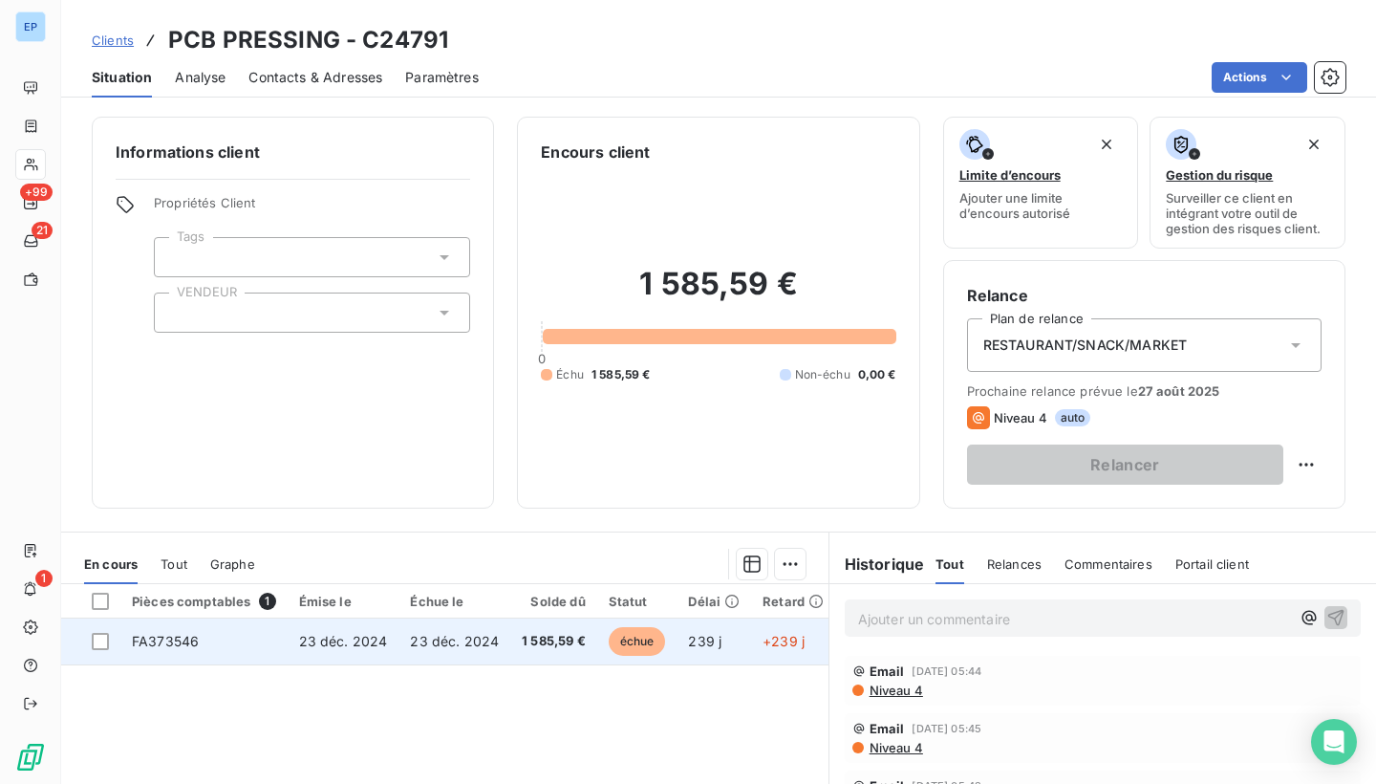
click at [147, 646] on span "FA373546" at bounding box center [165, 641] width 67 height 16
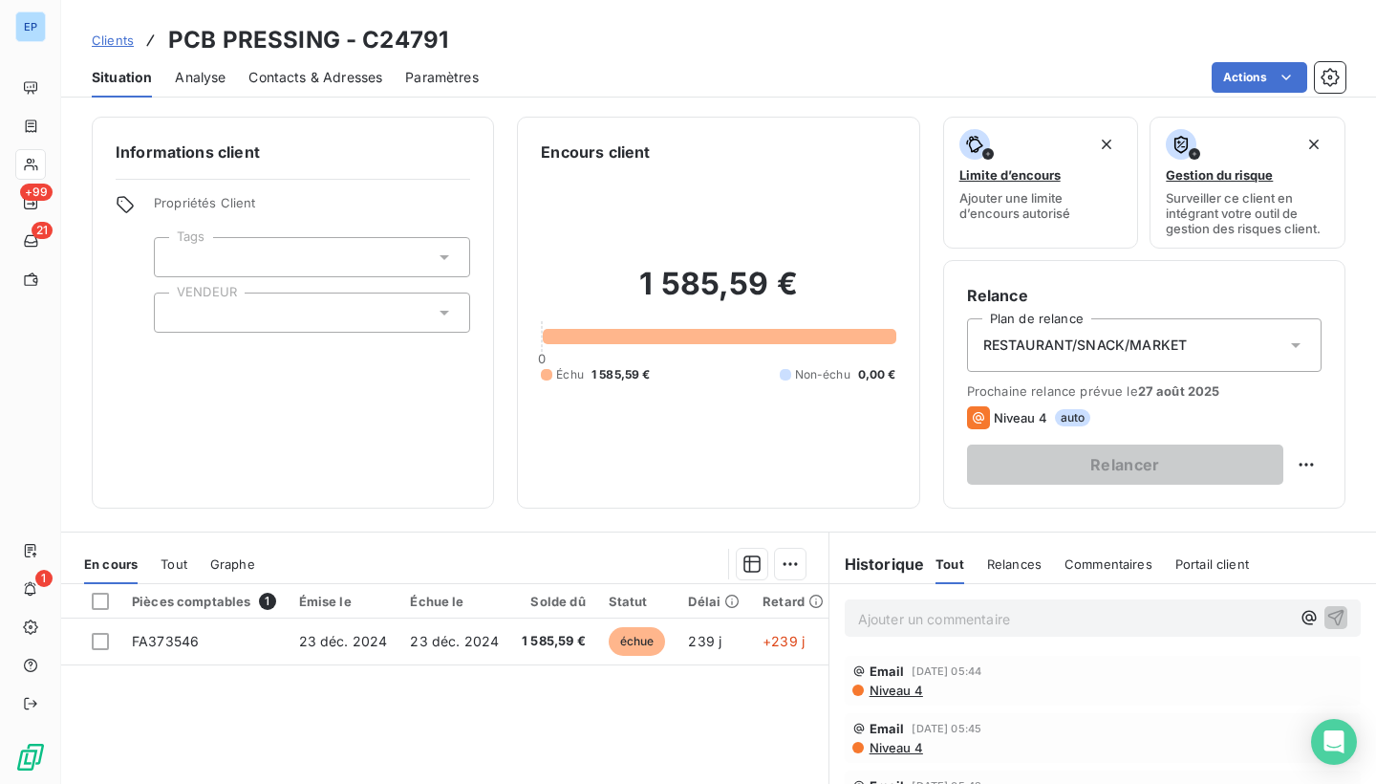
click at [227, 318] on div at bounding box center [312, 312] width 316 height 40
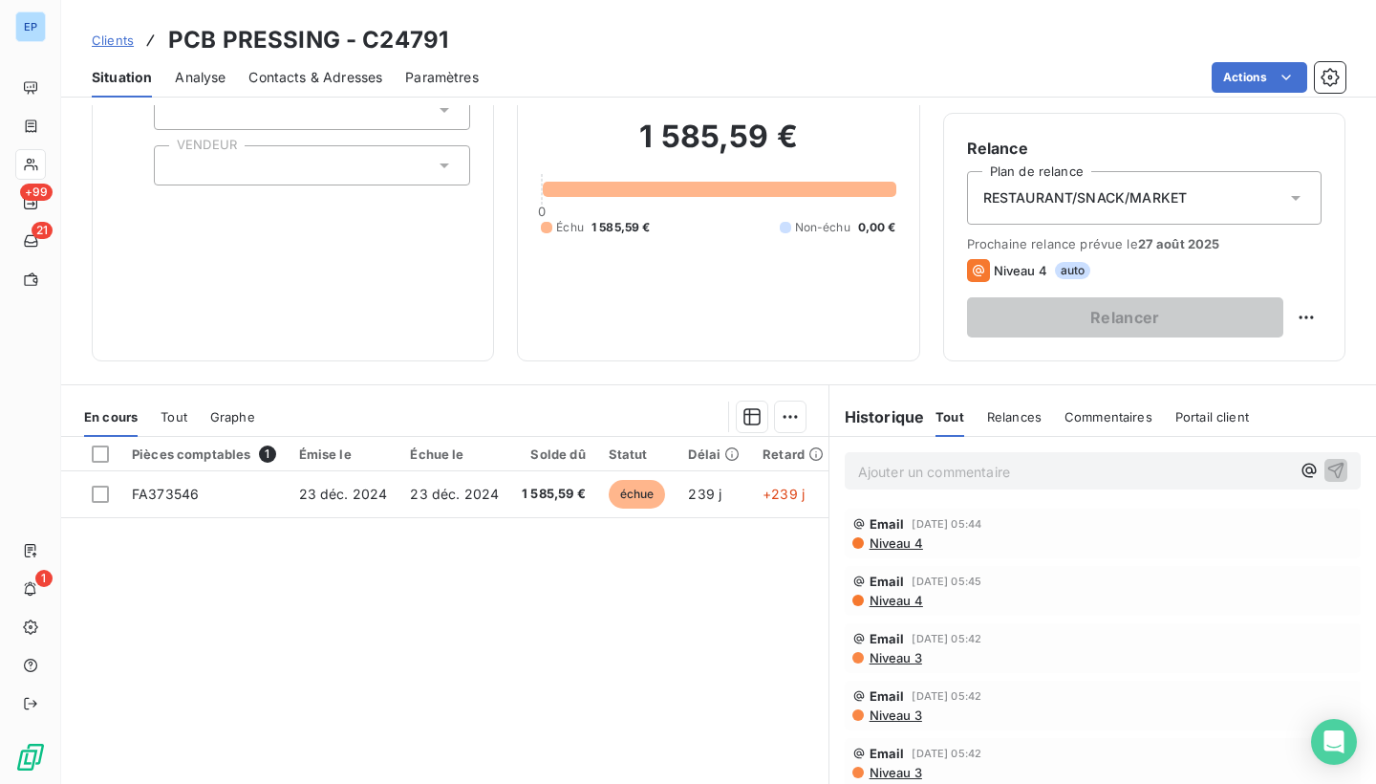
click at [540, 128] on div "Encours client 1 585,59 € 0 Échu 1 585,59 € Non-échu 0,00 €" at bounding box center [718, 165] width 402 height 392
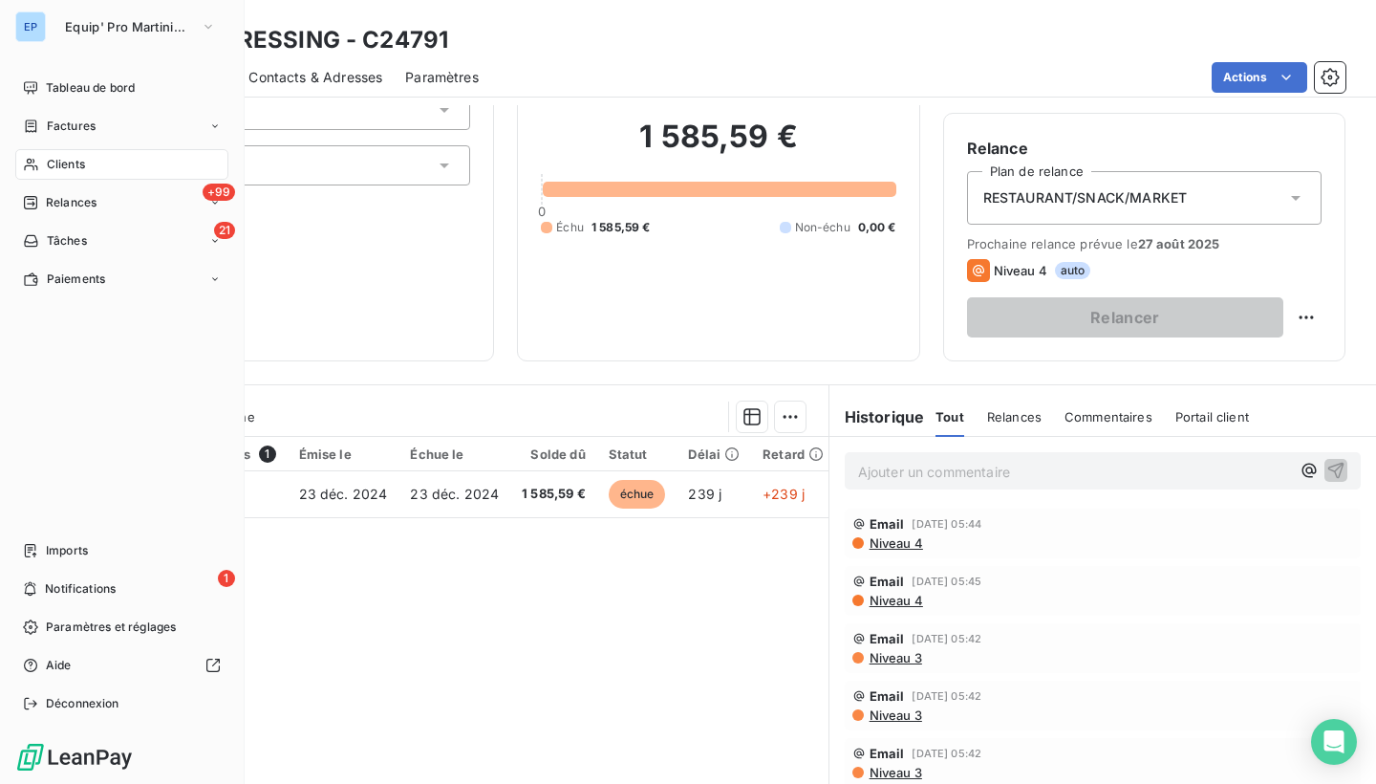
click at [62, 162] on span "Clients" at bounding box center [66, 164] width 38 height 17
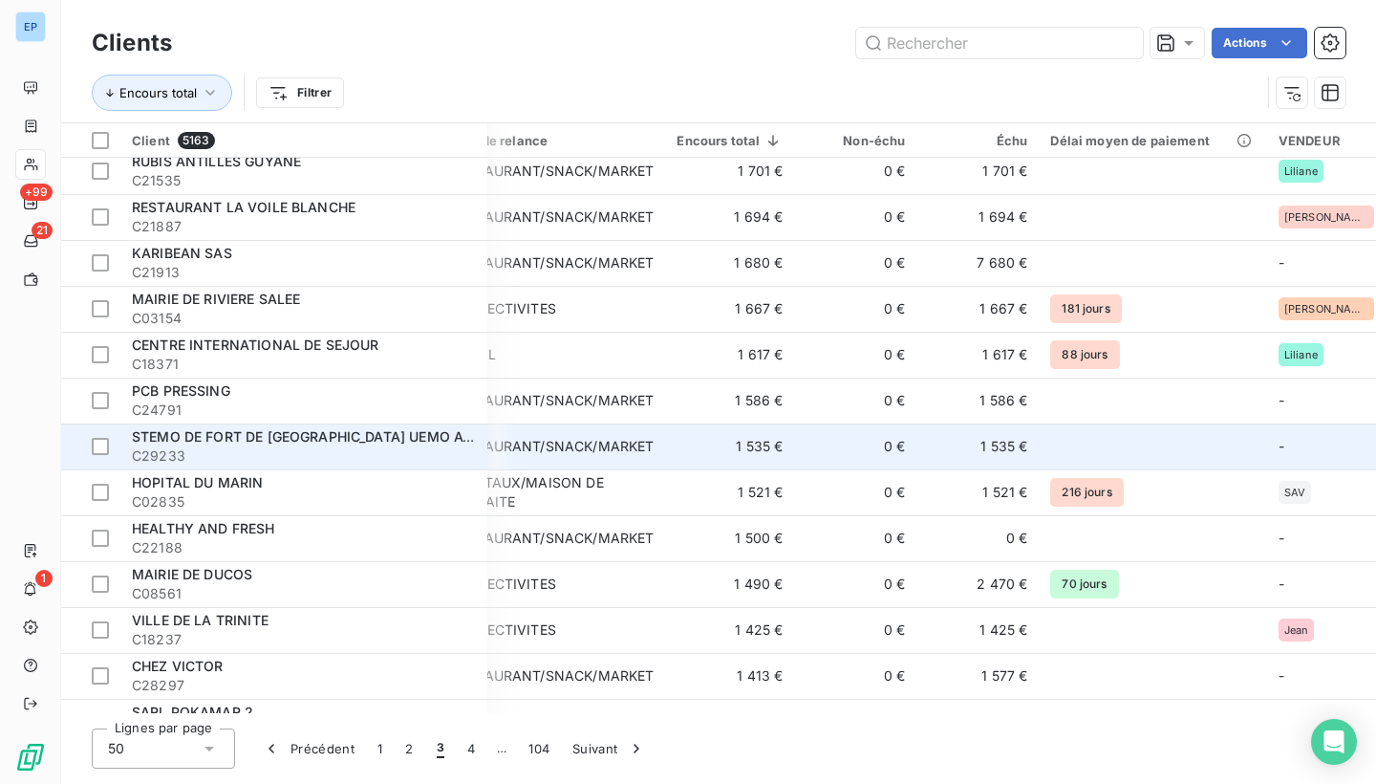
scroll to position [103, 48]
click at [253, 451] on span "C29233" at bounding box center [304, 453] width 344 height 19
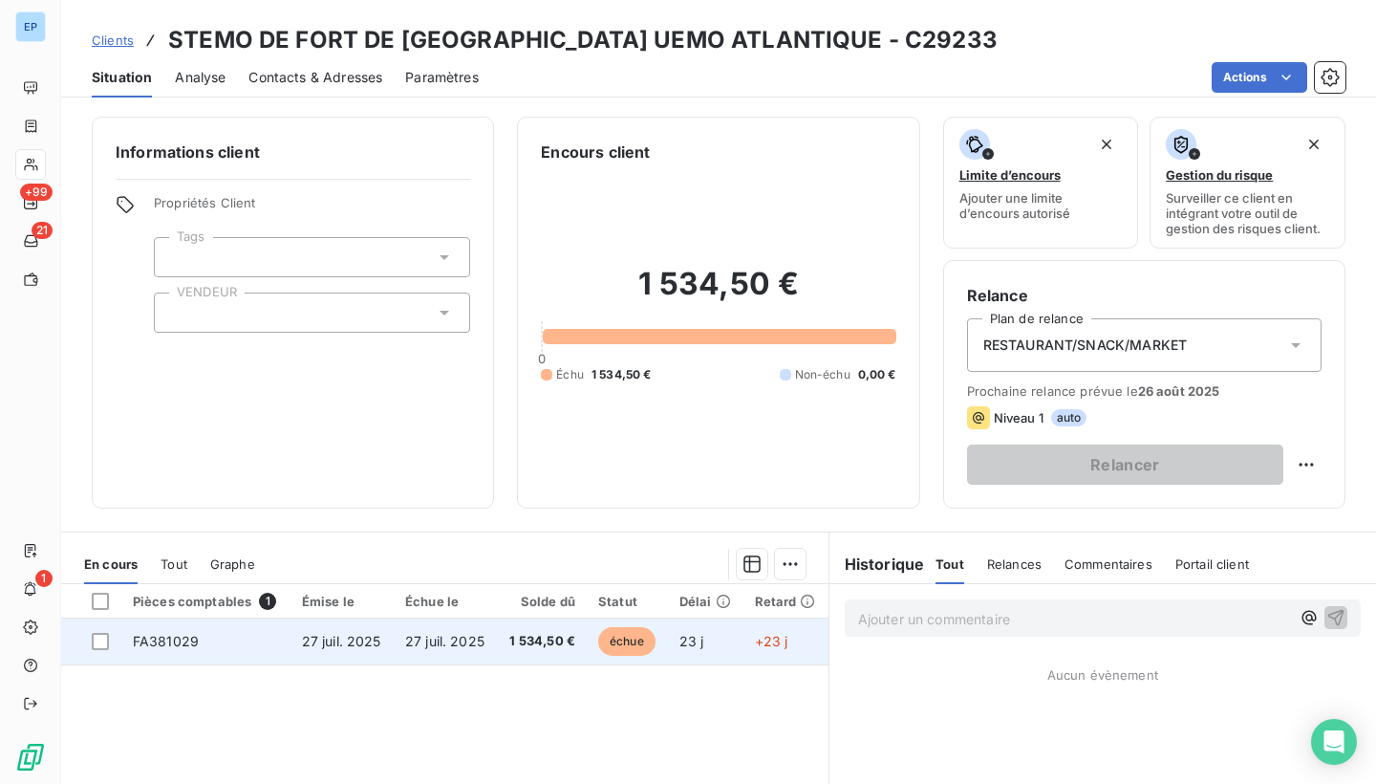
click at [152, 642] on span "FA381029" at bounding box center [166, 641] width 66 height 16
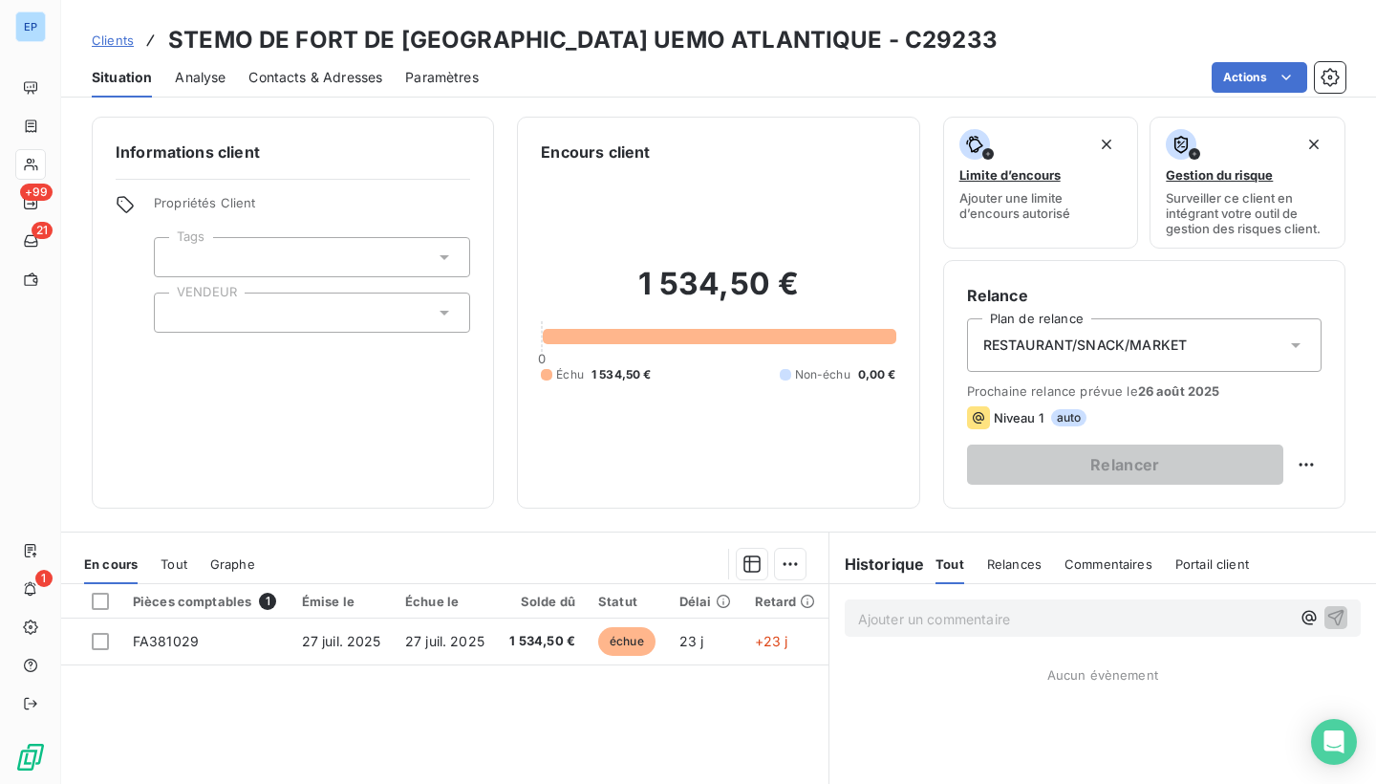
click at [230, 311] on div at bounding box center [312, 312] width 316 height 40
click at [560, 231] on div "1 534,50 € 0 Échu 1 534,50 € Non-échu 0,00 €" at bounding box center [718, 323] width 354 height 321
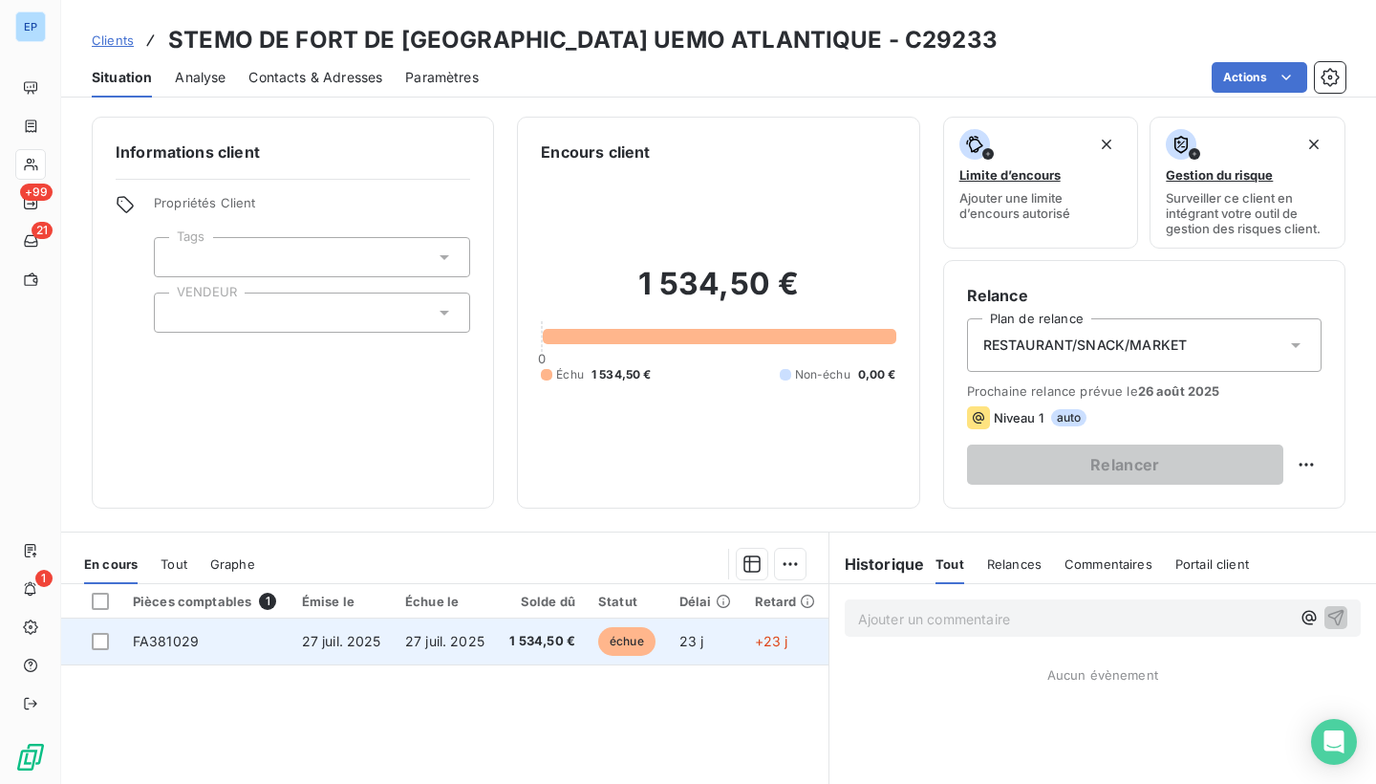
click at [167, 627] on td "FA381029" at bounding box center [205, 641] width 169 height 46
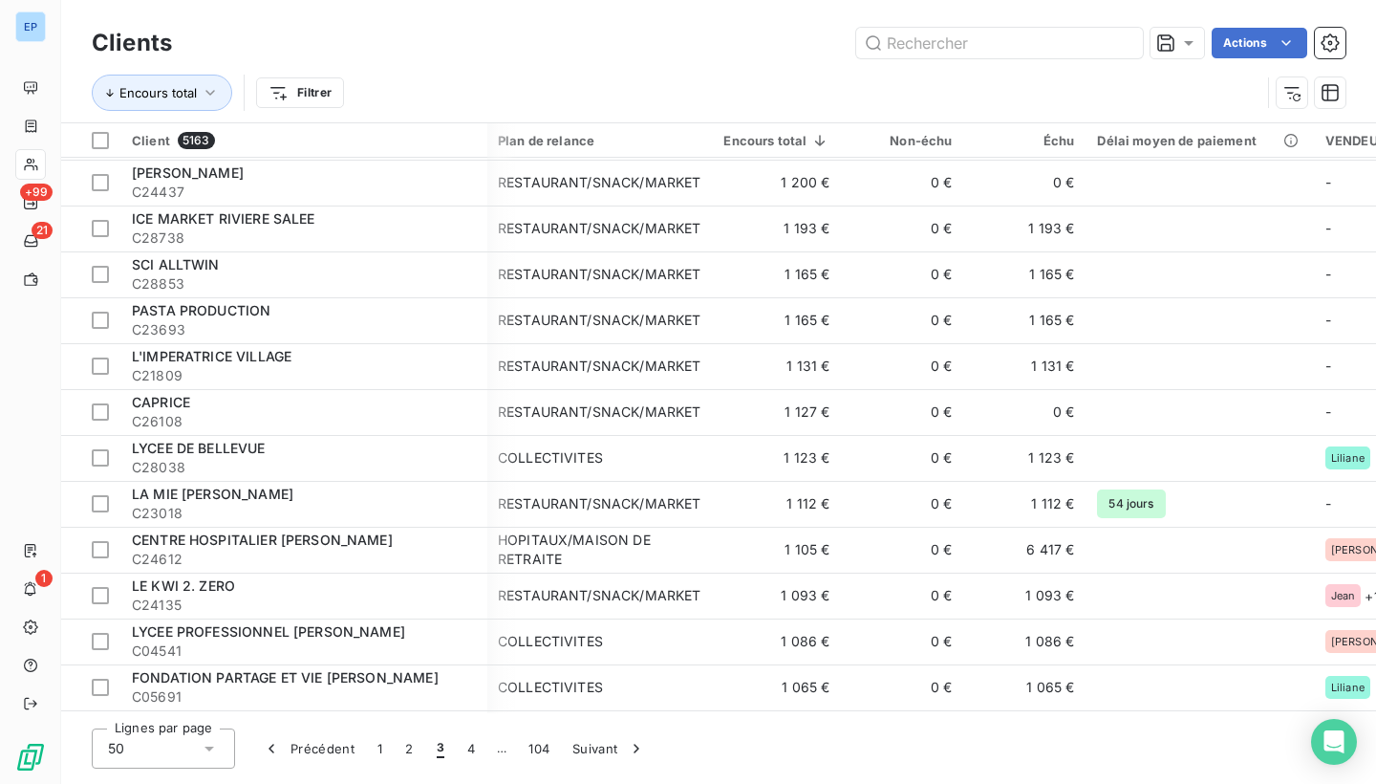
scroll to position [1326, 1]
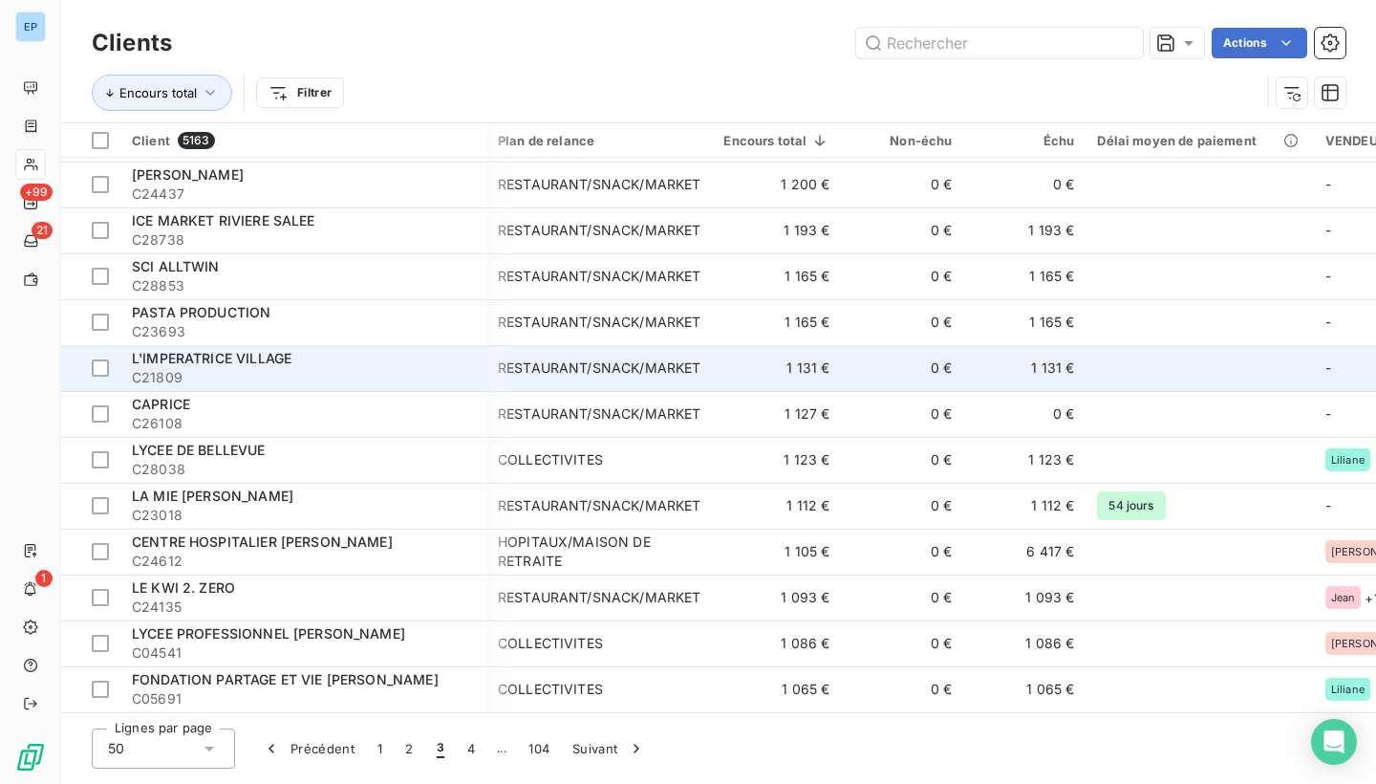
click at [274, 355] on span "L'IMPERATRICE VILLAGE" at bounding box center [212, 358] width 160 height 16
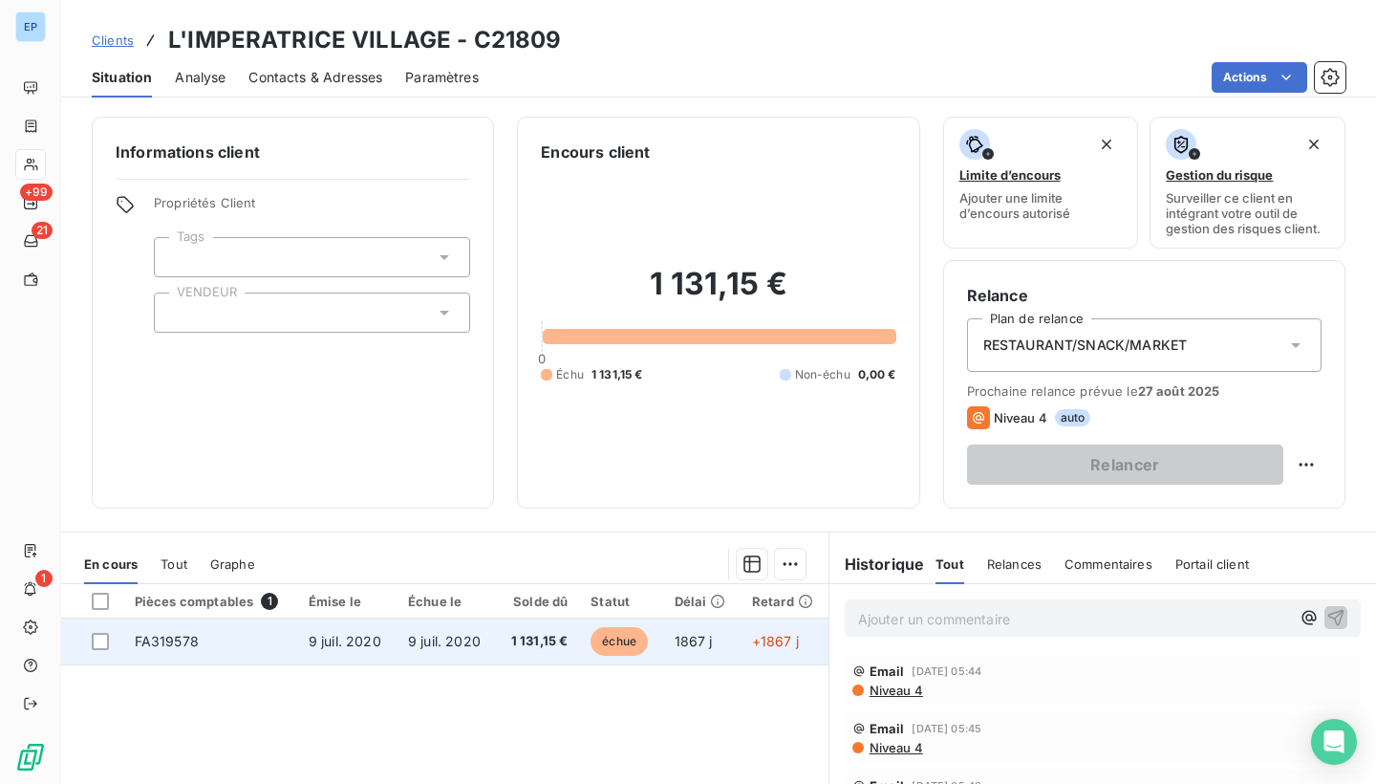
click at [177, 646] on span "FA319578" at bounding box center [167, 641] width 64 height 16
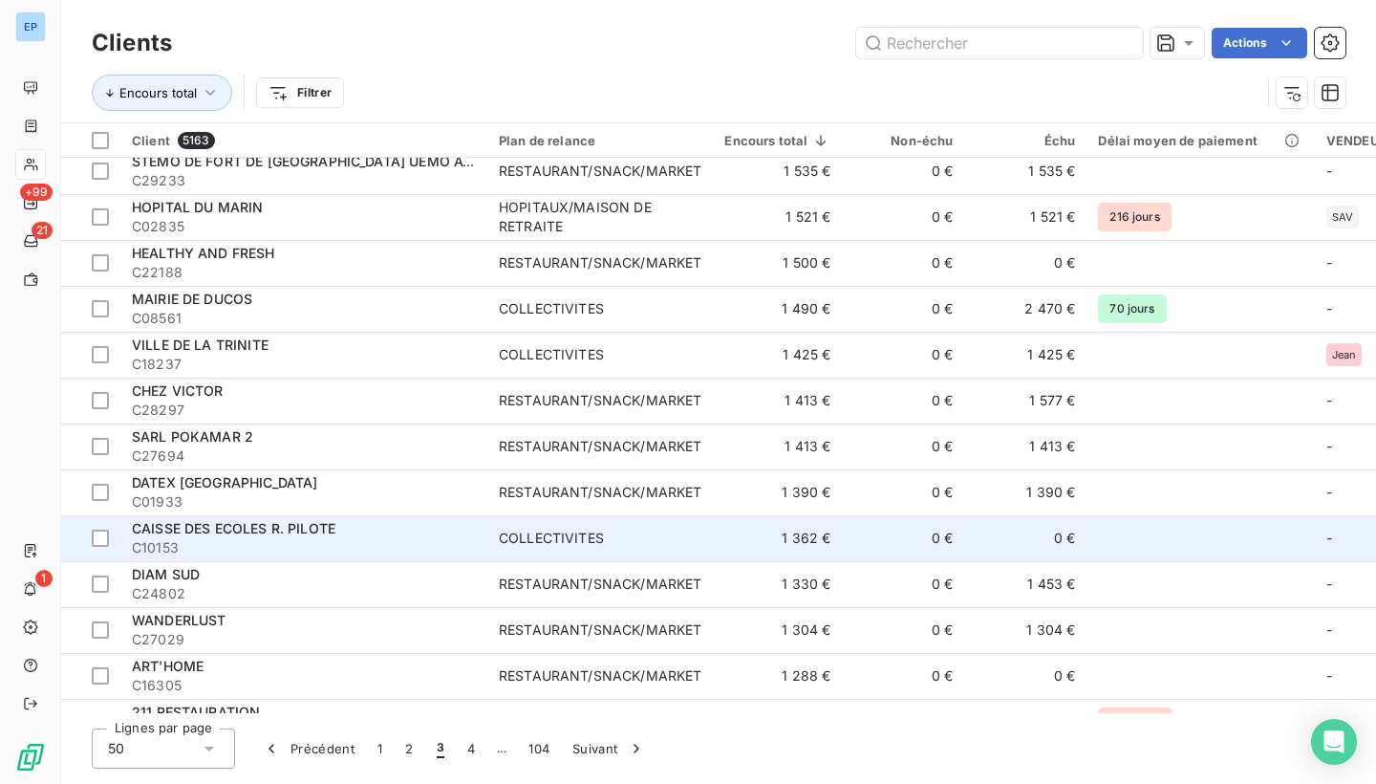
scroll to position [475, 0]
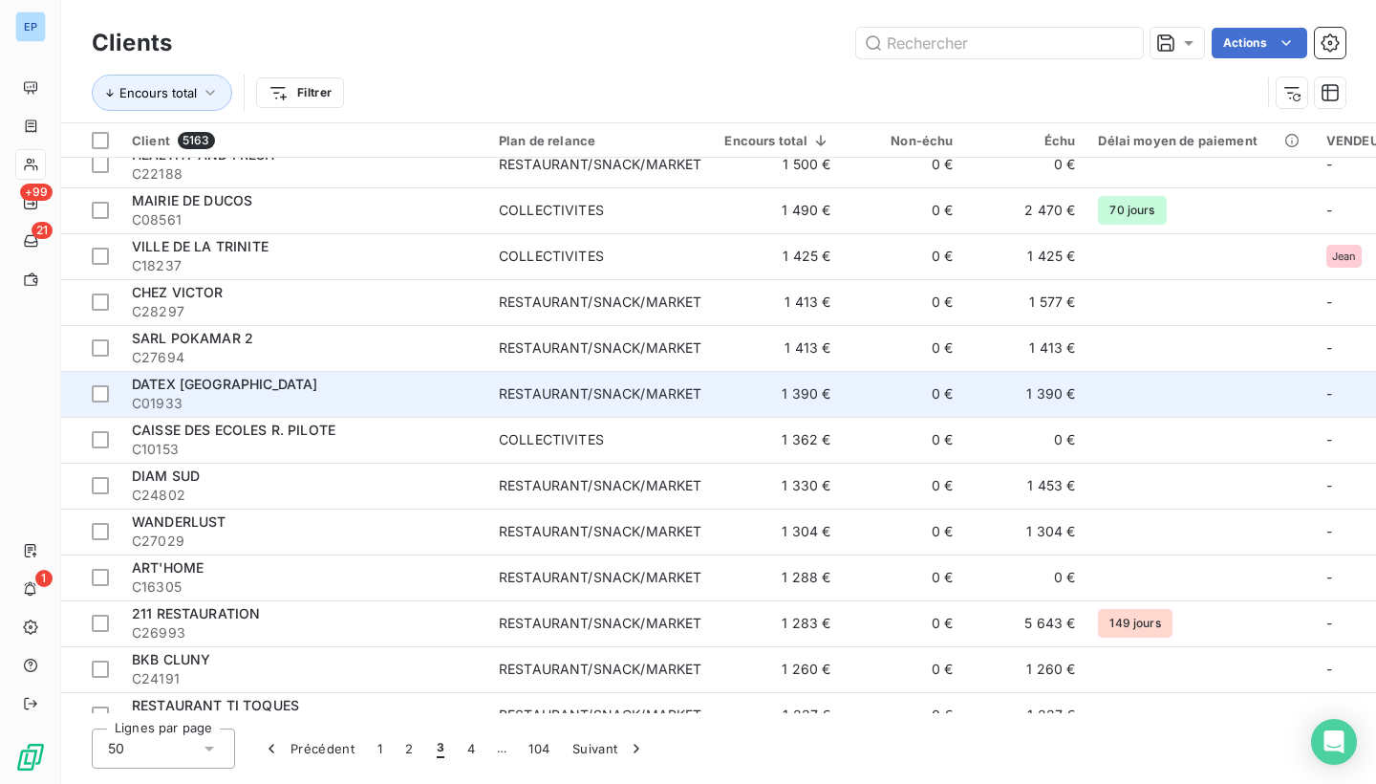
click at [345, 379] on div "DATEX ANTILLES GUYANE" at bounding box center [304, 384] width 344 height 19
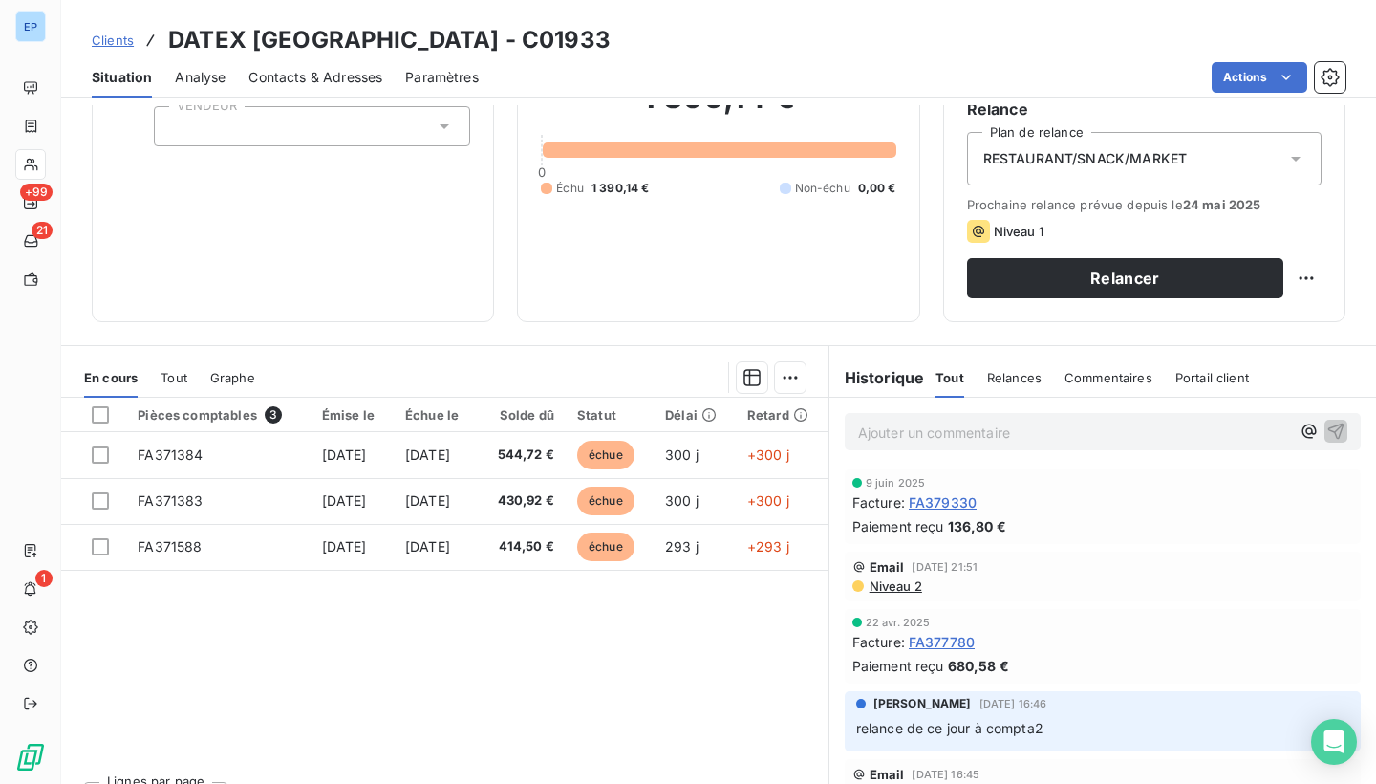
scroll to position [187, 0]
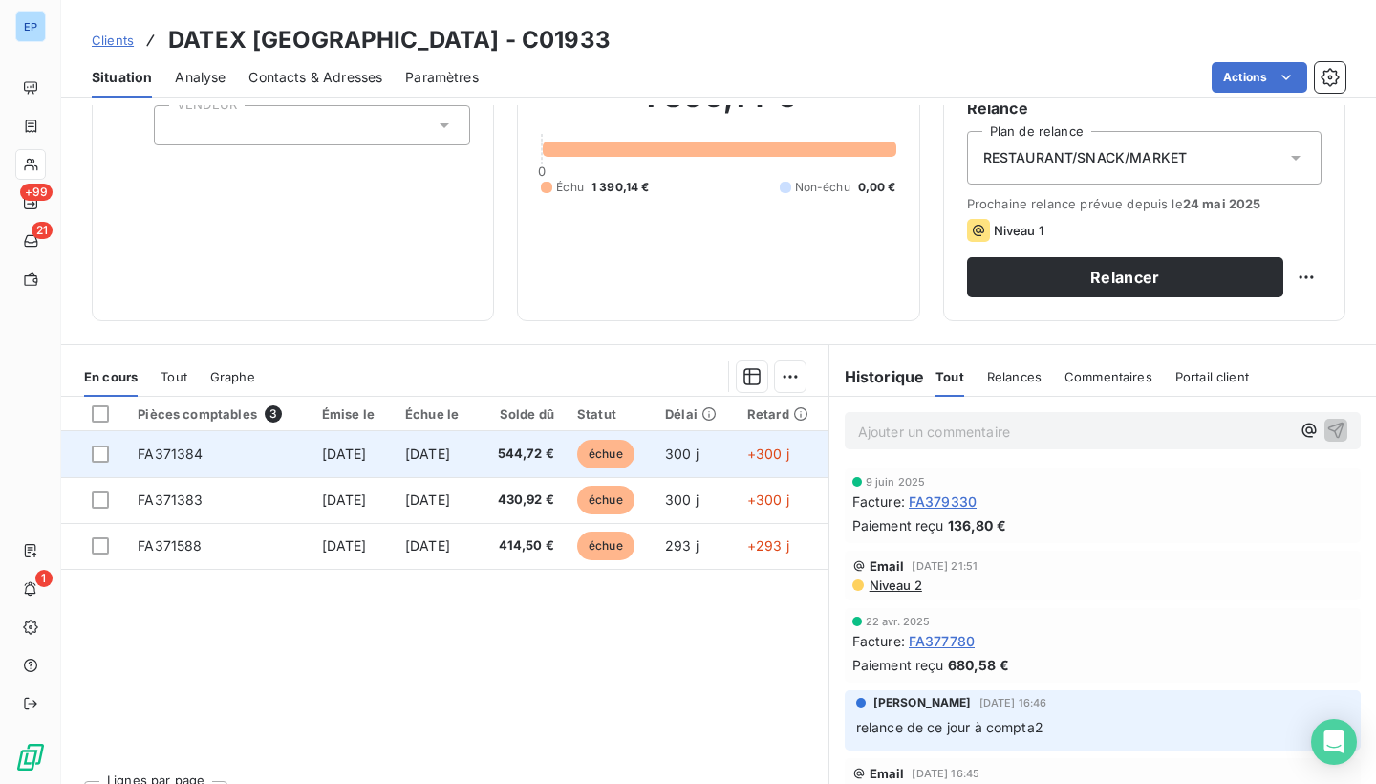
click at [182, 453] on span "FA371384" at bounding box center [170, 453] width 65 height 16
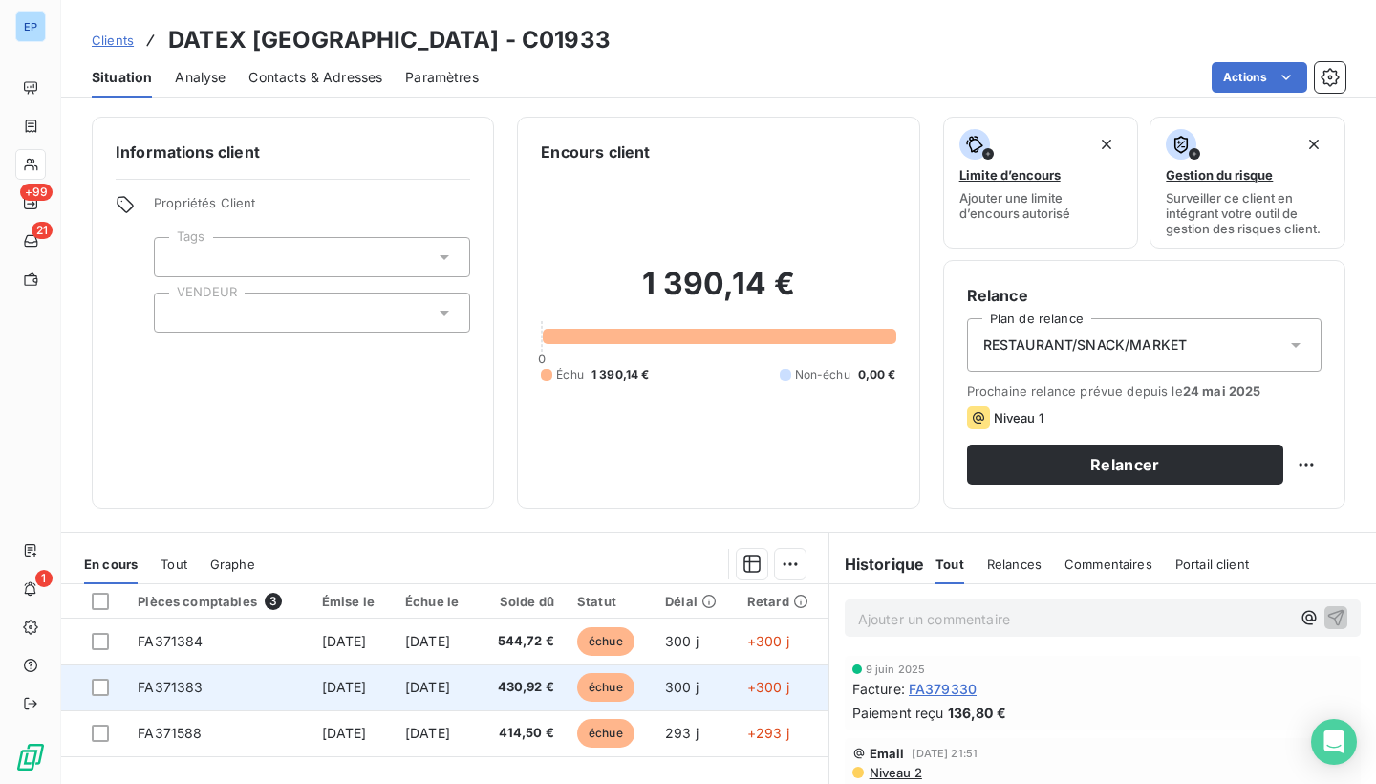
click at [163, 684] on span "FA371383" at bounding box center [170, 686] width 65 height 16
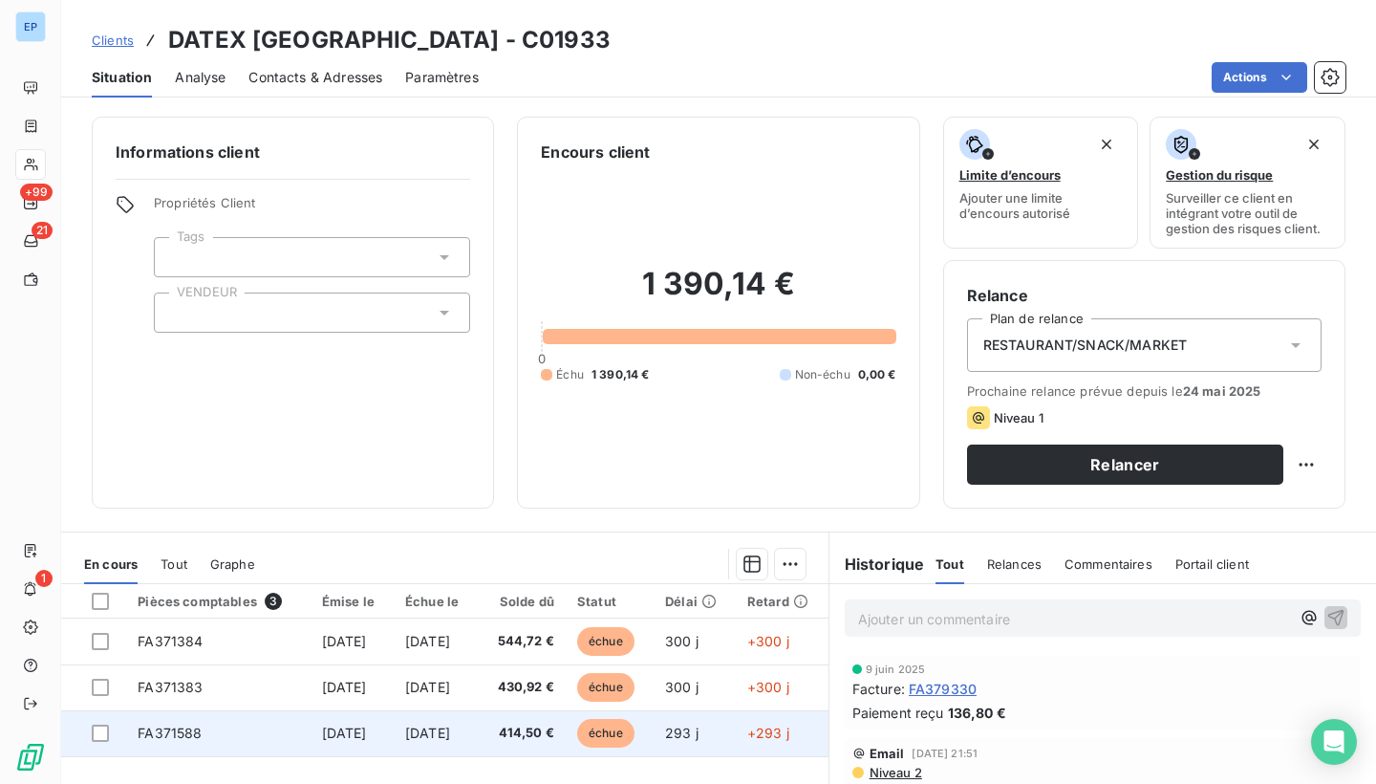
click at [166, 712] on td "FA371588" at bounding box center [217, 733] width 183 height 46
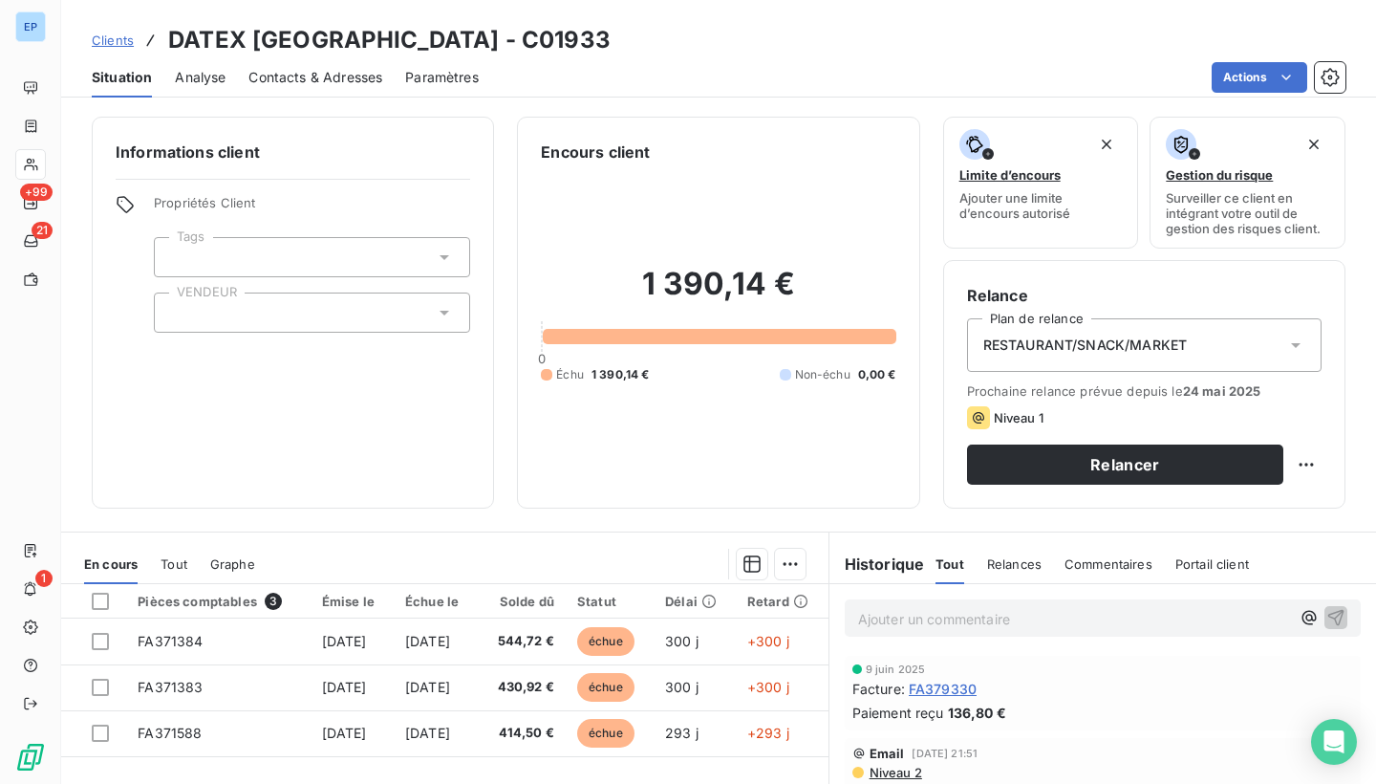
click at [208, 306] on div at bounding box center [312, 312] width 316 height 40
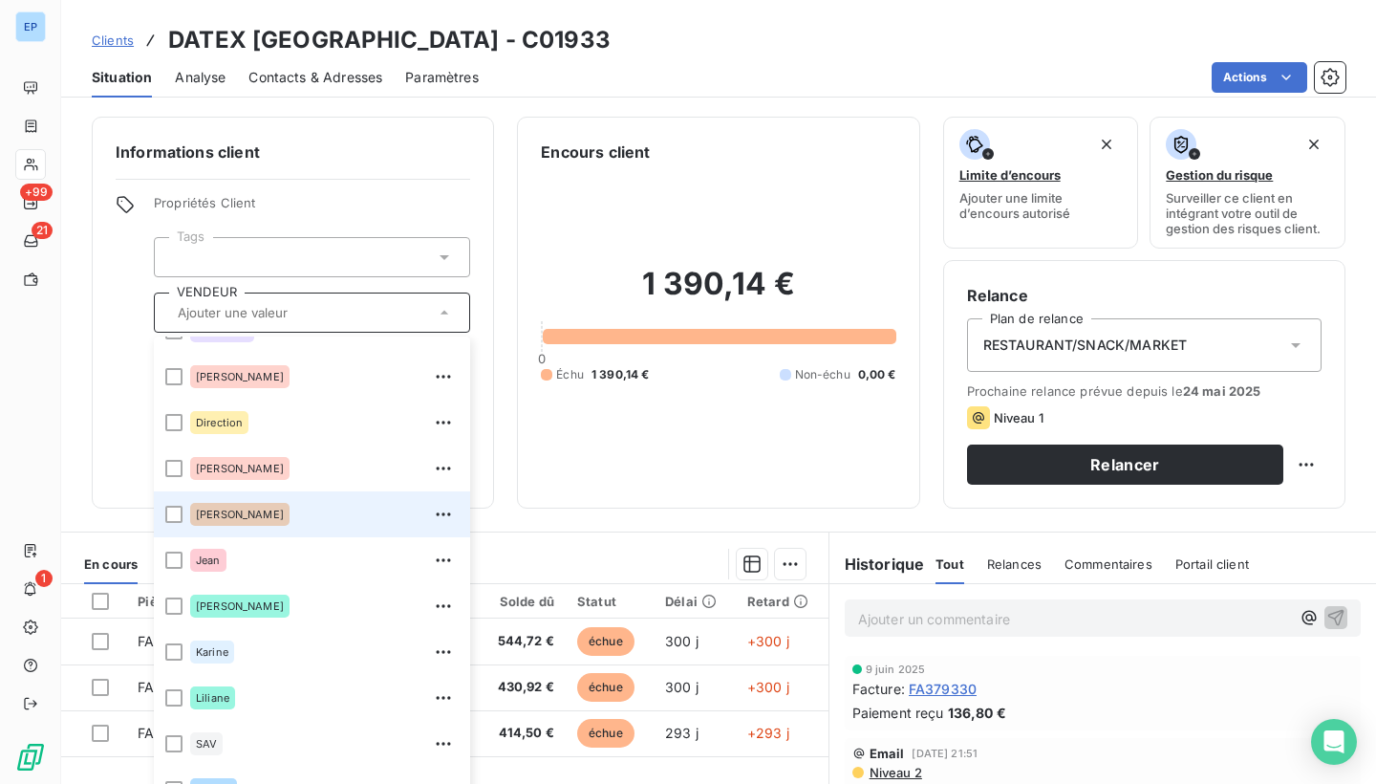
scroll to position [101, 0]
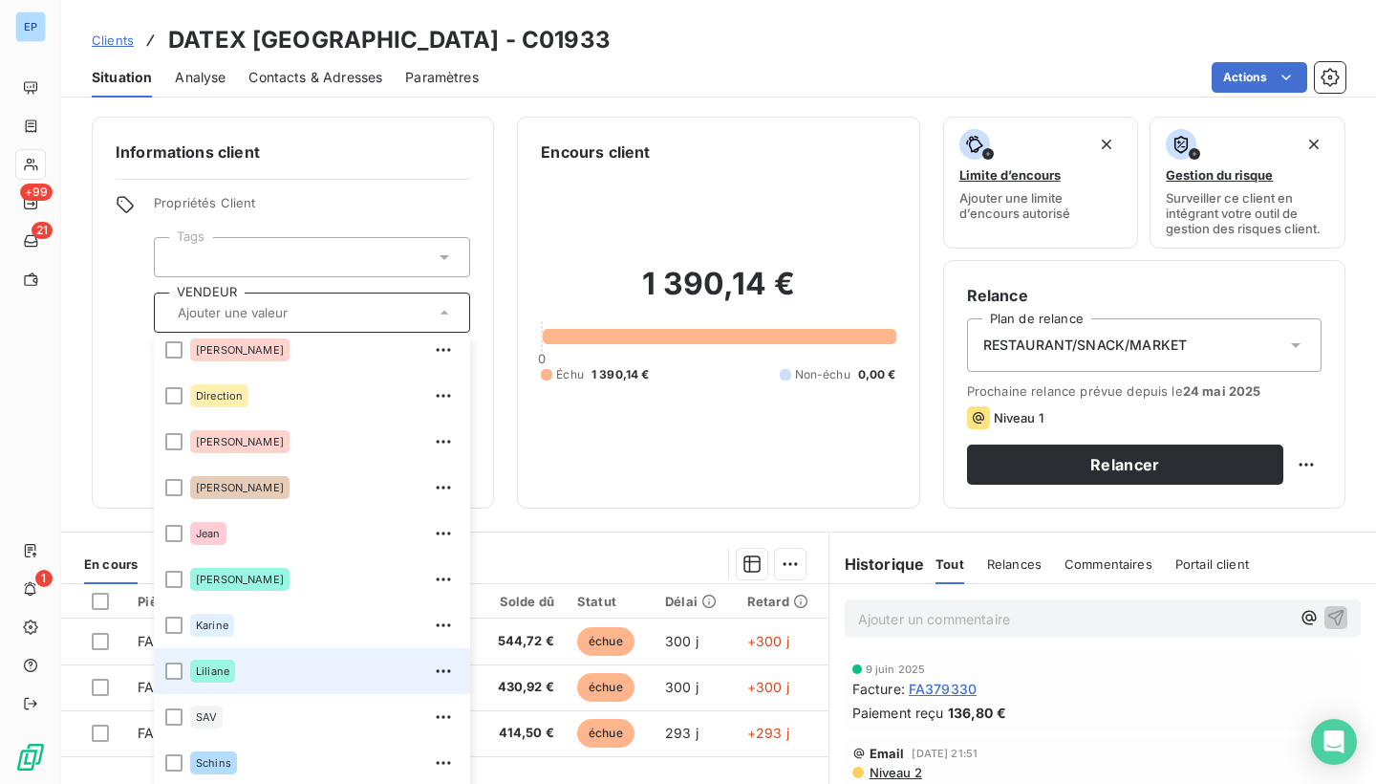
click at [190, 668] on div "Liliane" at bounding box center [212, 670] width 45 height 23
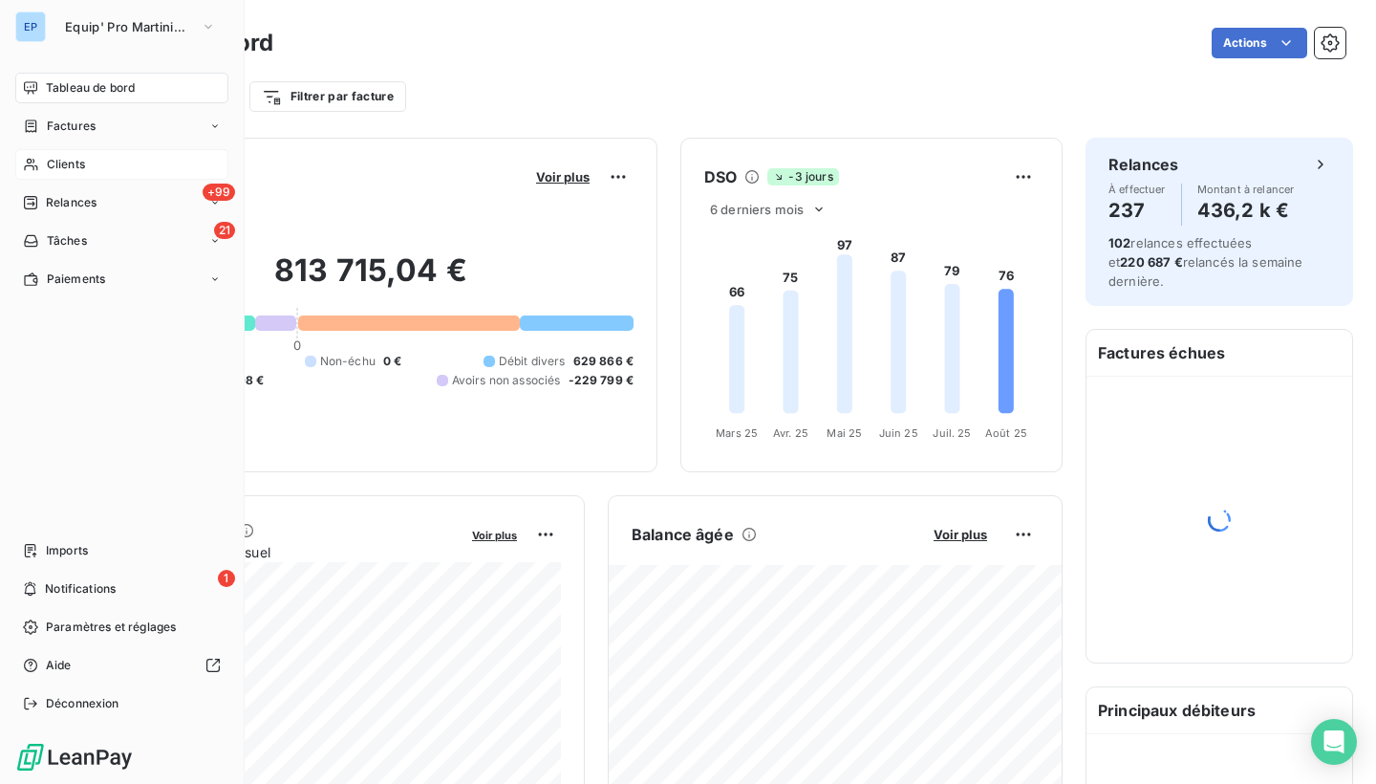
click at [33, 176] on div "Clients" at bounding box center [121, 164] width 213 height 31
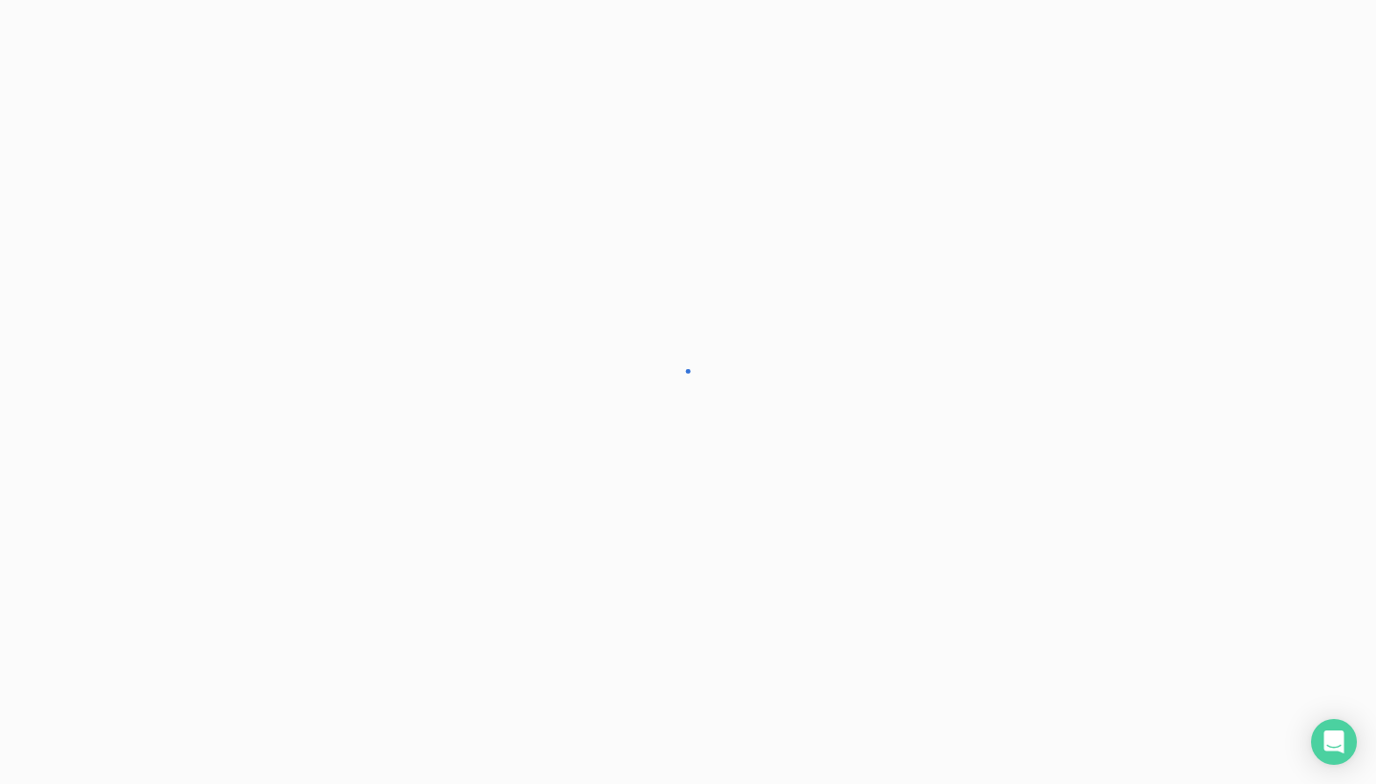
click at [47, 166] on div at bounding box center [688, 392] width 1376 height 784
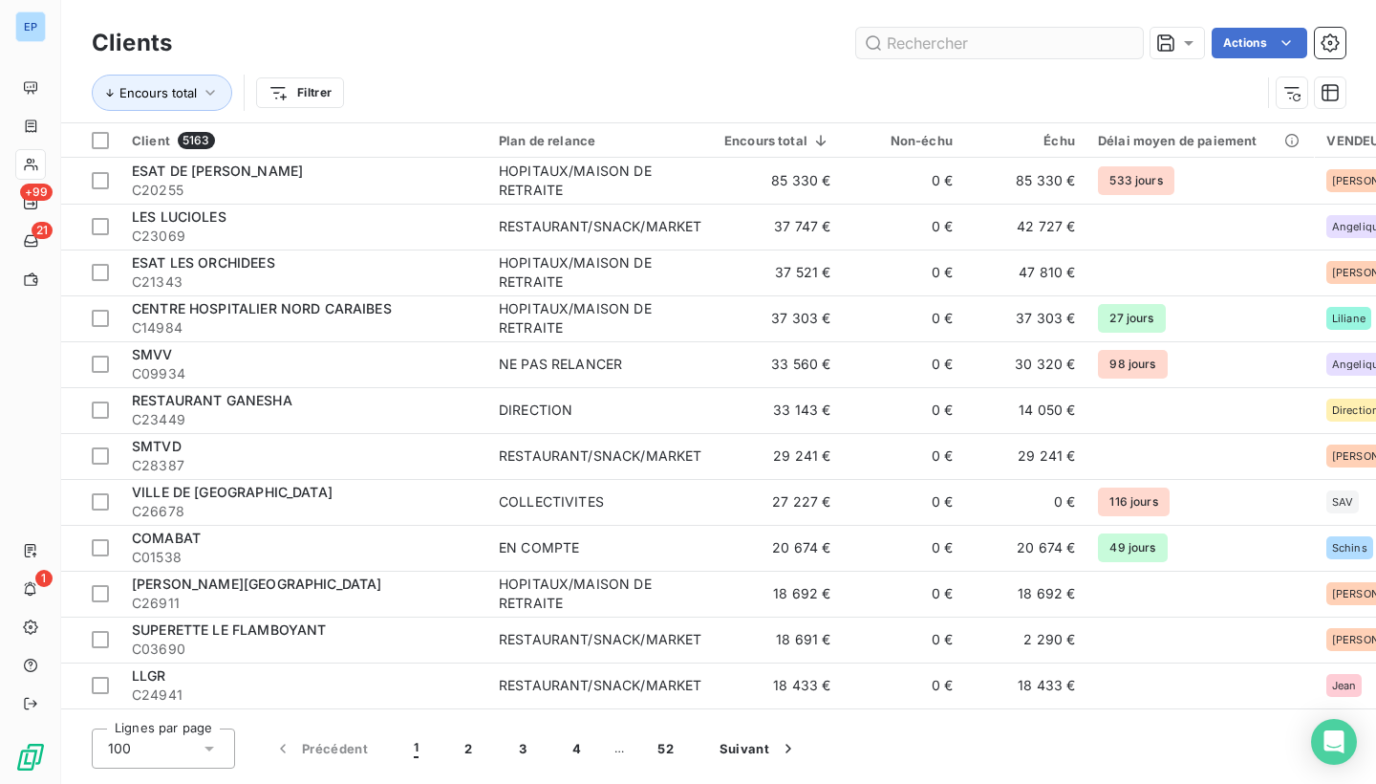
click at [982, 50] on input "text" at bounding box center [999, 43] width 287 height 31
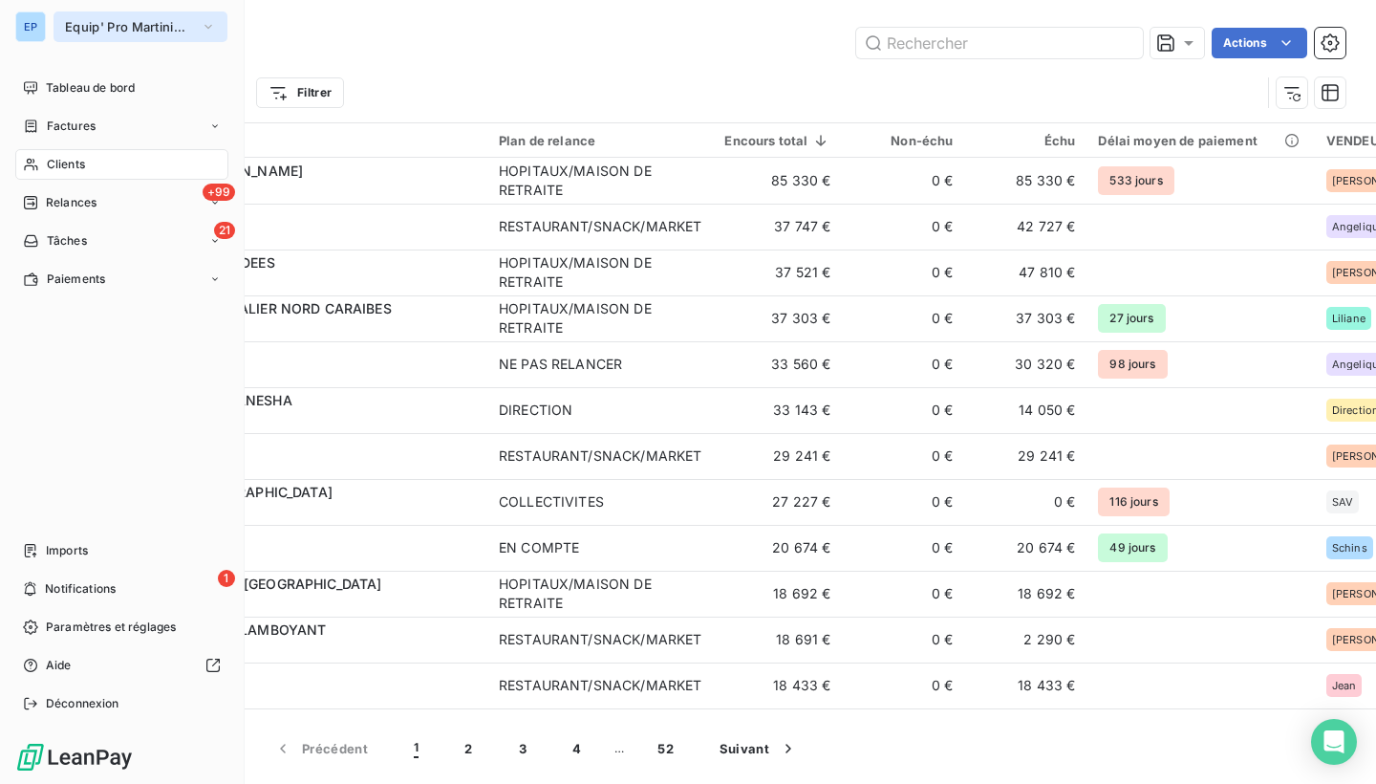
click at [83, 23] on span "Equip' Pro Martinique" at bounding box center [129, 26] width 128 height 15
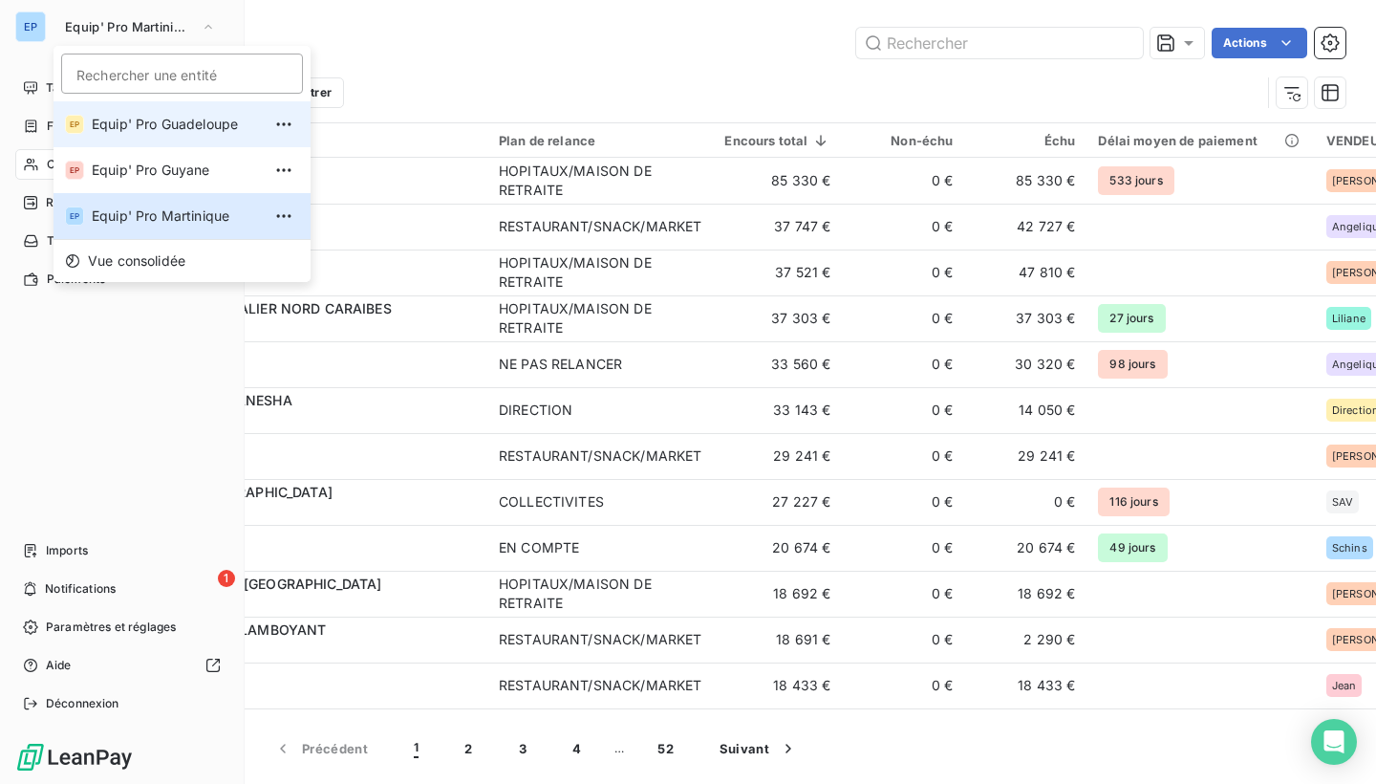
click at [123, 128] on span "Equip' Pro Guadeloupe" at bounding box center [176, 124] width 169 height 19
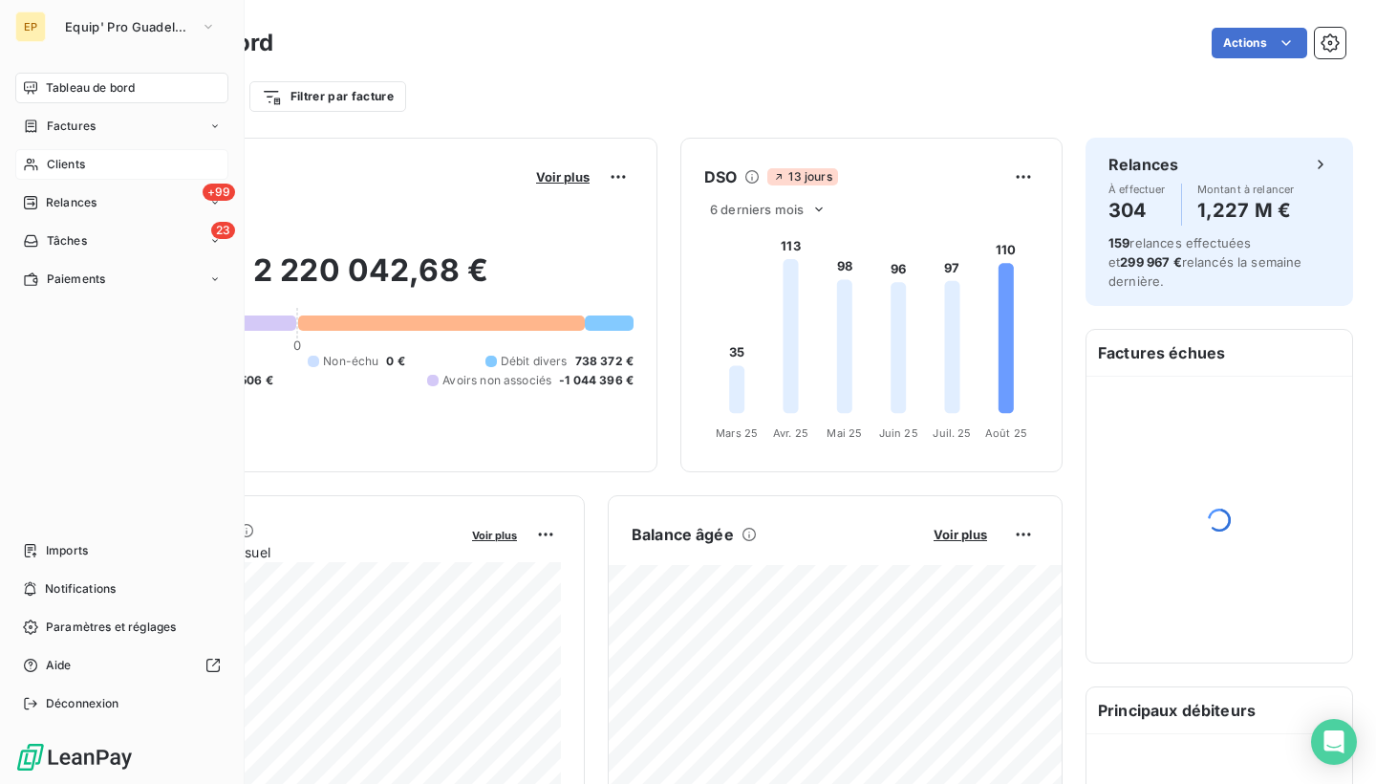
click at [39, 160] on div "Clients" at bounding box center [121, 164] width 213 height 31
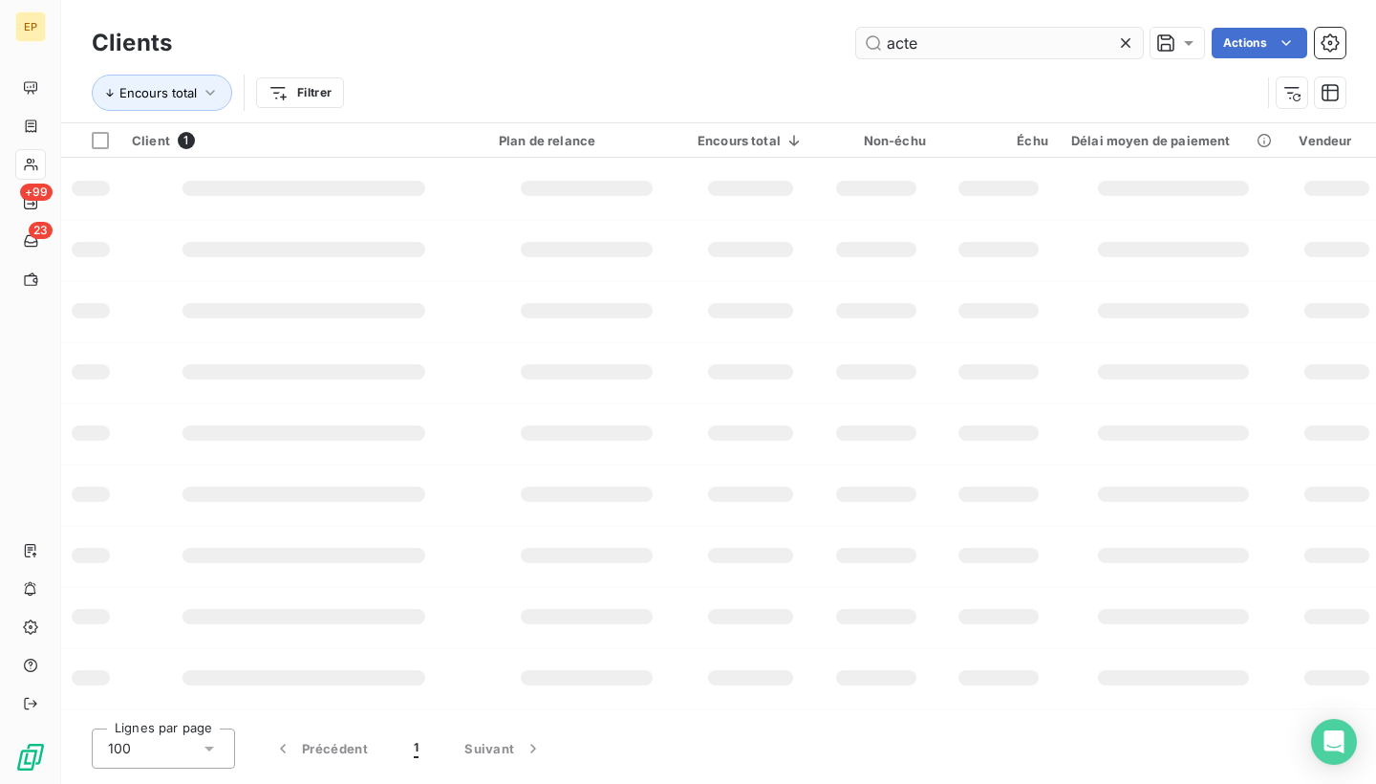
click at [410, 172] on td at bounding box center [303, 188] width 367 height 61
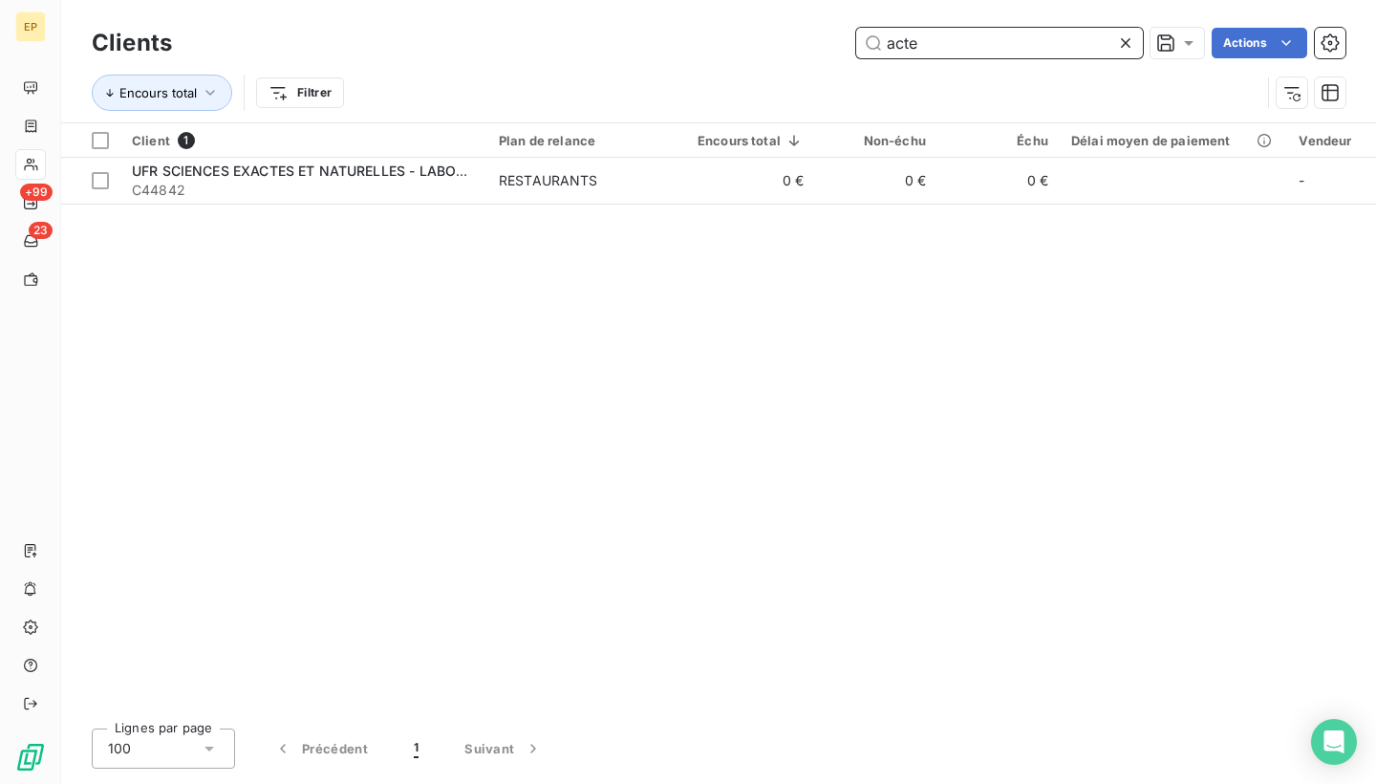
click at [965, 42] on input "acte" at bounding box center [999, 43] width 287 height 31
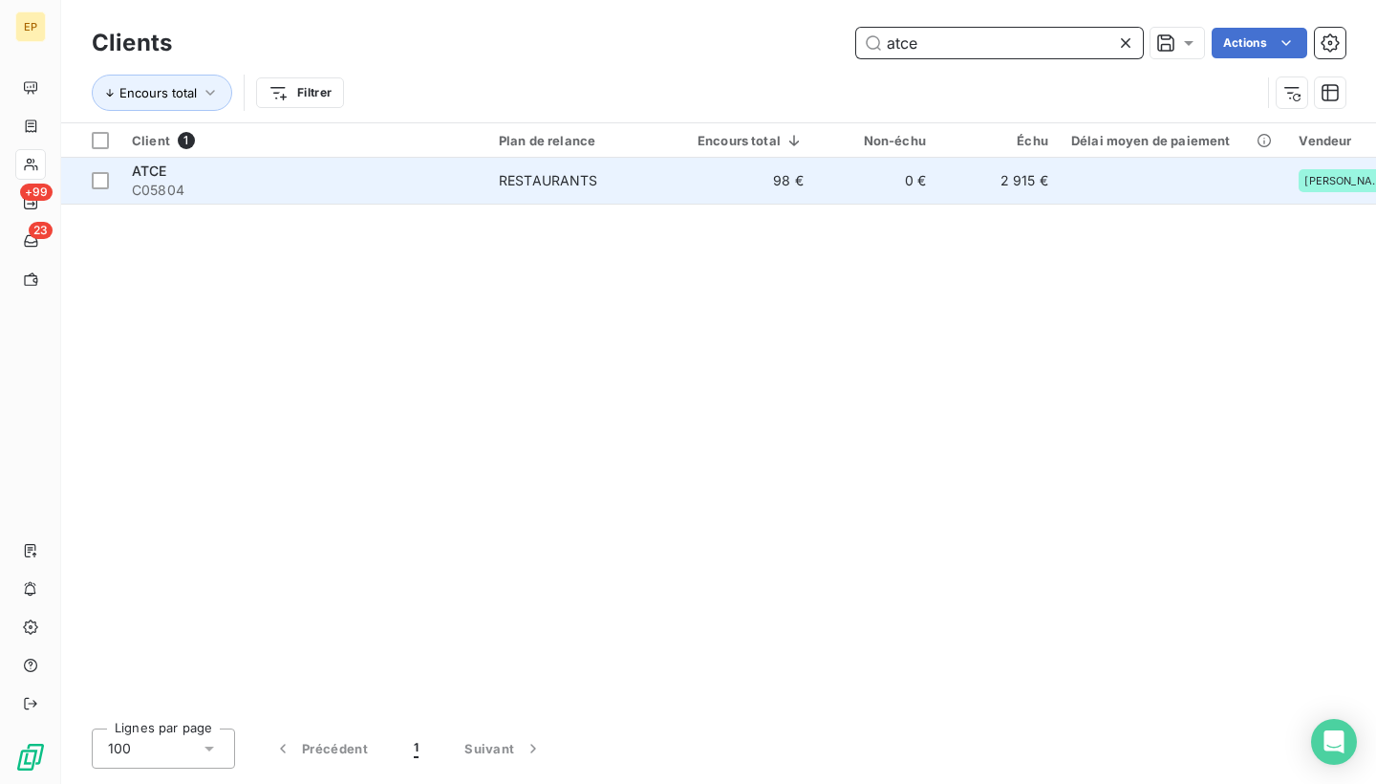
type input "atce"
click at [268, 183] on span "C05804" at bounding box center [304, 190] width 344 height 19
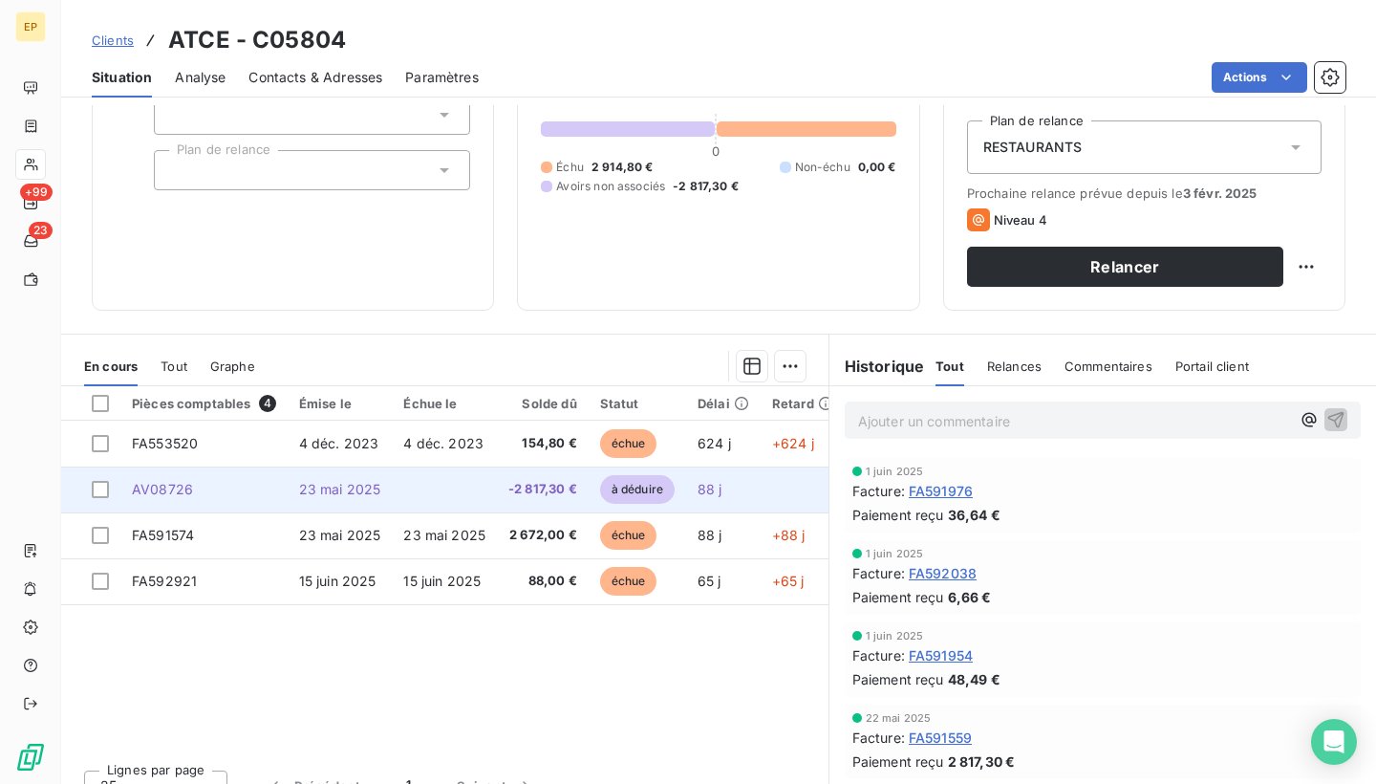
scroll to position [202, 0]
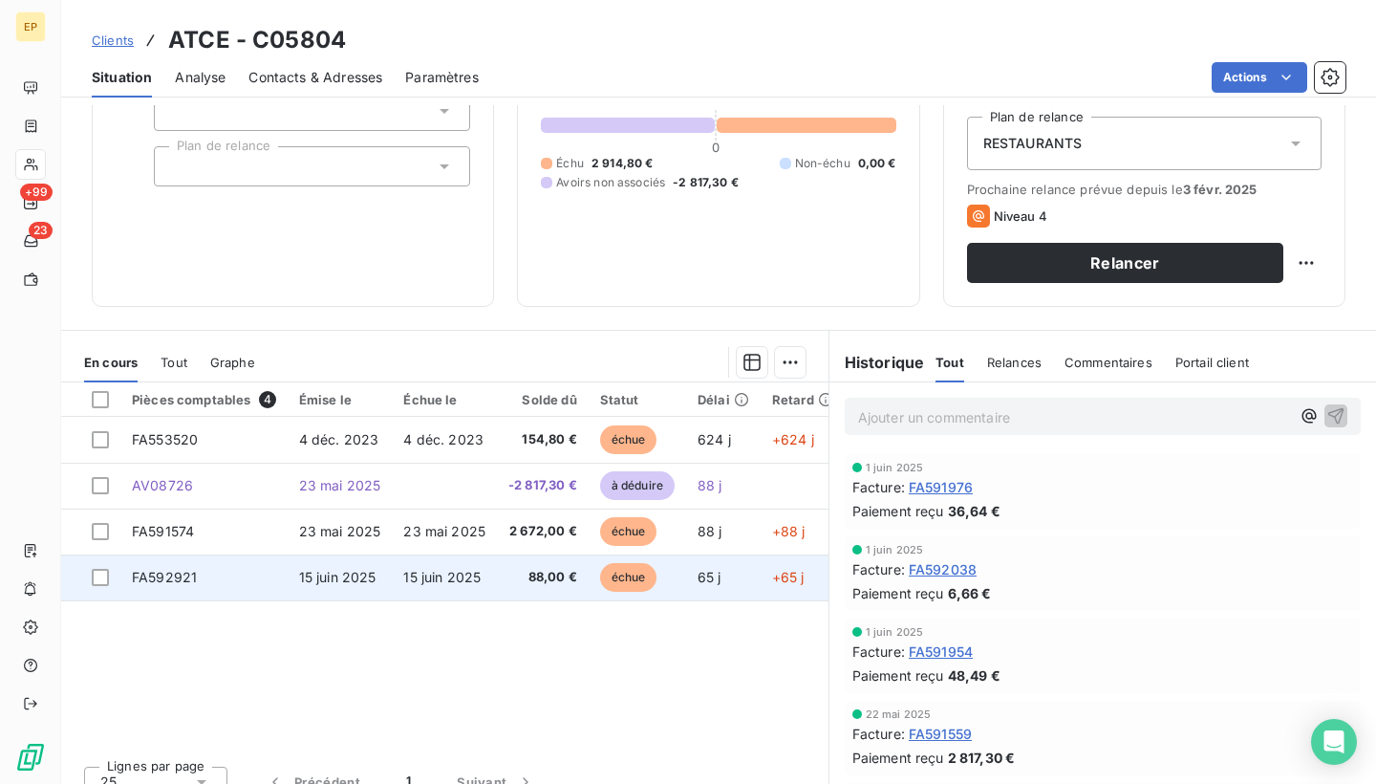
click at [173, 580] on span "FA592921" at bounding box center [164, 577] width 65 height 16
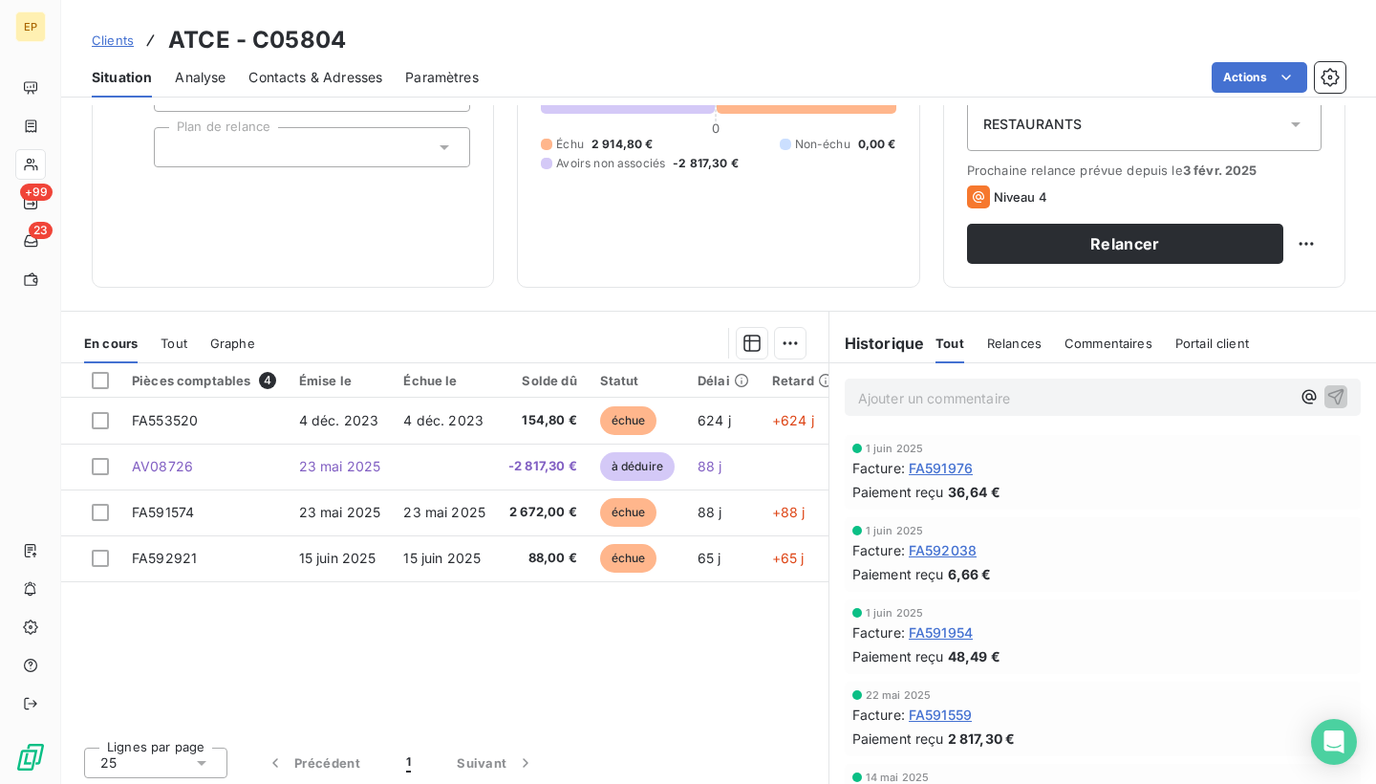
scroll to position [223, 0]
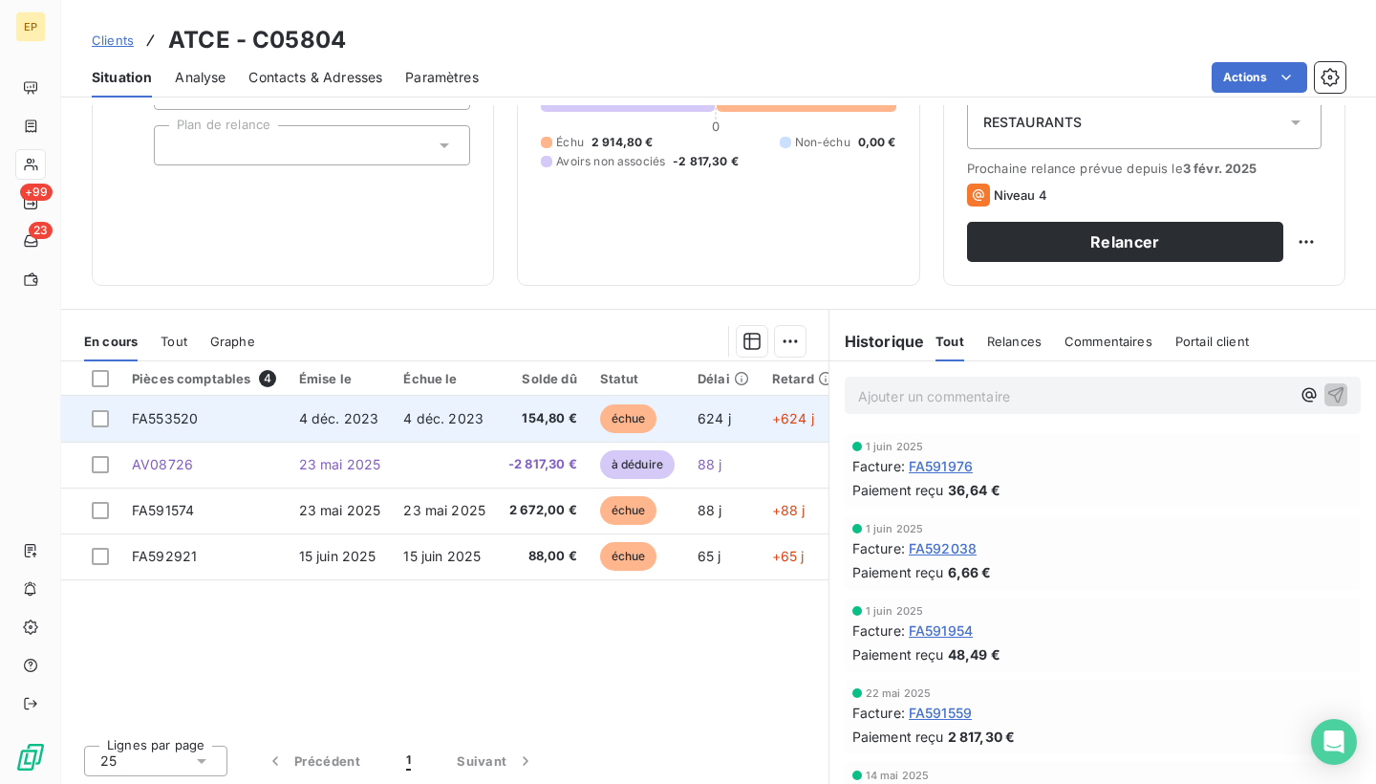
click at [522, 416] on span "154,80 €" at bounding box center [542, 418] width 69 height 19
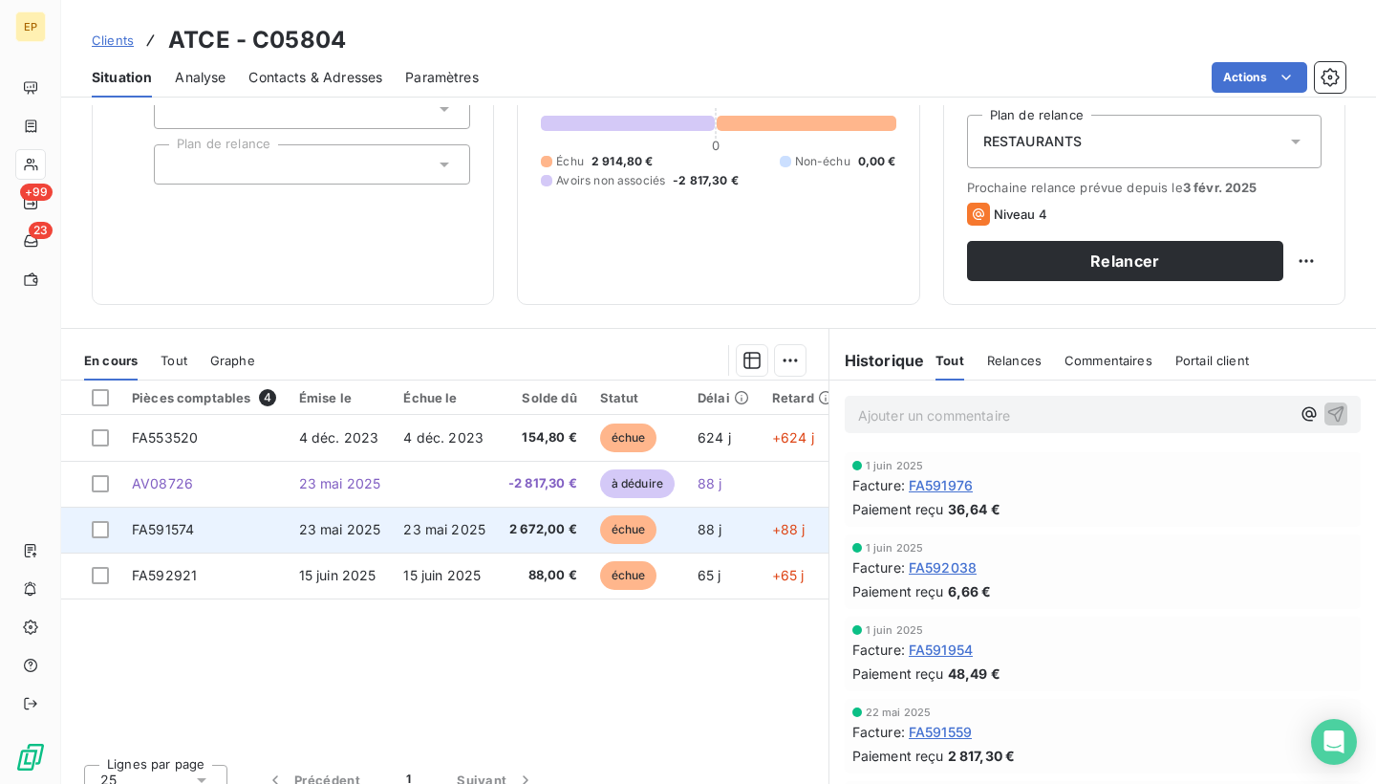
scroll to position [208, 0]
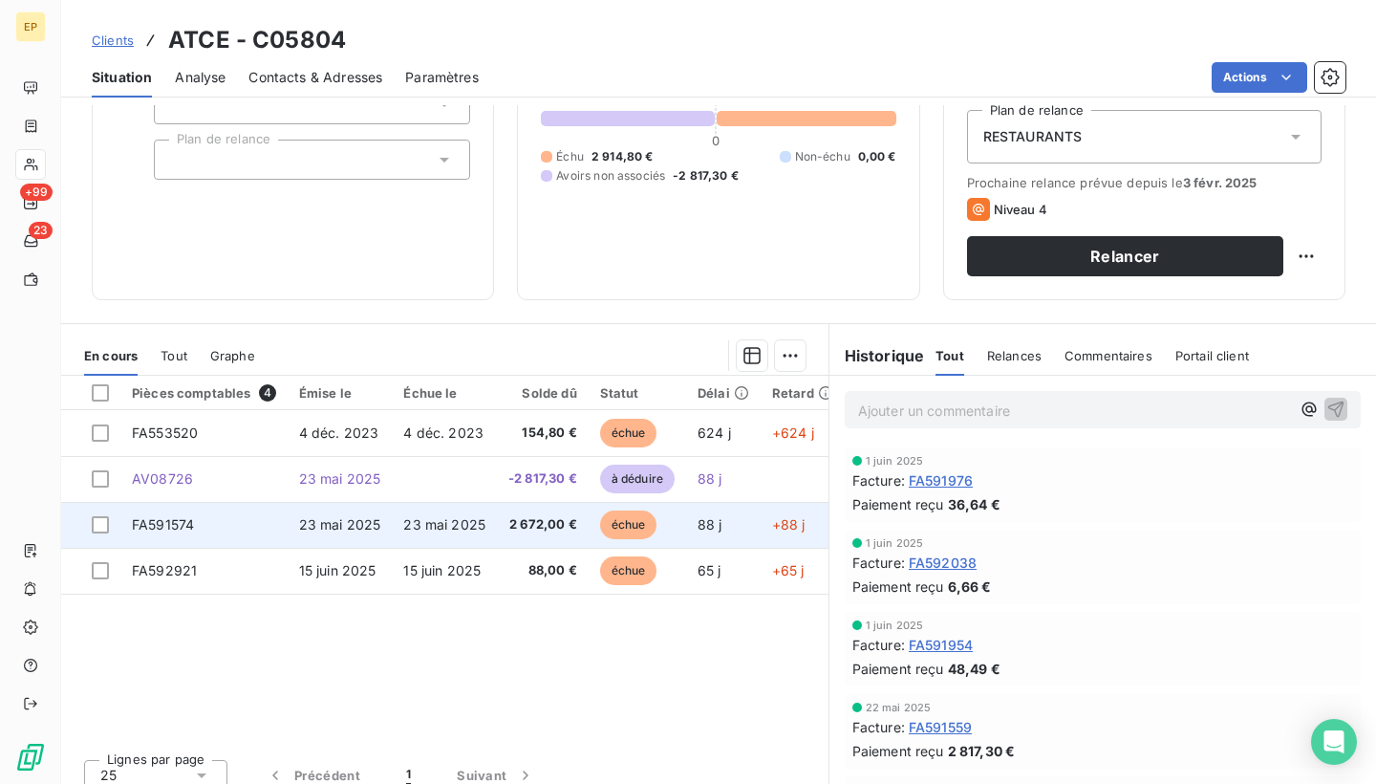
click at [146, 532] on td "FA591574" at bounding box center [203, 525] width 167 height 46
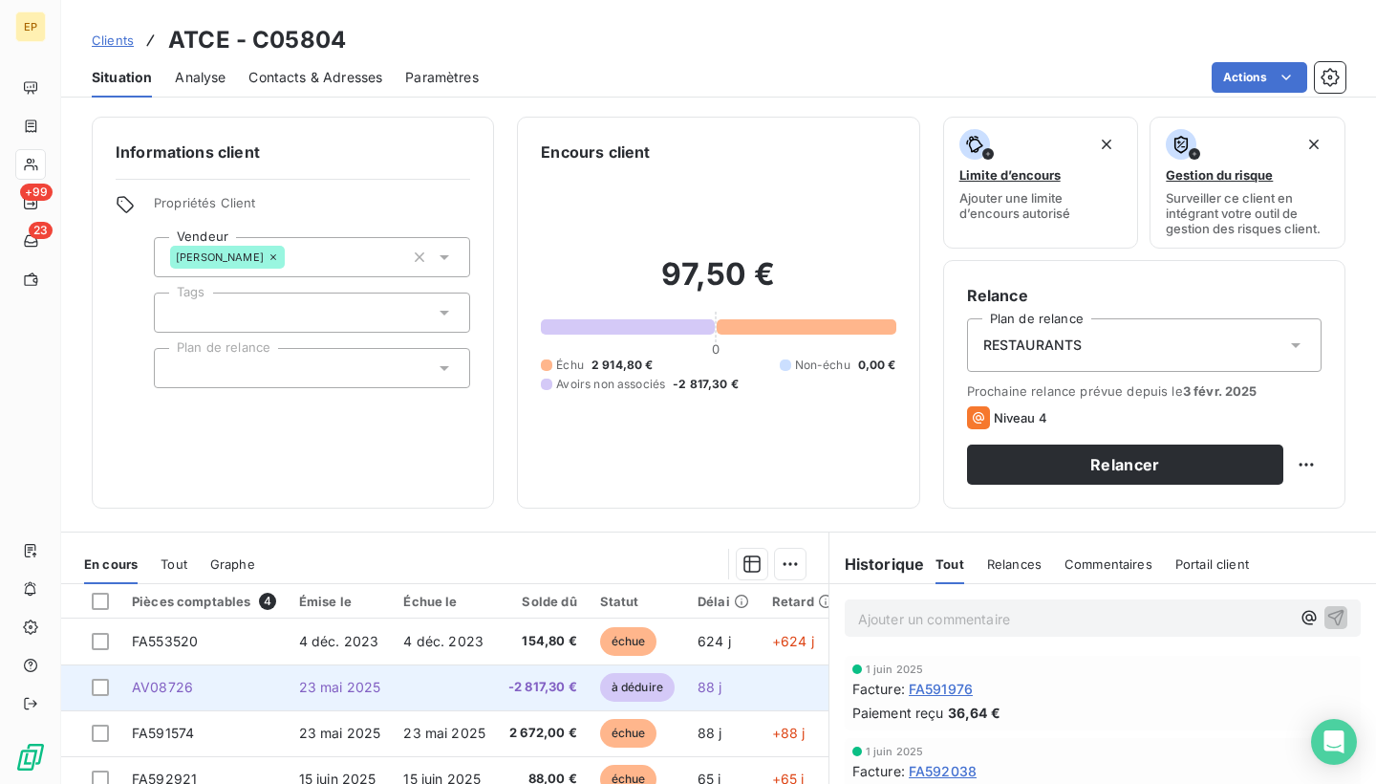
click at [192, 683] on td "AV08726" at bounding box center [203, 687] width 167 height 46
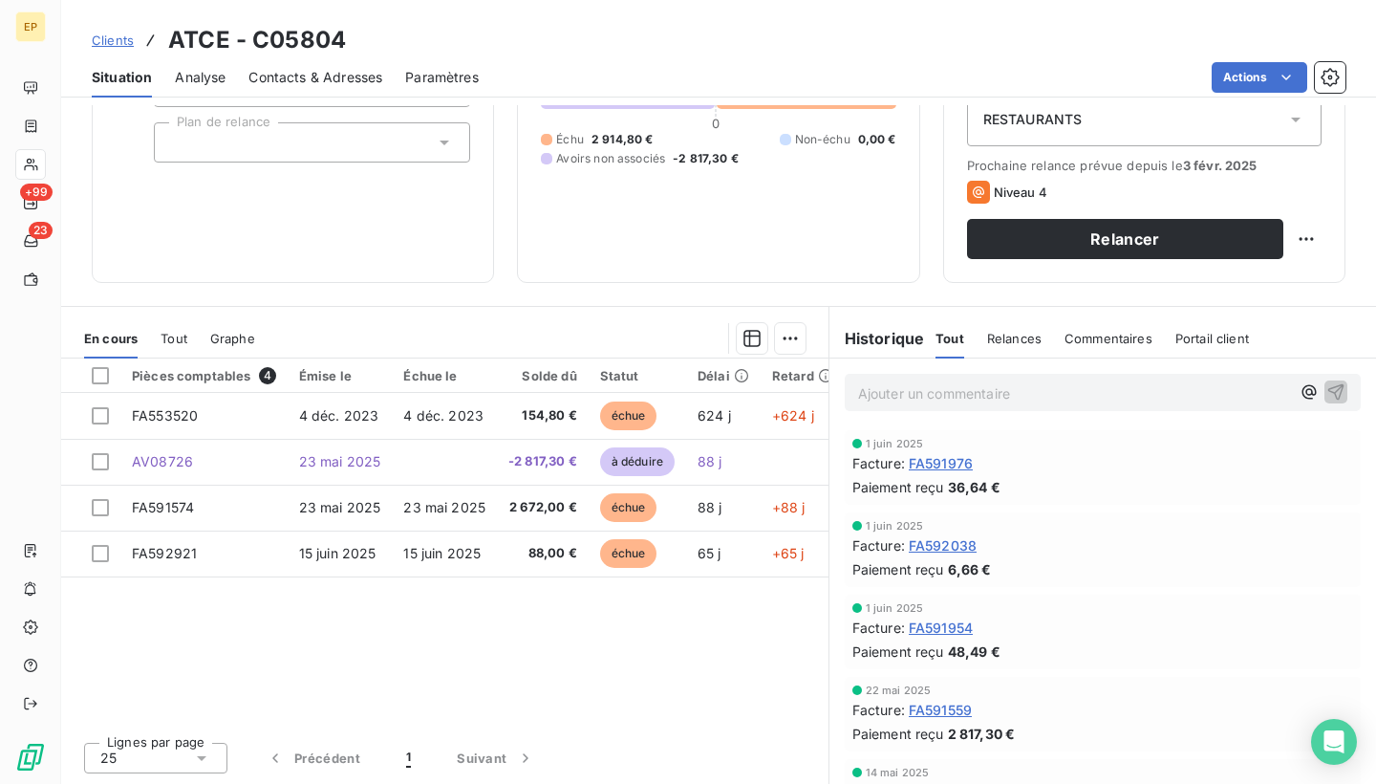
scroll to position [225, 0]
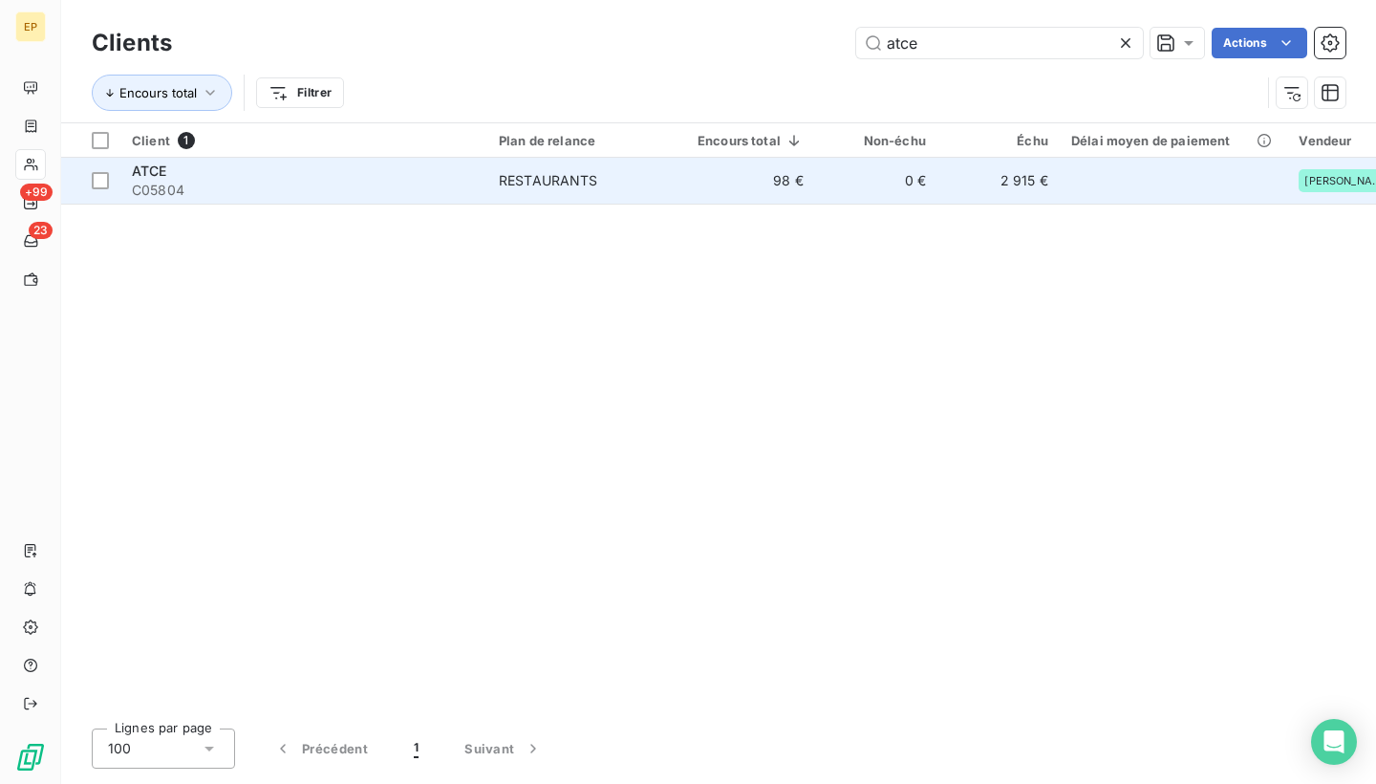
click at [315, 177] on div "ATCE" at bounding box center [304, 170] width 344 height 19
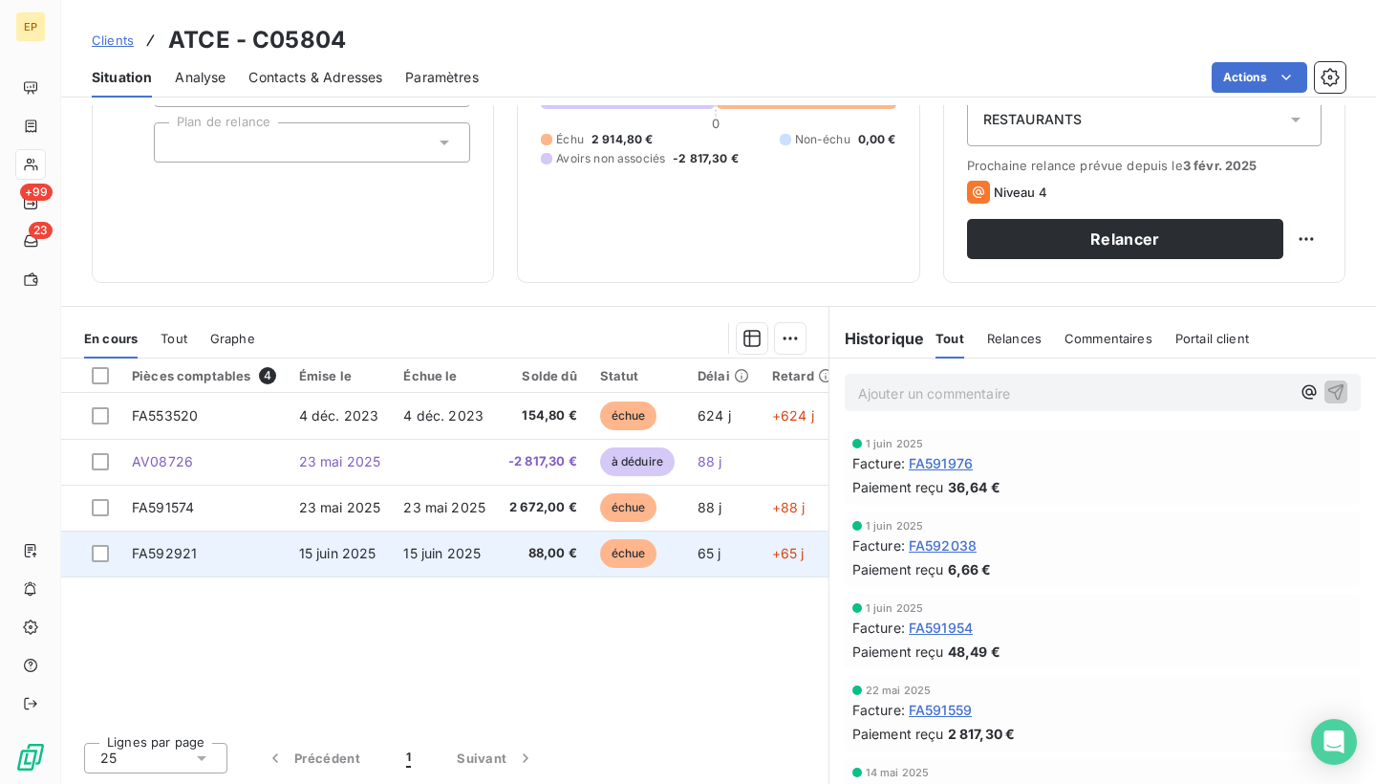
scroll to position [225, 0]
click at [508, 560] on span "88,00 €" at bounding box center [542, 553] width 69 height 19
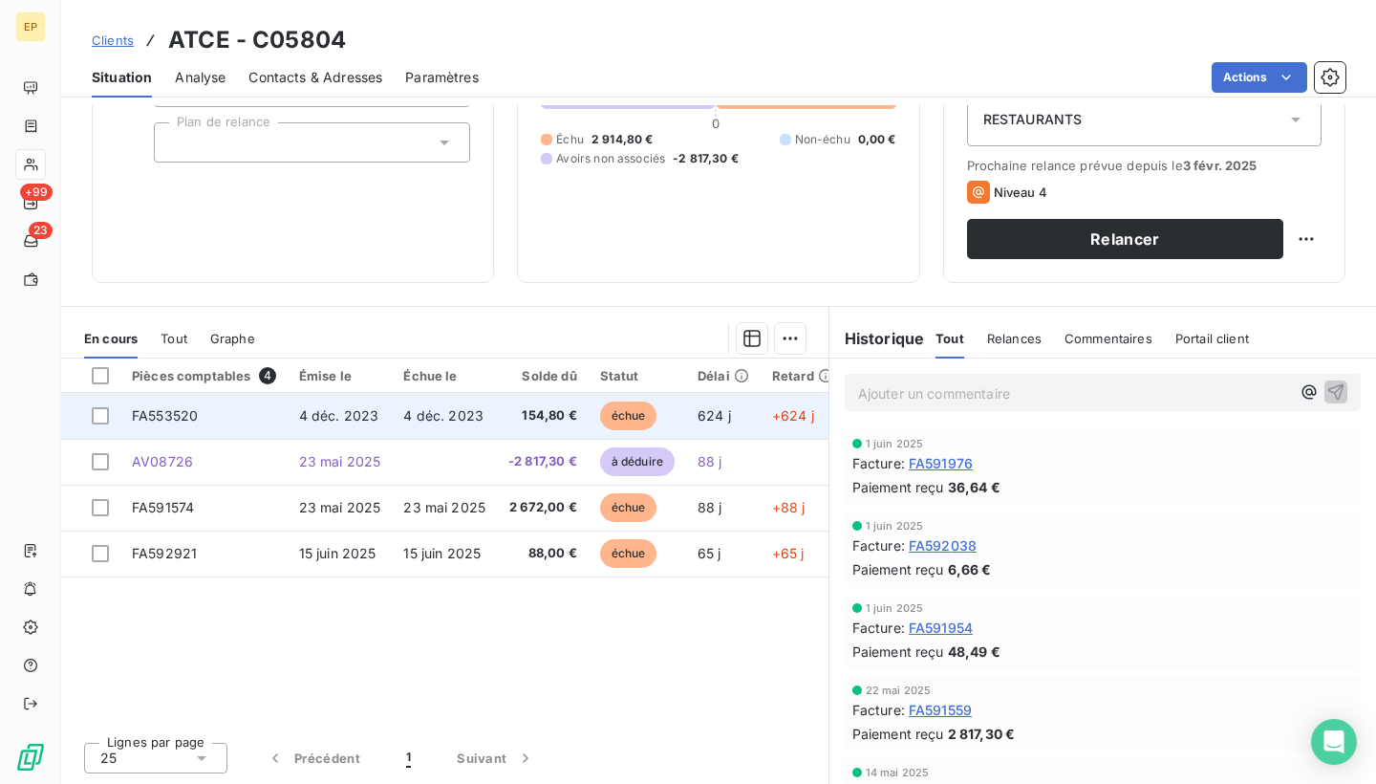
scroll to position [225, 0]
